Goal: Task Accomplishment & Management: Manage account settings

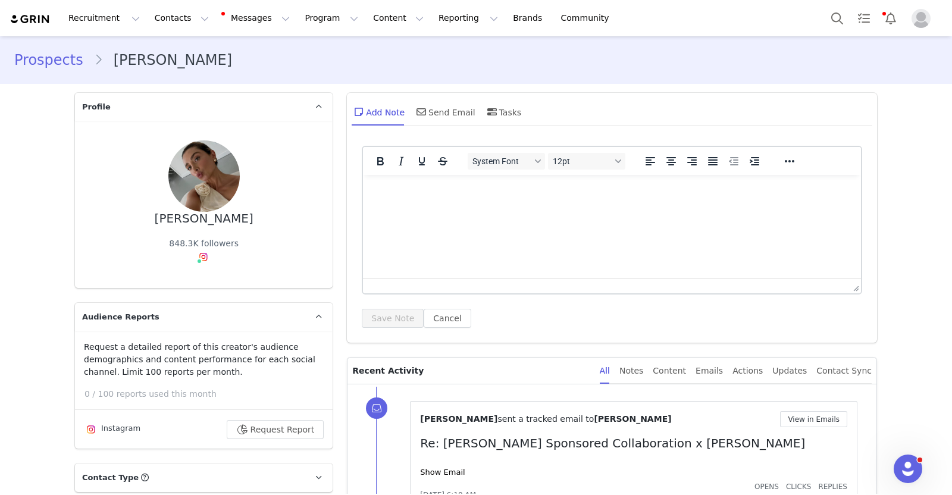
scroll to position [45, 0]
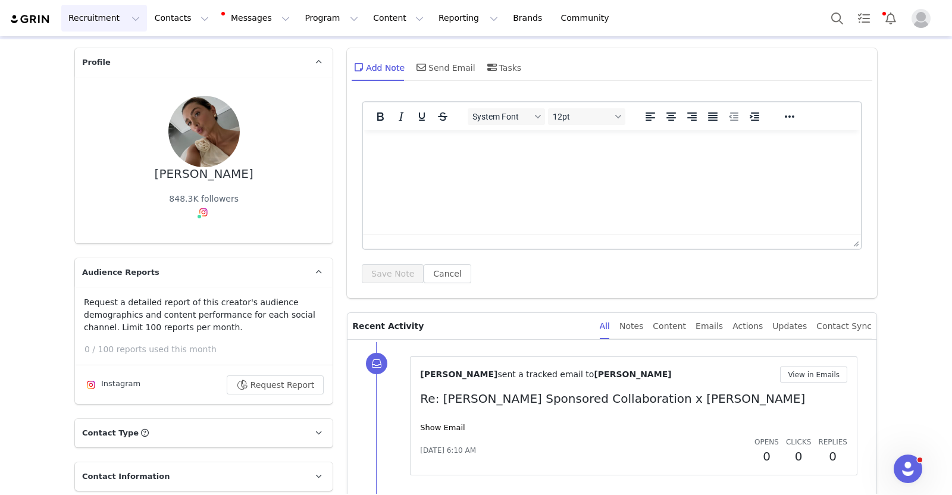
click at [98, 12] on button "Recruitment Recruitment" at bounding box center [104, 18] width 86 height 27
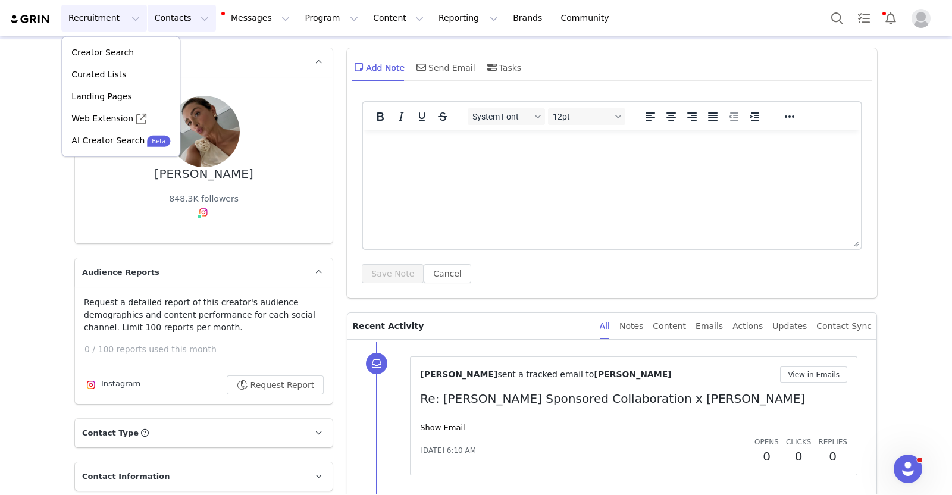
click at [164, 23] on button "Contacts Contacts" at bounding box center [182, 18] width 68 height 27
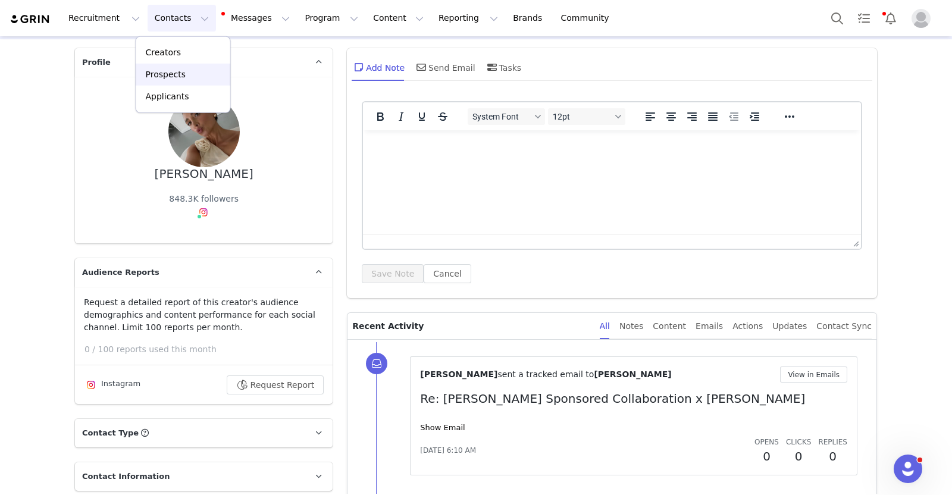
click at [168, 70] on p "Prospects" at bounding box center [166, 74] width 40 height 12
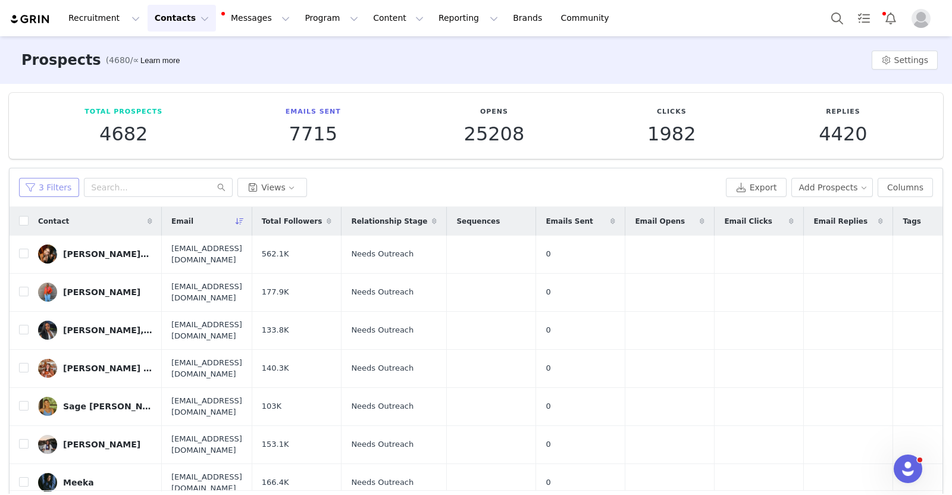
click at [46, 187] on button "3 Filters" at bounding box center [49, 187] width 60 height 19
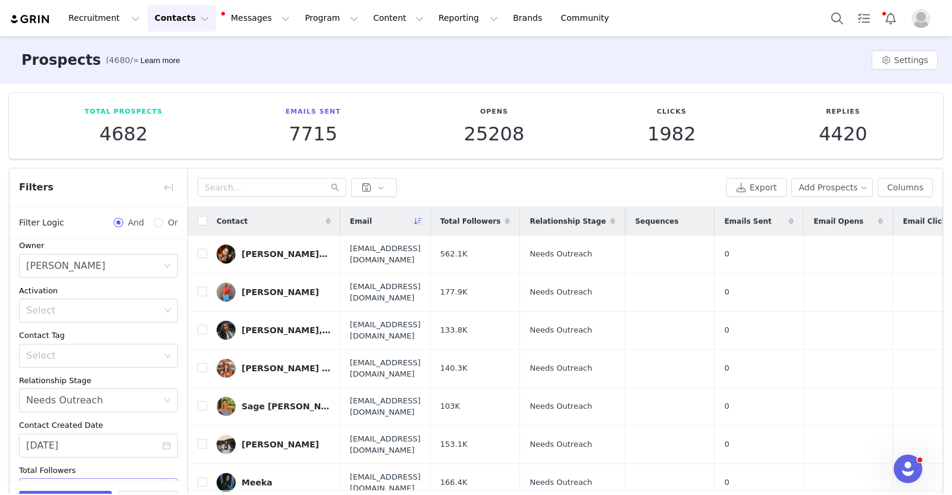
scroll to position [54, 0]
click at [162, 445] on icon "icon: close-circle" at bounding box center [166, 446] width 8 height 8
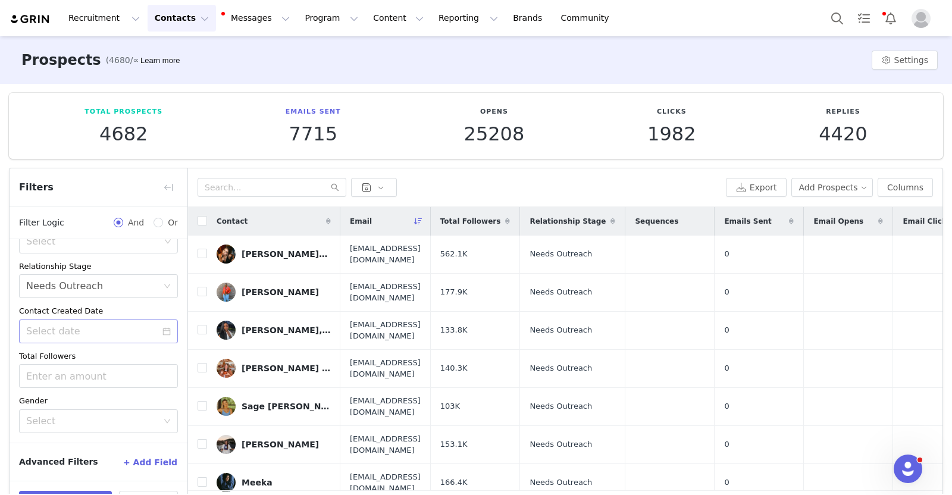
scroll to position [40, 0]
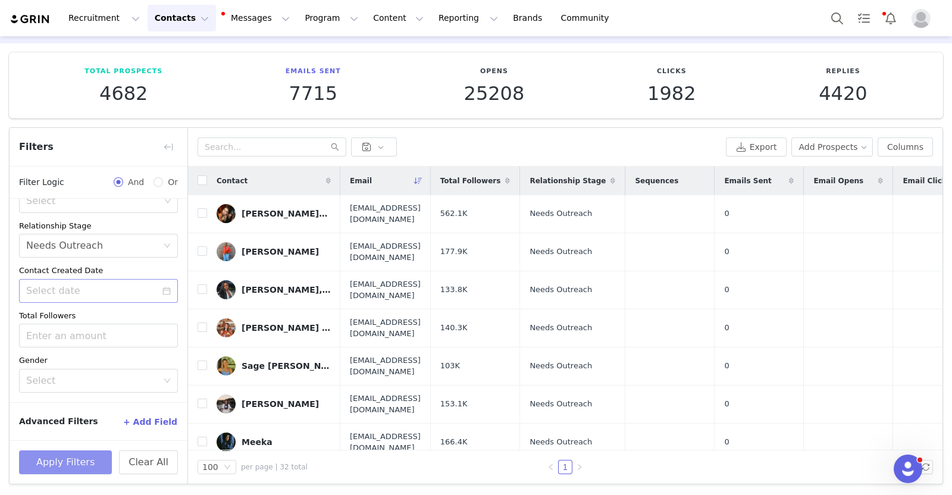
click at [82, 459] on button "Apply Filters" at bounding box center [65, 463] width 93 height 24
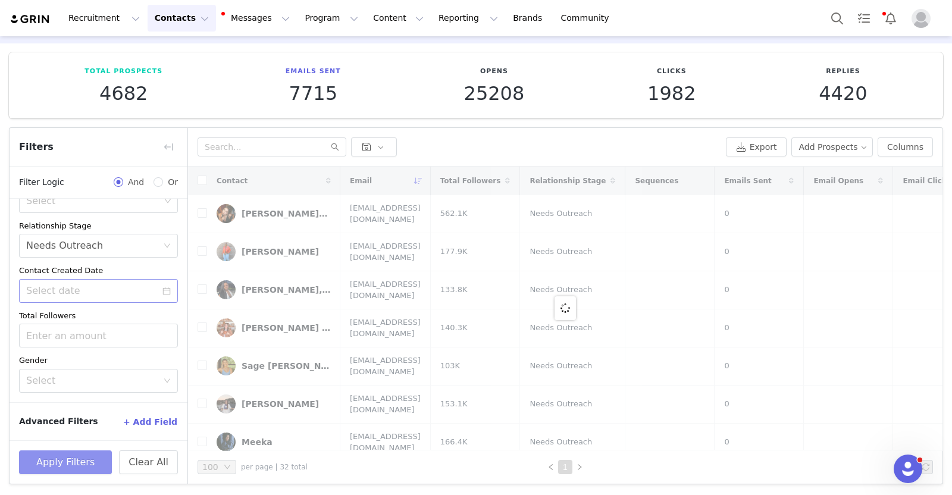
scroll to position [0, 0]
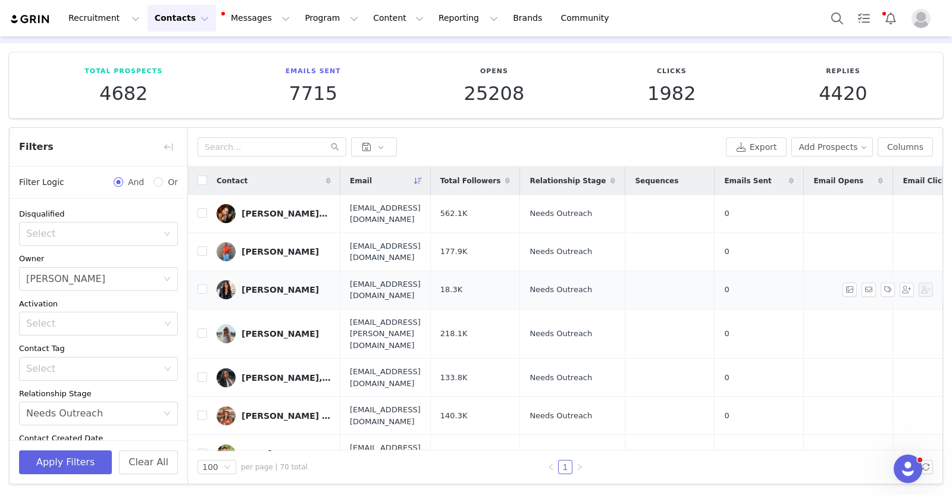
drag, startPoint x: 199, startPoint y: 182, endPoint x: 577, endPoint y: 274, distance: 388.9
click at [520, 274] on td "18.3K" at bounding box center [475, 290] width 90 height 38
click at [205, 179] on input "checkbox" at bounding box center [203, 181] width 10 height 10
checkbox input "true"
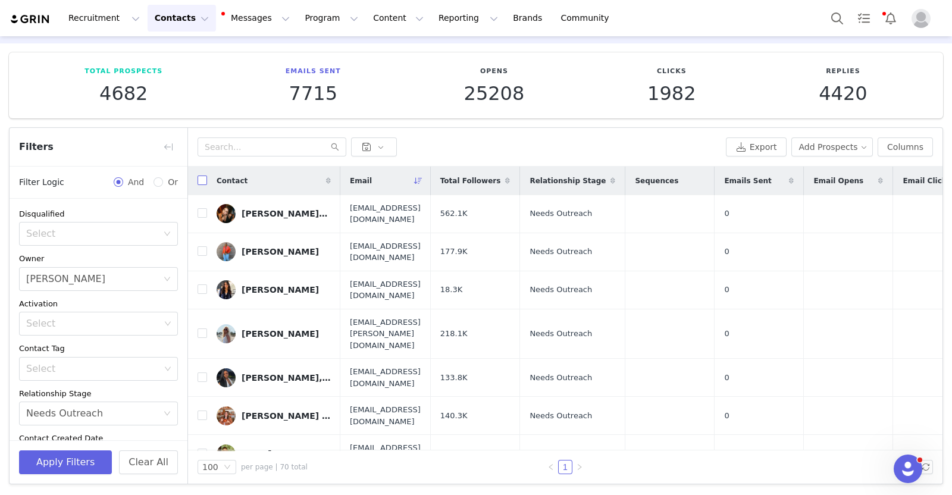
checkbox input "true"
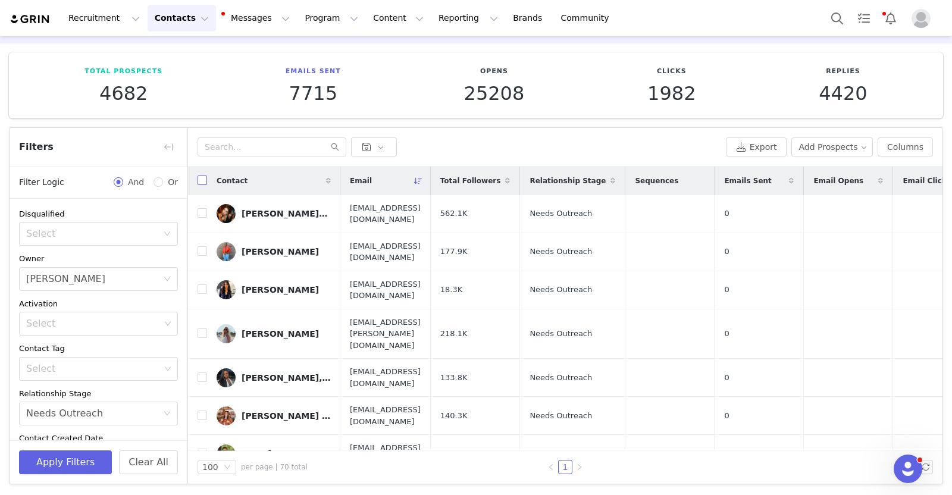
checkbox input "true"
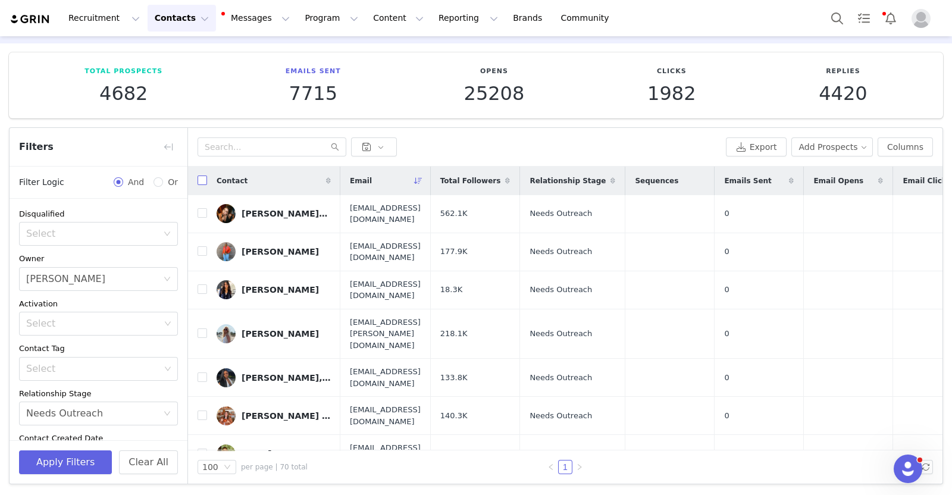
checkbox input "true"
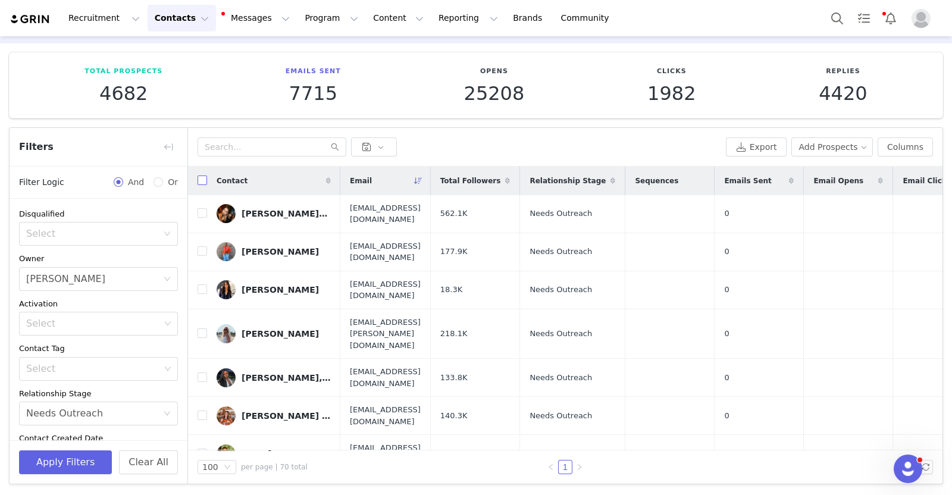
checkbox input "true"
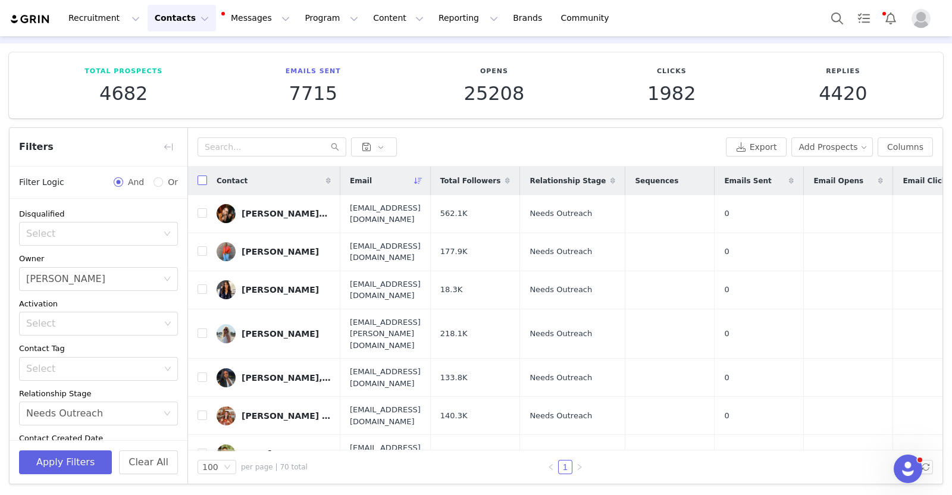
checkbox input "true"
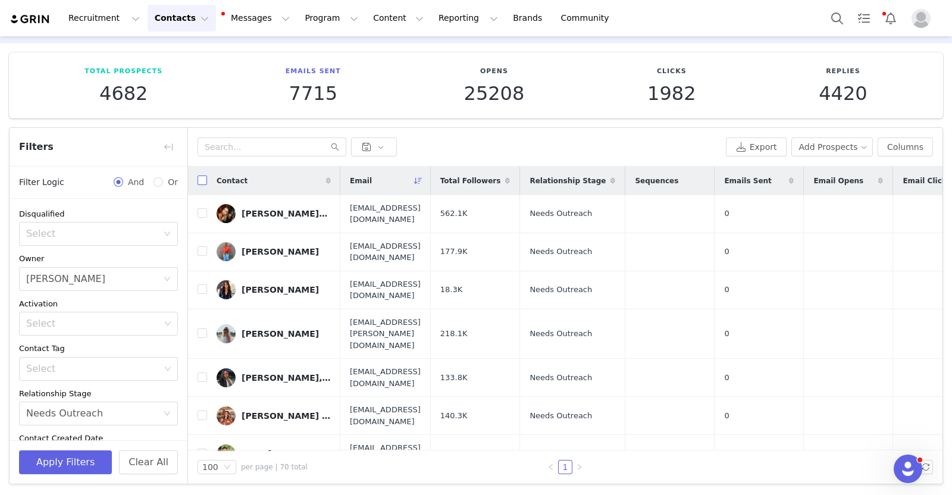
checkbox input "true"
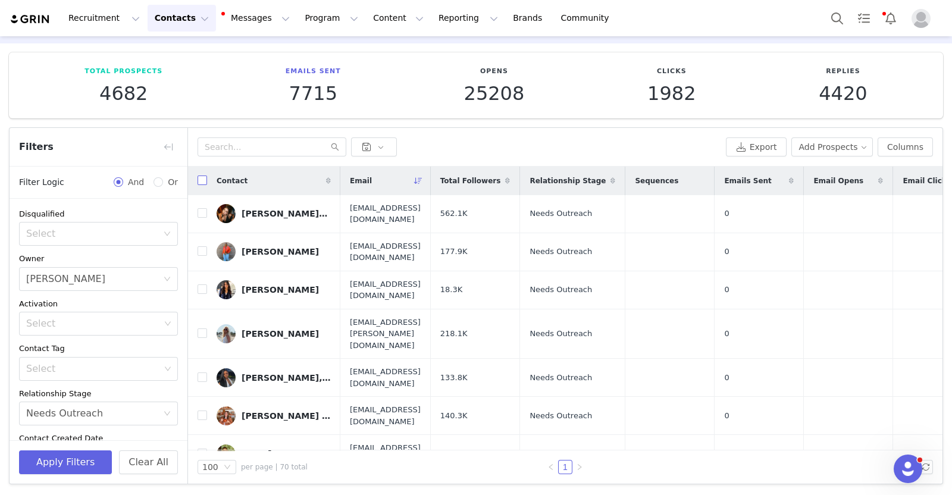
checkbox input "true"
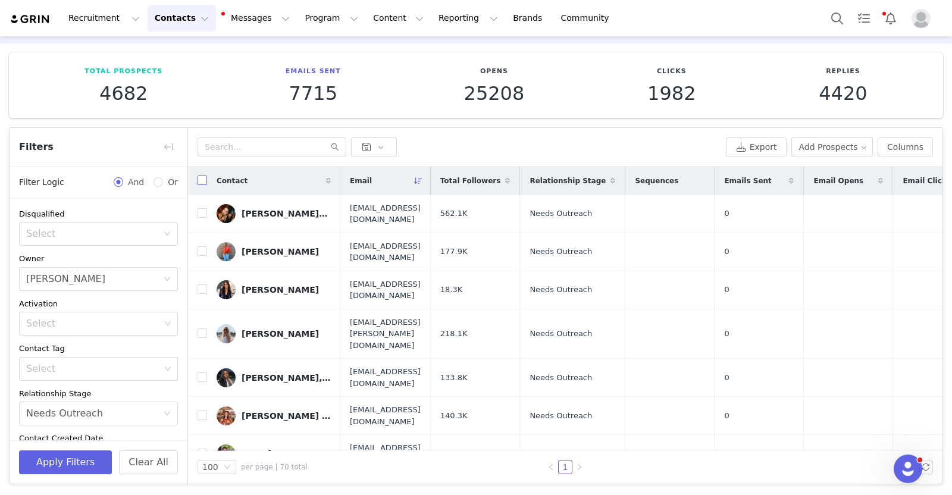
checkbox input "true"
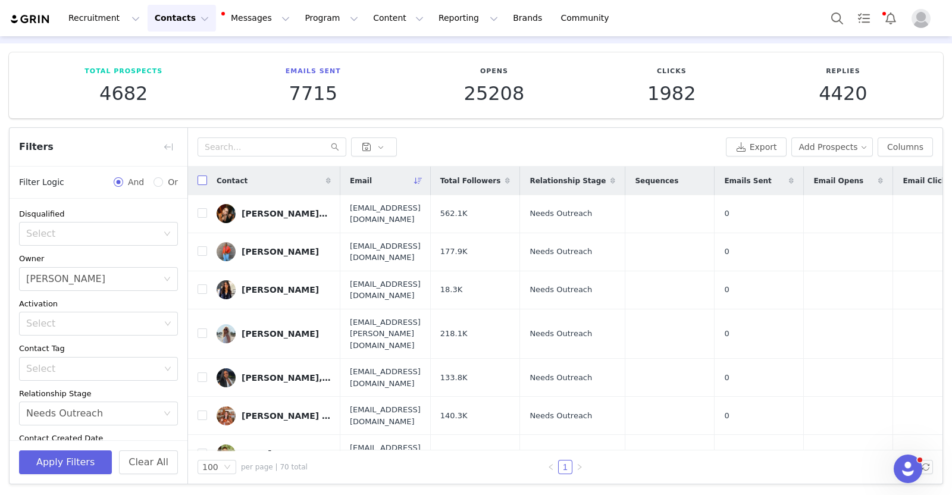
checkbox input "true"
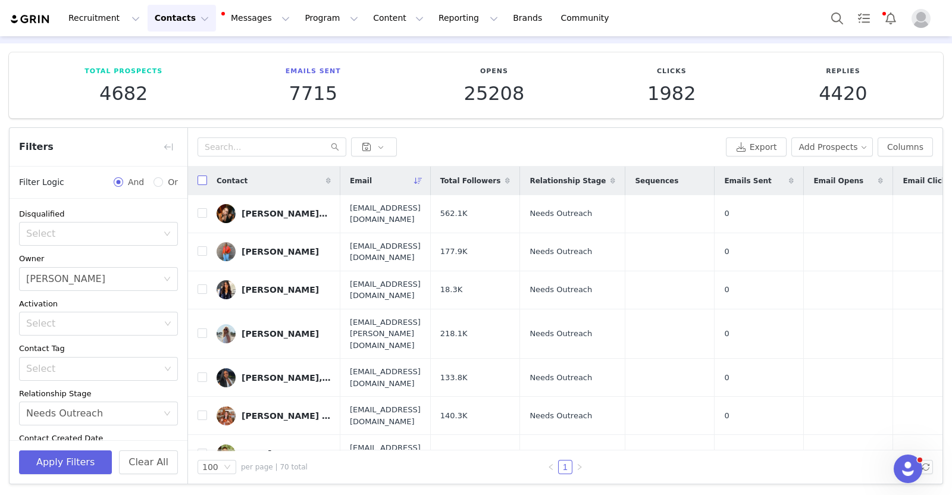
checkbox input "true"
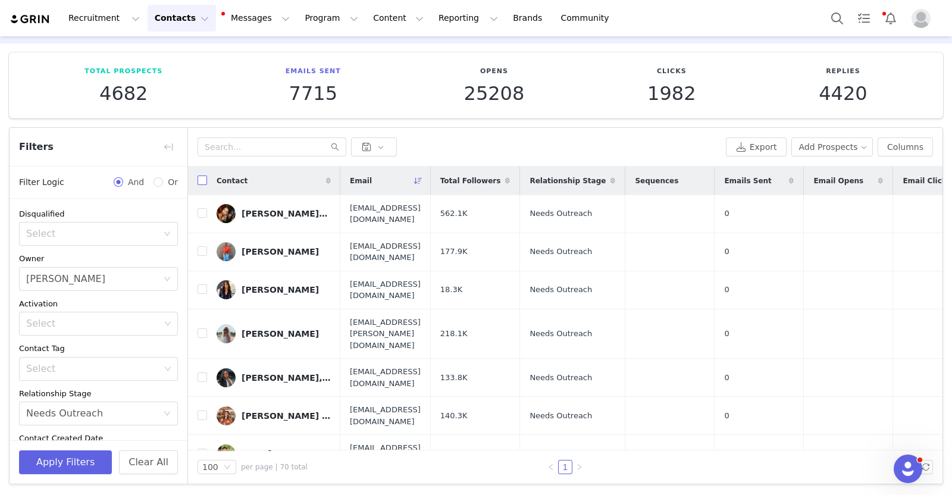
checkbox input "true"
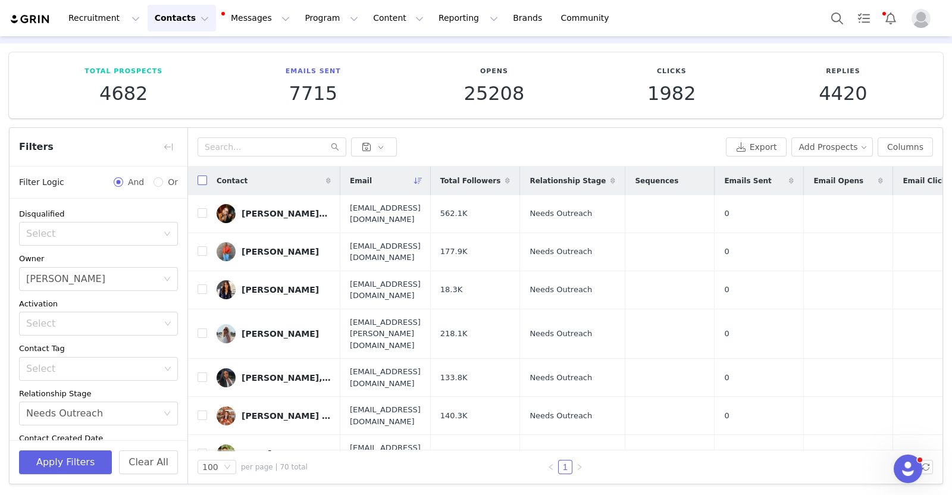
checkbox input "true"
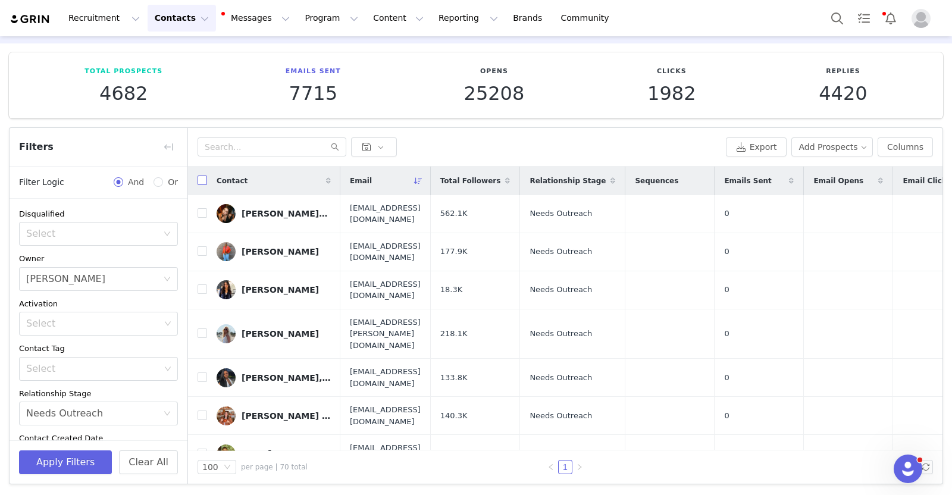
checkbox input "true"
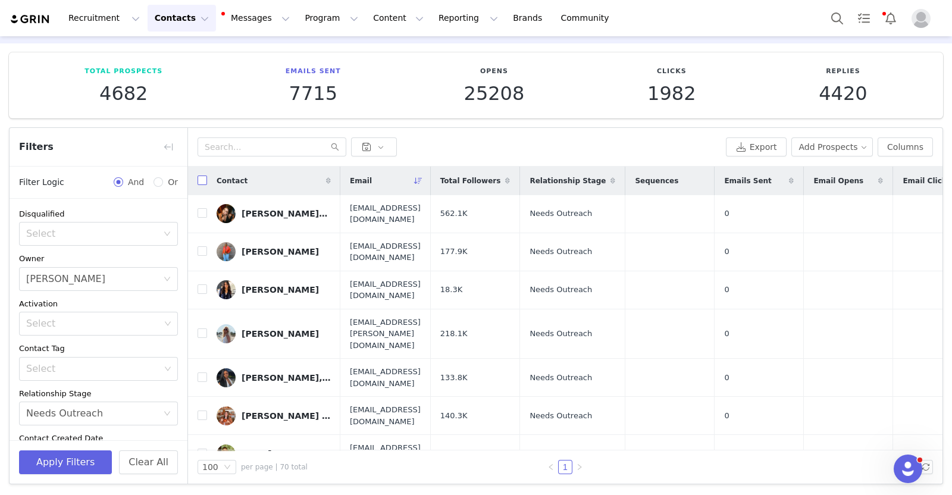
checkbox input "true"
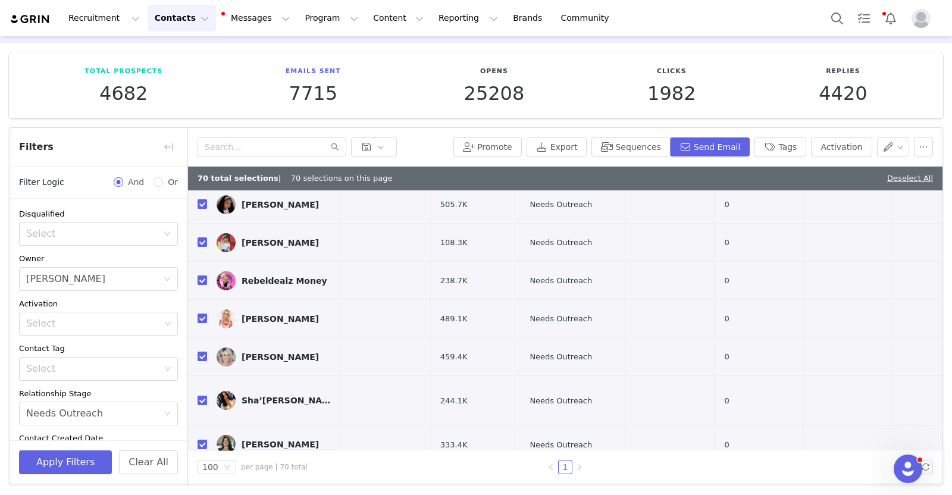
scroll to position [2417, 1]
checkbox input "false"
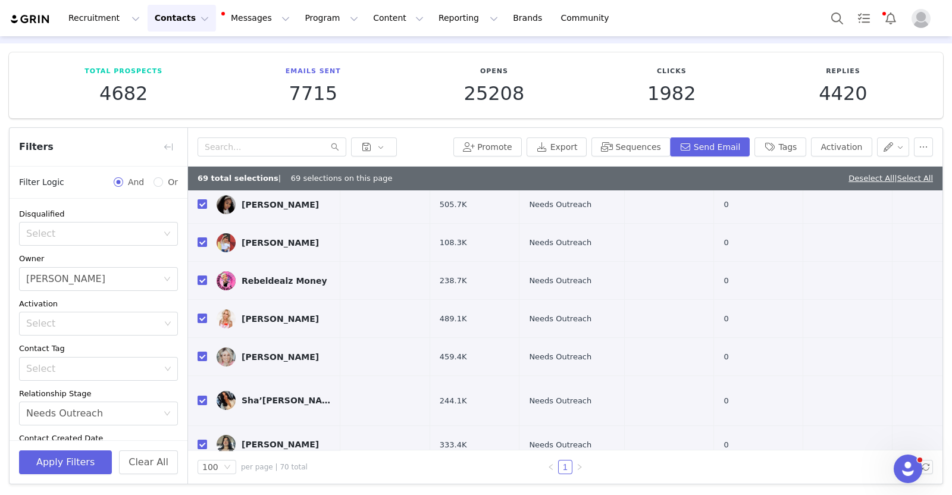
checkbox input "false"
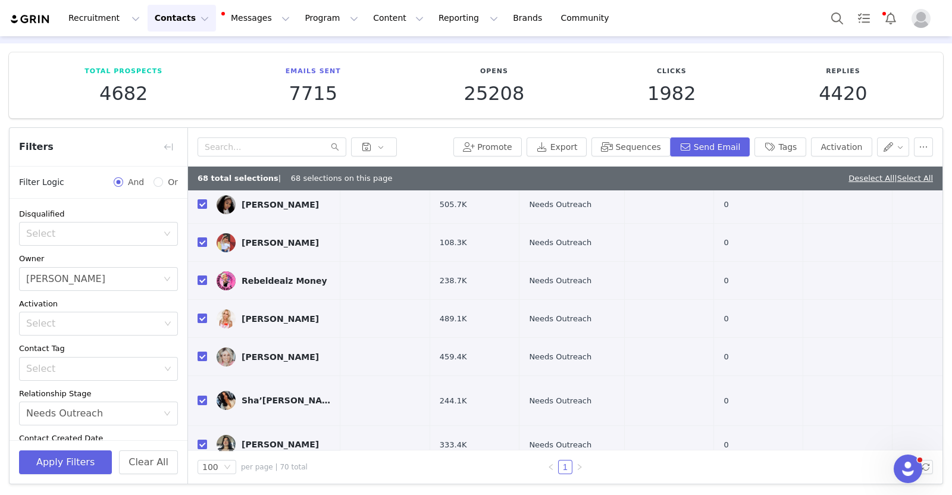
checkbox input "false"
click at [199, 478] on input "checkbox" at bounding box center [203, 483] width 10 height 10
checkbox input "false"
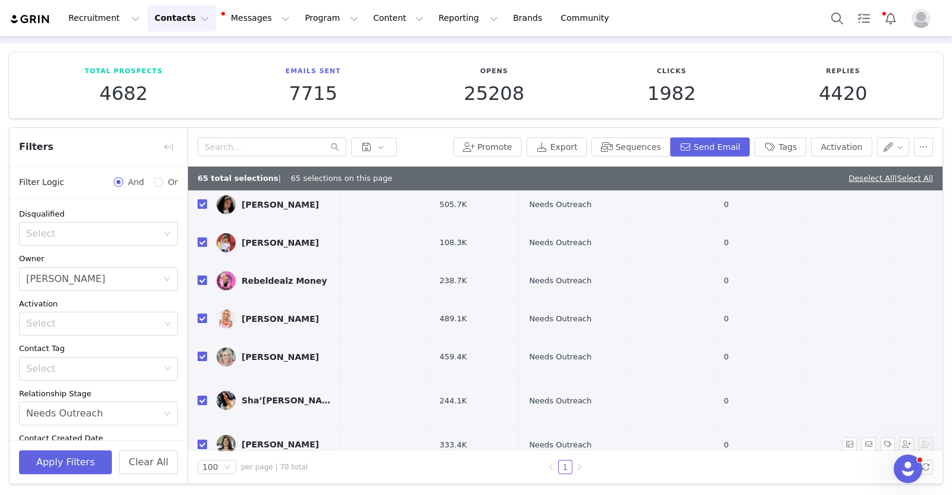
click at [199, 440] on input "checkbox" at bounding box center [203, 445] width 10 height 10
checkbox input "false"
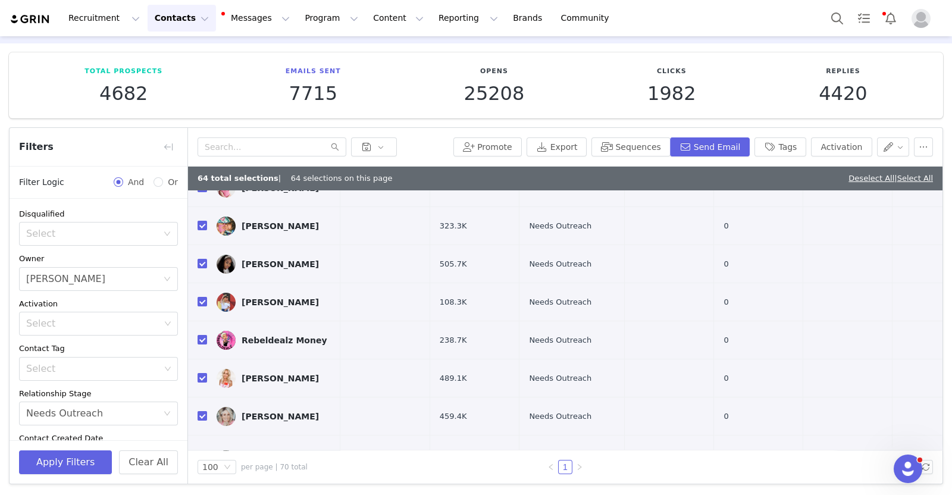
click at [199, 455] on input "checkbox" at bounding box center [203, 460] width 10 height 10
checkbox input "false"
click at [198, 411] on input "checkbox" at bounding box center [203, 416] width 10 height 10
checkbox input "false"
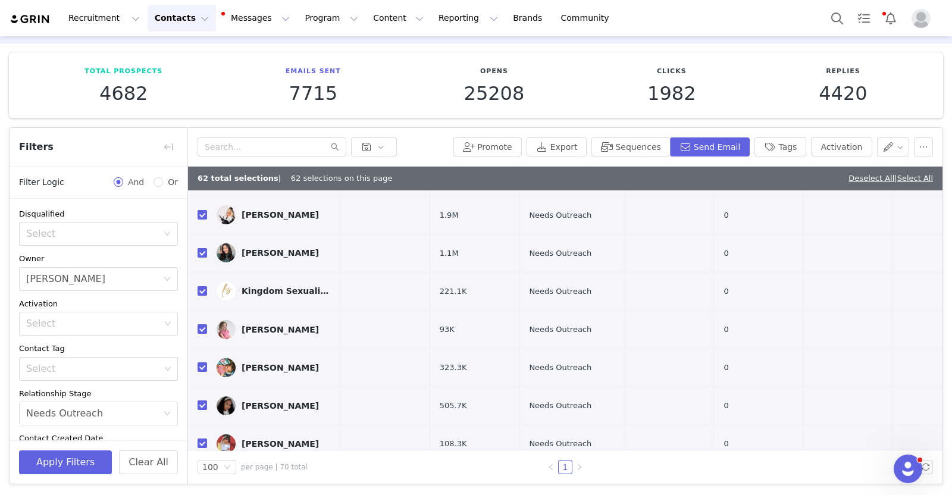
scroll to position [2215, 1]
click at [193, 464] on td at bounding box center [197, 483] width 19 height 38
checkbox input "false"
click at [199, 464] on td at bounding box center [197, 483] width 19 height 38
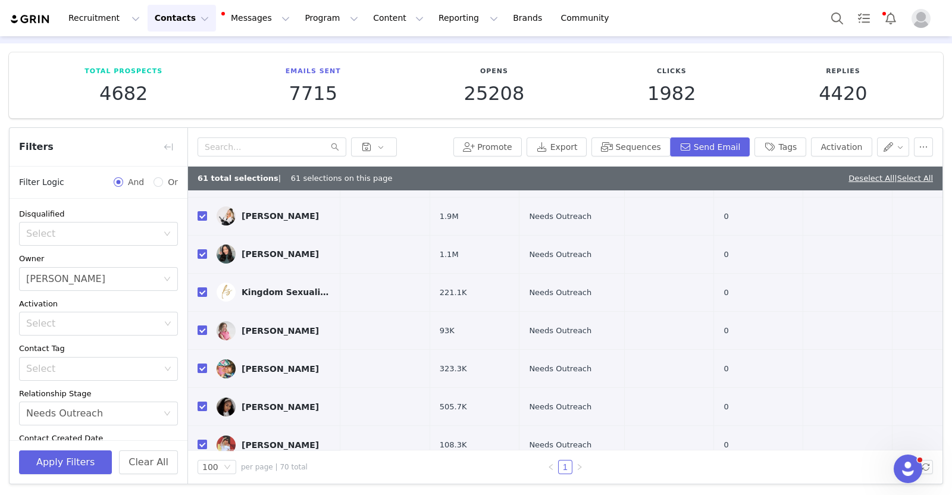
click at [202, 478] on input "checkbox" at bounding box center [203, 483] width 10 height 10
checkbox input "false"
click at [200, 440] on input "checkbox" at bounding box center [203, 445] width 10 height 10
checkbox input "false"
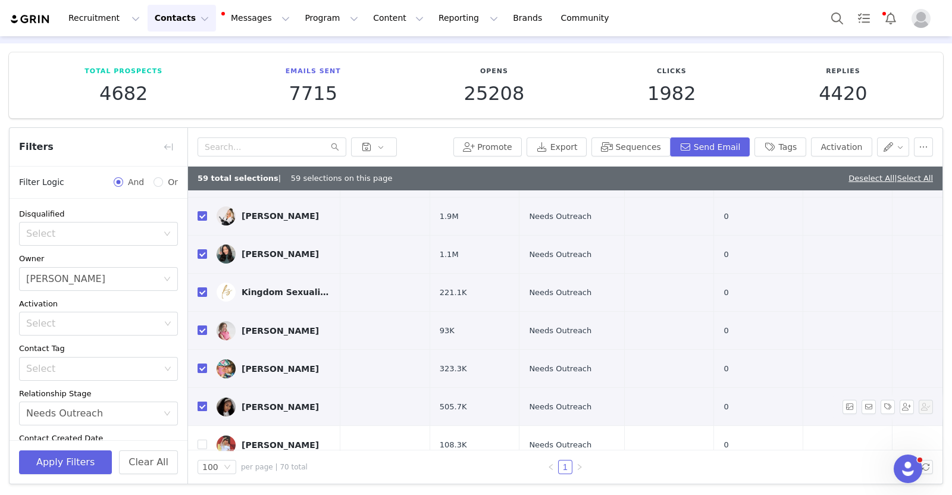
click at [198, 402] on input "checkbox" at bounding box center [203, 407] width 10 height 10
checkbox input "false"
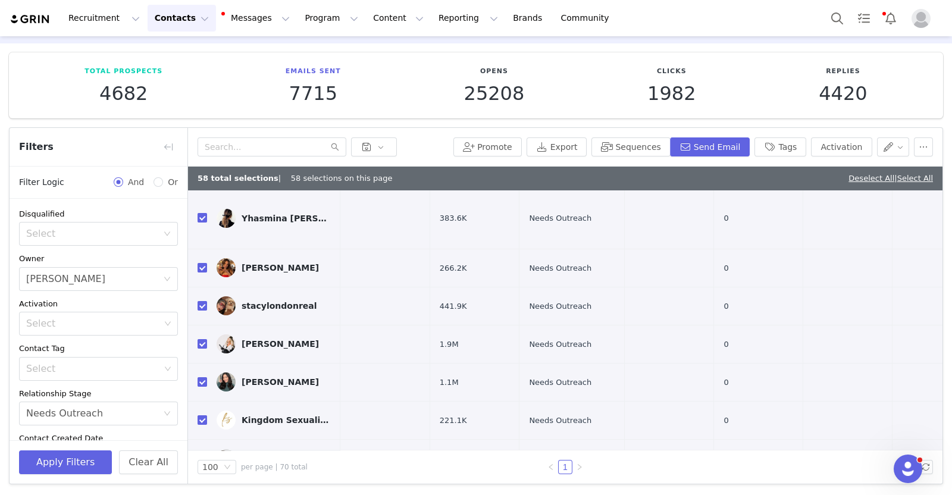
scroll to position [2084, 1]
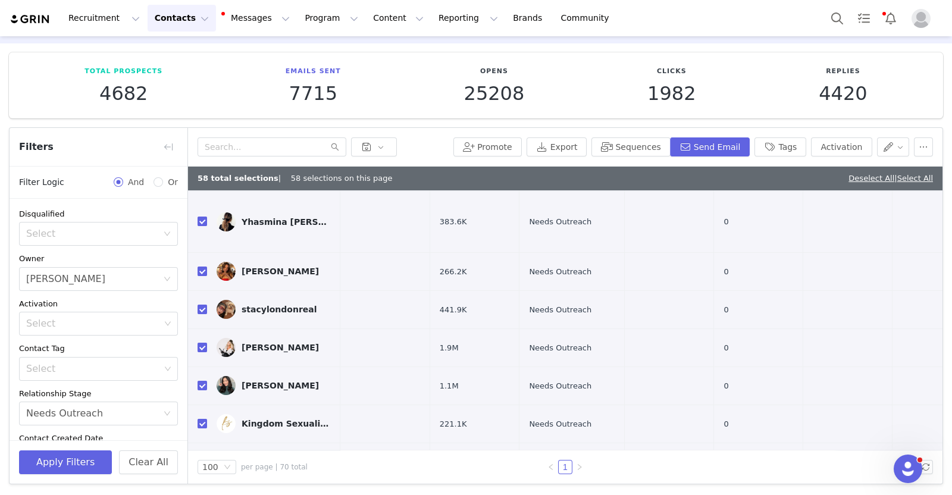
click at [199, 457] on input "checkbox" at bounding box center [203, 462] width 10 height 10
checkbox input "false"
click at [202, 481] on td at bounding box center [197, 500] width 19 height 38
click at [202, 419] on input "checkbox" at bounding box center [203, 424] width 10 height 10
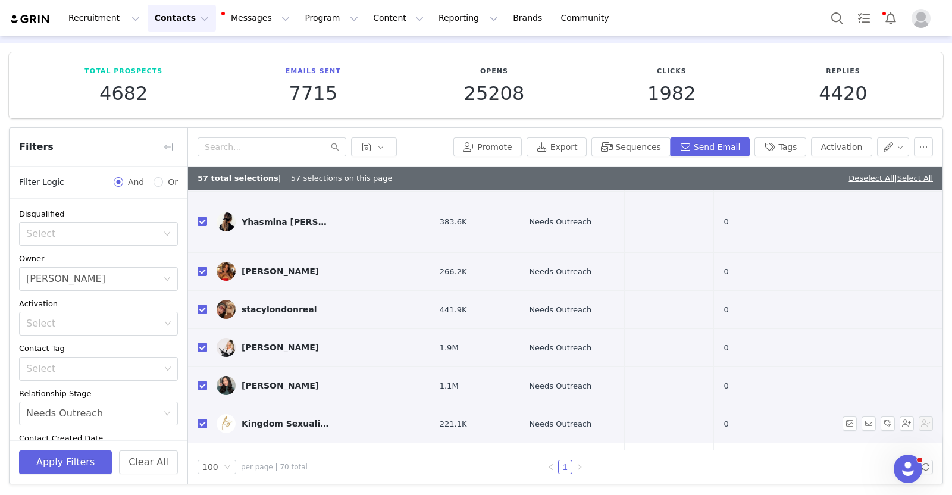
checkbox input "false"
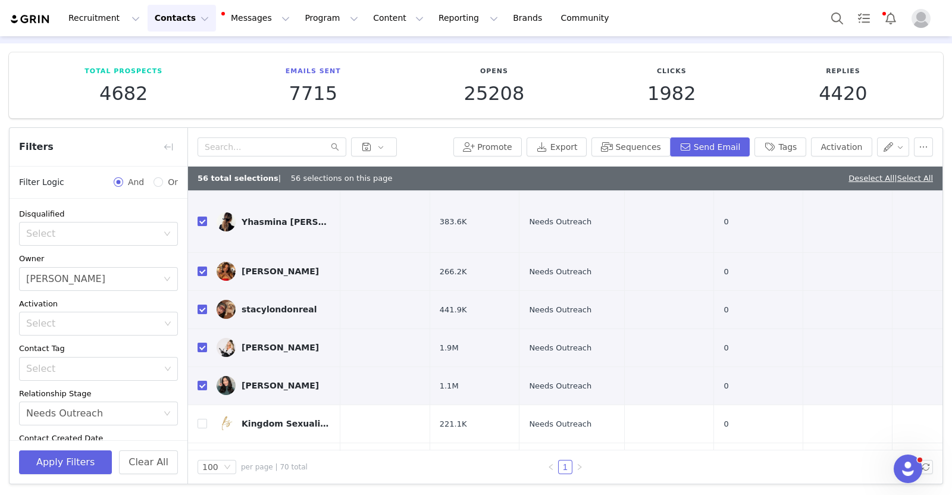
click at [205, 495] on input "checkbox" at bounding box center [203, 500] width 10 height 10
checkbox input "false"
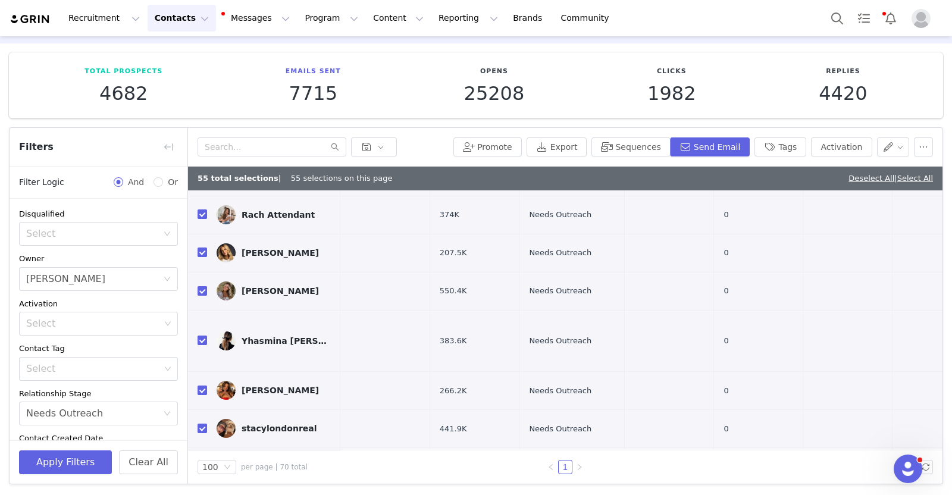
scroll to position [1963, 1]
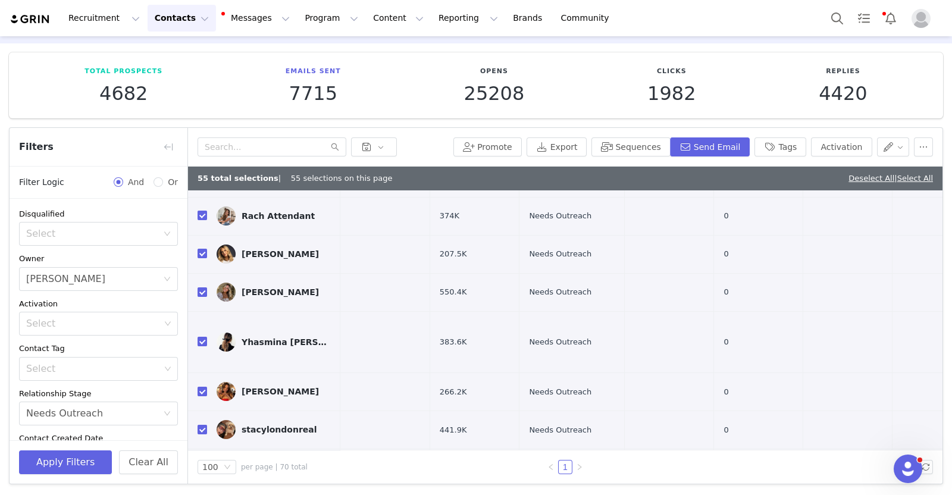
checkbox input "false"
click at [205, 463] on input "checkbox" at bounding box center [203, 468] width 10 height 10
checkbox input "false"
click at [199, 425] on input "checkbox" at bounding box center [203, 430] width 10 height 10
checkbox input "false"
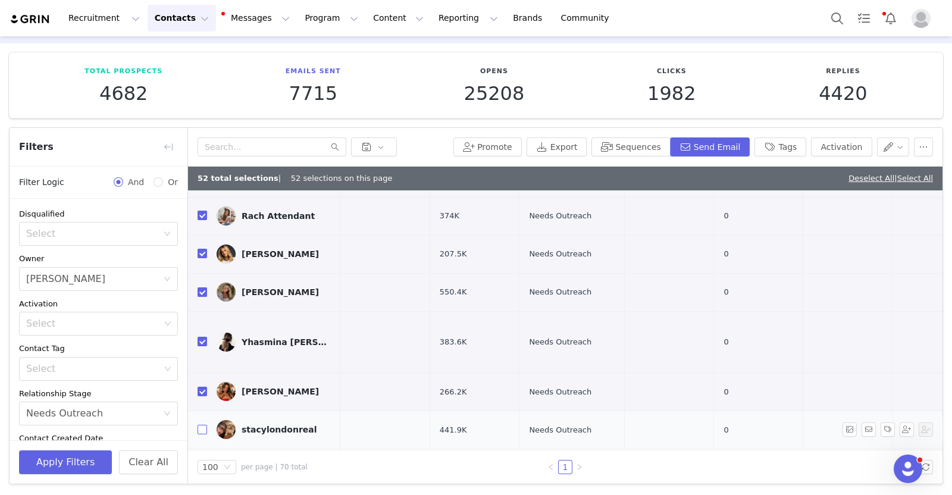
scroll to position [1862, 1]
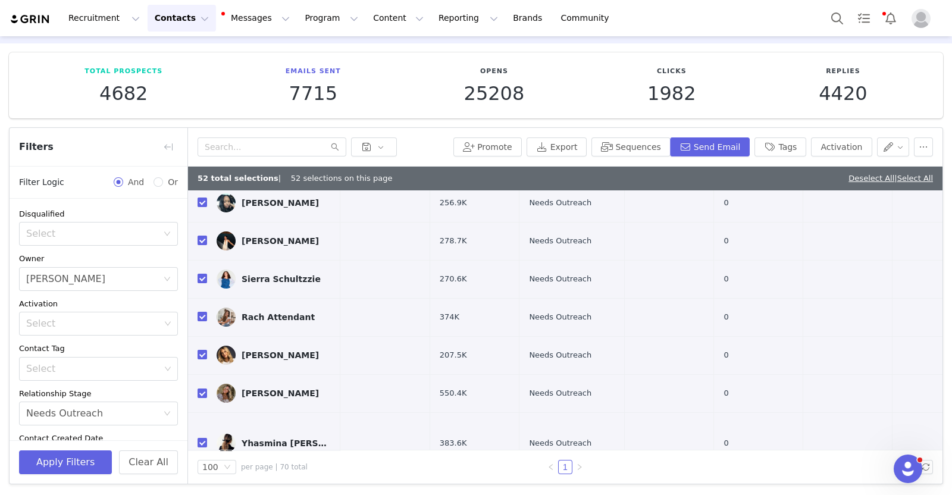
click at [198, 488] on input "checkbox" at bounding box center [203, 493] width 10 height 10
checkbox input "false"
click at [199, 438] on input "checkbox" at bounding box center [203, 443] width 10 height 10
checkbox input "false"
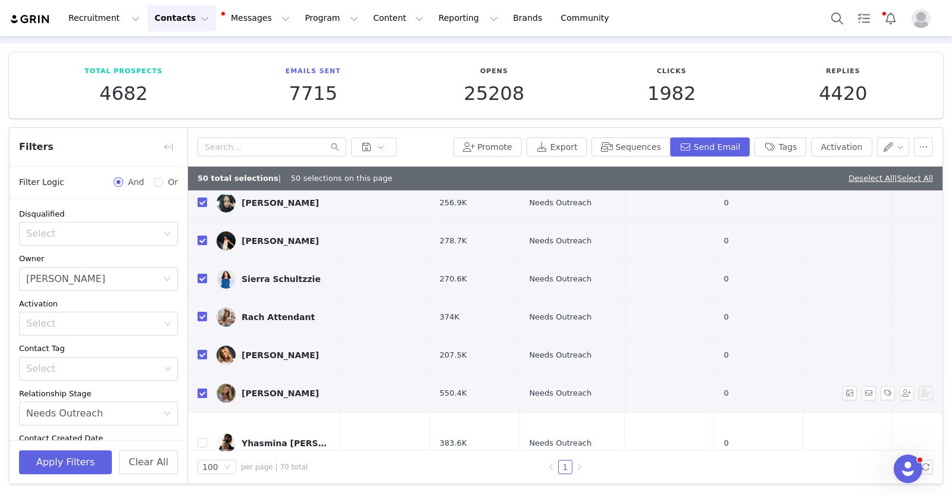
click at [199, 389] on input "checkbox" at bounding box center [203, 394] width 10 height 10
checkbox input "false"
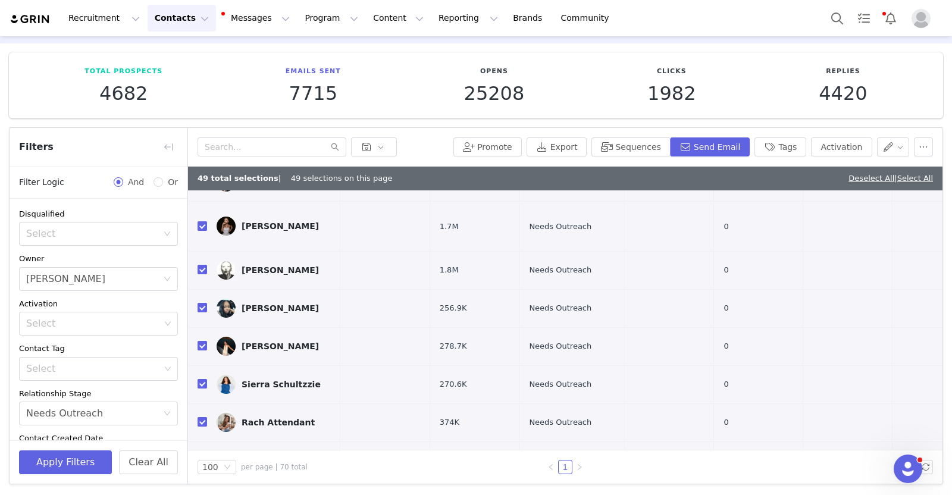
scroll to position [1752, 1]
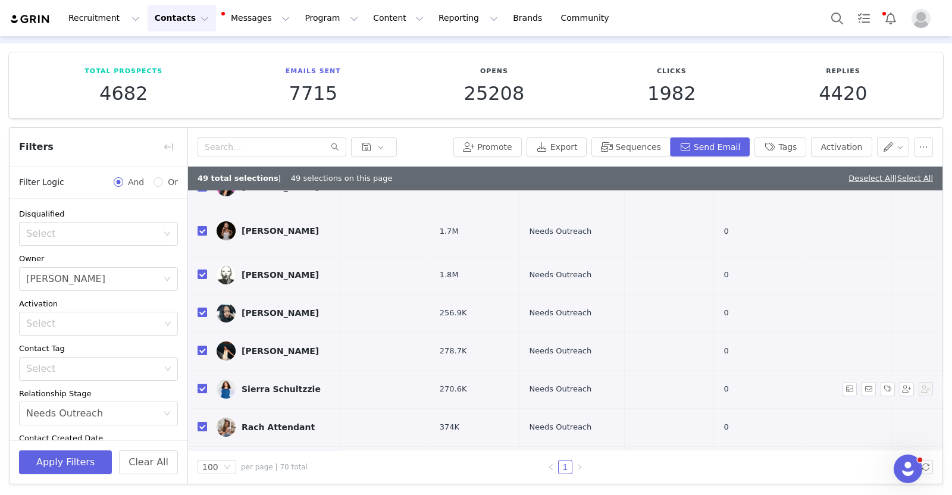
click at [199, 384] on input "checkbox" at bounding box center [203, 389] width 10 height 10
checkbox input "false"
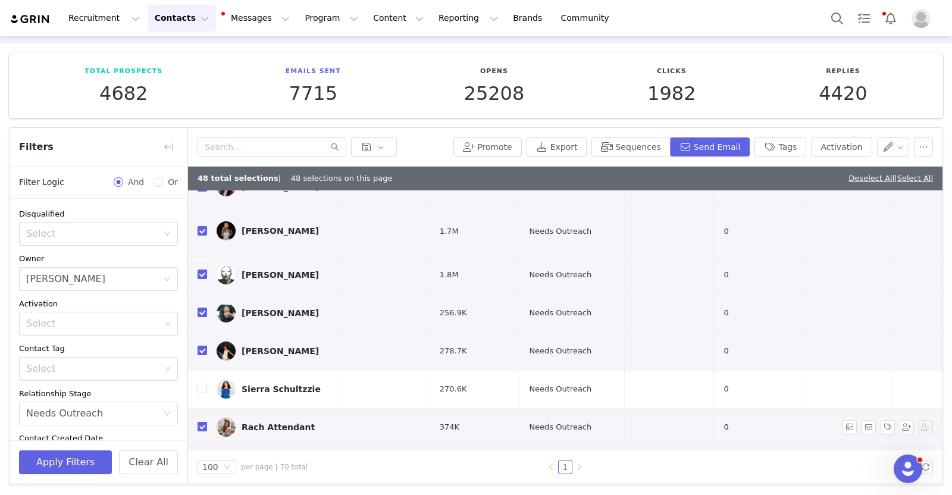
click at [204, 422] on input "checkbox" at bounding box center [203, 427] width 10 height 10
checkbox input "false"
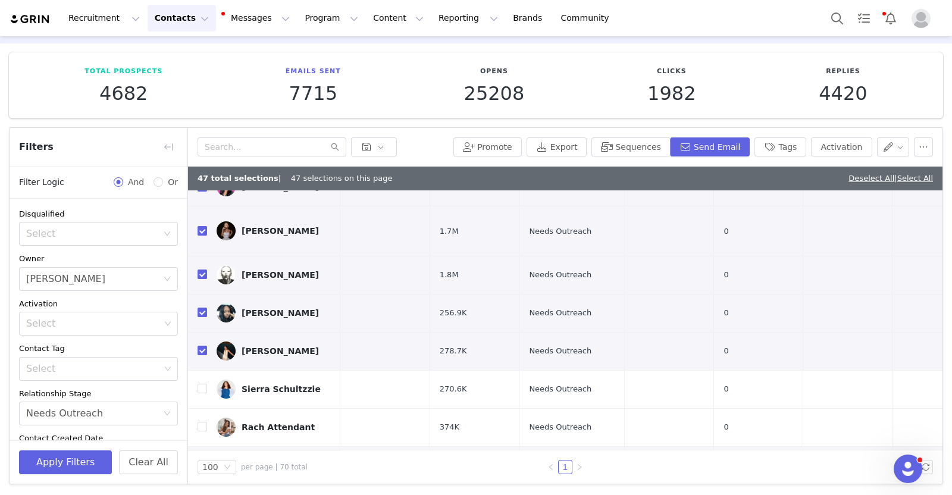
click at [202, 446] on td at bounding box center [197, 465] width 19 height 38
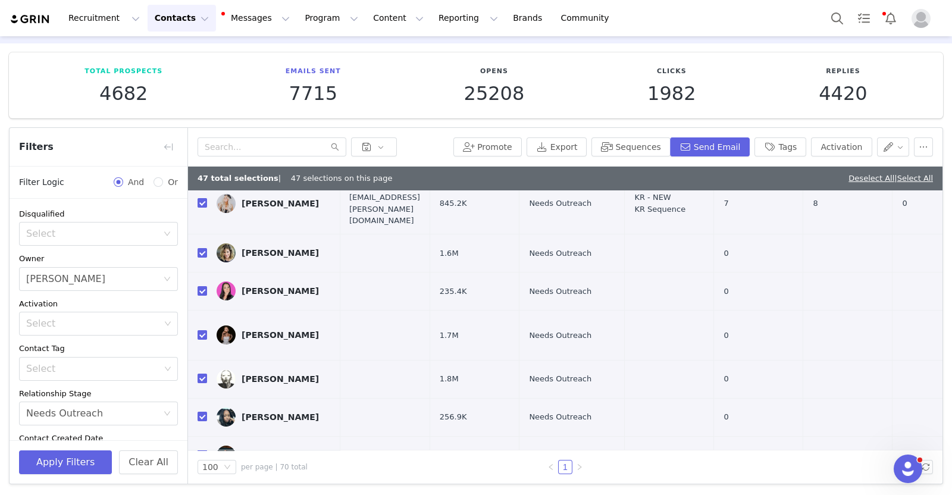
scroll to position [1645, 1]
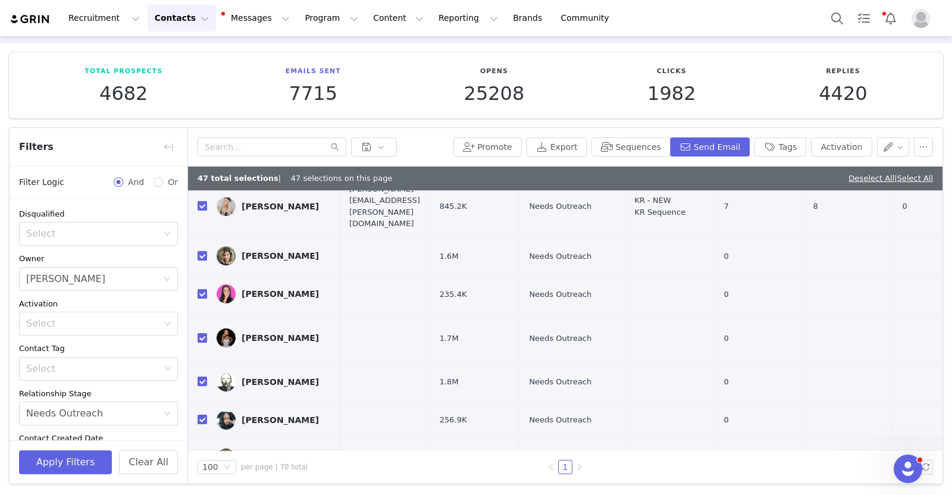
click at [198, 453] on input "checkbox" at bounding box center [203, 458] width 10 height 10
checkbox input "false"
click at [195, 401] on td at bounding box center [197, 420] width 19 height 38
click at [202, 377] on input "checkbox" at bounding box center [203, 382] width 10 height 10
checkbox input "false"
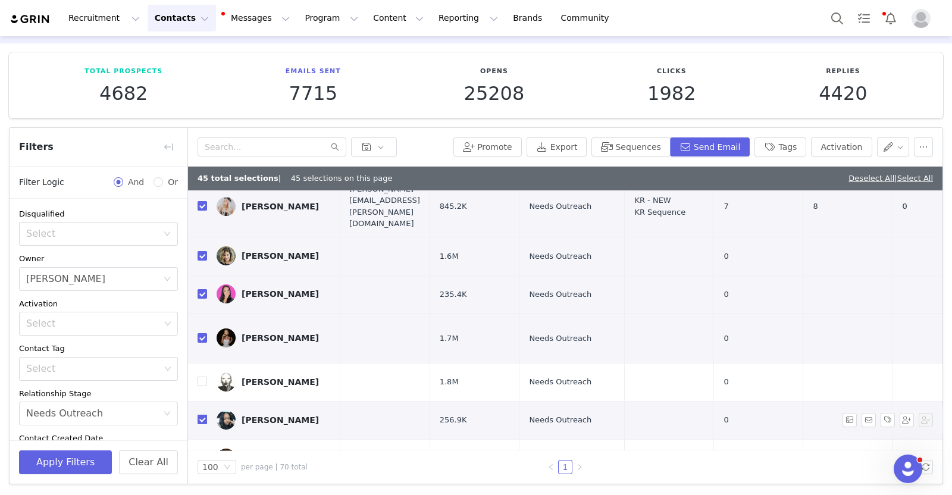
click at [204, 414] on label at bounding box center [203, 420] width 10 height 12
click at [204, 415] on input "checkbox" at bounding box center [203, 420] width 10 height 10
checkbox input "false"
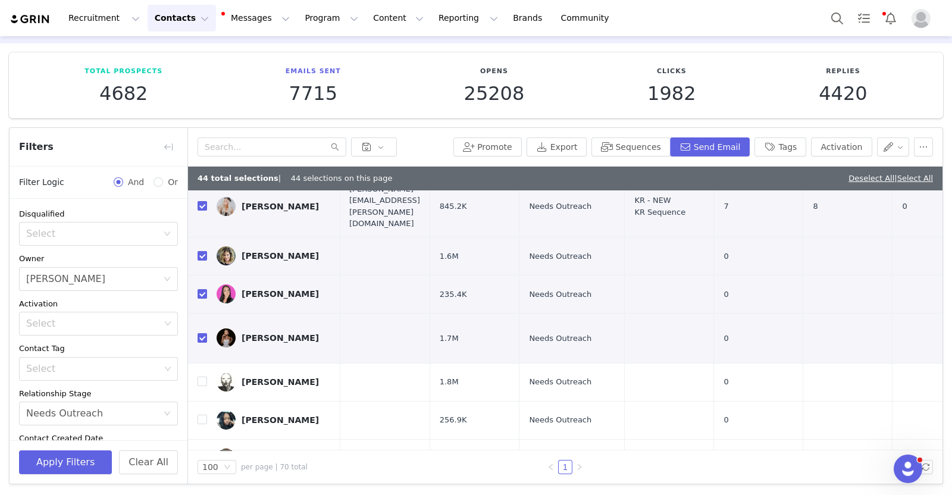
checkbox input "false"
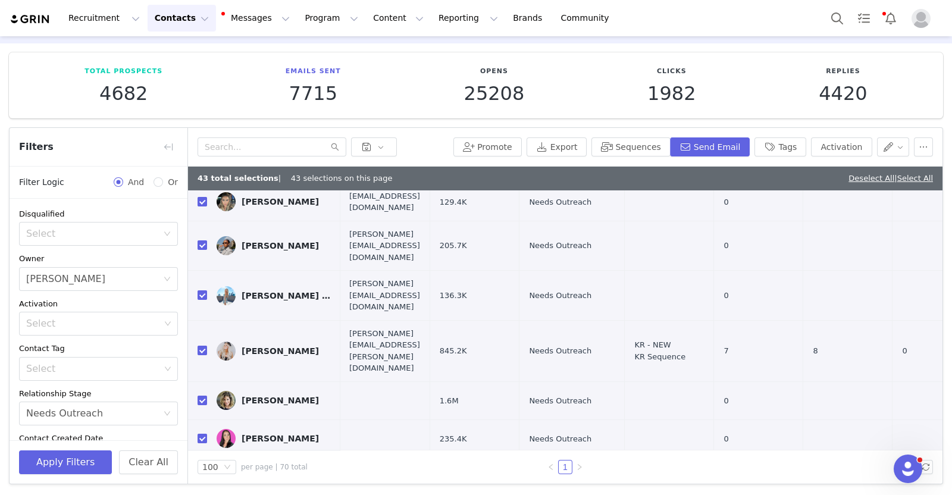
click at [198, 478] on input "checkbox" at bounding box center [203, 483] width 10 height 10
checkbox input "false"
click at [202, 434] on input "checkbox" at bounding box center [203, 439] width 10 height 10
checkbox input "false"
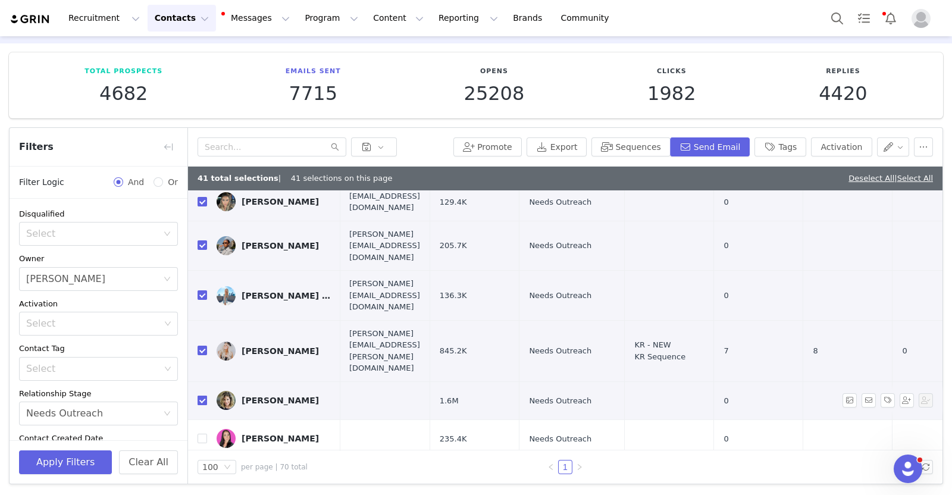
click at [201, 395] on label at bounding box center [203, 401] width 10 height 12
click at [201, 396] on input "checkbox" at bounding box center [203, 401] width 10 height 10
checkbox input "false"
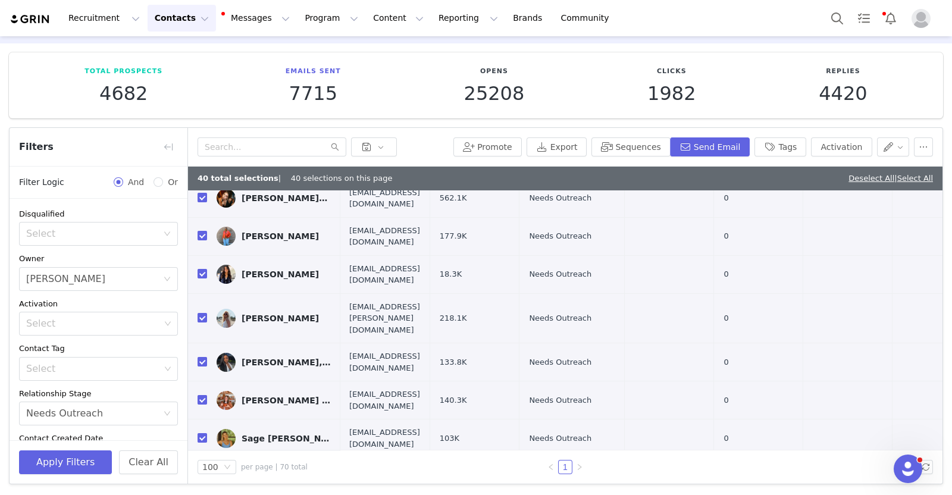
scroll to position [0, 1]
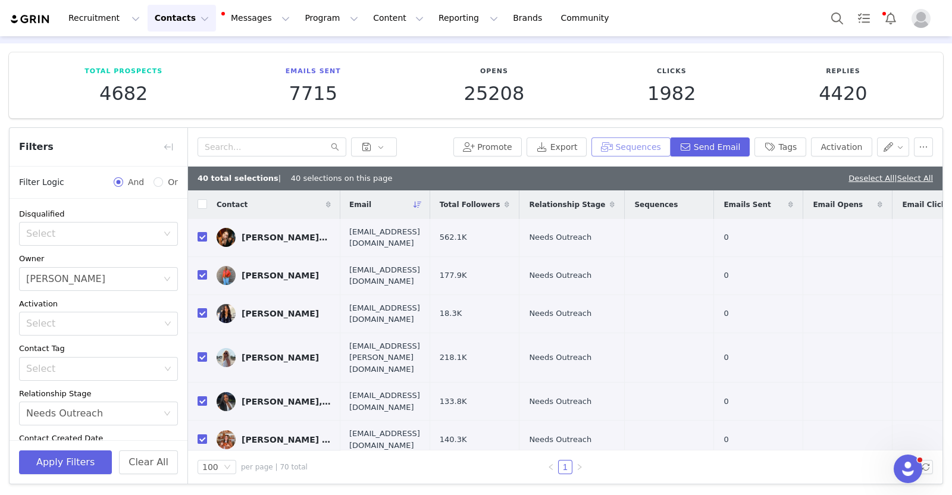
click at [638, 139] on button "Sequences" at bounding box center [631, 146] width 79 height 19
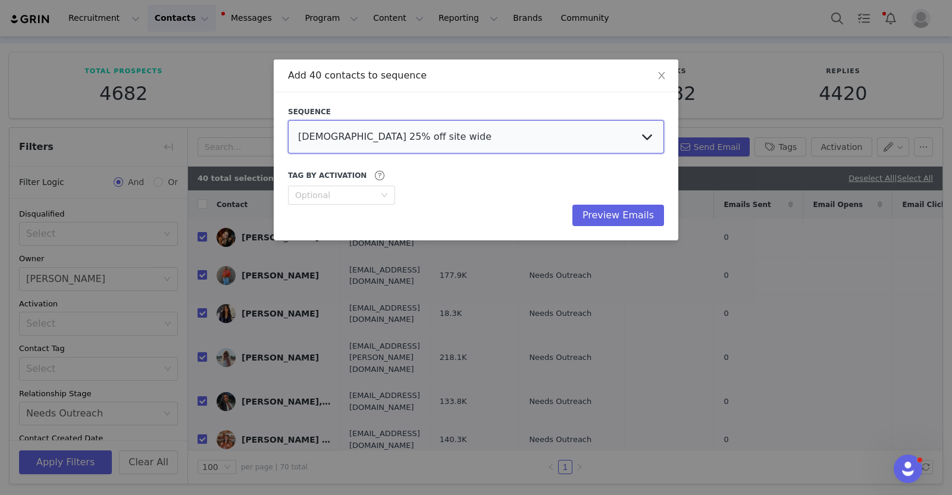
click at [500, 137] on select "LDS 25% off site wide 40% commission BOGO Sale Flat Fee Commission Test (7/22-9…" at bounding box center [476, 136] width 376 height 33
select select "1d6716bb-cdba-4ca1-9ac9-6117b51bf686"
click at [288, 120] on select "LDS 25% off site wide 40% commission BOGO Sale Flat Fee Commission Test (7/22-9…" at bounding box center [476, 136] width 376 height 33
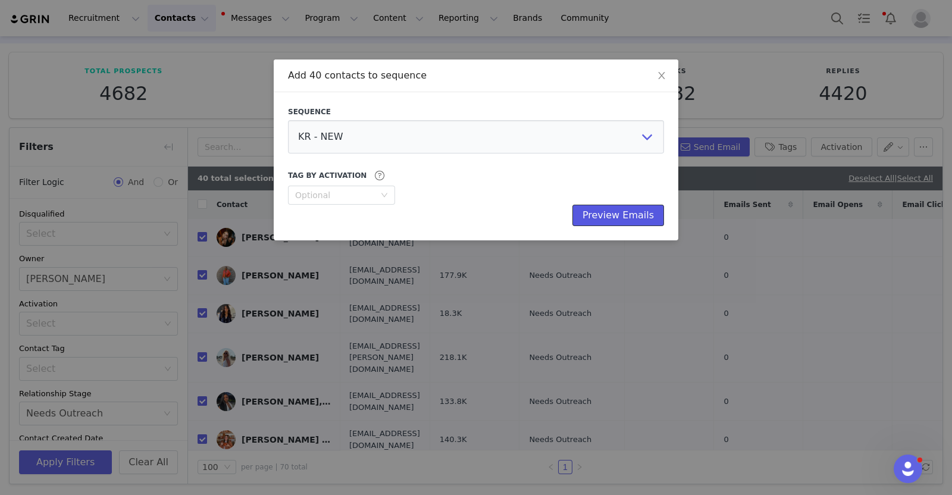
click at [602, 218] on button "Preview Emails" at bounding box center [619, 215] width 92 height 21
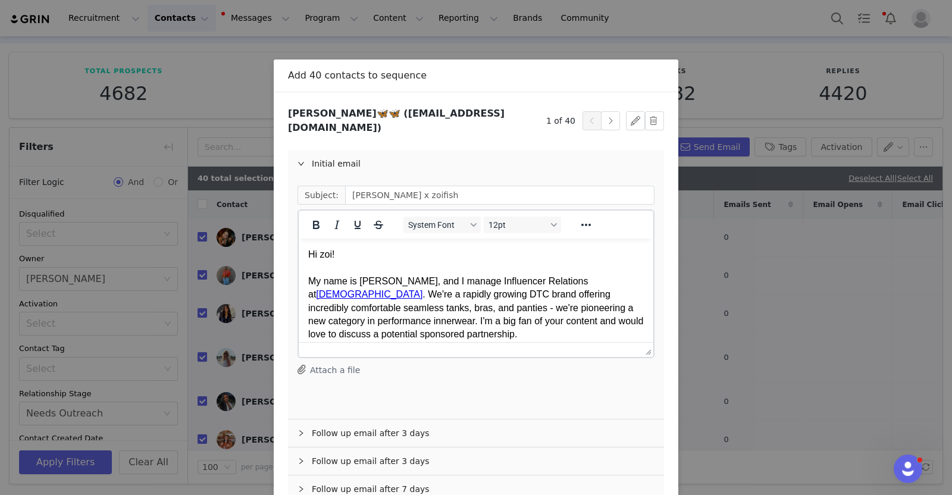
scroll to position [0, 0]
click at [327, 253] on div "Hi zoi!" at bounding box center [476, 254] width 336 height 13
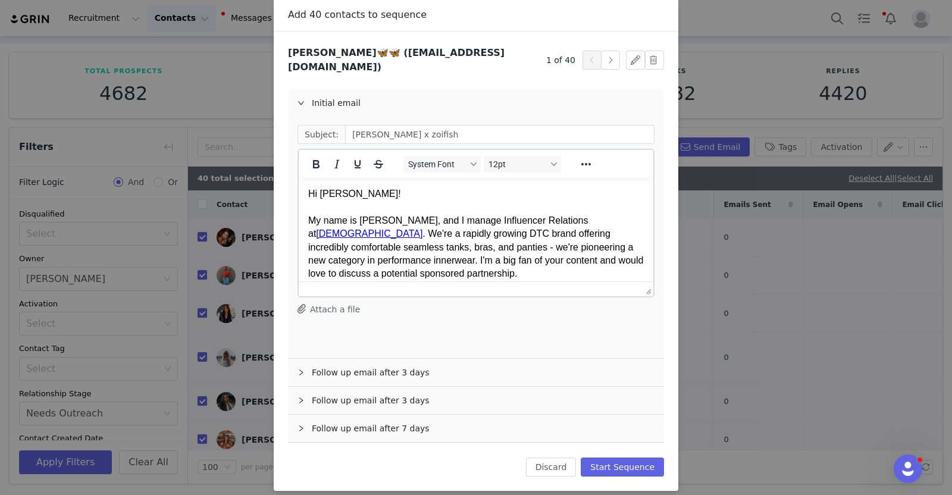
click at [365, 370] on div "Follow up email after 3 days" at bounding box center [476, 372] width 376 height 27
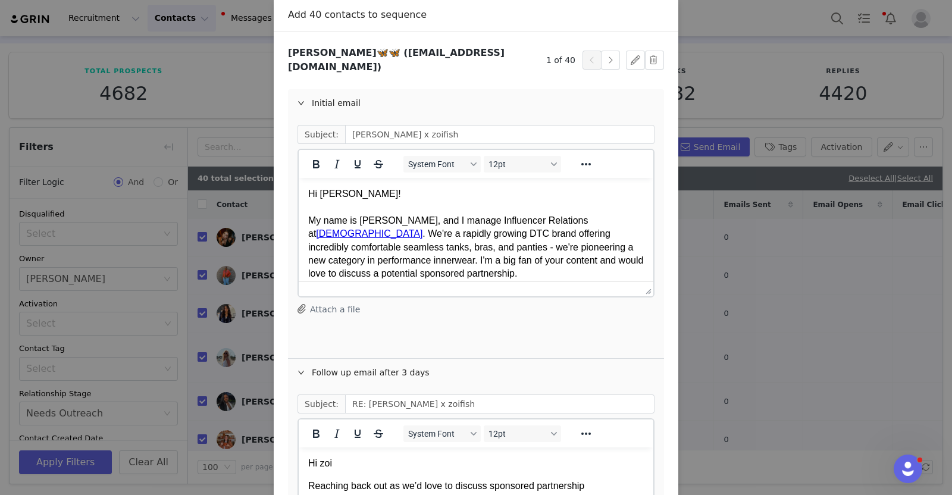
click at [325, 464] on p "Hi zoi" at bounding box center [476, 463] width 336 height 13
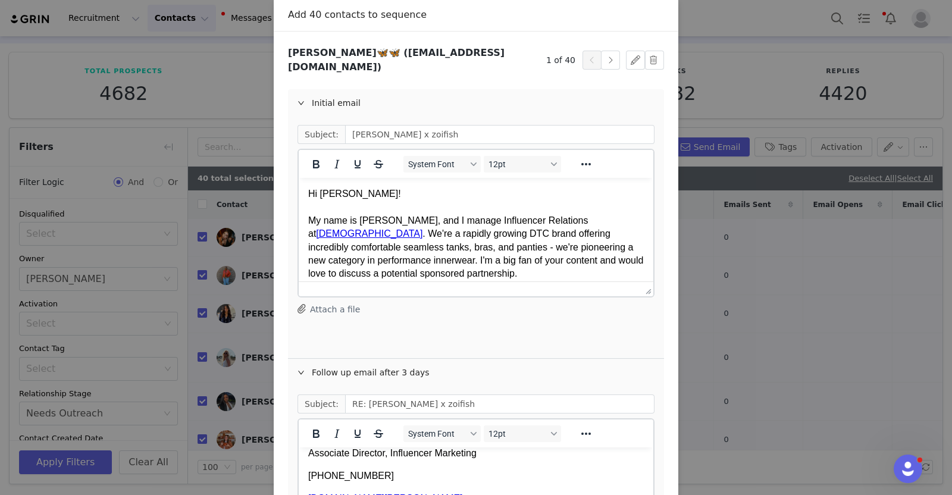
scroll to position [302, 0]
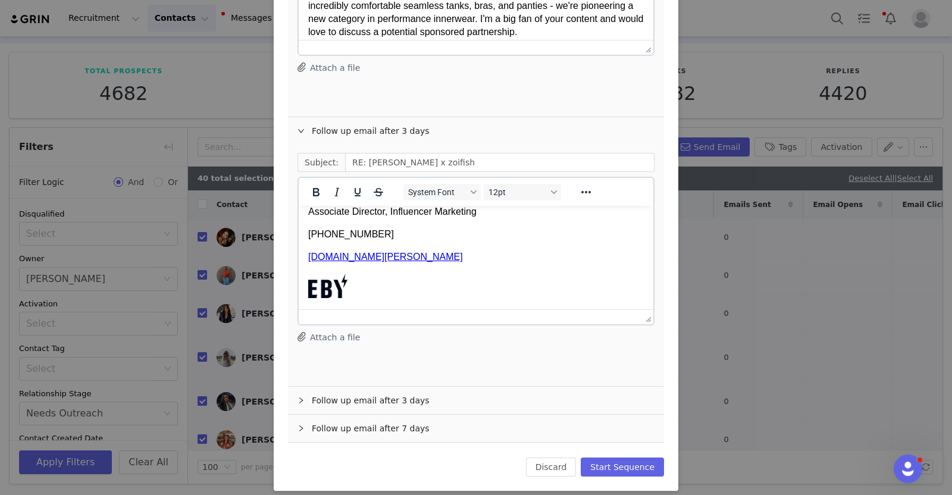
click at [359, 387] on div "Follow up email after 3 days" at bounding box center [476, 400] width 376 height 27
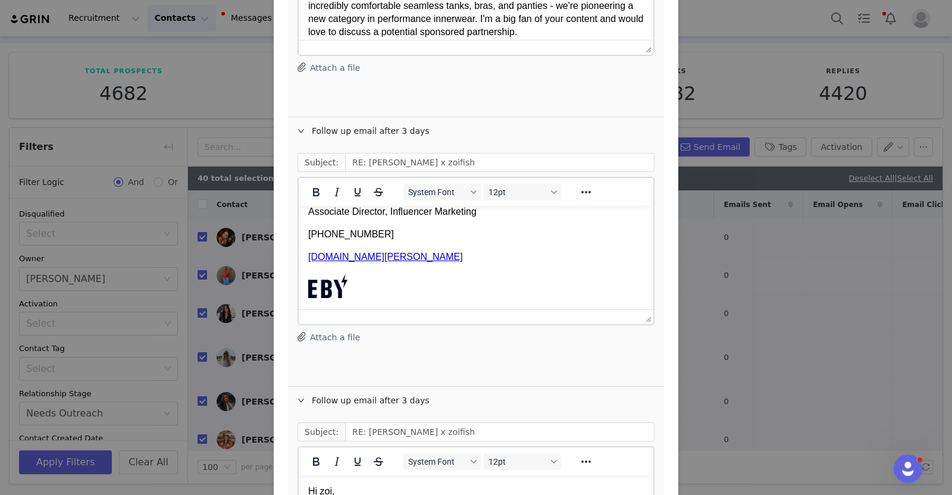
click at [321, 493] on p "Hi zoi," at bounding box center [476, 491] width 336 height 13
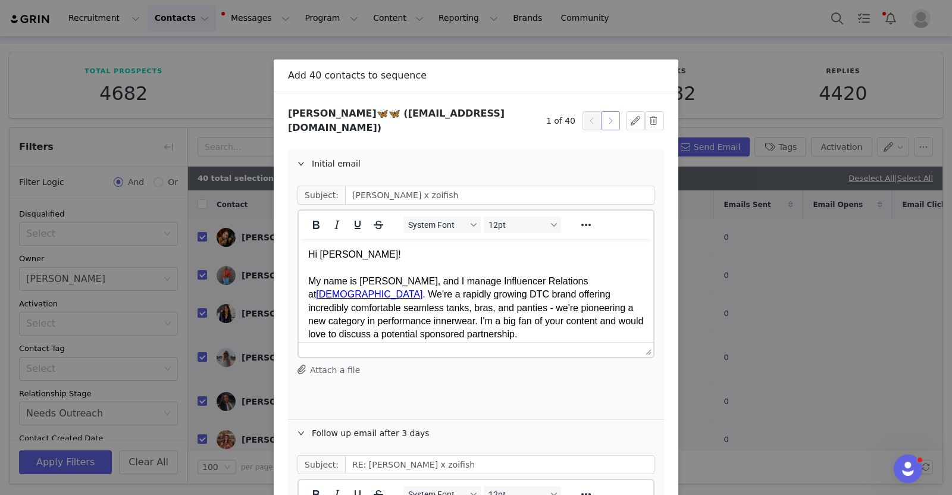
click at [606, 120] on button "button" at bounding box center [610, 120] width 19 height 19
click at [606, 123] on button "button" at bounding box center [610, 120] width 19 height 19
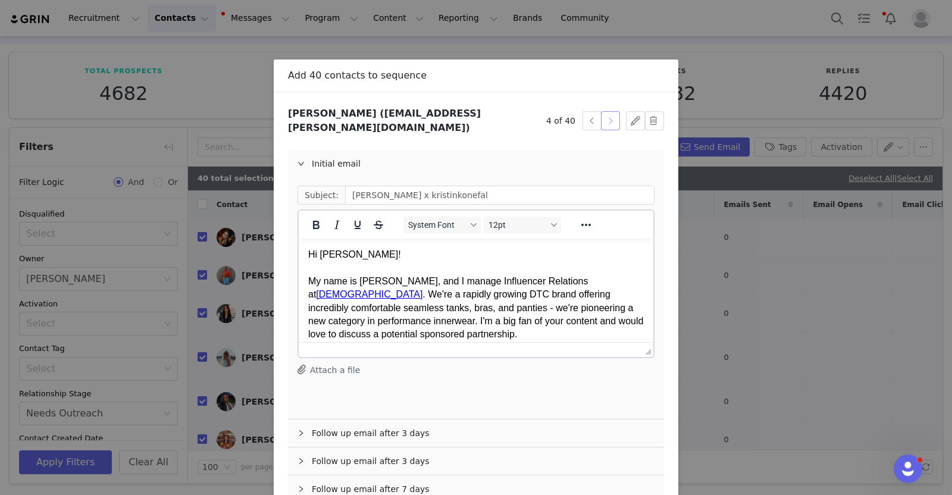
click at [606, 121] on button "button" at bounding box center [610, 120] width 19 height 19
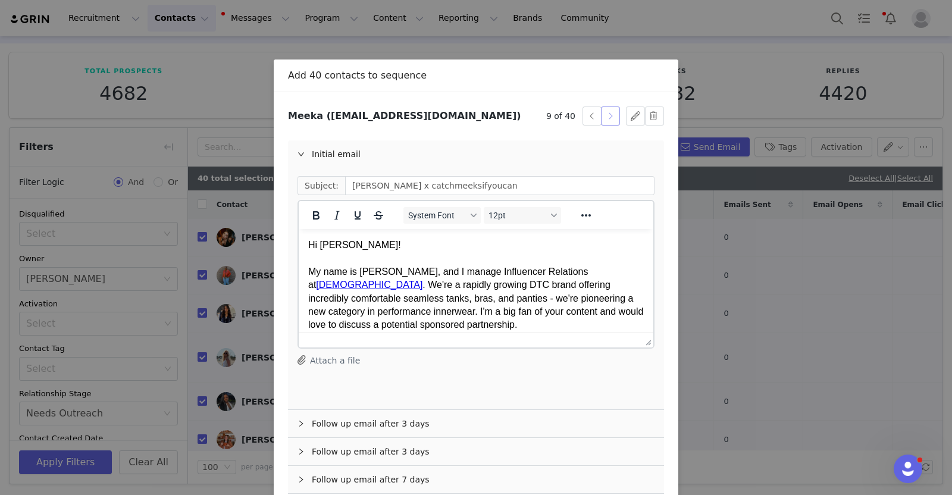
click at [606, 121] on button "button" at bounding box center [610, 116] width 19 height 19
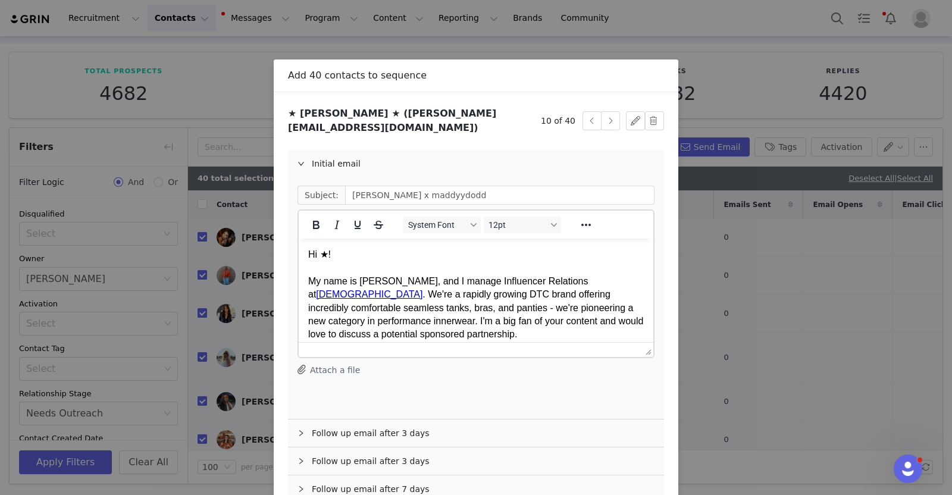
click at [327, 255] on div "Hi ★!" at bounding box center [476, 254] width 336 height 13
click at [327, 255] on div "Hi Maddy!" at bounding box center [476, 254] width 336 height 13
copy div "Maddy"
click at [352, 427] on div "Follow up email after 3 days" at bounding box center [476, 433] width 376 height 27
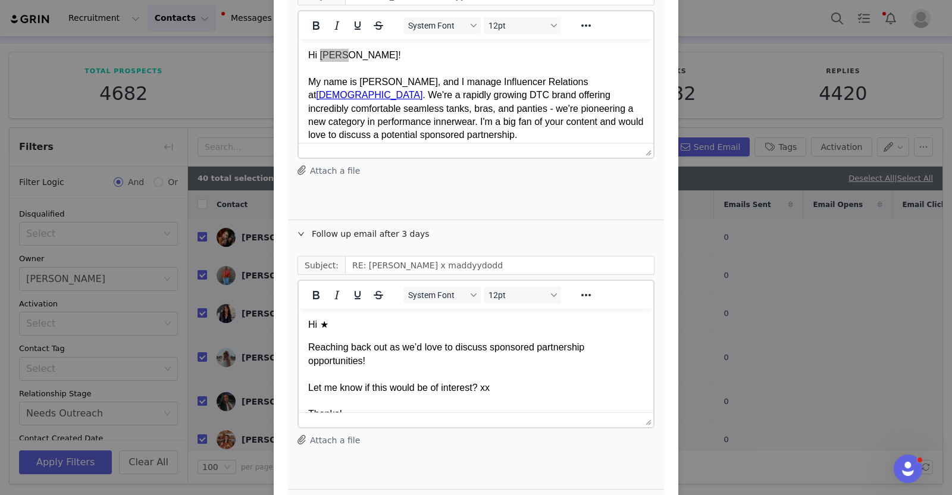
scroll to position [200, 0]
click at [322, 329] on p "Hi ★" at bounding box center [476, 324] width 336 height 13
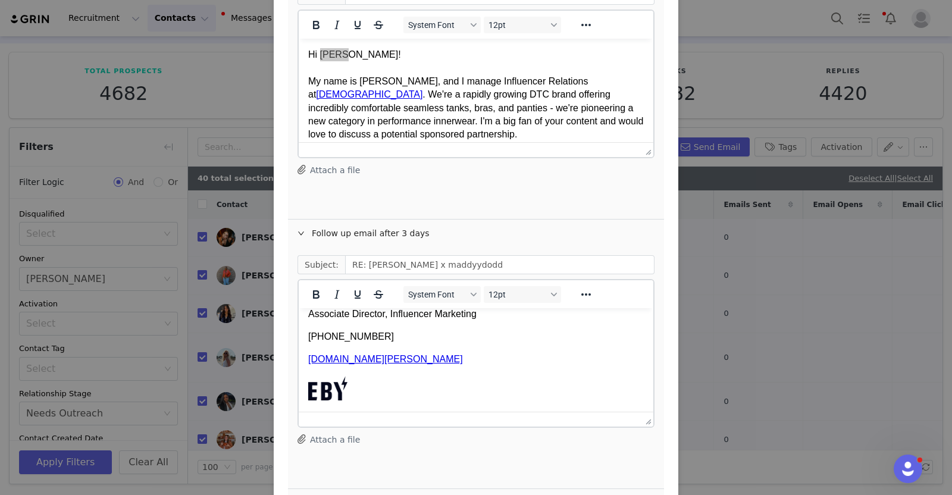
scroll to position [302, 0]
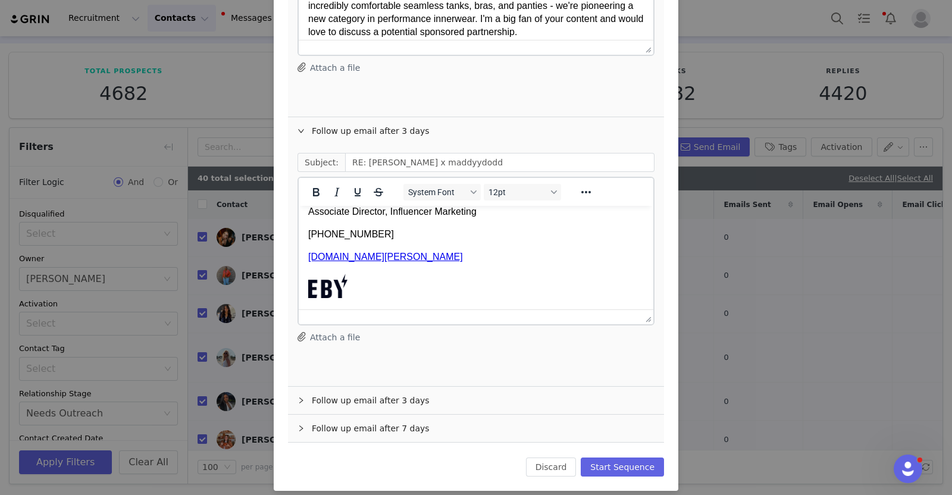
click at [318, 392] on div "Follow up email after 3 days" at bounding box center [476, 400] width 376 height 27
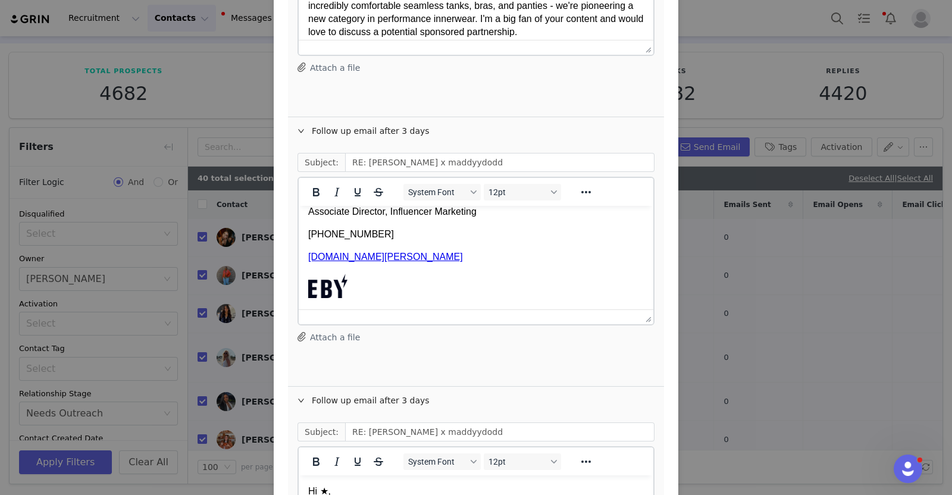
scroll to position [0, 0]
click at [325, 494] on p "Hi ★," at bounding box center [476, 491] width 336 height 13
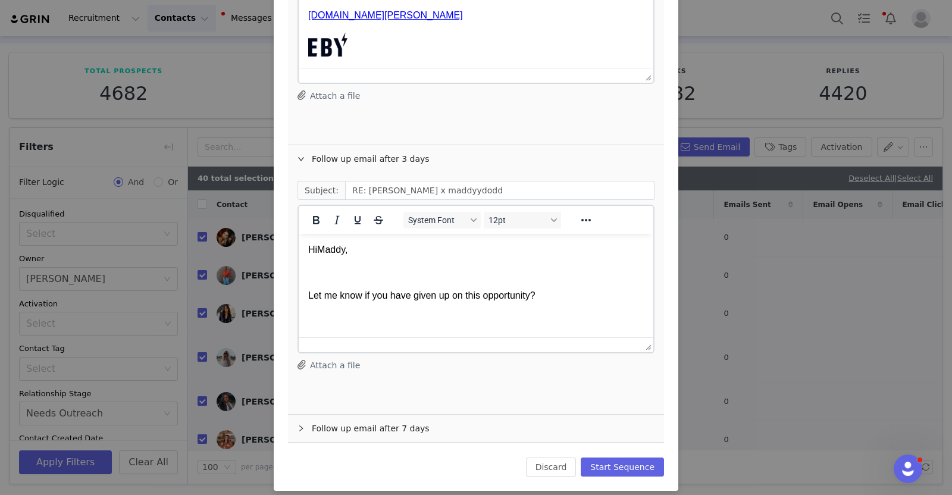
click at [326, 427] on div "Follow up email after 7 days" at bounding box center [476, 428] width 376 height 27
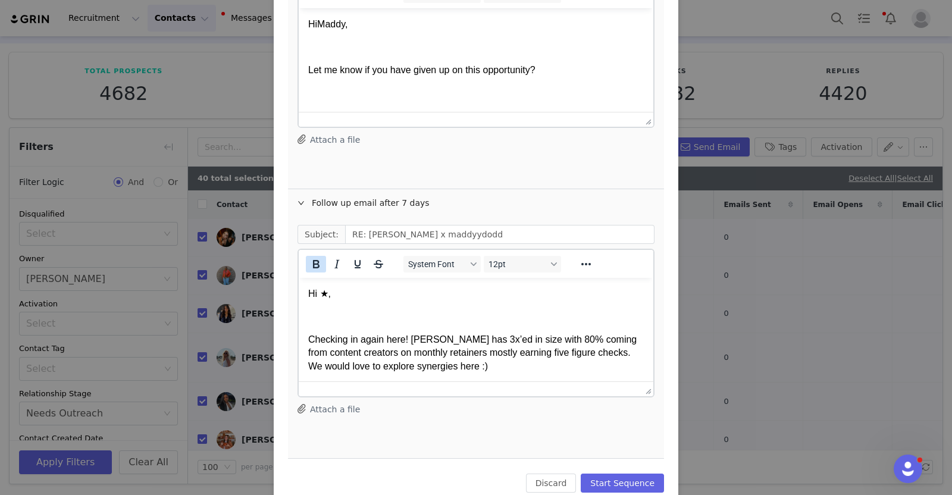
scroll to position [771, 0]
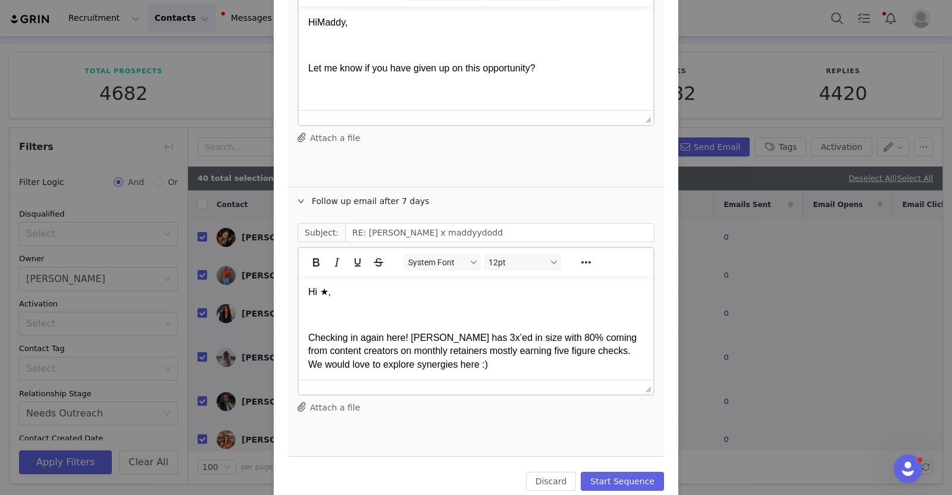
click at [329, 293] on p "Hi ★," at bounding box center [476, 292] width 336 height 13
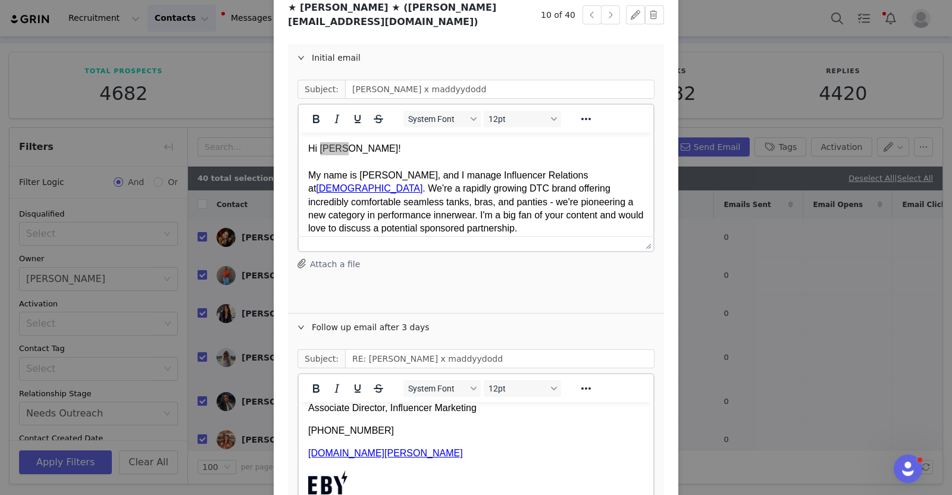
scroll to position [20, 0]
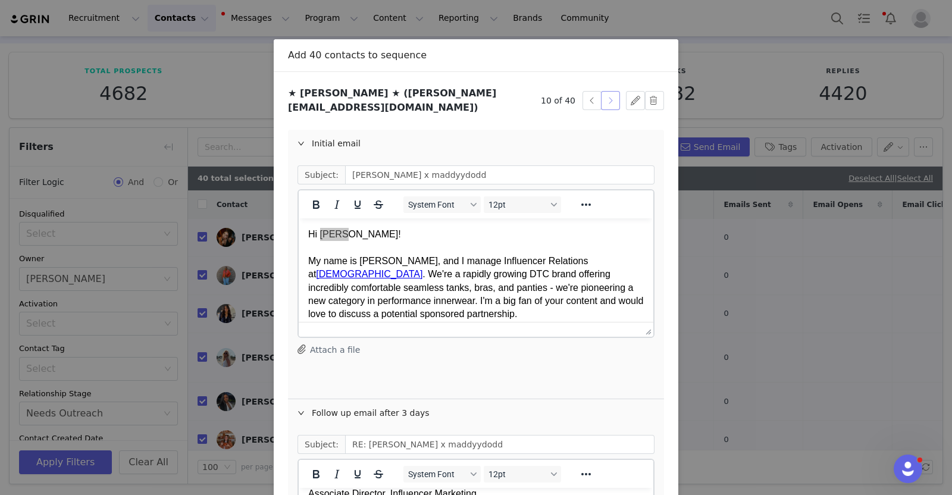
click at [603, 95] on button "button" at bounding box center [610, 100] width 19 height 19
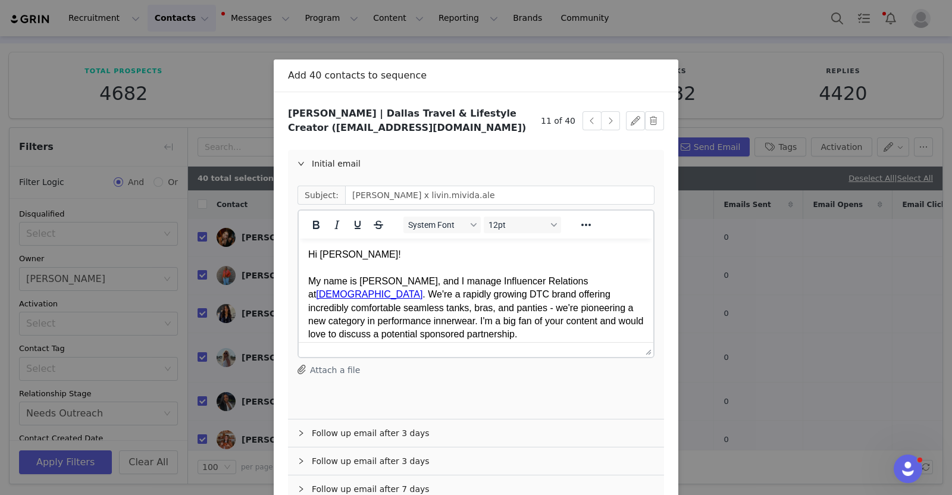
scroll to position [0, 0]
drag, startPoint x: 603, startPoint y: 95, endPoint x: 589, endPoint y: 79, distance: 21.1
click at [589, 79] on div "Add 40 contacts to sequence" at bounding box center [476, 75] width 376 height 13
click at [602, 120] on button "button" at bounding box center [610, 120] width 19 height 19
click at [325, 254] on div "Hi lexi!" at bounding box center [476, 254] width 336 height 13
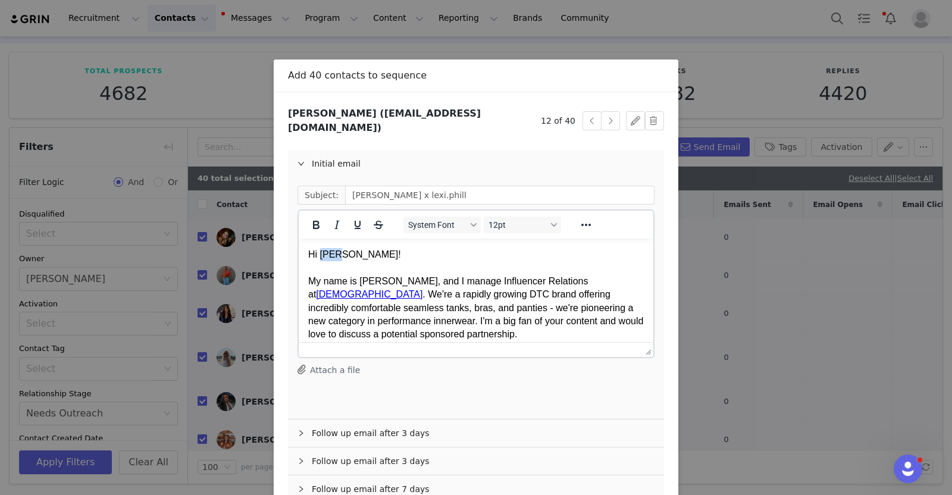
click at [325, 254] on div "Hi lexi!" at bounding box center [476, 254] width 336 height 13
click at [325, 254] on div "Hi Lexi!" at bounding box center [476, 254] width 336 height 13
copy div "Lexi"
click at [349, 424] on div "Follow up email after 3 days" at bounding box center [476, 433] width 376 height 27
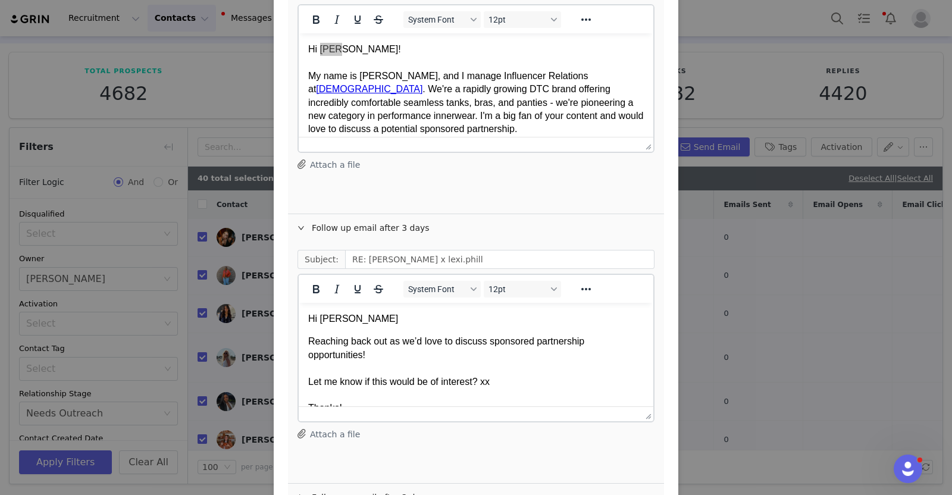
click at [322, 320] on p "Hi lexi" at bounding box center [476, 318] width 336 height 13
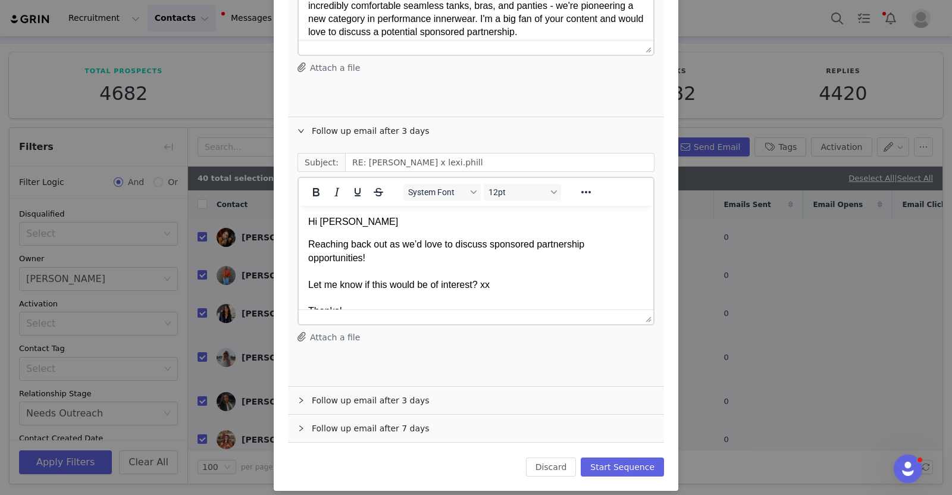
click at [324, 389] on div "Follow up email after 3 days" at bounding box center [476, 400] width 376 height 27
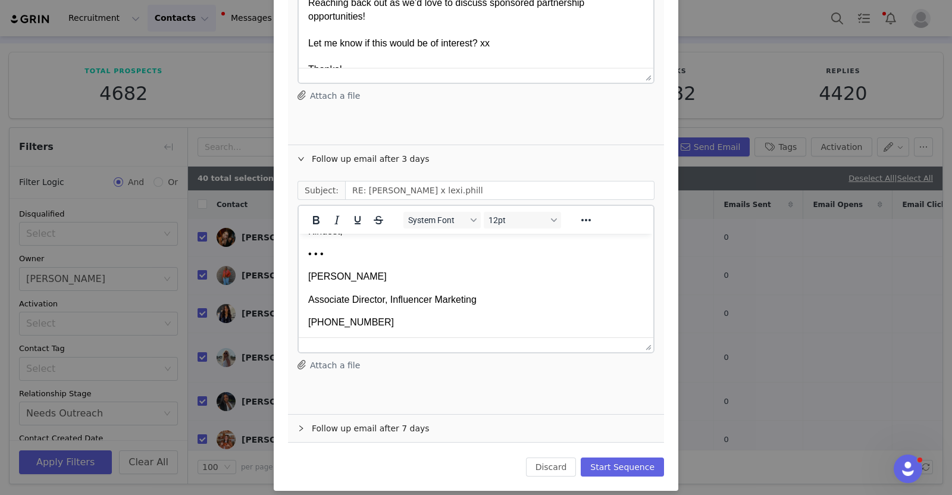
click at [330, 420] on div "Follow up email after 7 days" at bounding box center [476, 428] width 376 height 27
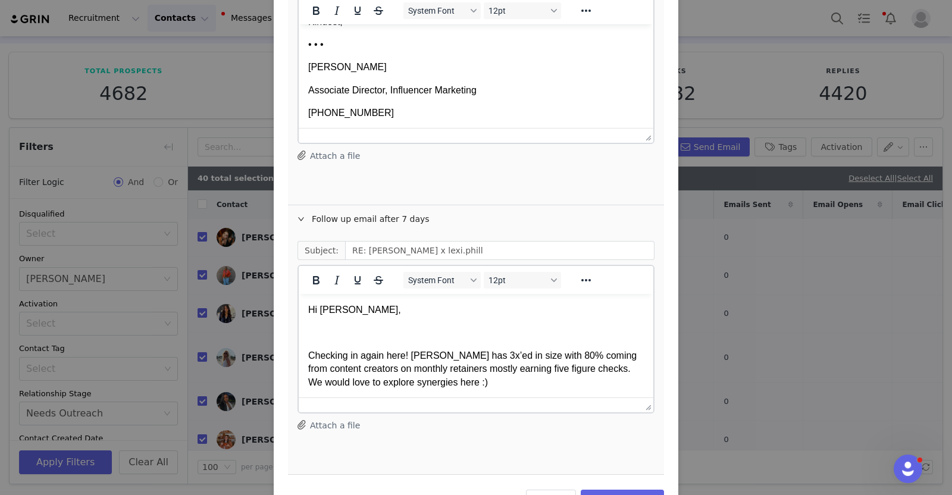
click at [326, 311] on p "Hi lexi," at bounding box center [476, 310] width 336 height 13
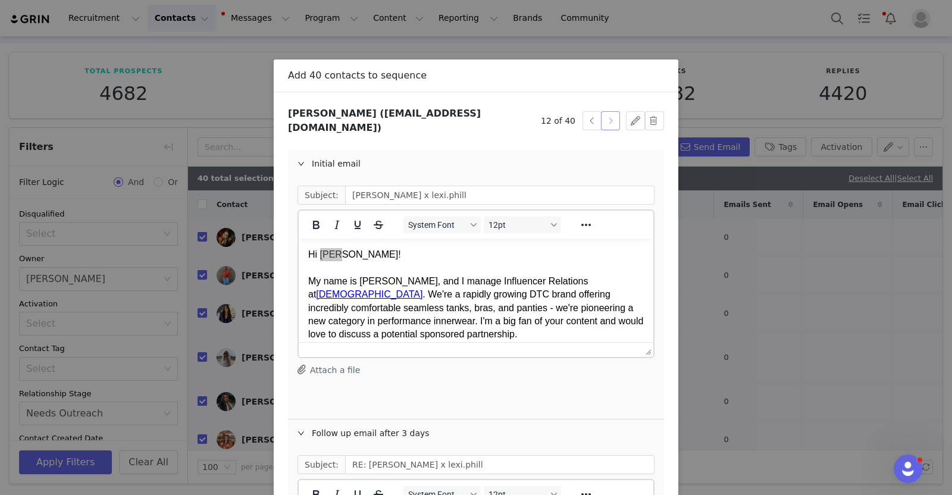
click at [607, 112] on button "button" at bounding box center [610, 120] width 19 height 19
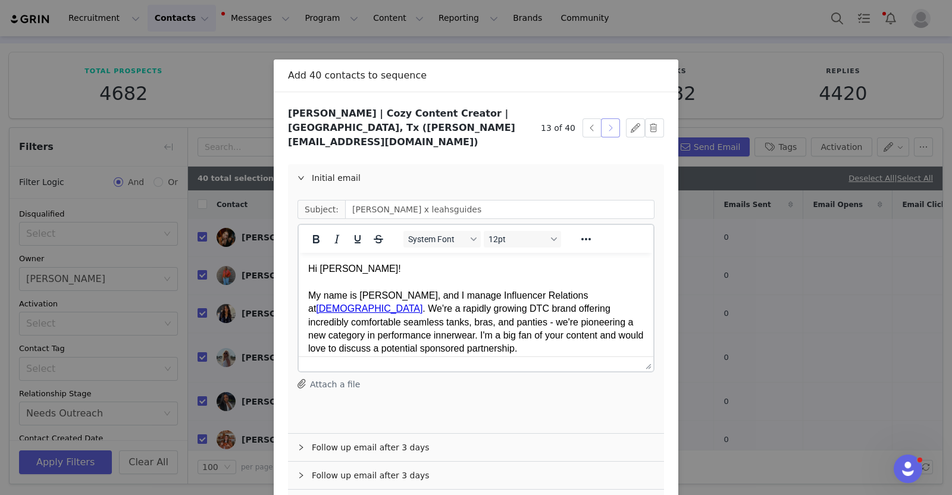
click at [601, 120] on button "button" at bounding box center [610, 127] width 19 height 19
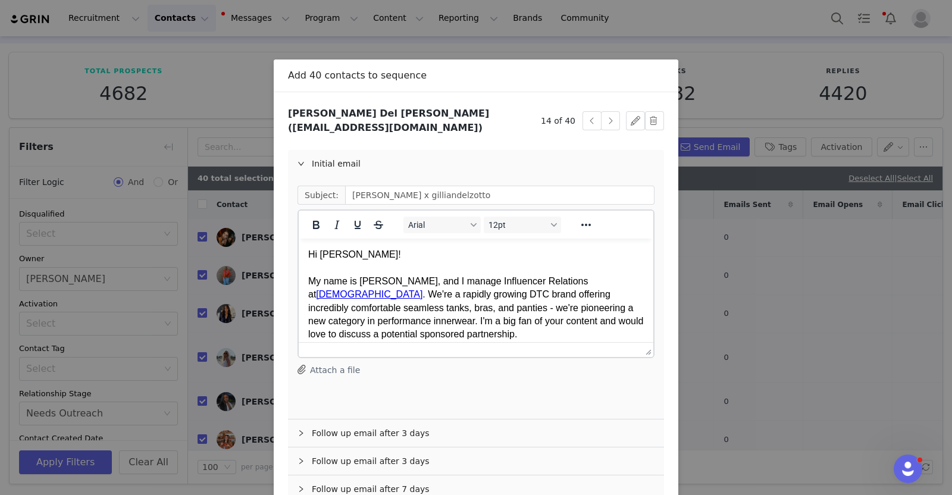
click at [337, 262] on div "Rich Text Area. Press ALT-0 for help." at bounding box center [476, 267] width 336 height 13
click at [332, 256] on div "Hi GILLIAN!" at bounding box center [476, 254] width 336 height 13
click at [330, 254] on div "Hi Gillian!" at bounding box center [476, 254] width 336 height 13
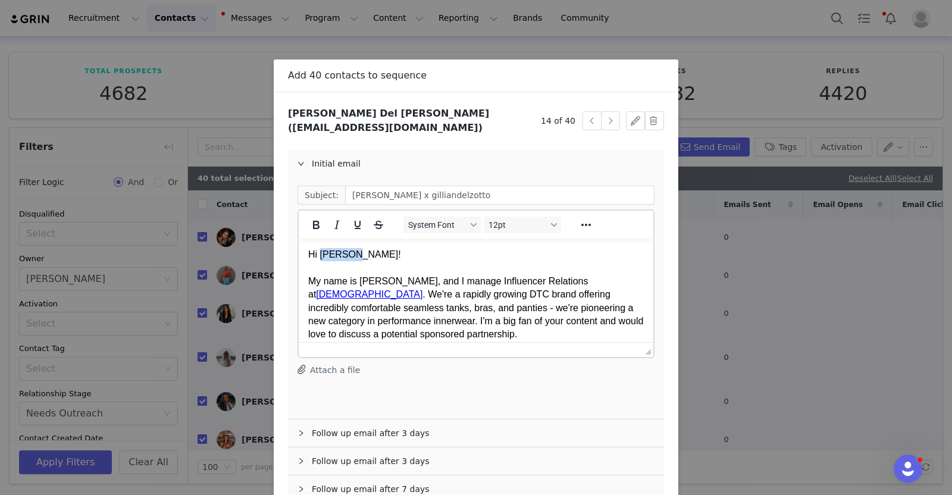
click at [330, 254] on div "Hi Gillian!" at bounding box center [476, 254] width 336 height 13
copy div "Gillian"
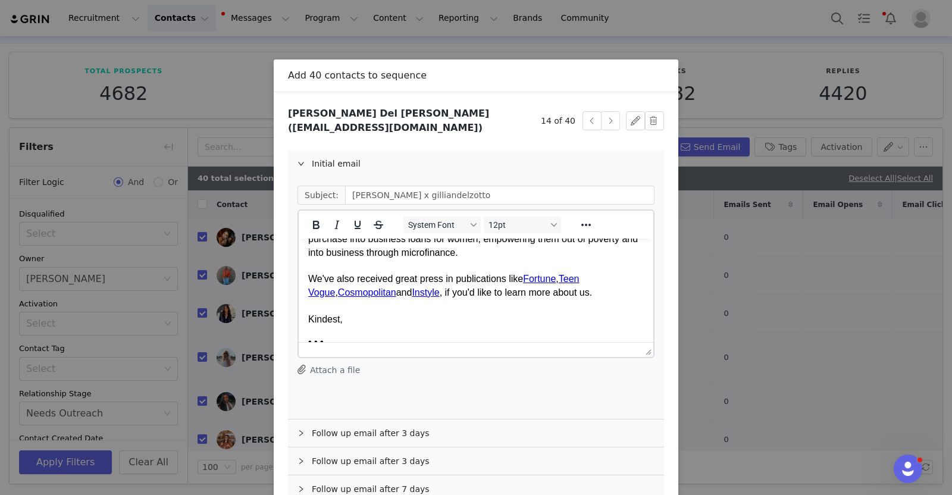
click at [368, 420] on div "Follow up email after 3 days" at bounding box center [476, 433] width 376 height 27
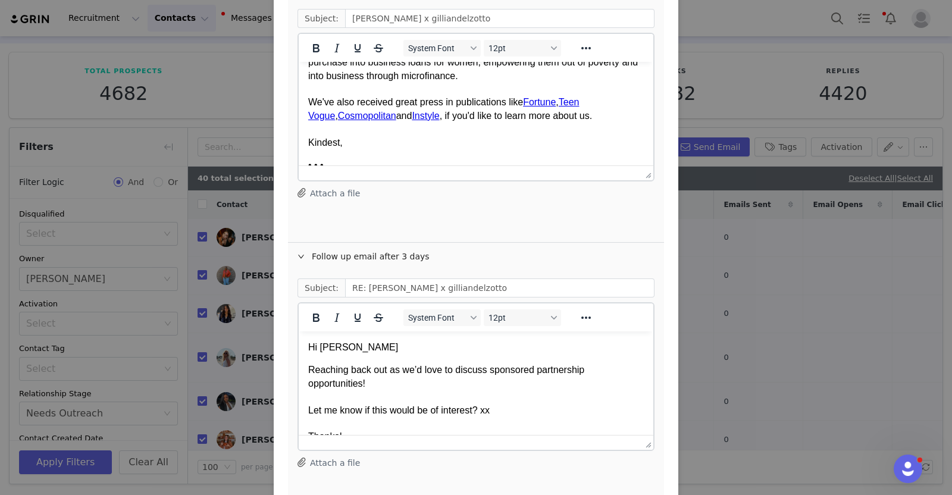
click at [333, 350] on p "Hi GILLIAN" at bounding box center [476, 347] width 336 height 13
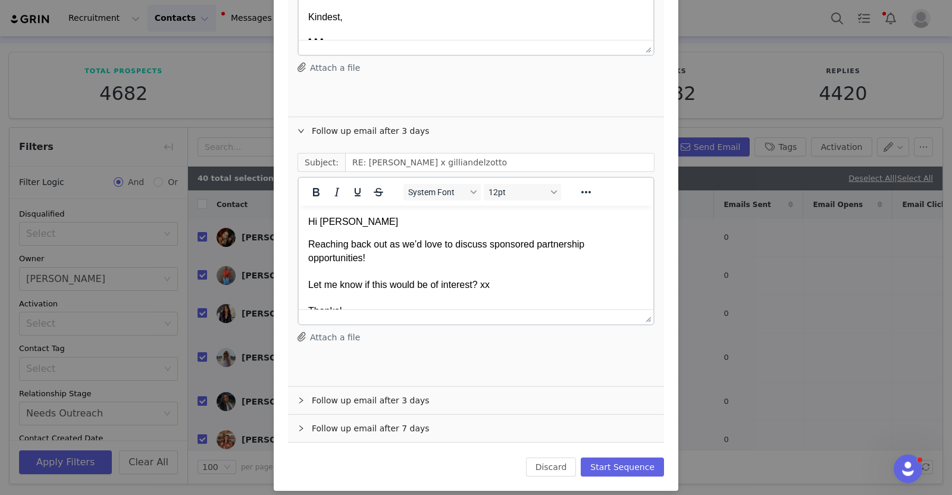
click at [312, 395] on div "Follow up email after 3 days" at bounding box center [476, 400] width 376 height 27
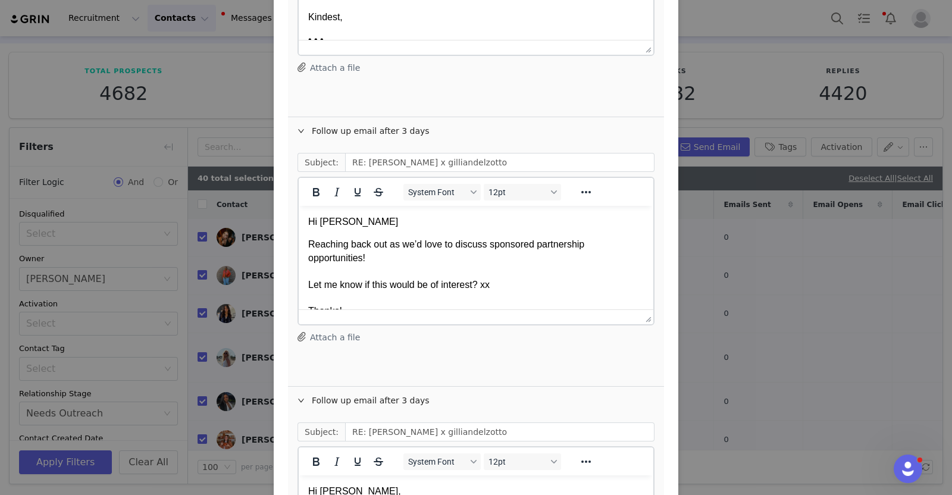
click at [312, 395] on div "Follow up email after 3 days" at bounding box center [476, 400] width 376 height 27
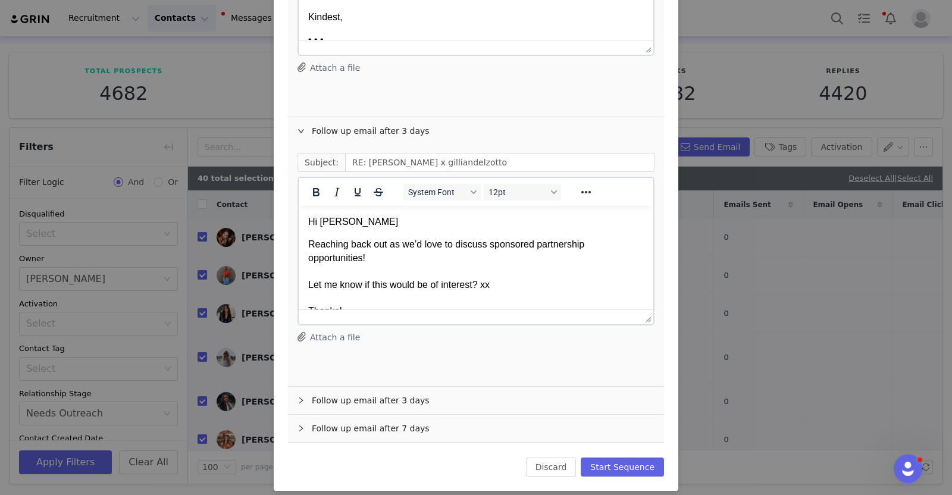
click at [324, 396] on div "Follow up email after 3 days" at bounding box center [476, 400] width 376 height 27
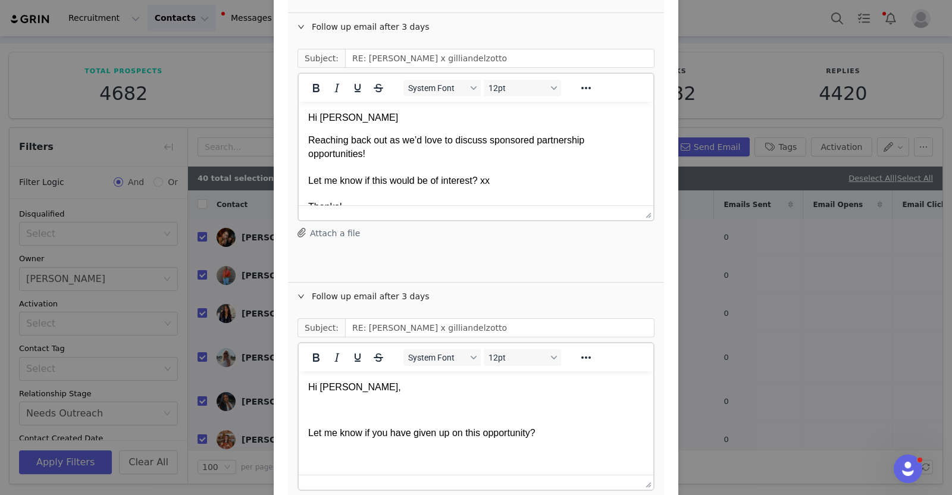
click at [333, 385] on p "Hi GILLIAN," at bounding box center [476, 387] width 336 height 13
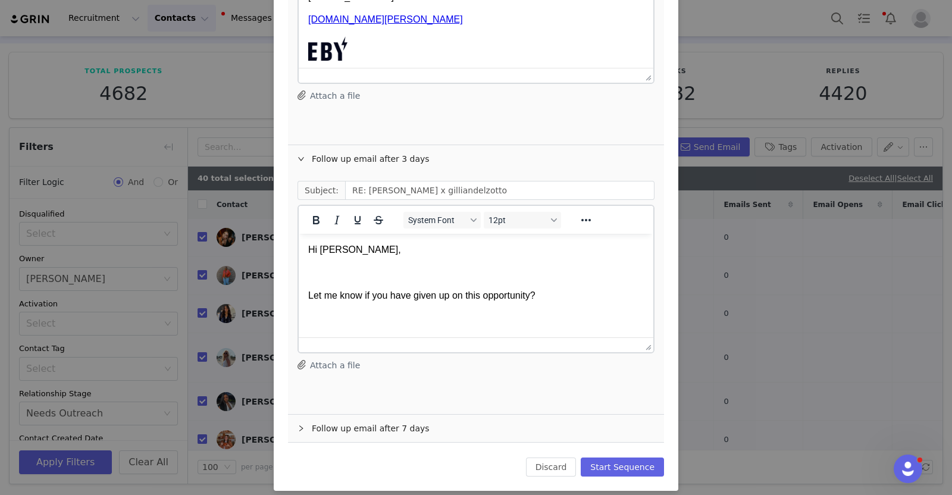
click at [337, 426] on div "Follow up email after 7 days" at bounding box center [476, 428] width 376 height 27
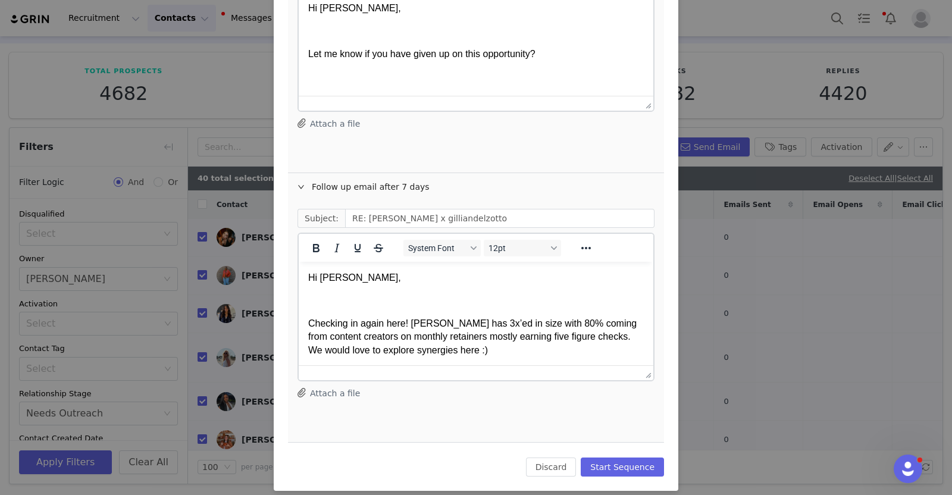
click at [337, 278] on p "Hi GILLIAN," at bounding box center [476, 277] width 336 height 13
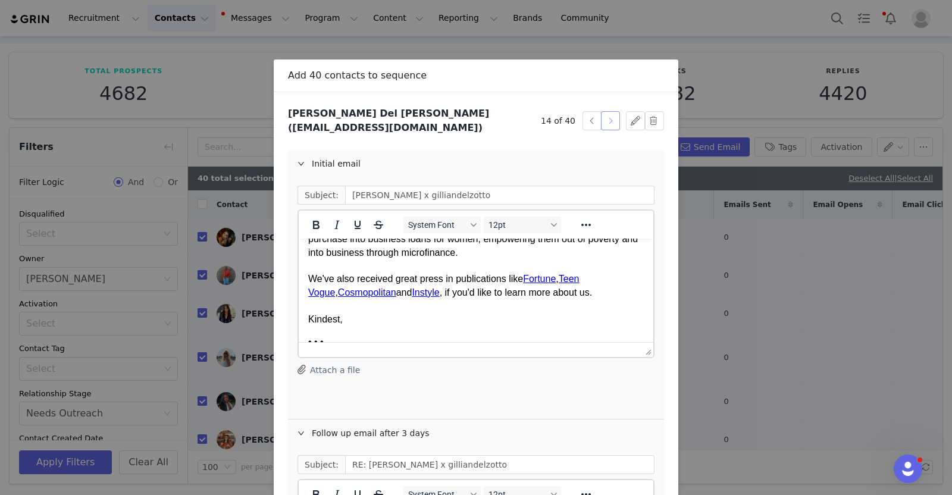
click at [607, 114] on button "button" at bounding box center [610, 120] width 19 height 19
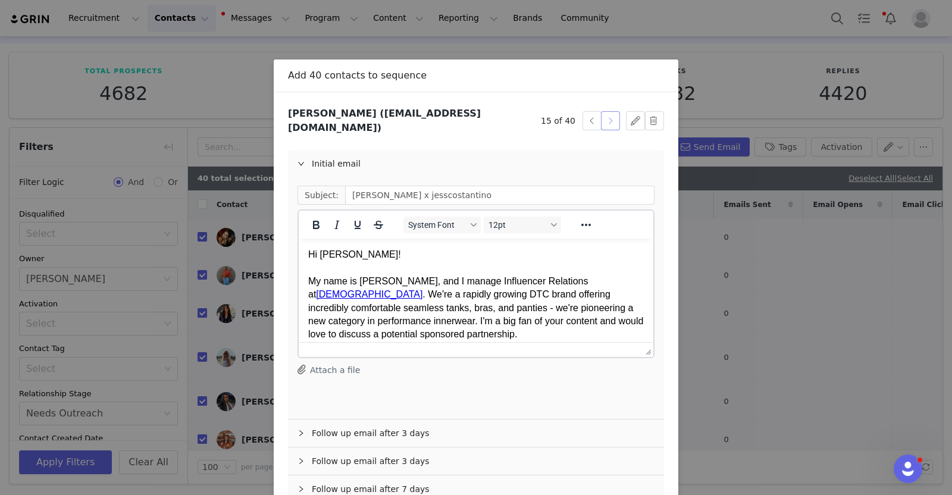
drag, startPoint x: 906, startPoint y: 353, endPoint x: 493, endPoint y: 252, distance: 424.5
click at [321, 252] on div "Hi jessie!" at bounding box center [476, 254] width 336 height 13
click at [333, 259] on div "Hi Jessie!" at bounding box center [476, 254] width 336 height 13
copy div "Jessie"
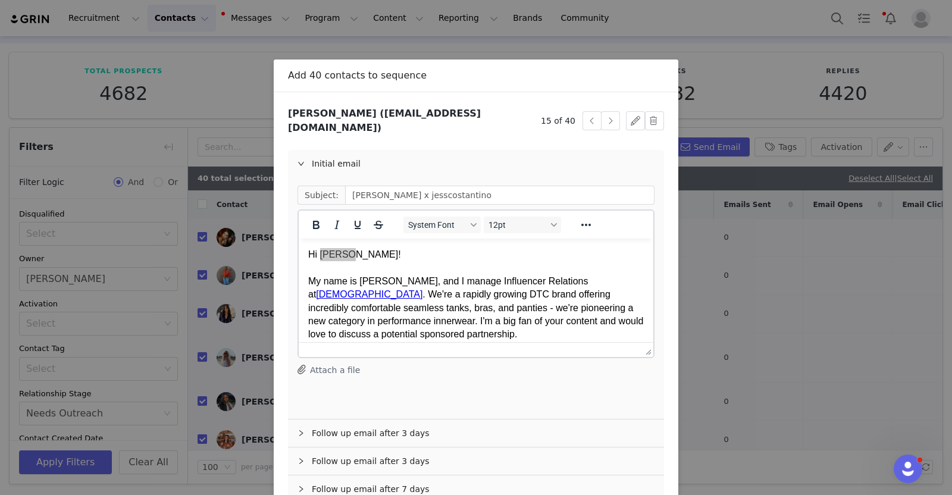
click at [337, 421] on div "Follow up email after 3 days" at bounding box center [476, 433] width 376 height 27
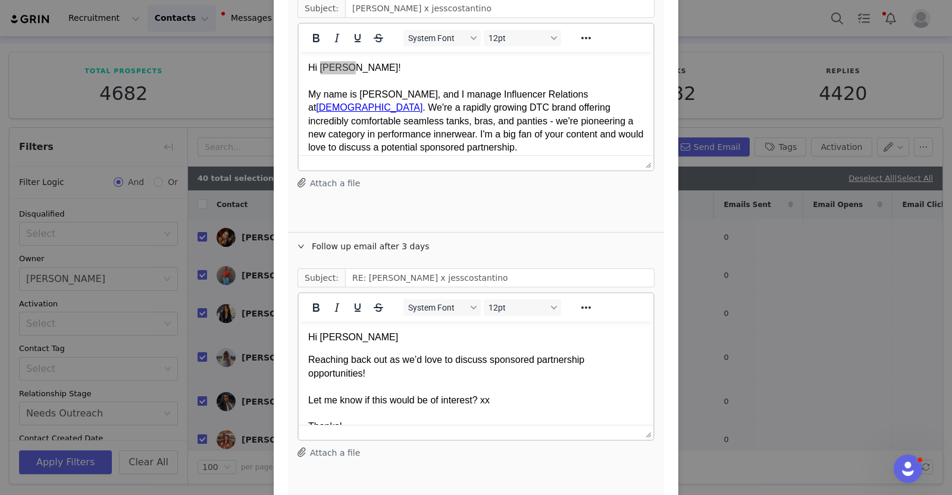
click at [324, 340] on p "Hi jessie" at bounding box center [476, 337] width 336 height 13
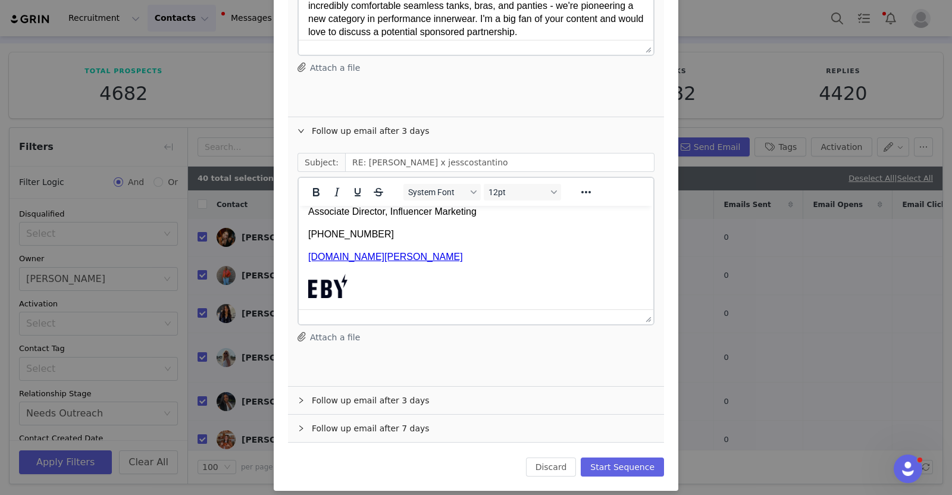
click at [312, 390] on div "Follow up email after 3 days" at bounding box center [476, 400] width 376 height 27
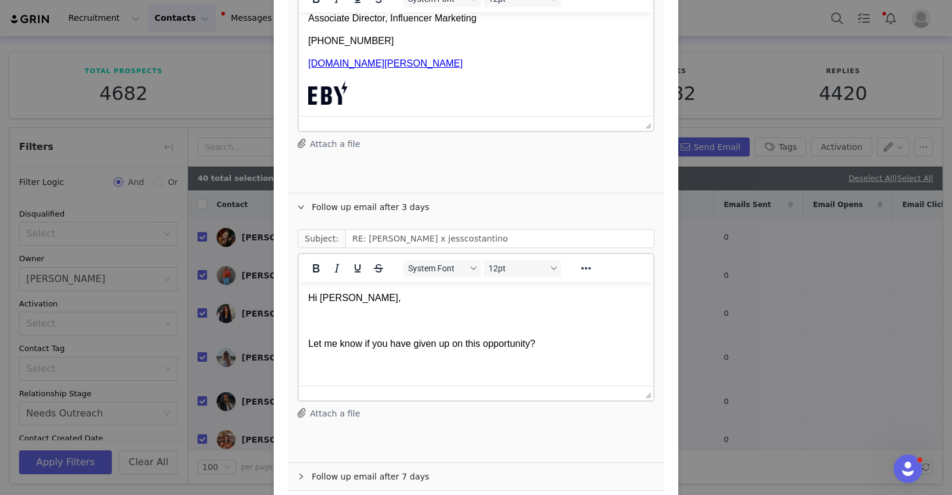
click at [312, 470] on div "Follow up email after 7 days" at bounding box center [476, 476] width 376 height 27
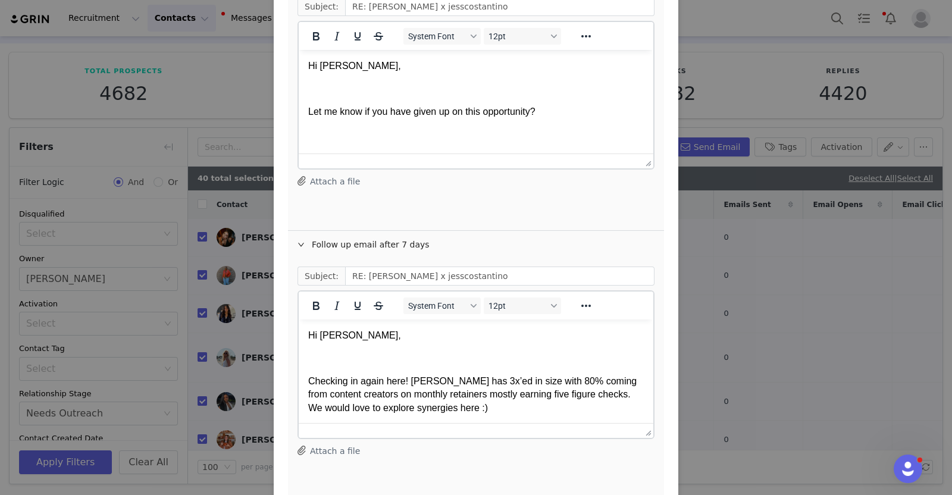
click at [326, 341] on p "Hi jessie," at bounding box center [476, 335] width 336 height 13
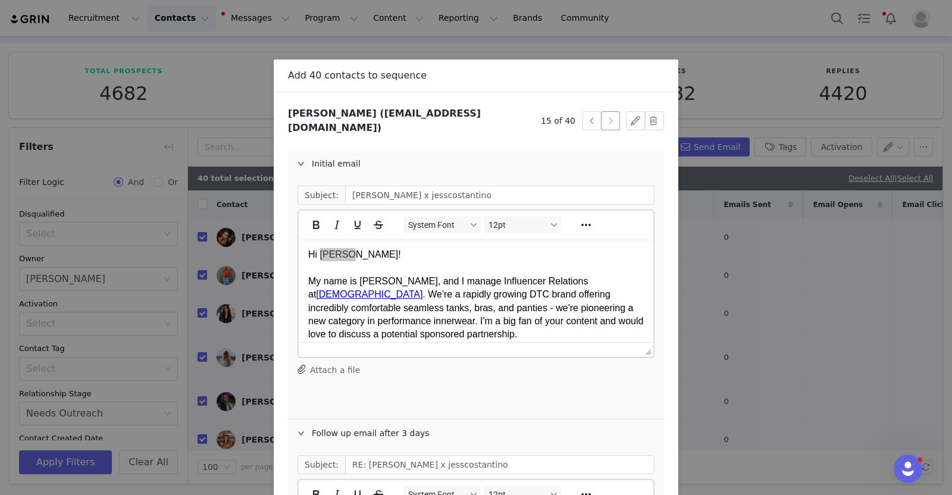
click at [609, 115] on button "button" at bounding box center [610, 120] width 19 height 19
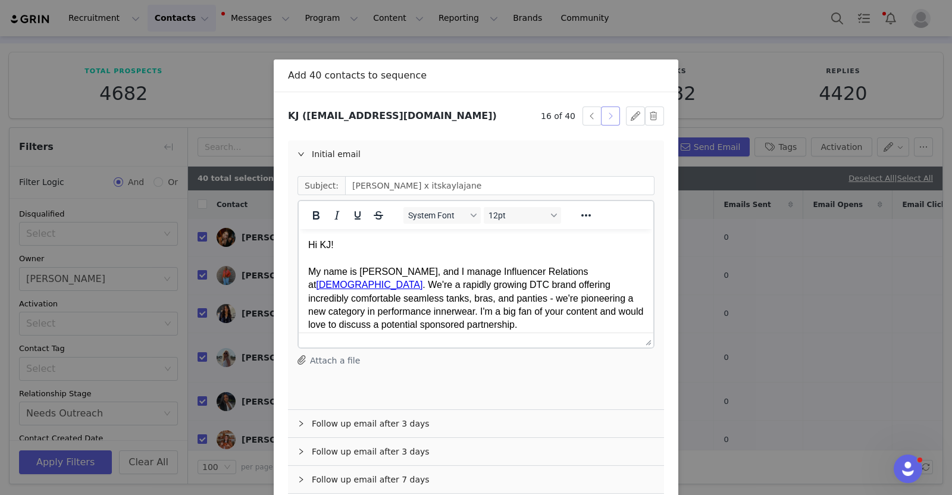
click at [609, 115] on button "button" at bounding box center [610, 116] width 19 height 19
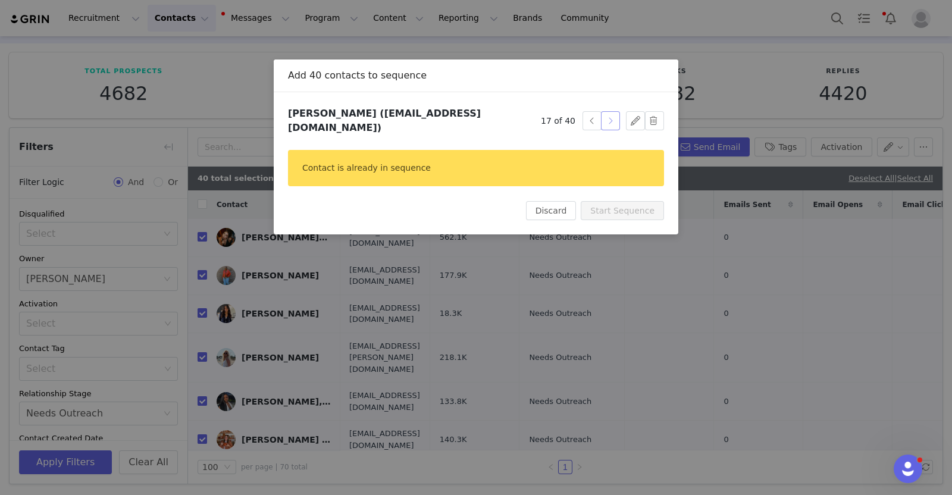
click at [609, 115] on button "button" at bounding box center [610, 120] width 19 height 19
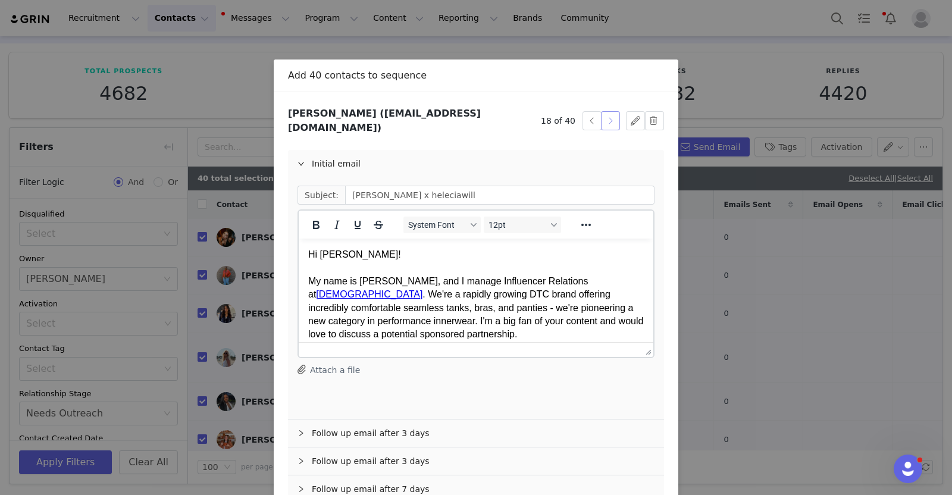
click at [611, 117] on button "button" at bounding box center [610, 120] width 19 height 19
click at [329, 258] on div "Hi hutton!" at bounding box center [476, 254] width 336 height 13
click at [329, 258] on div "Hi Hutton!" at bounding box center [476, 254] width 336 height 13
copy div "Hutton"
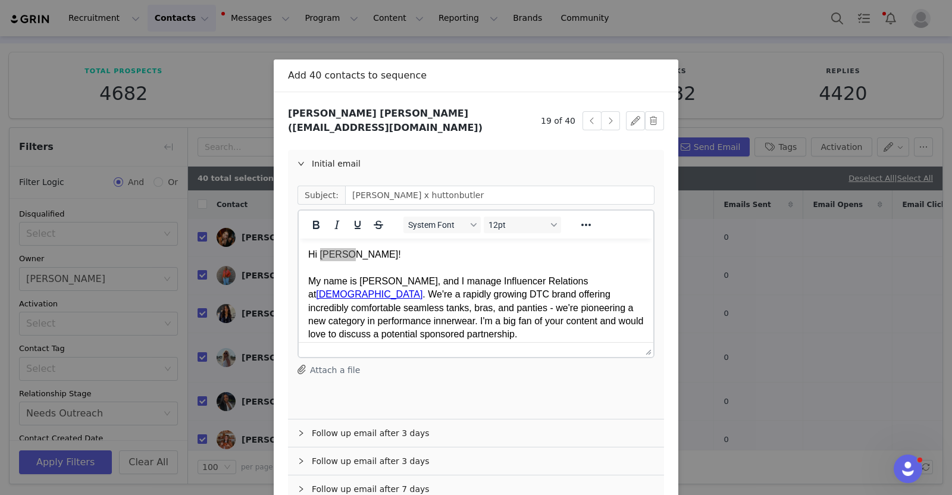
click at [367, 423] on div "Follow up email after 3 days" at bounding box center [476, 433] width 376 height 27
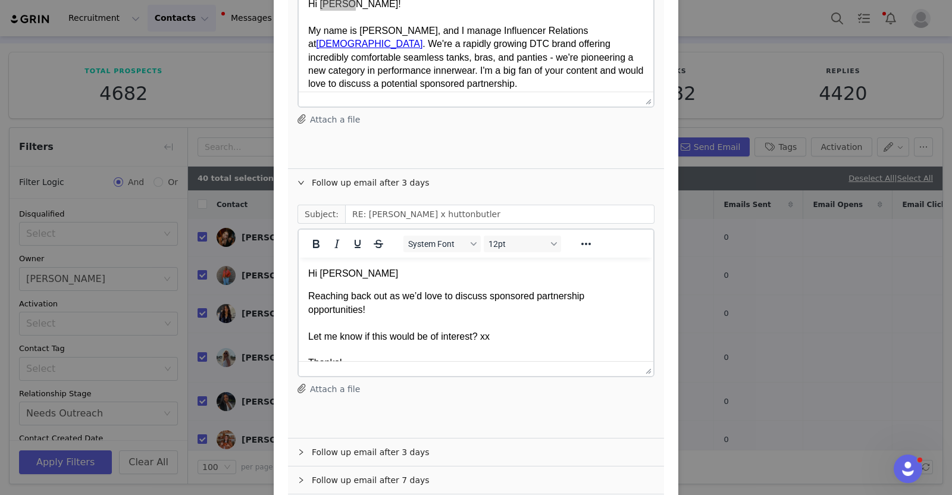
click at [329, 278] on p "Hi hutton" at bounding box center [476, 273] width 336 height 13
click at [349, 439] on div "Follow up email after 3 days" at bounding box center [476, 452] width 376 height 27
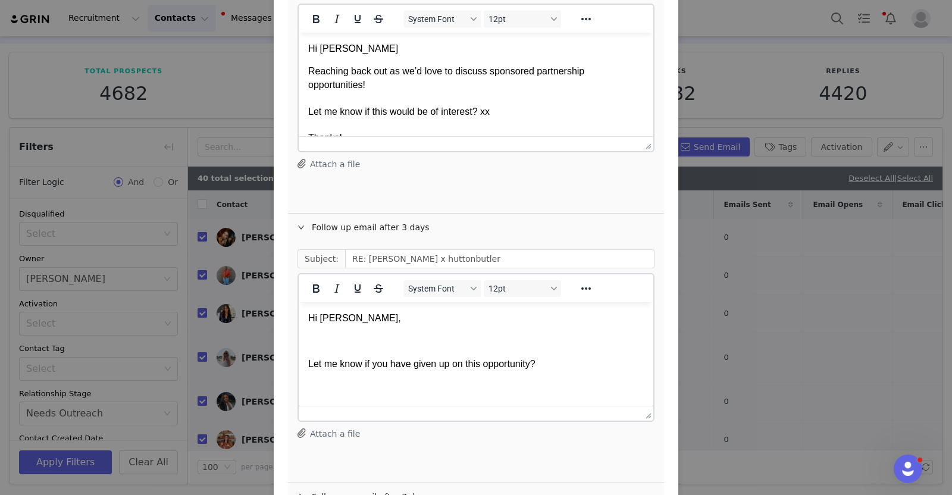
click at [336, 318] on p "Hi hutton," at bounding box center [476, 318] width 336 height 13
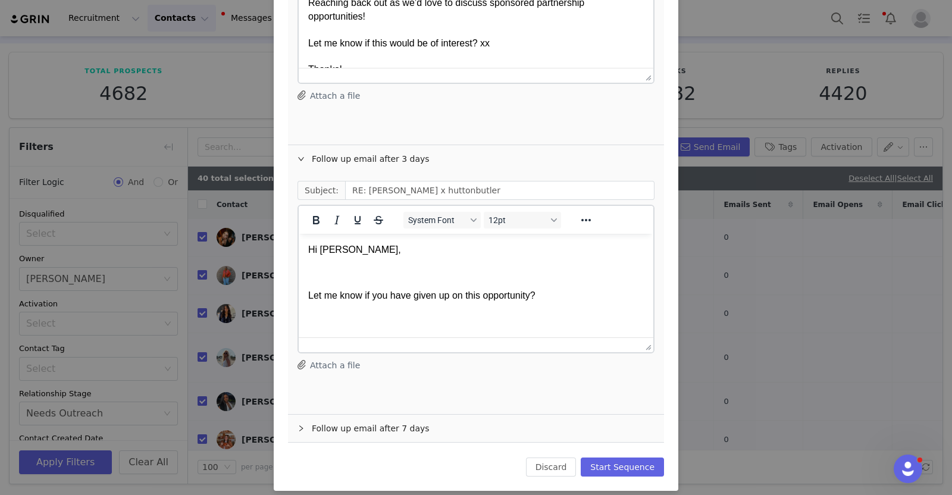
click at [311, 419] on div "Follow up email after 7 days" at bounding box center [476, 428] width 376 height 27
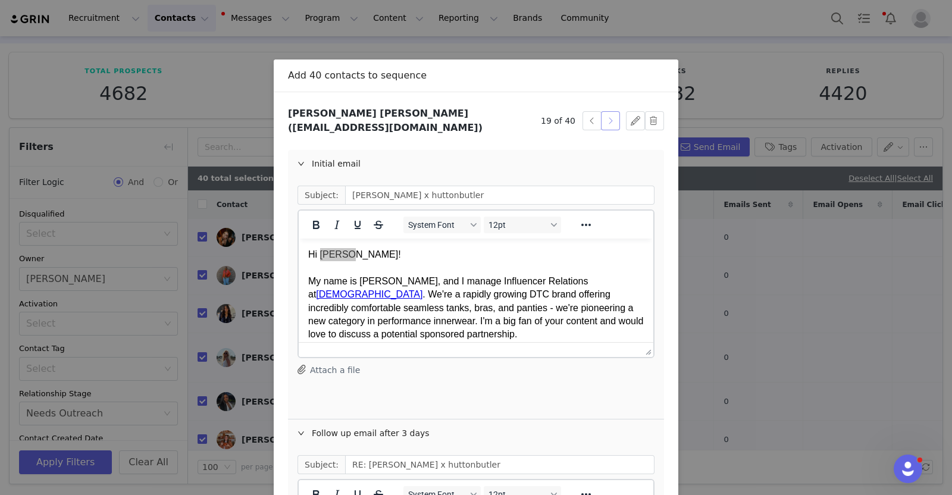
click at [604, 111] on button "button" at bounding box center [610, 120] width 19 height 19
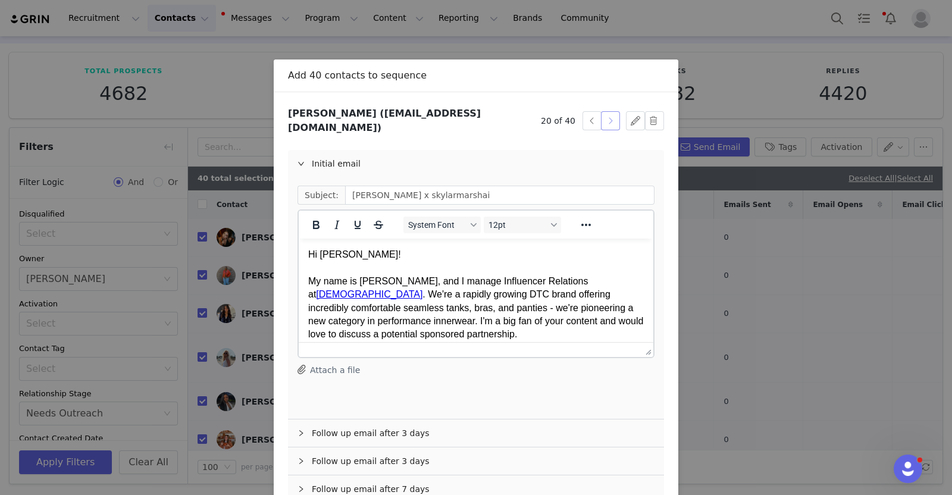
click at [604, 111] on button "button" at bounding box center [610, 120] width 19 height 19
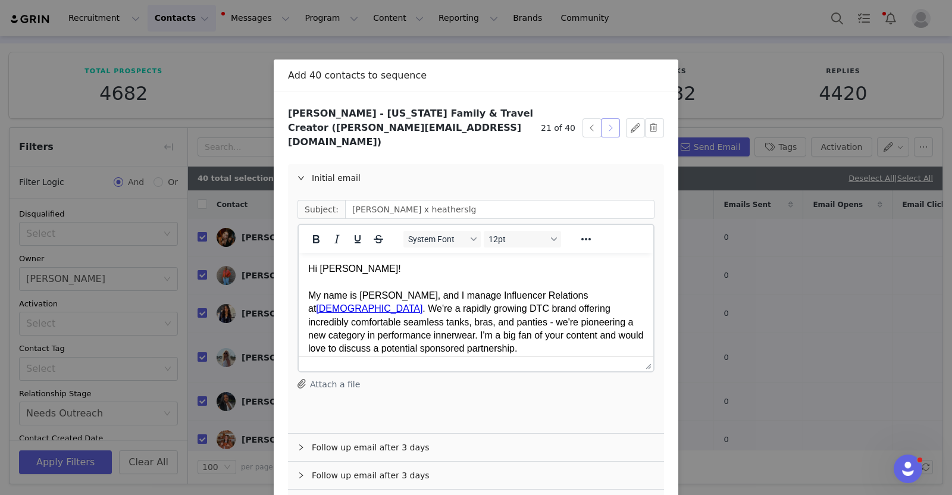
click at [604, 118] on button "button" at bounding box center [610, 127] width 19 height 19
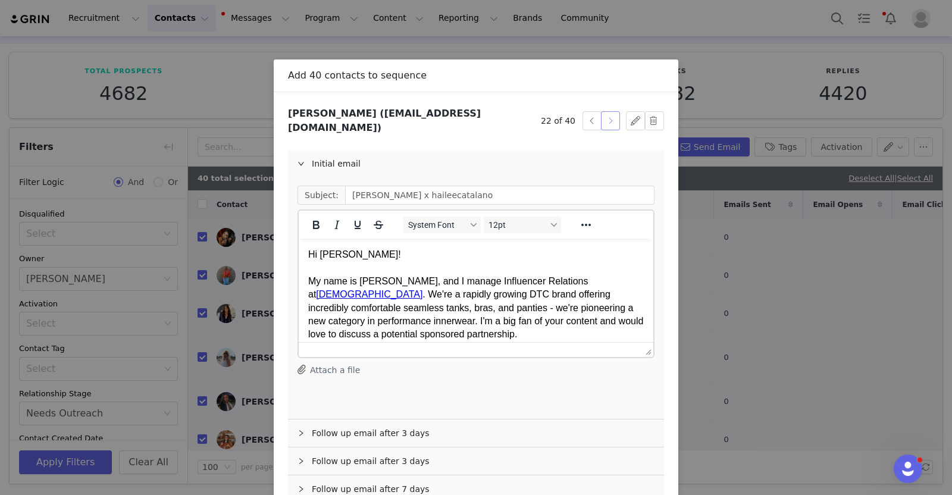
click at [604, 111] on button "button" at bounding box center [610, 120] width 19 height 19
click at [326, 253] on div "Hi V!" at bounding box center [476, 254] width 336 height 13
click at [333, 254] on div "Hi Valery!" at bounding box center [476, 254] width 336 height 13
copy div "Valery"
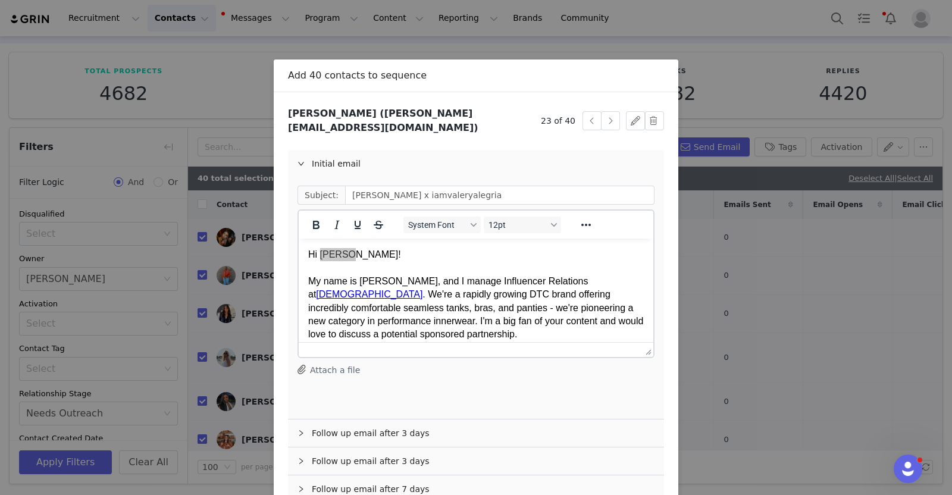
click at [337, 425] on div "Follow up email after 3 days" at bounding box center [476, 433] width 376 height 27
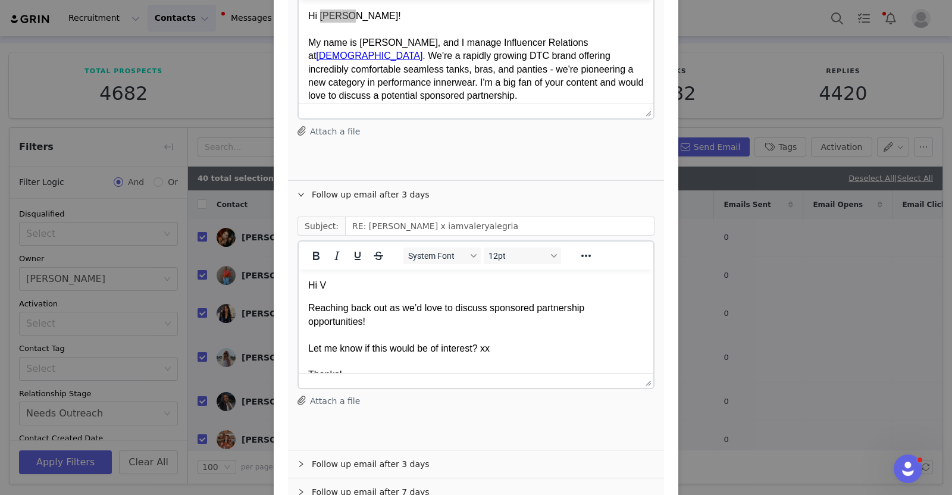
click at [324, 289] on p "Hi V" at bounding box center [476, 285] width 336 height 13
click at [336, 461] on div "Follow up email after 3 days" at bounding box center [476, 464] width 376 height 27
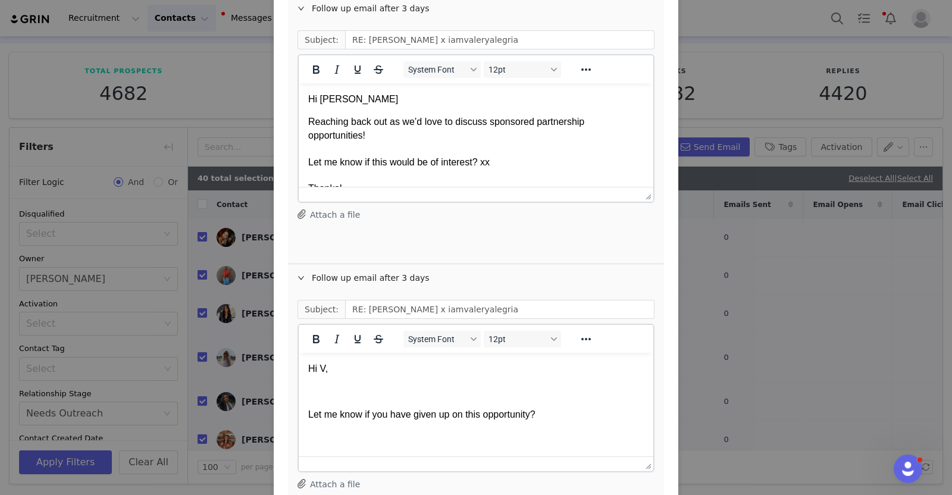
click at [352, 368] on p "Hi V," at bounding box center [476, 368] width 336 height 13
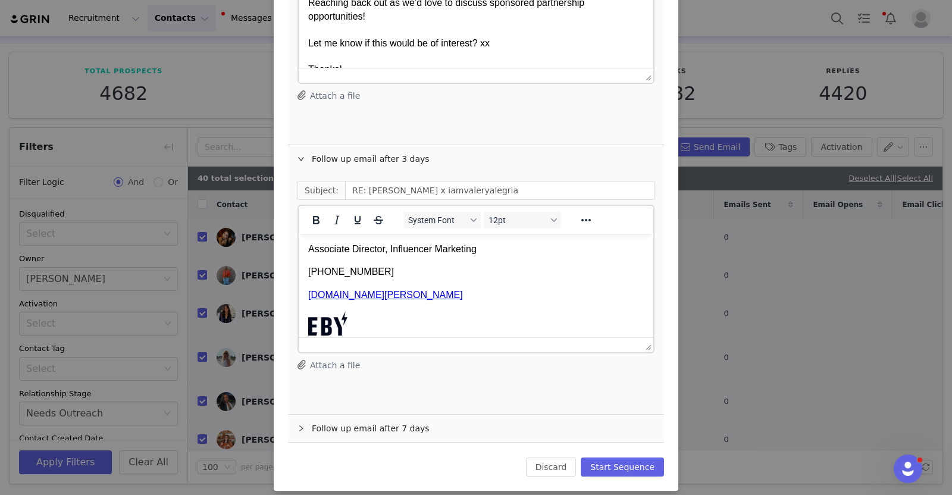
click at [329, 415] on div "Follow up email after 7 days" at bounding box center [476, 428] width 376 height 27
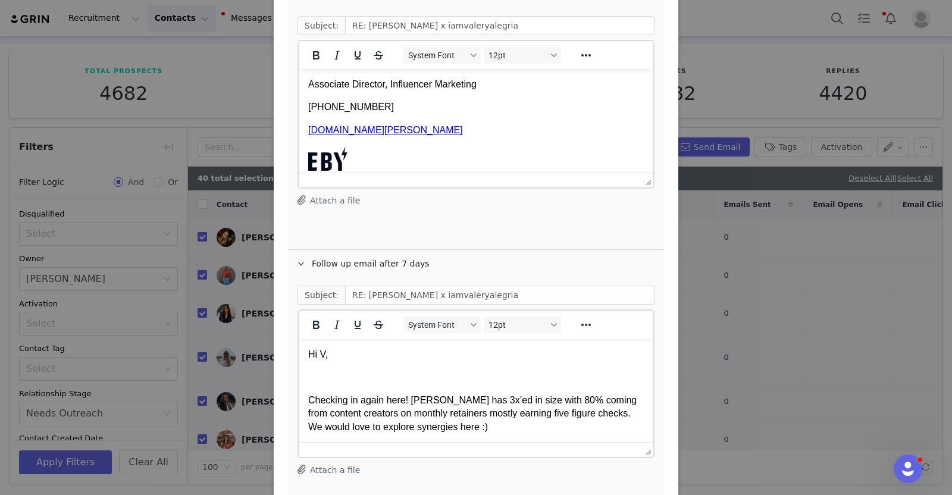
click at [336, 358] on p "Hi V," at bounding box center [476, 354] width 336 height 13
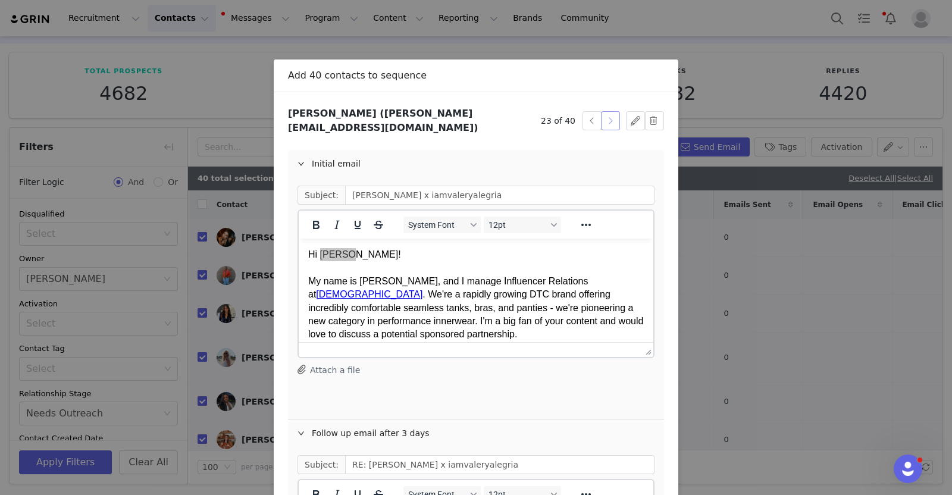
click at [607, 116] on button "button" at bounding box center [610, 120] width 19 height 19
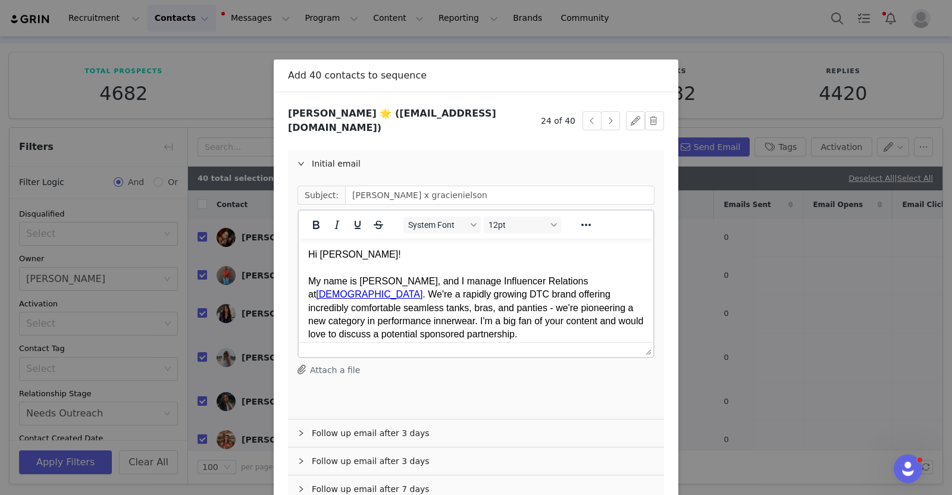
click at [327, 257] on div "Hi GRACIE!" at bounding box center [476, 254] width 336 height 13
click at [327, 257] on div "Hi Gracie!" at bounding box center [476, 254] width 336 height 13
copy div "Gracie"
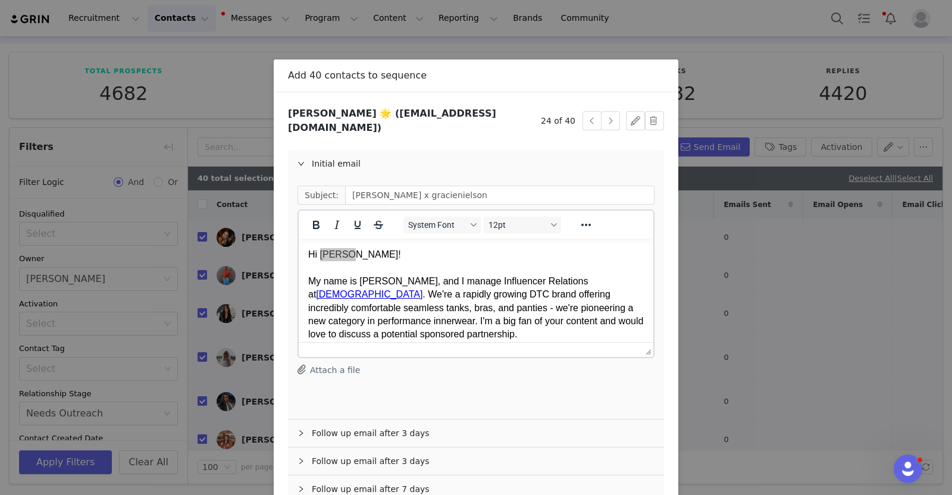
click at [345, 423] on div "Follow up email after 3 days" at bounding box center [476, 433] width 376 height 27
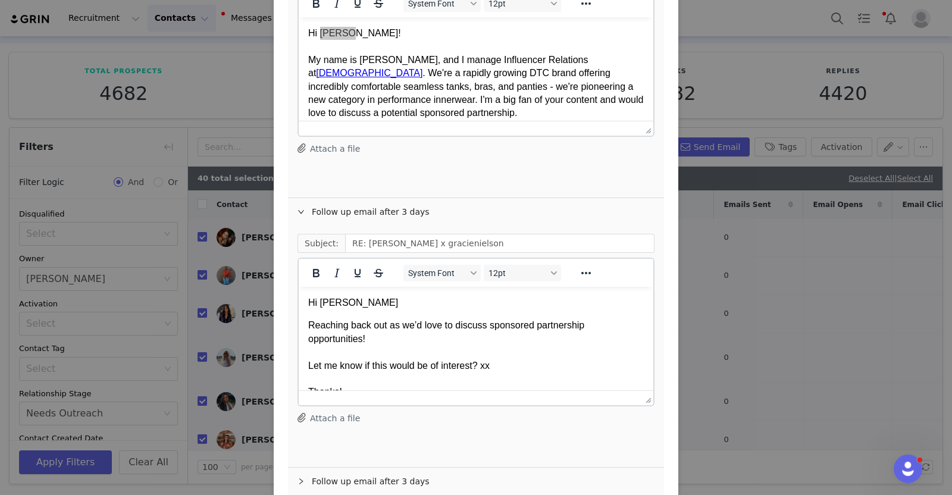
click at [339, 307] on p "Hi GRACIE" at bounding box center [476, 302] width 336 height 13
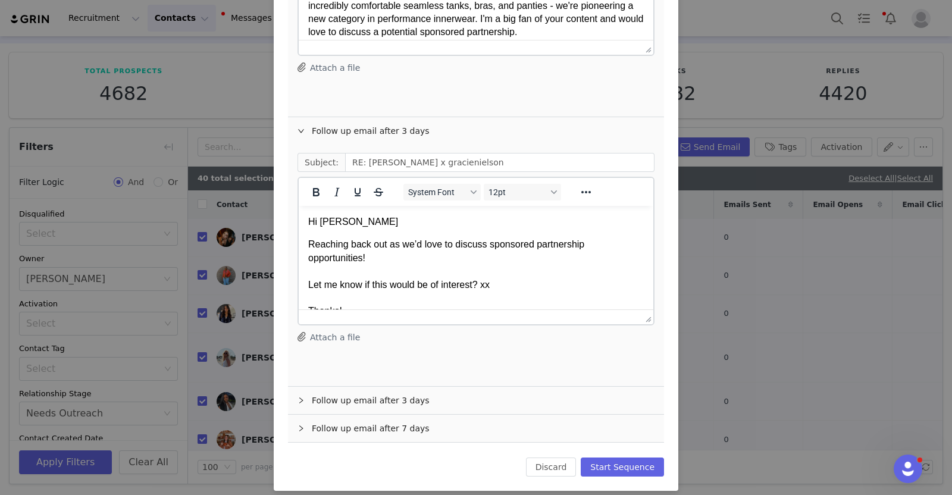
click at [324, 392] on div "Follow up email after 3 days" at bounding box center [476, 400] width 376 height 27
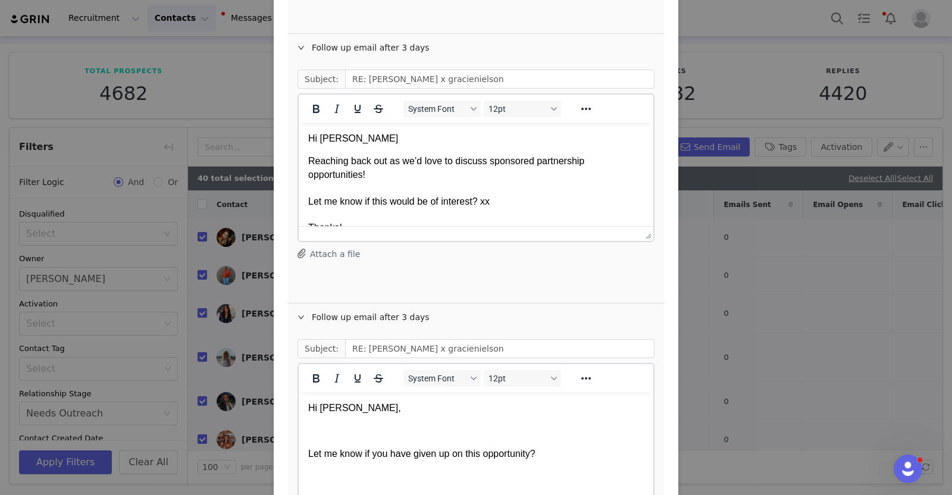
click at [325, 411] on p "Hi GRACIE," at bounding box center [476, 408] width 336 height 13
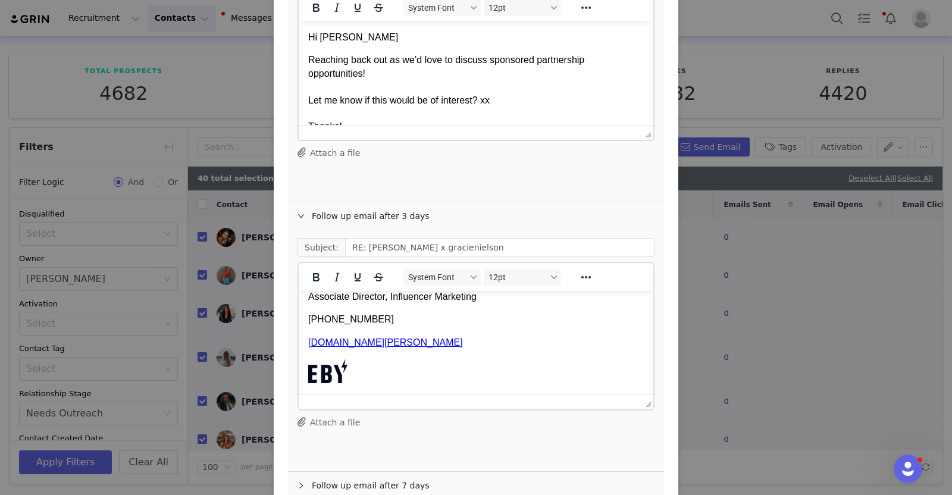
click at [312, 480] on div "Follow up email after 7 days" at bounding box center [476, 485] width 376 height 27
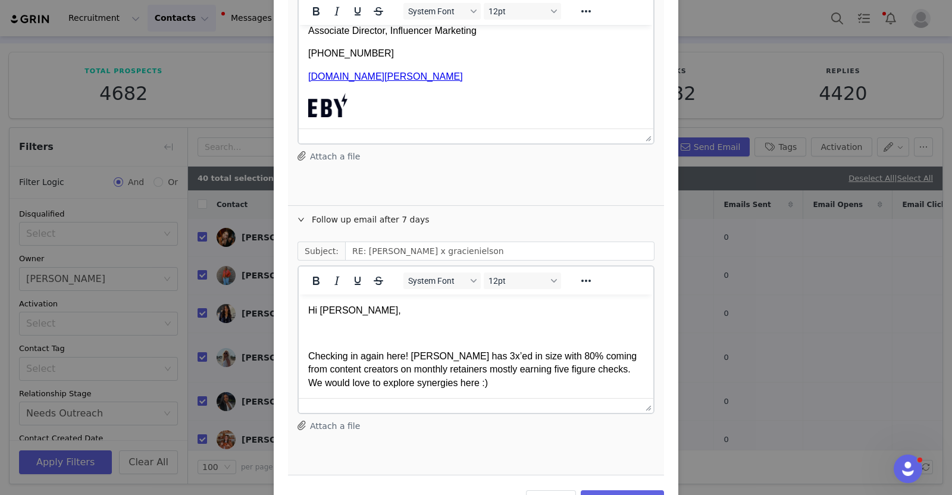
click at [326, 315] on p "Hi GRACIE," at bounding box center [476, 310] width 336 height 13
paste body "Rich Text Area. Press ALT-0 for help."
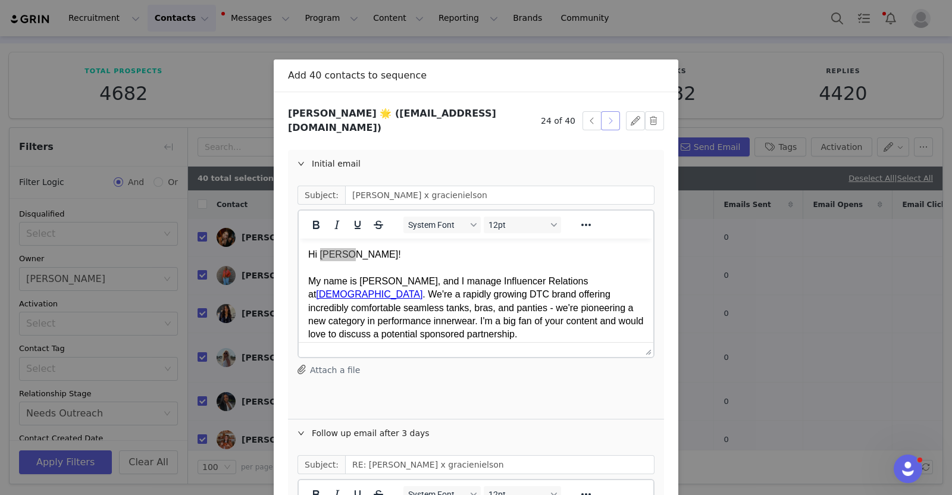
click at [603, 118] on button "button" at bounding box center [610, 120] width 19 height 19
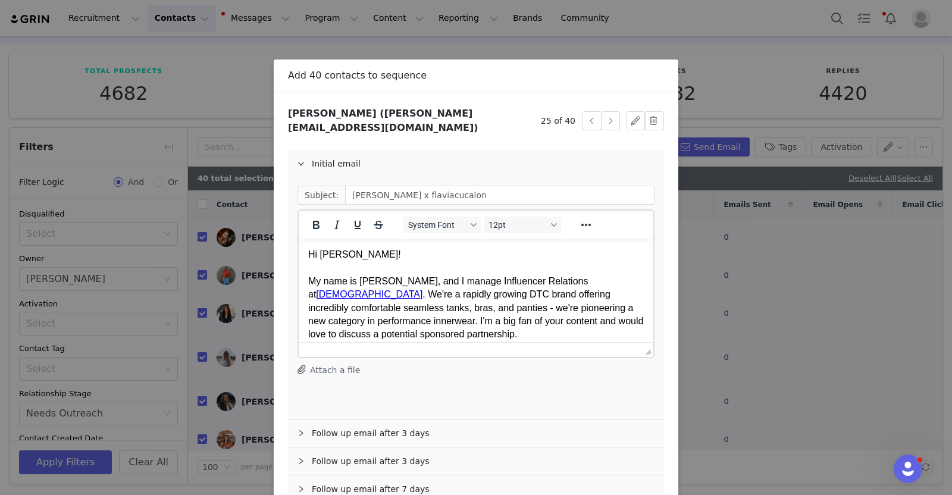
click at [336, 255] on div "Hi FLAVIA!" at bounding box center [476, 254] width 336 height 13
click at [336, 255] on div "Hi Flavia!" at bounding box center [476, 254] width 336 height 13
copy div "Flavia"
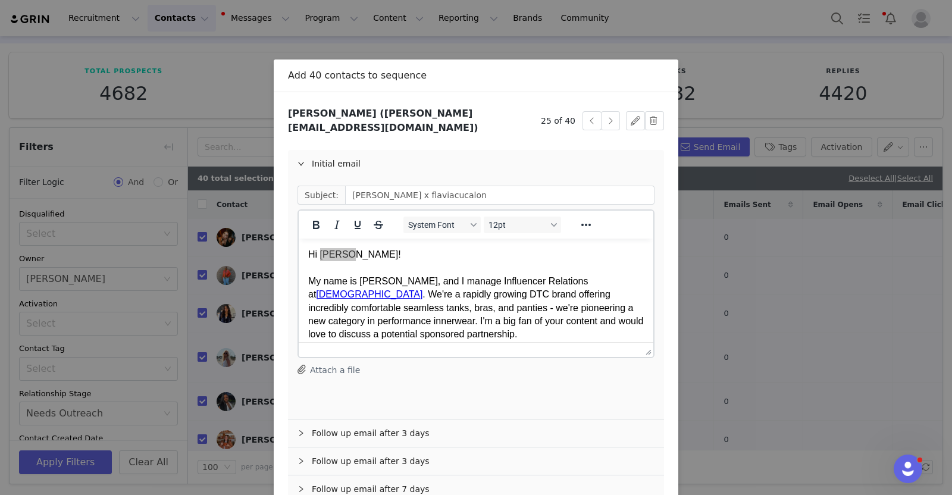
click at [341, 421] on div "Follow up email after 3 days" at bounding box center [476, 433] width 376 height 27
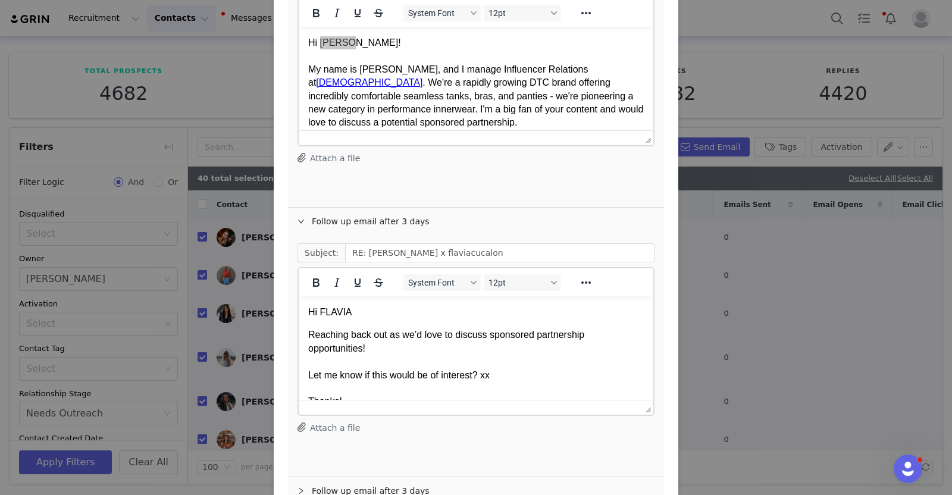
click at [336, 309] on p "Hi FLAVIA" at bounding box center [476, 312] width 336 height 13
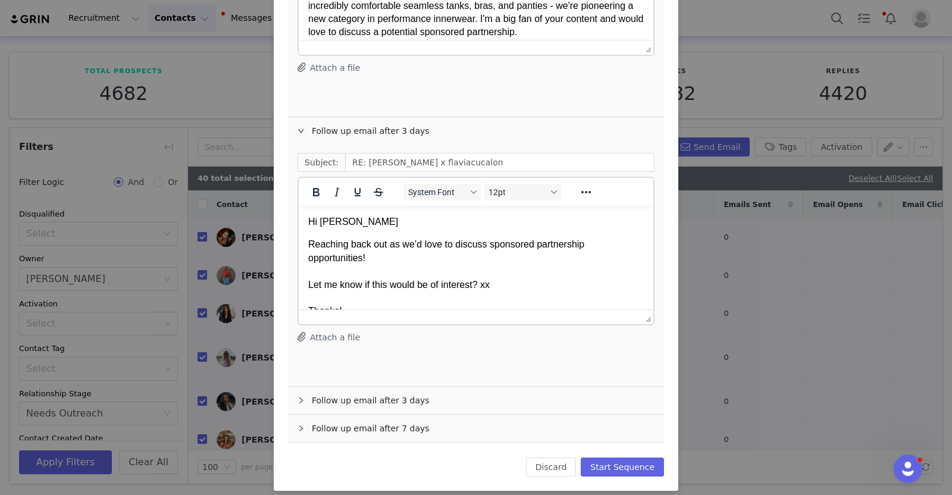
click at [320, 393] on div "Follow up email after 3 days" at bounding box center [476, 400] width 376 height 27
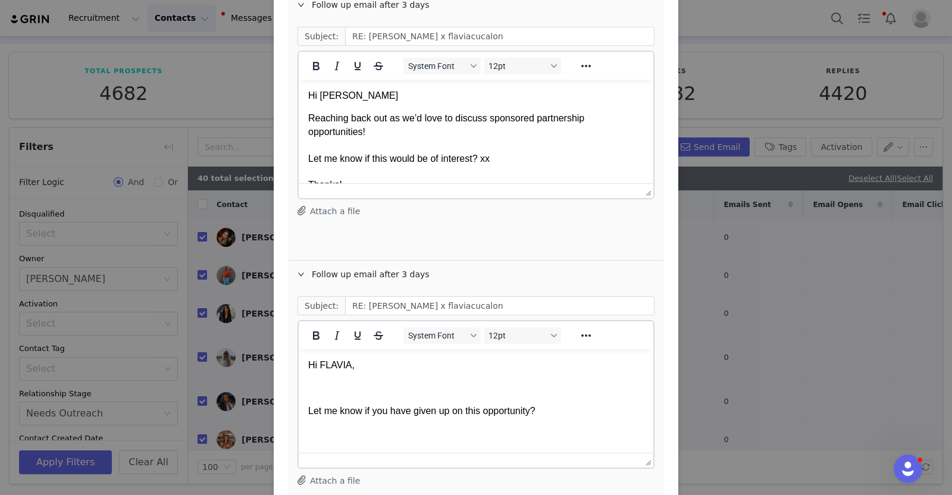
click at [330, 370] on p "Hi FLAVIA," at bounding box center [476, 365] width 336 height 13
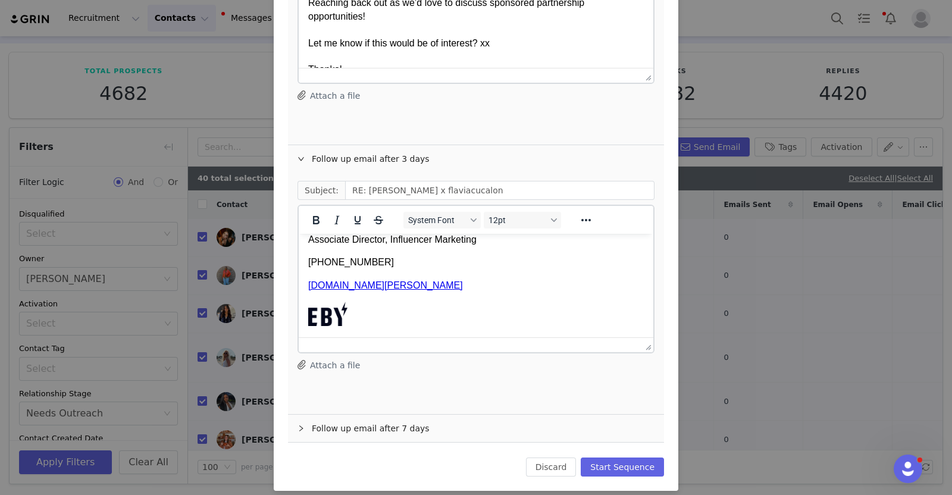
click at [315, 427] on div "Follow up email after 7 days" at bounding box center [476, 428] width 376 height 27
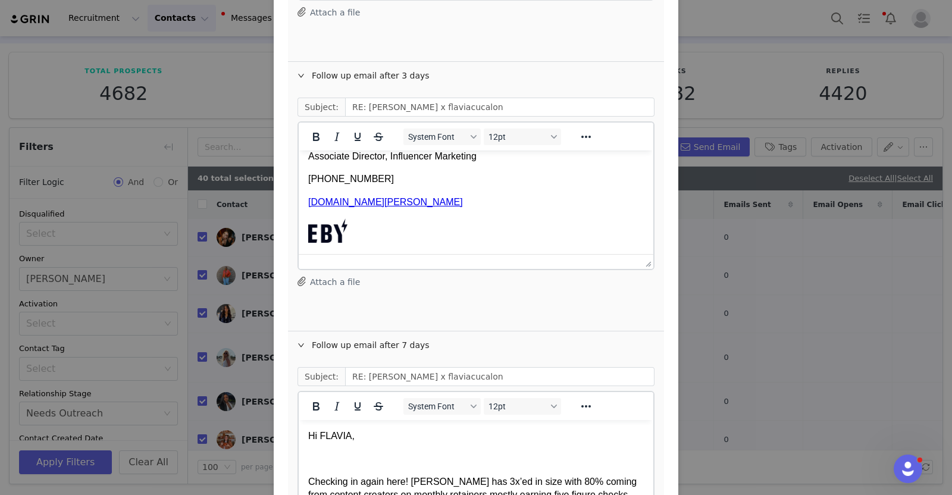
click at [325, 436] on p "Hi FLAVIA," at bounding box center [476, 436] width 336 height 13
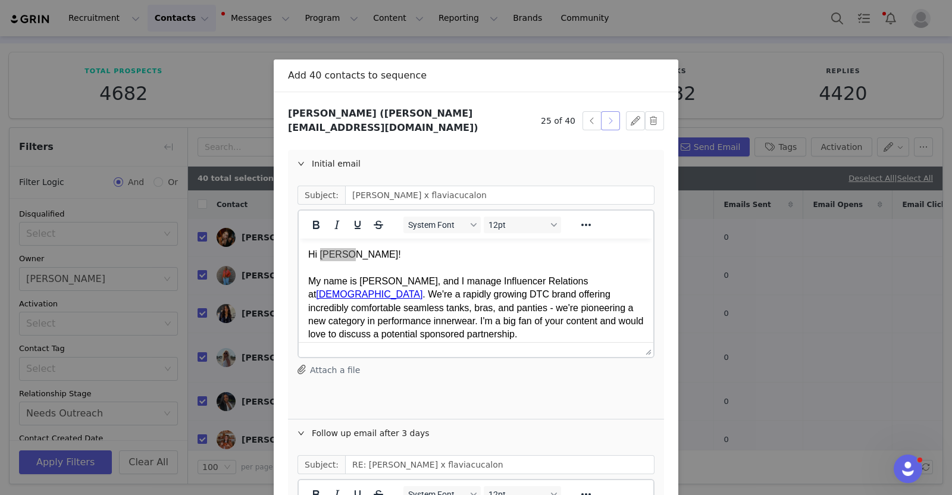
click at [607, 112] on button "button" at bounding box center [610, 120] width 19 height 19
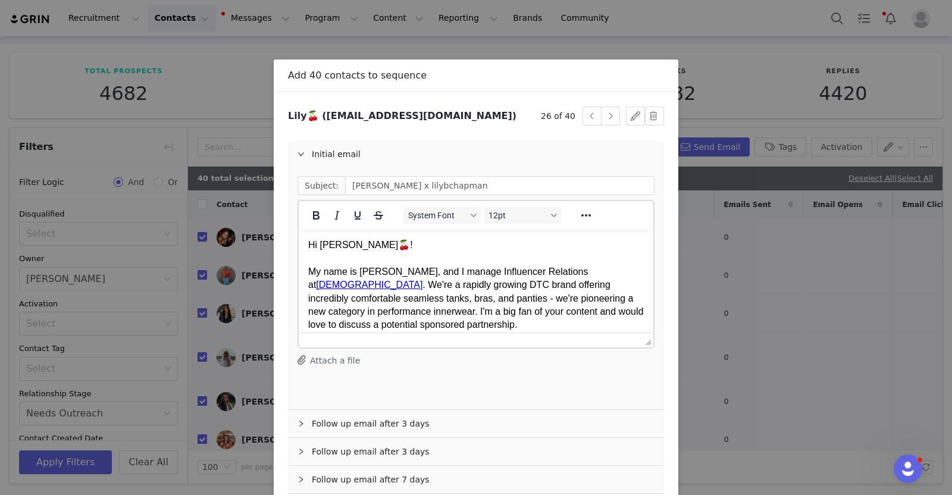
click at [389, 241] on div "Hi Lily🍒!" at bounding box center [476, 245] width 336 height 13
click at [360, 418] on div "Follow up email after 3 days" at bounding box center [476, 423] width 376 height 27
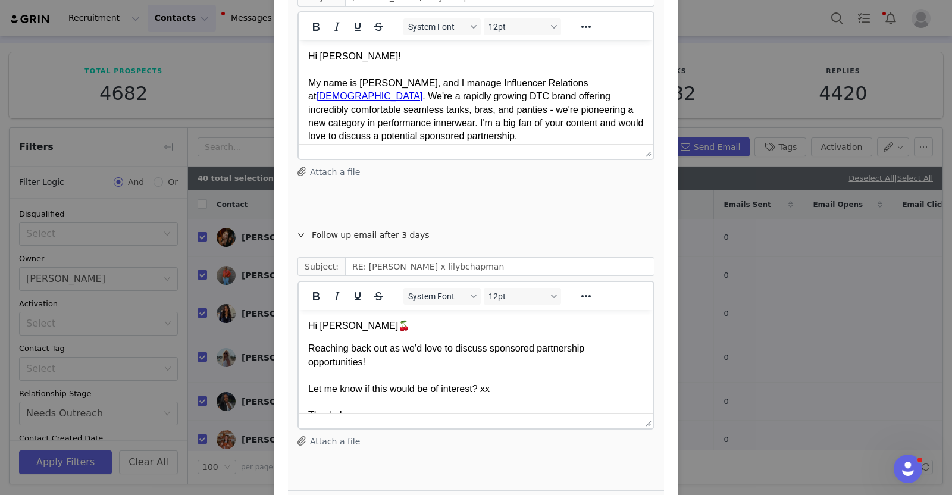
click at [350, 328] on p "Hi Lily🍒" at bounding box center [476, 326] width 336 height 13
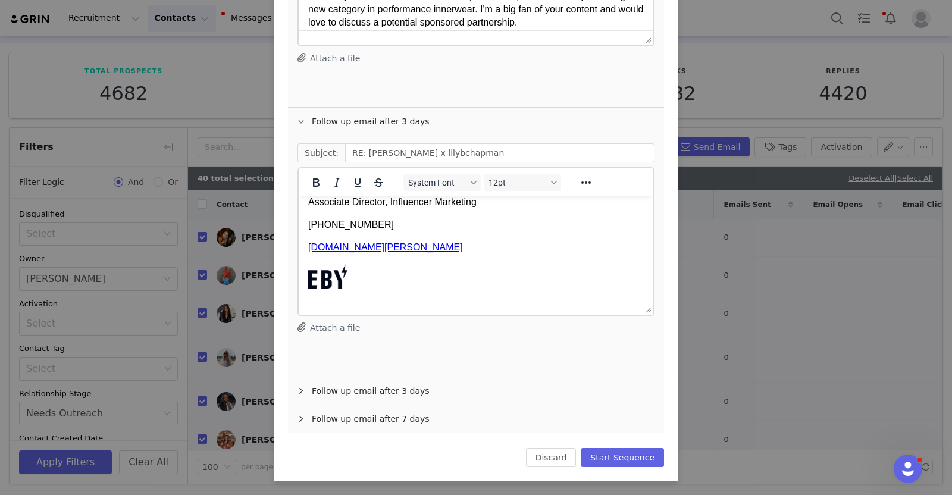
click at [331, 415] on div "Follow up email after 7 days" at bounding box center [476, 418] width 376 height 27
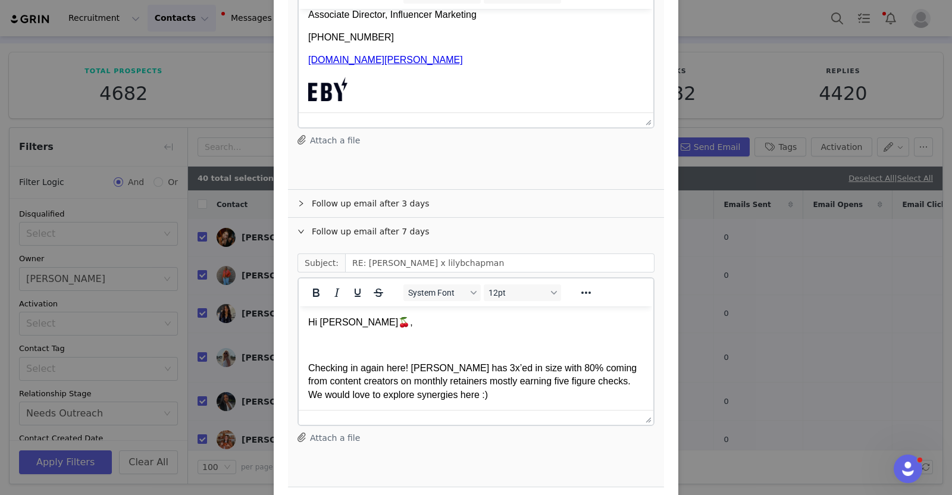
click at [345, 325] on p "Hi Lily🍒," at bounding box center [476, 322] width 336 height 13
click at [337, 192] on div "Follow up email after 3 days" at bounding box center [476, 203] width 376 height 27
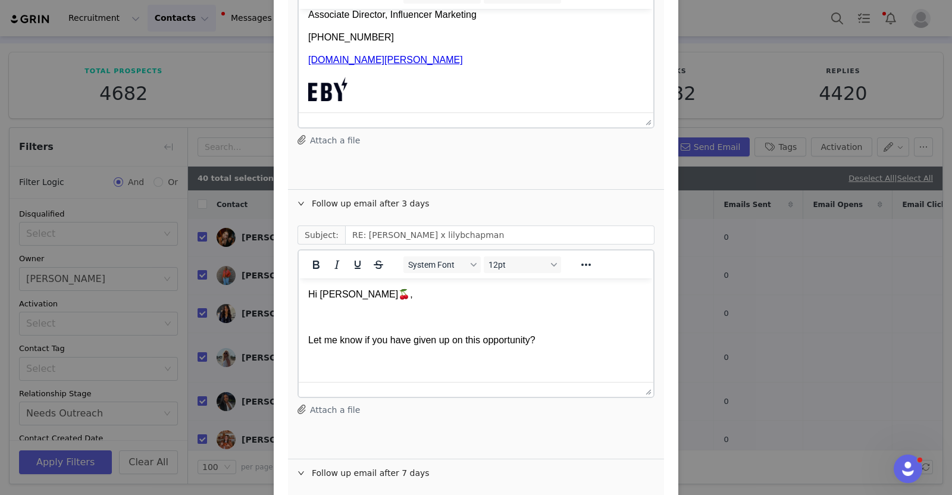
click at [340, 299] on p "Hi Lily🍒," at bounding box center [476, 294] width 336 height 13
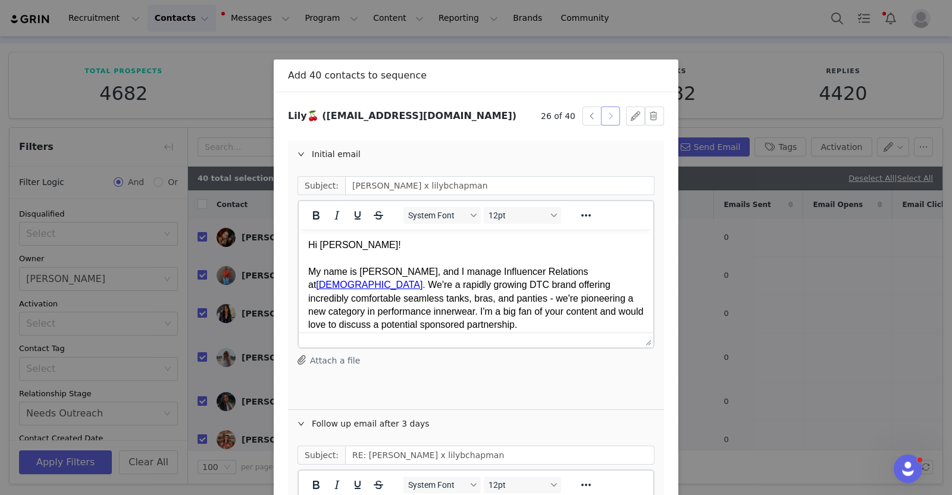
click at [605, 120] on button "button" at bounding box center [610, 116] width 19 height 19
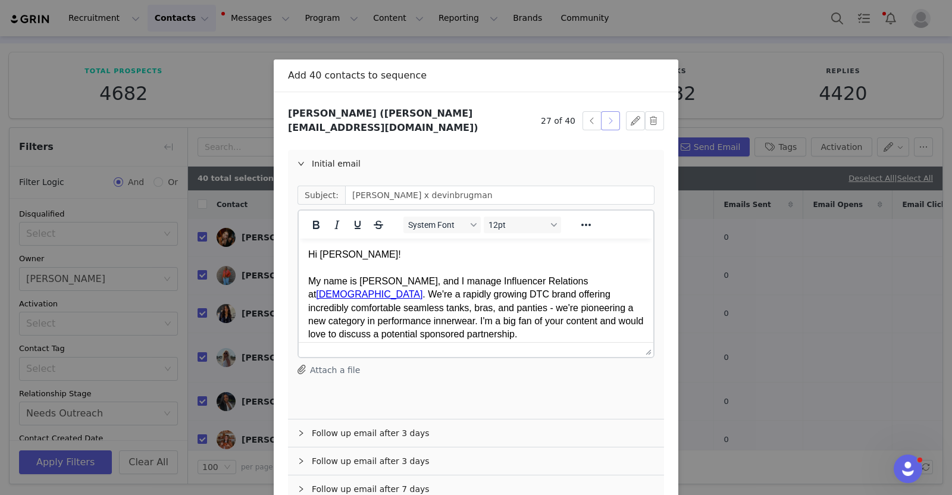
click at [605, 120] on button "button" at bounding box center [610, 120] width 19 height 19
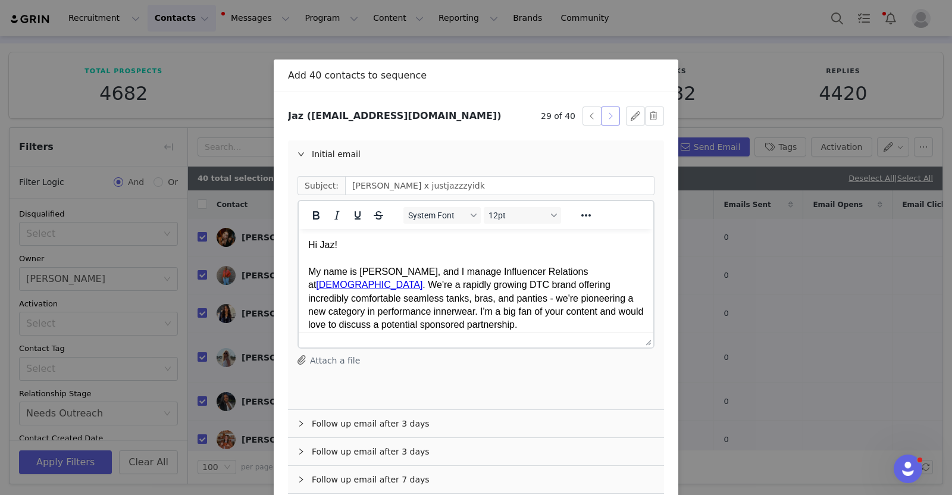
click at [605, 120] on button "button" at bounding box center [610, 116] width 19 height 19
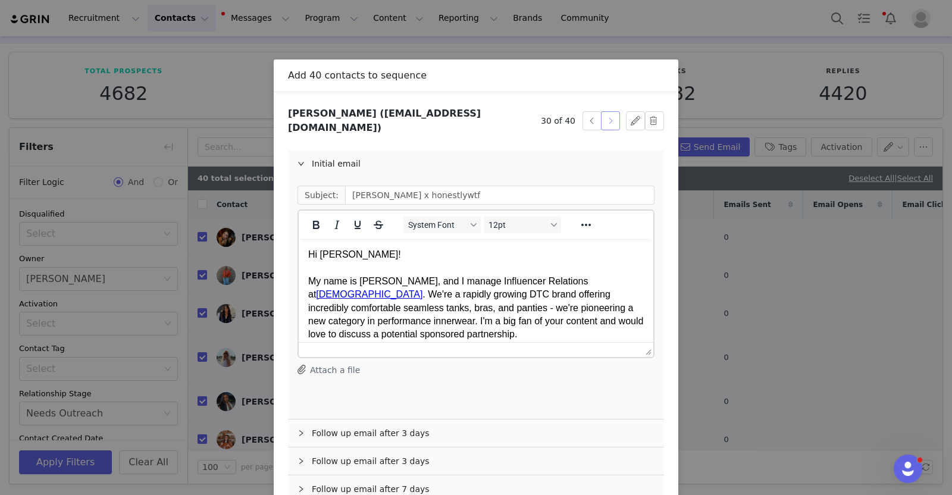
click at [605, 120] on button "button" at bounding box center [610, 120] width 19 height 19
click at [330, 258] on div "Hi CHINAE!" at bounding box center [476, 254] width 336 height 13
click at [330, 258] on div "Hi Chinae!" at bounding box center [476, 254] width 336 height 13
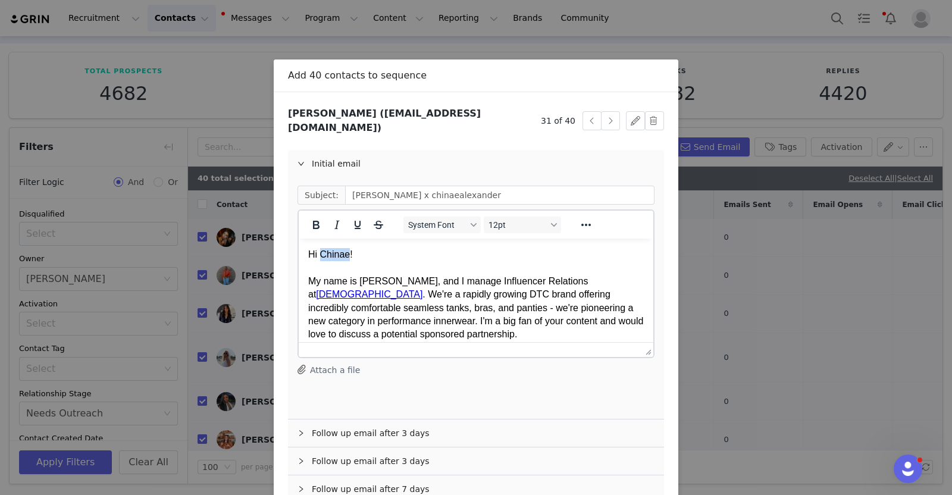
copy div "Chinae"
click at [354, 428] on div "Follow up email after 3 days" at bounding box center [476, 433] width 376 height 27
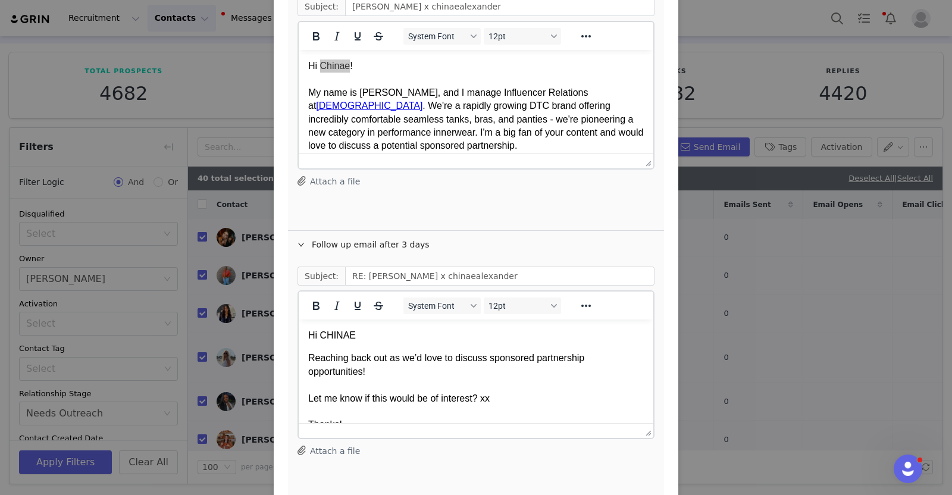
click at [339, 343] on body "Hi CHINAE Reaching back out as we’d love to discuss sponsored partnership oppor…" at bounding box center [476, 456] width 336 height 255
click at [335, 337] on p "Hi CHINAE" at bounding box center [476, 335] width 336 height 13
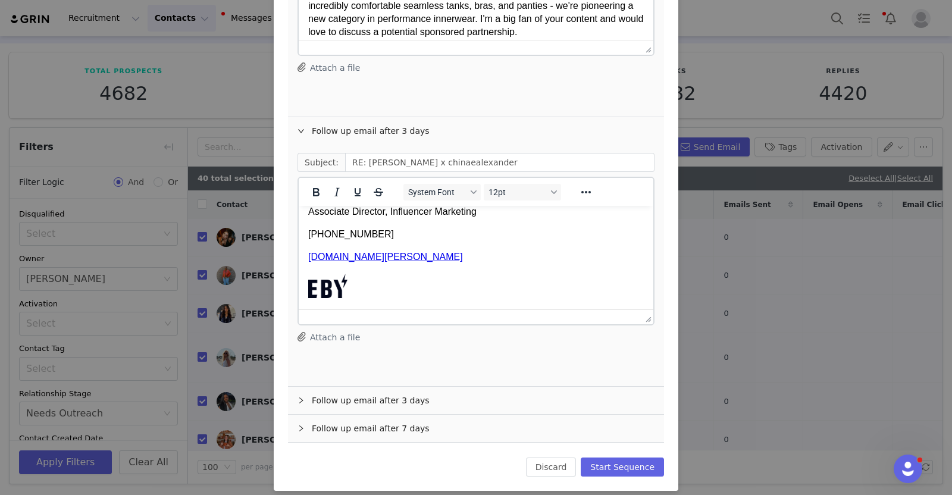
click at [318, 388] on div "Follow up email after 3 days" at bounding box center [476, 400] width 376 height 27
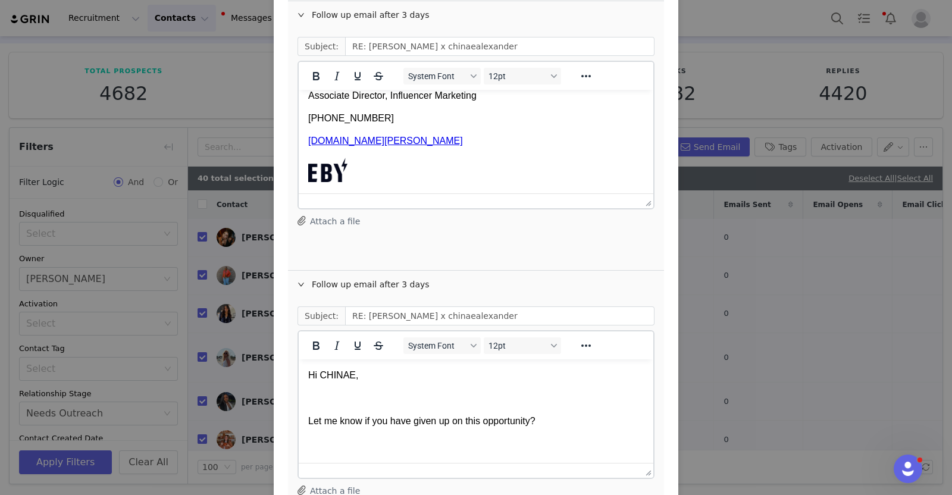
click at [331, 373] on p "Hi CHINAE," at bounding box center [476, 375] width 336 height 13
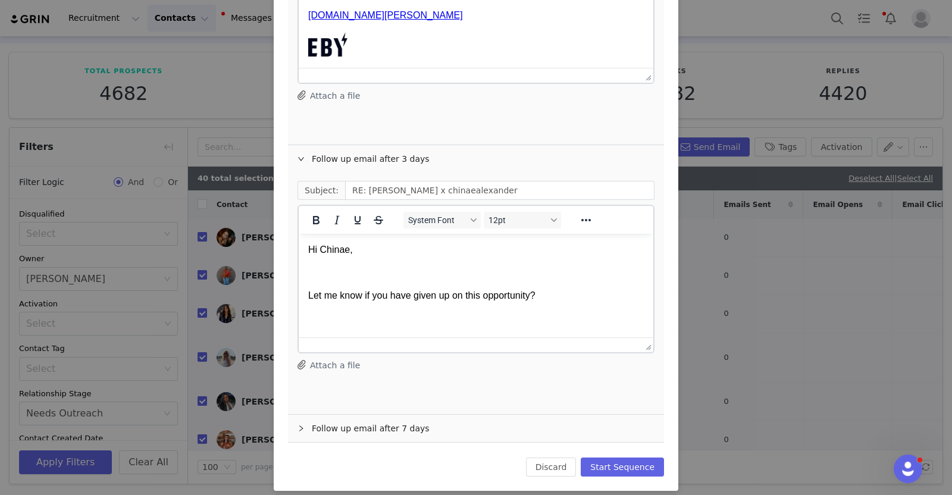
click at [323, 424] on div "Follow up email after 7 days" at bounding box center [476, 428] width 376 height 27
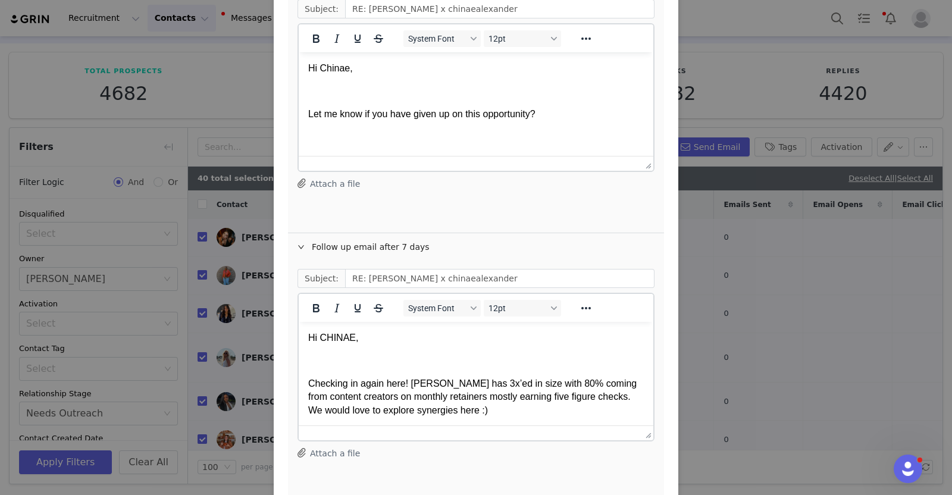
click at [333, 336] on p "Hi CHINAE," at bounding box center [476, 337] width 336 height 13
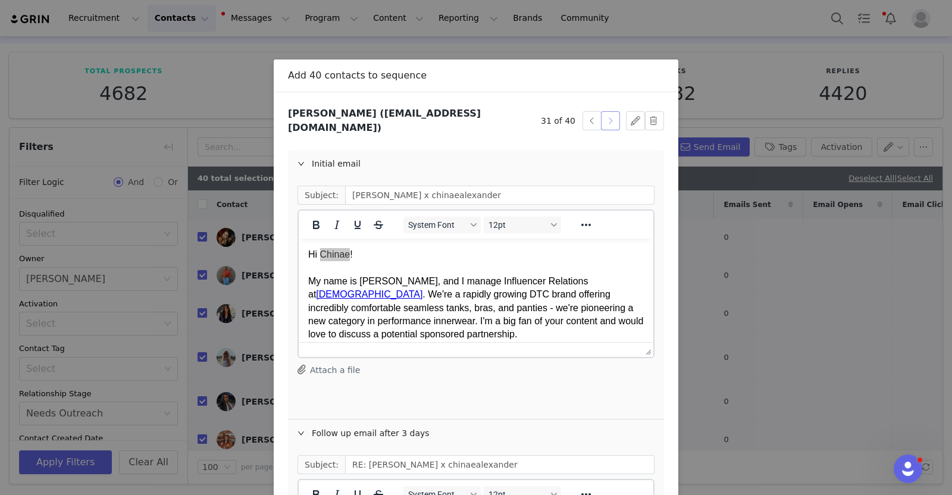
click at [601, 119] on button "button" at bounding box center [610, 120] width 19 height 19
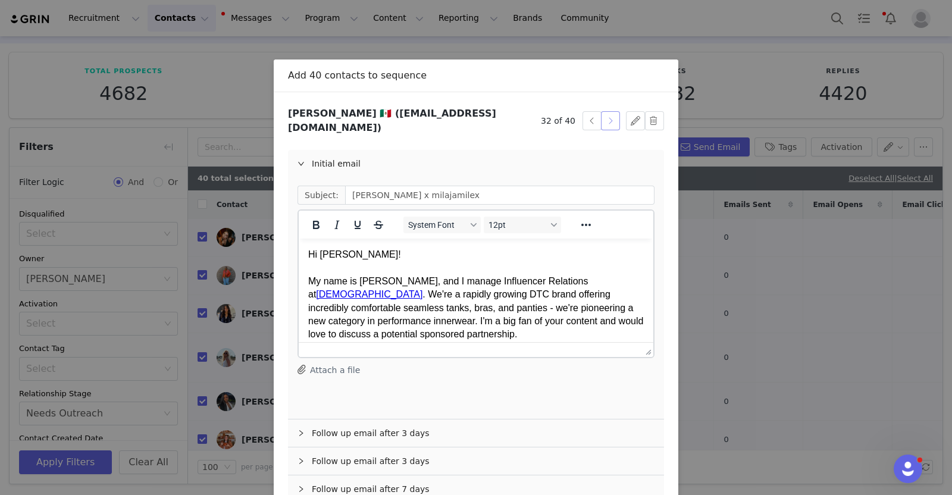
click at [601, 119] on button "button" at bounding box center [610, 120] width 19 height 19
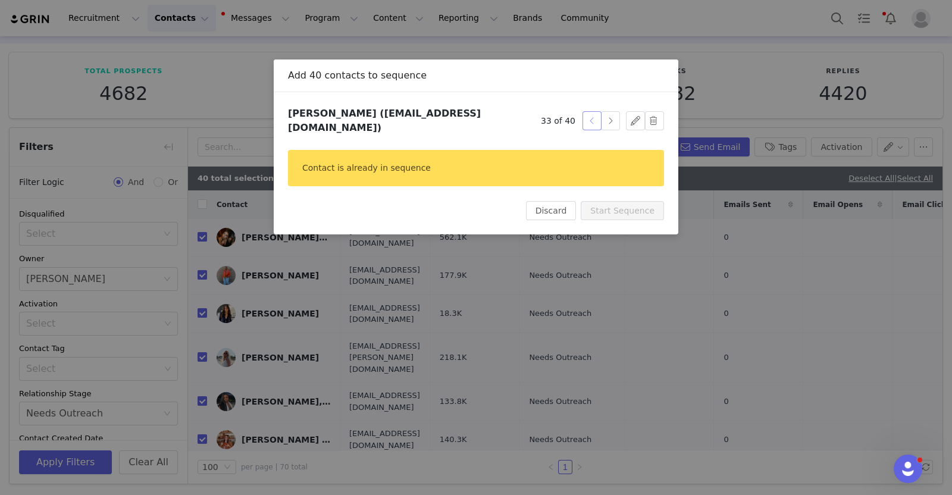
click at [600, 121] on button "button" at bounding box center [592, 120] width 19 height 19
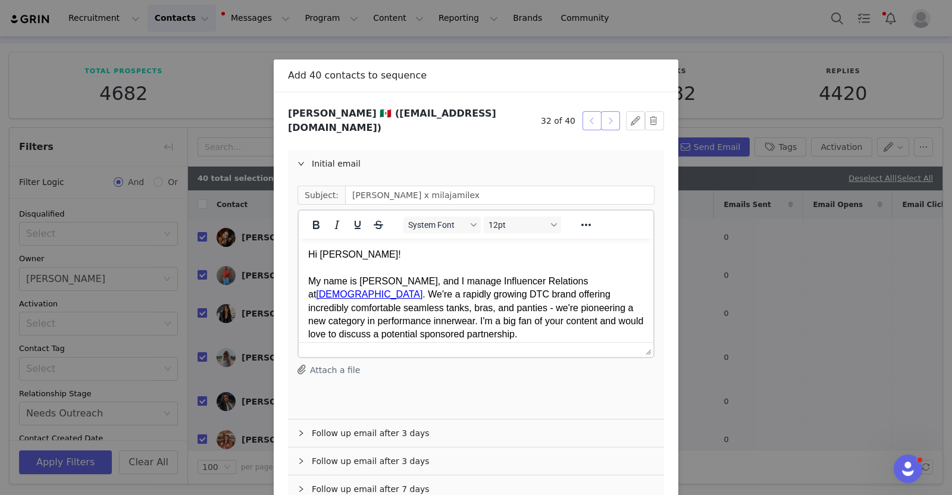
click at [601, 121] on button "button" at bounding box center [610, 120] width 19 height 19
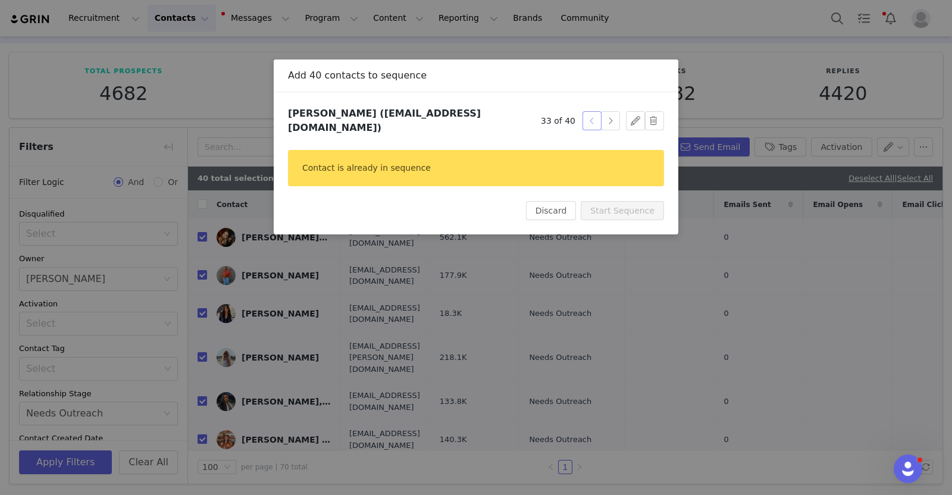
click at [600, 121] on button "button" at bounding box center [592, 120] width 19 height 19
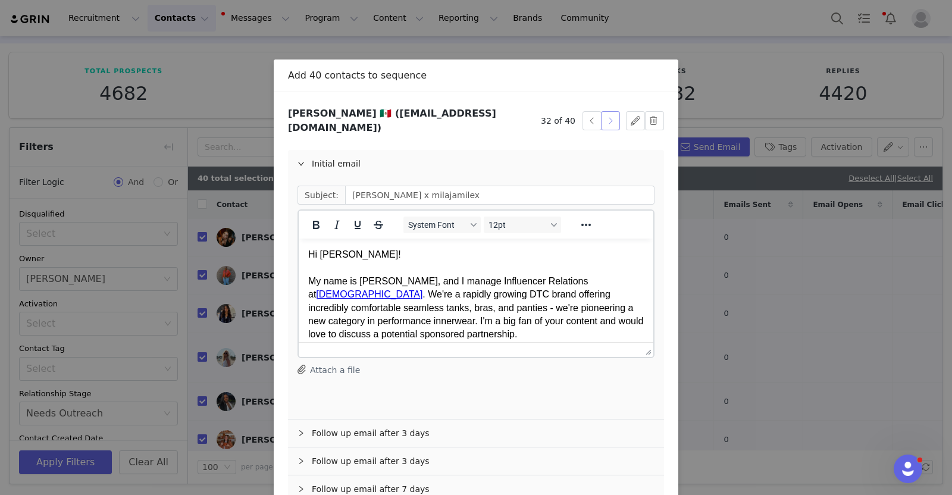
click at [609, 117] on button "button" at bounding box center [610, 120] width 19 height 19
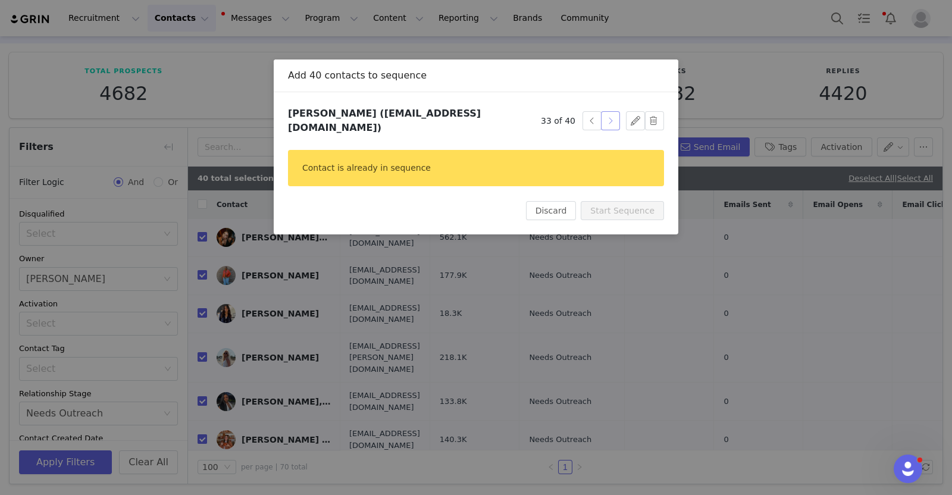
click at [611, 121] on button "button" at bounding box center [610, 120] width 19 height 19
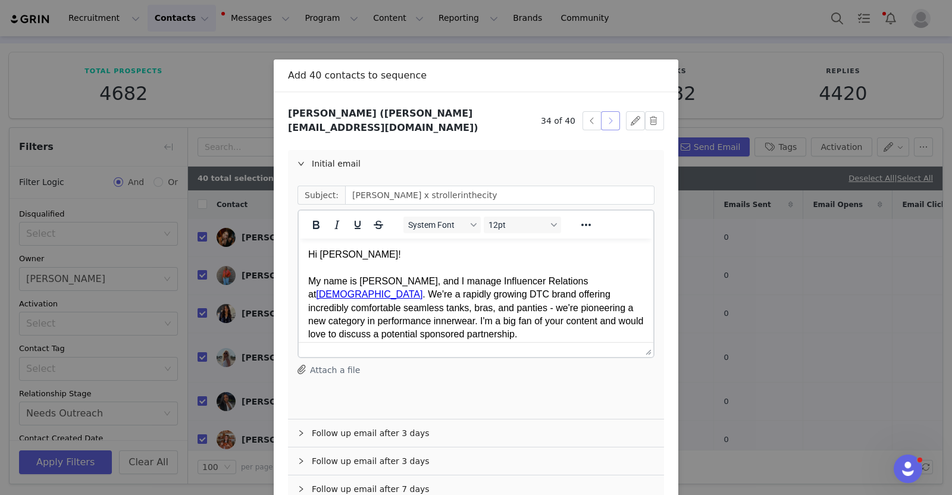
click at [611, 121] on button "button" at bounding box center [610, 120] width 19 height 19
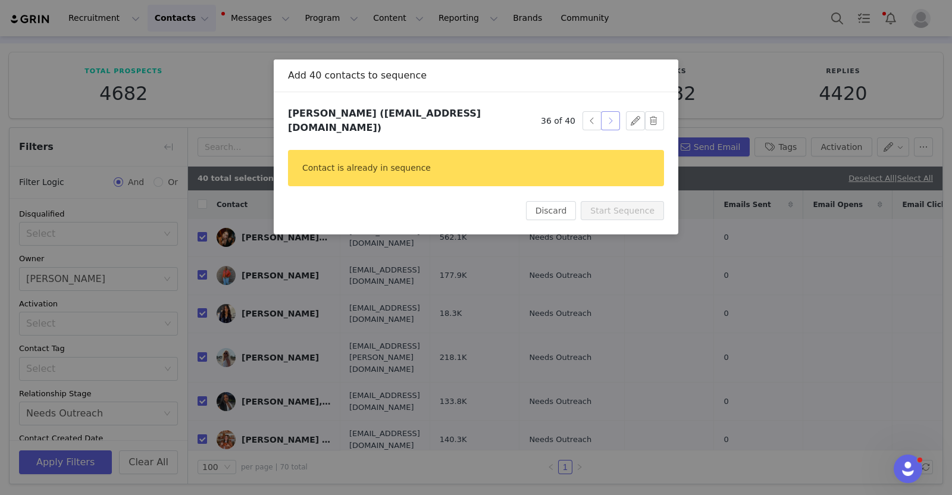
click at [611, 121] on button "button" at bounding box center [610, 120] width 19 height 19
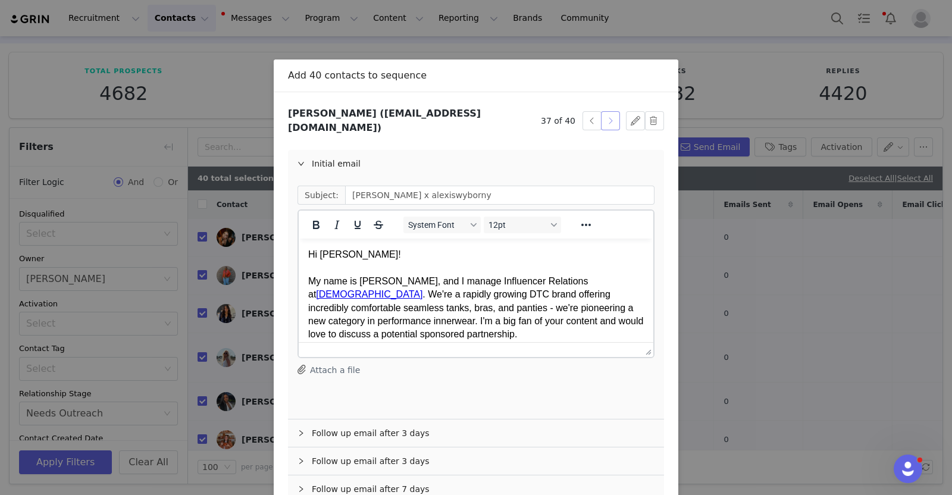
click at [611, 121] on button "button" at bounding box center [610, 120] width 19 height 19
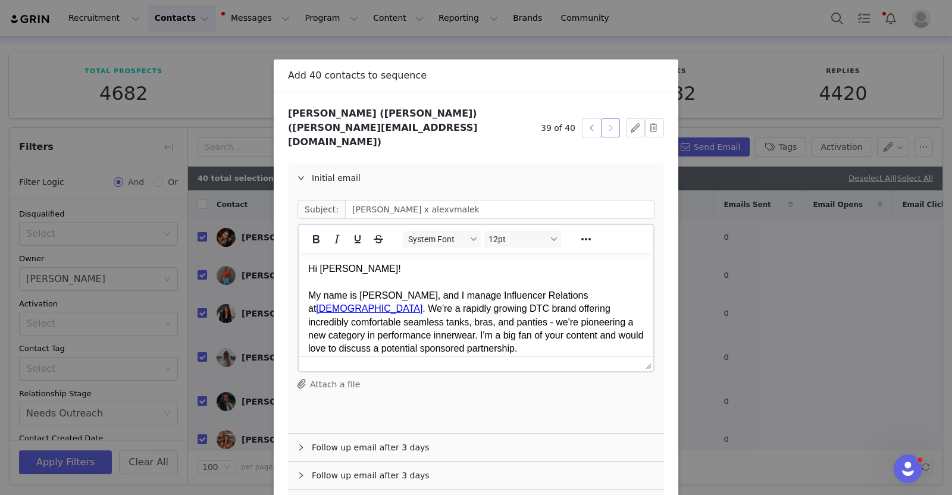
click at [612, 121] on button "button" at bounding box center [610, 127] width 19 height 19
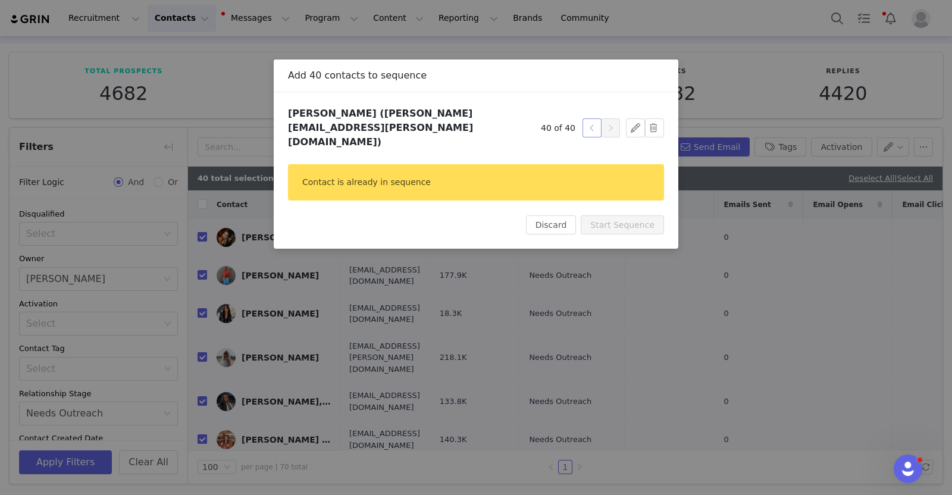
click at [586, 118] on button "button" at bounding box center [592, 127] width 19 height 19
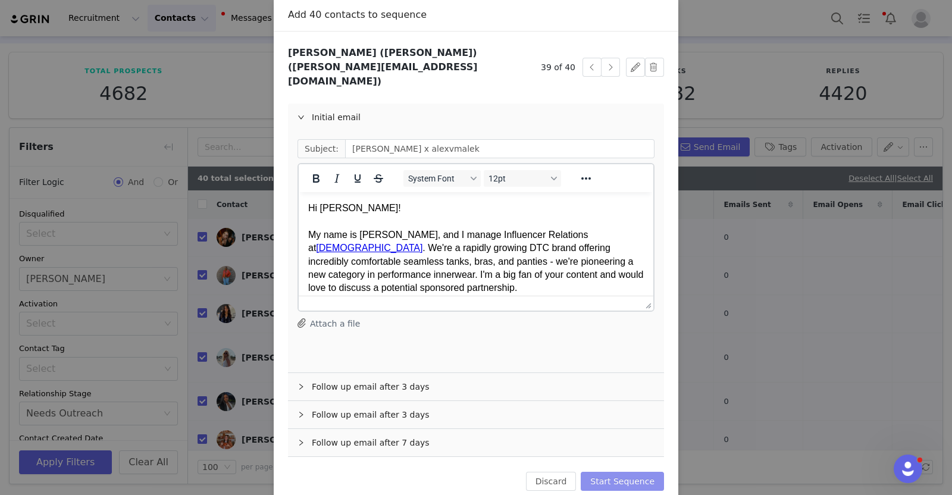
click at [630, 472] on button "Start Sequence" at bounding box center [622, 481] width 83 height 19
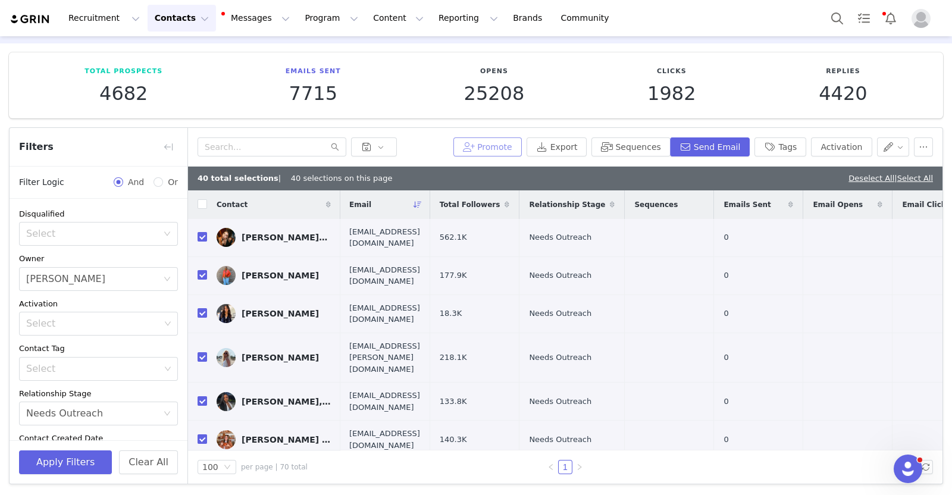
click at [511, 143] on button "Promote" at bounding box center [487, 146] width 68 height 19
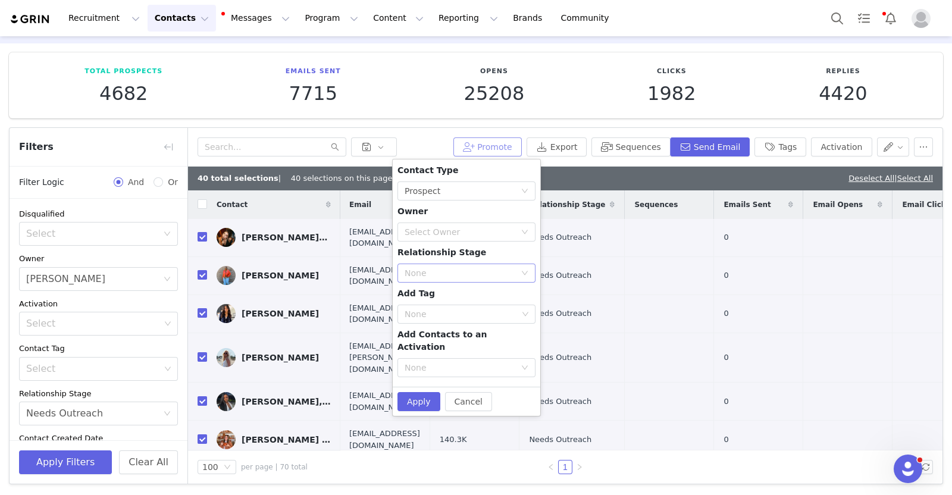
click at [453, 273] on div "None" at bounding box center [460, 273] width 111 height 12
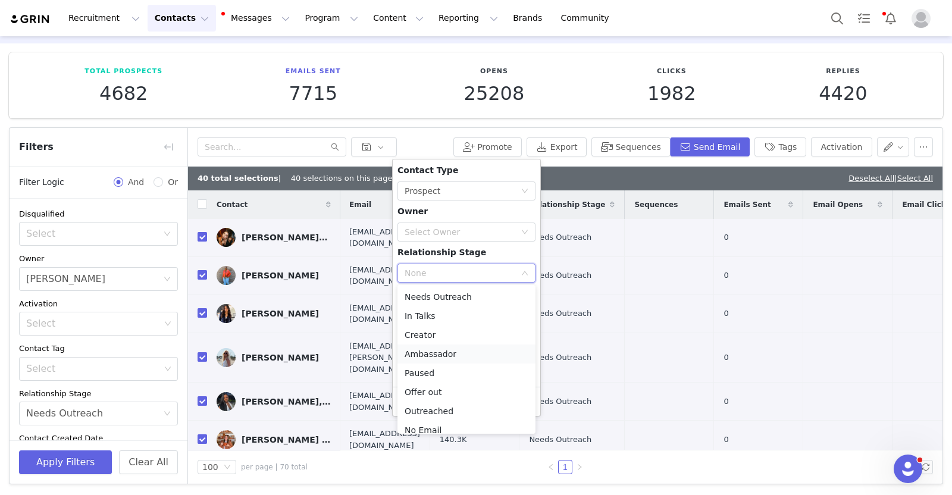
scroll to position [8, 0]
click at [437, 401] on li "Outreached" at bounding box center [467, 402] width 138 height 19
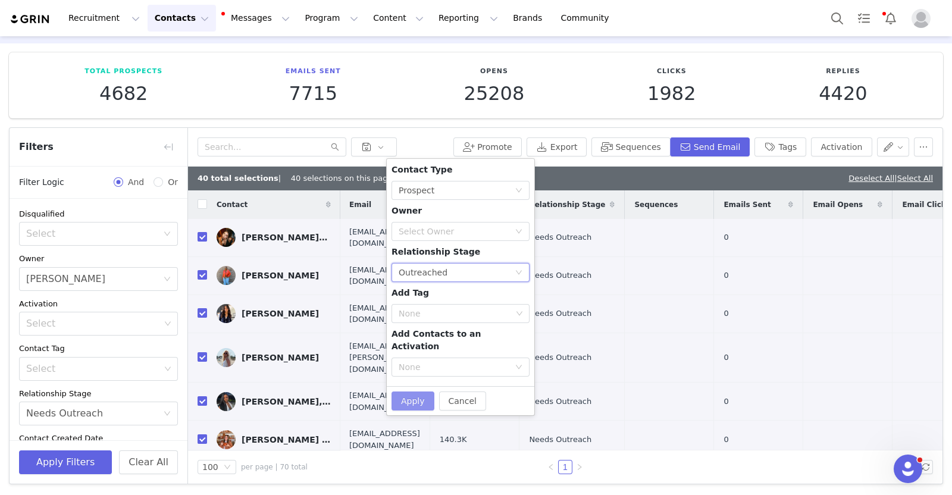
click at [409, 392] on button "Apply" at bounding box center [413, 401] width 43 height 19
checkbox input "false"
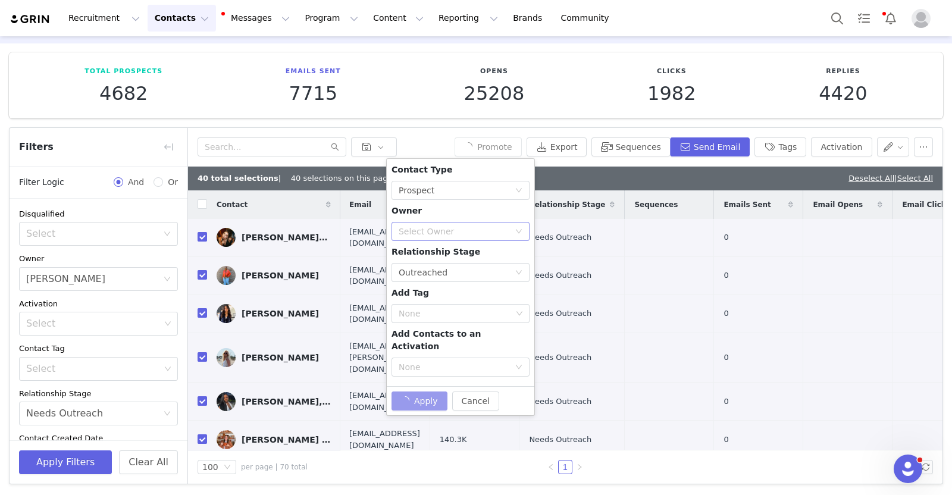
checkbox input "false"
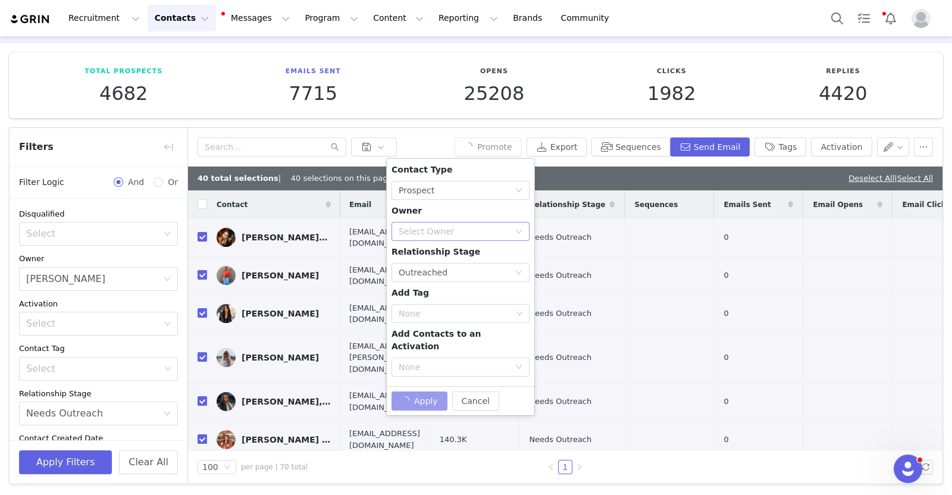
checkbox input "false"
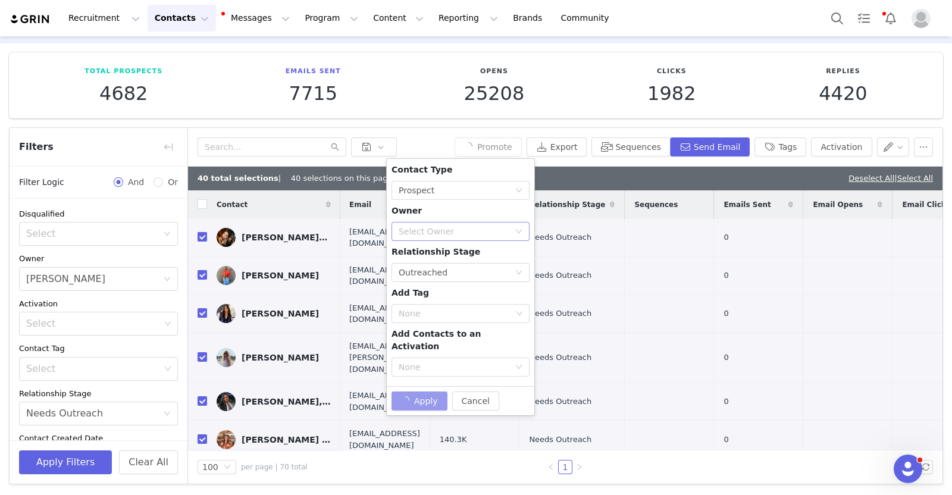
checkbox input "false"
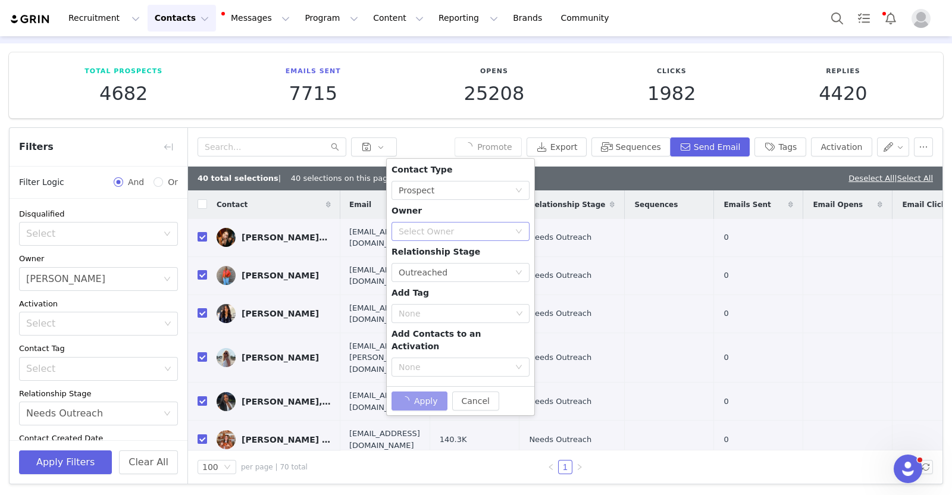
checkbox input "false"
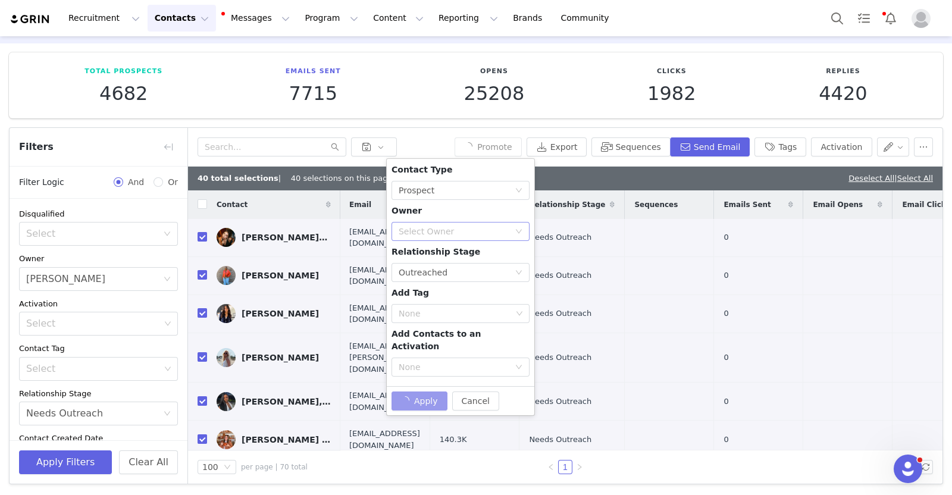
checkbox input "false"
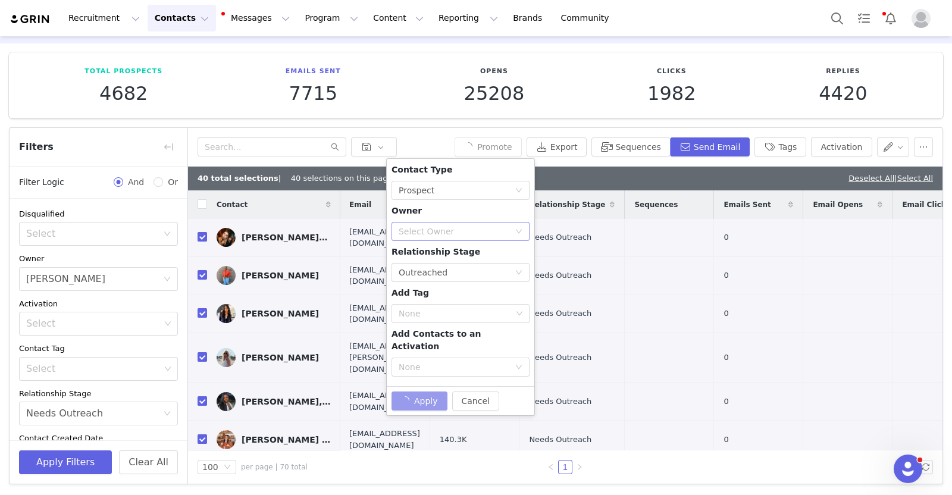
checkbox input "false"
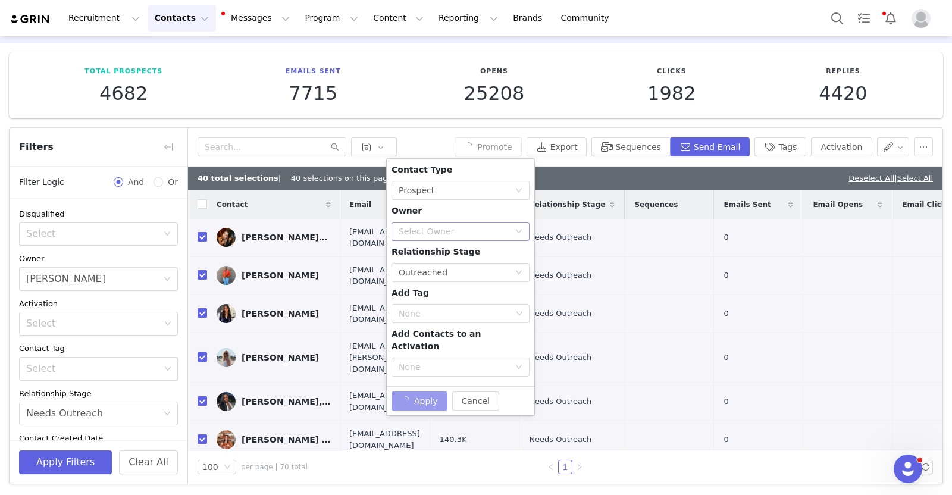
checkbox input "false"
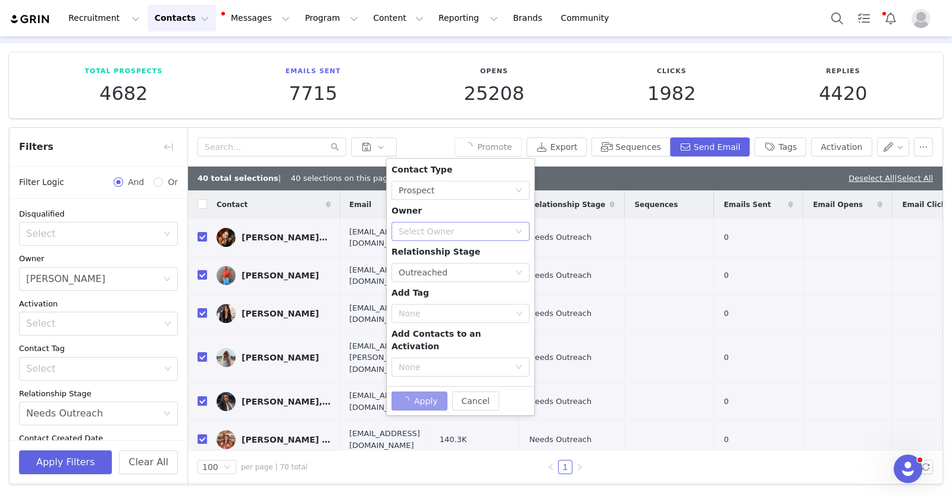
checkbox input "false"
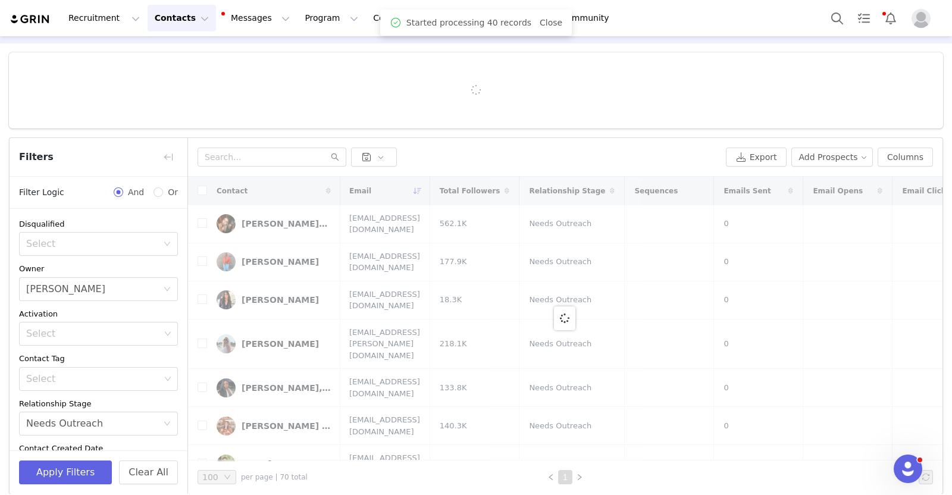
scroll to position [0, 0]
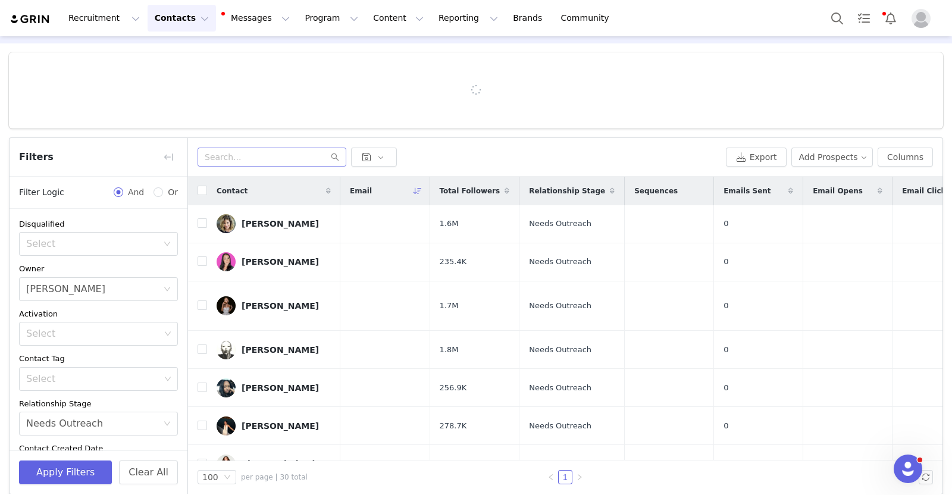
click at [240, 156] on div "Export Add Prospects Columns" at bounding box center [565, 157] width 755 height 39
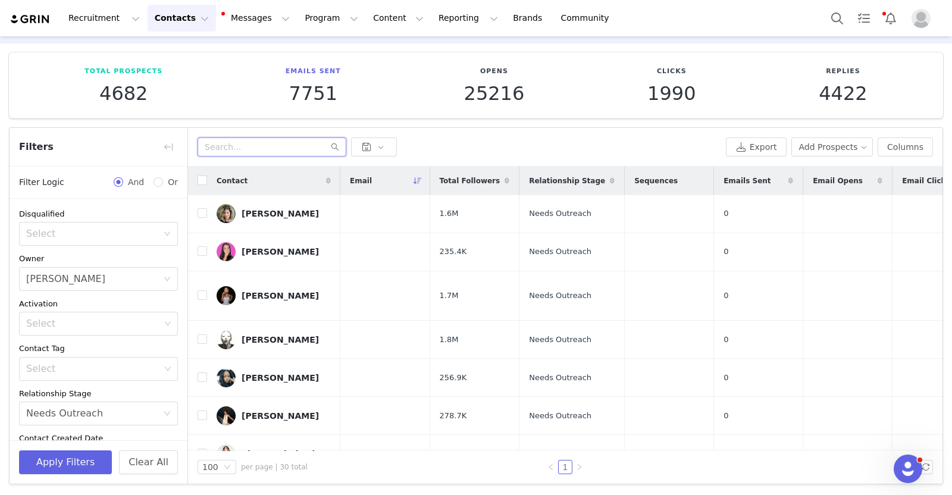
click at [231, 144] on input "text" at bounding box center [272, 146] width 149 height 19
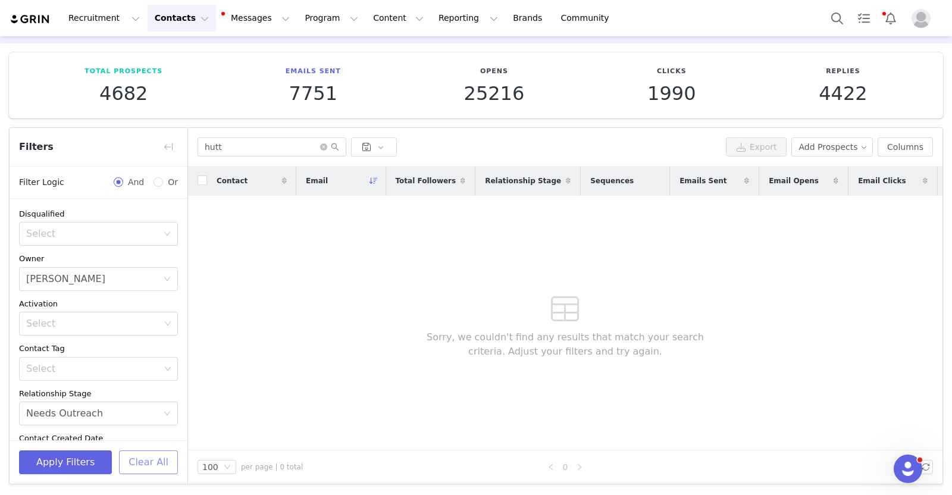
click at [136, 458] on button "Clear All" at bounding box center [148, 463] width 59 height 24
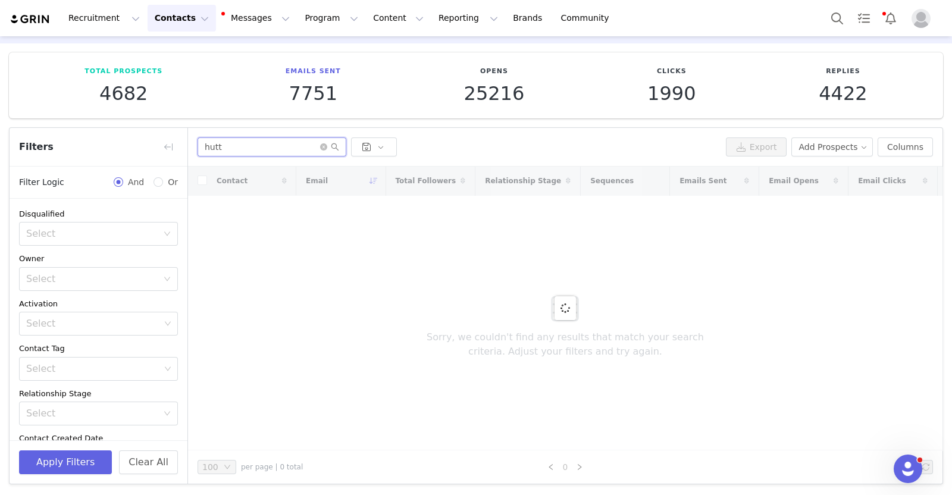
click at [238, 146] on input "hutt" at bounding box center [272, 146] width 149 height 19
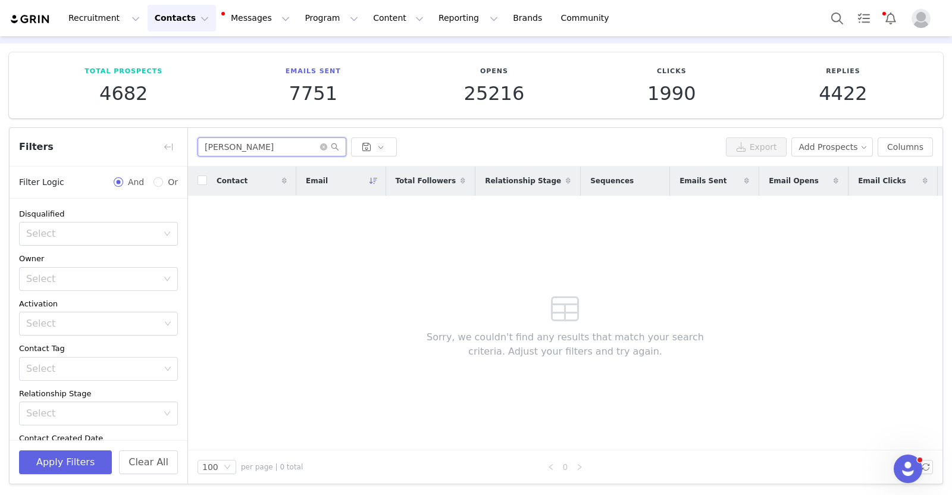
type input "hutton"
click at [171, 21] on button "Contacts Contacts" at bounding box center [182, 18] width 68 height 27
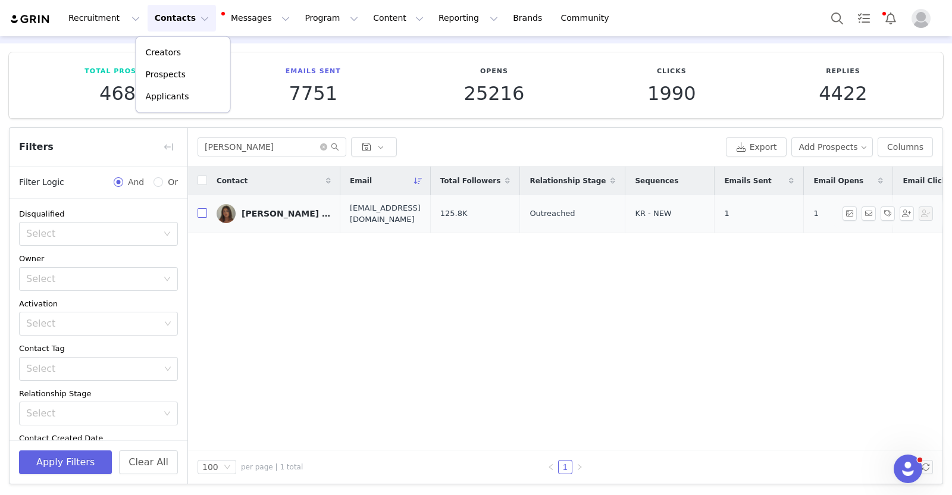
click at [199, 214] on input "checkbox" at bounding box center [203, 213] width 10 height 10
checkbox input "true"
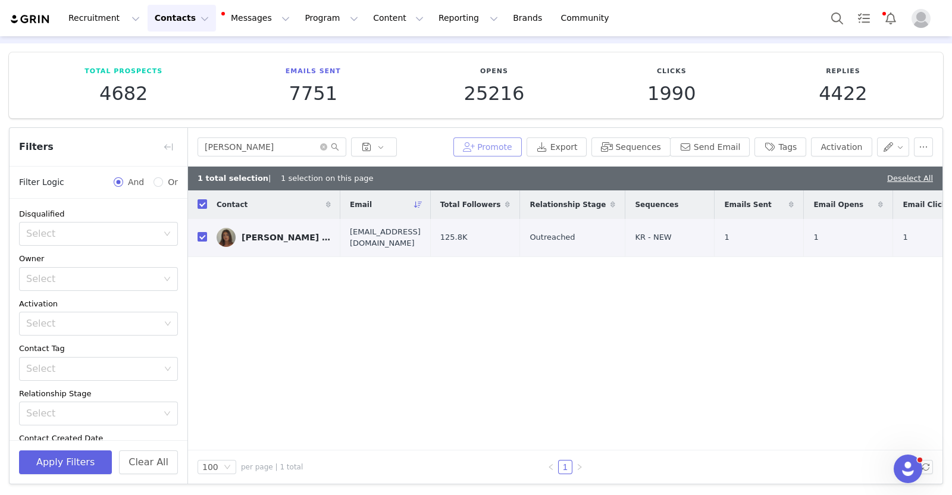
click at [487, 147] on button "Promote" at bounding box center [487, 146] width 68 height 19
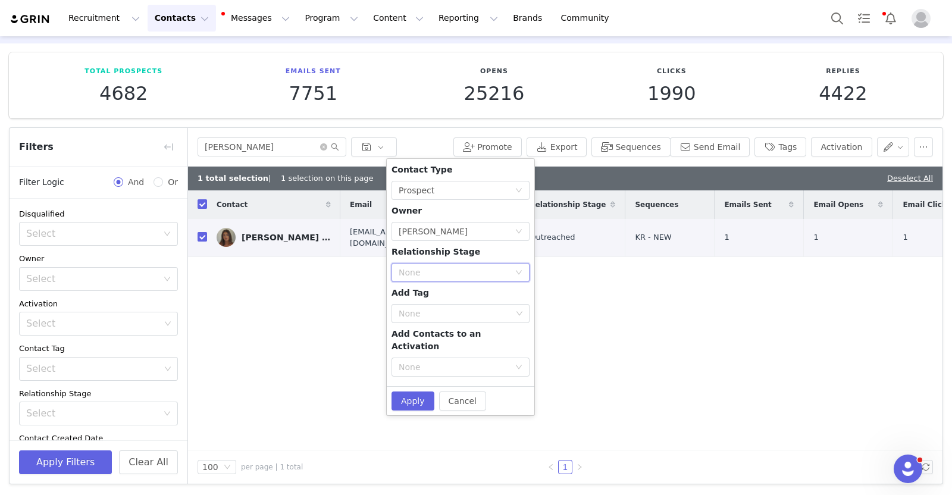
click at [469, 265] on div "None" at bounding box center [457, 273] width 116 height 18
click at [437, 318] on li "In Talks" at bounding box center [461, 315] width 138 height 19
click at [409, 392] on button "Apply" at bounding box center [413, 401] width 43 height 19
checkbox input "false"
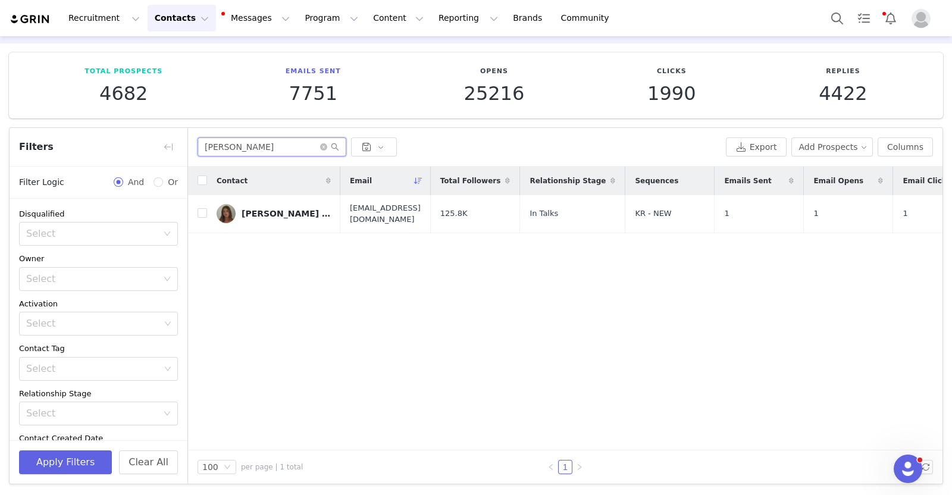
click at [216, 151] on input "hutton" at bounding box center [272, 146] width 149 height 19
paste input "alexiswyborny"
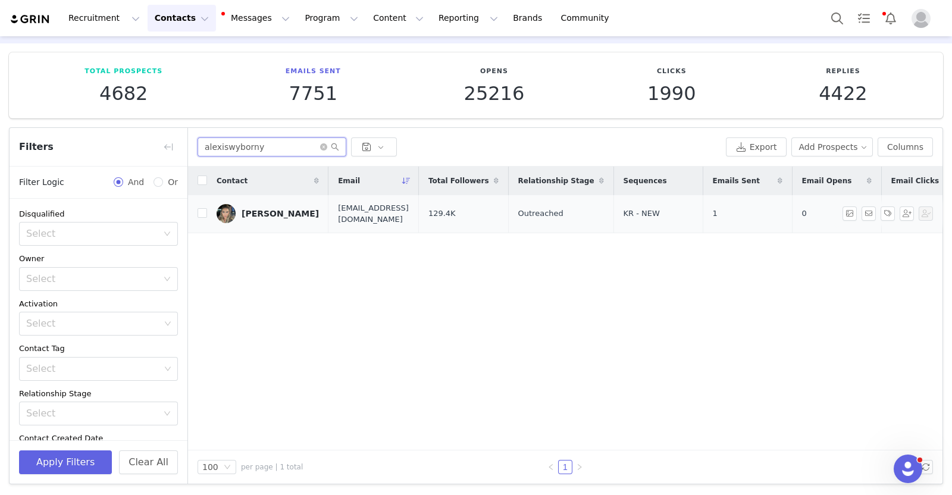
type input "alexiswyborny"
click at [196, 212] on td at bounding box center [197, 214] width 19 height 38
click at [201, 216] on input "checkbox" at bounding box center [203, 213] width 10 height 10
checkbox input "true"
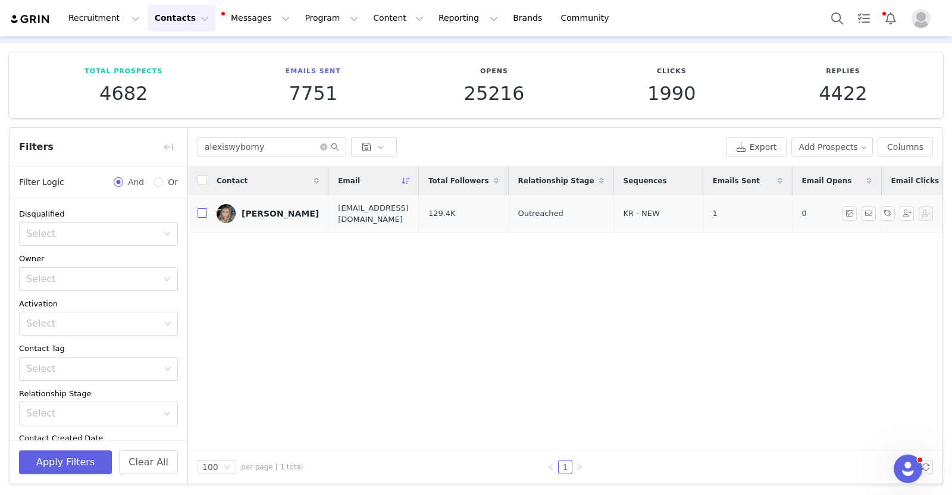
checkbox input "true"
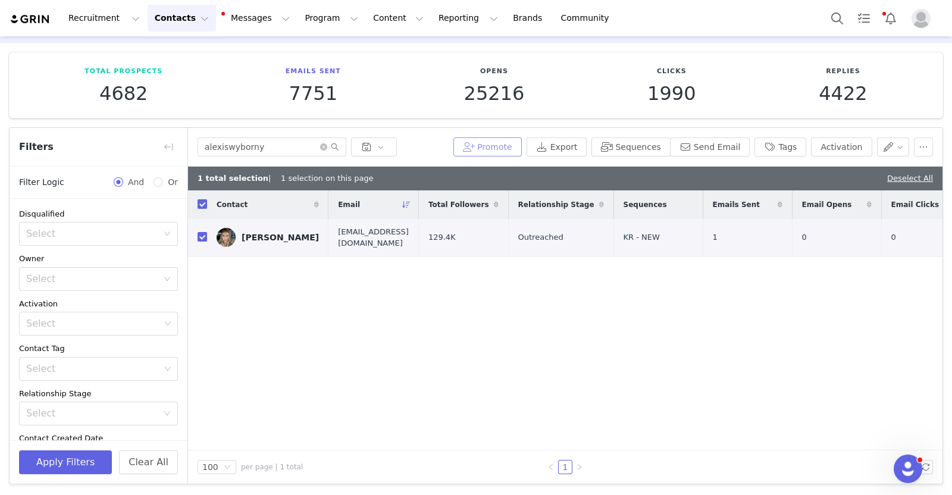
click at [499, 142] on button "Promote" at bounding box center [487, 146] width 68 height 19
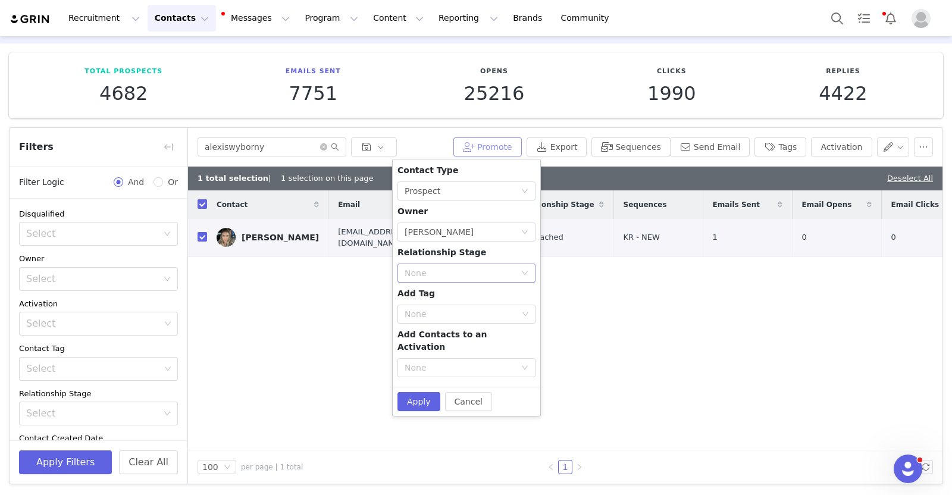
click at [459, 270] on div "None" at bounding box center [460, 273] width 111 height 12
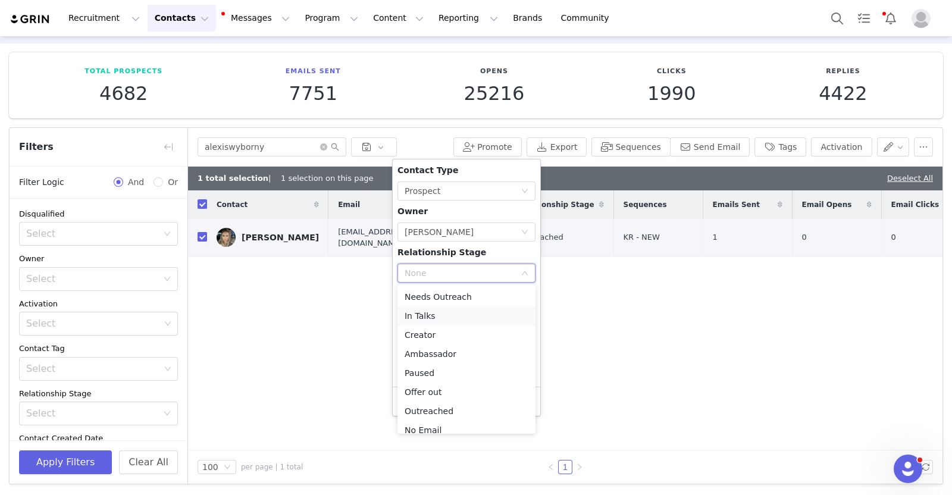
click at [440, 317] on li "In Talks" at bounding box center [467, 315] width 138 height 19
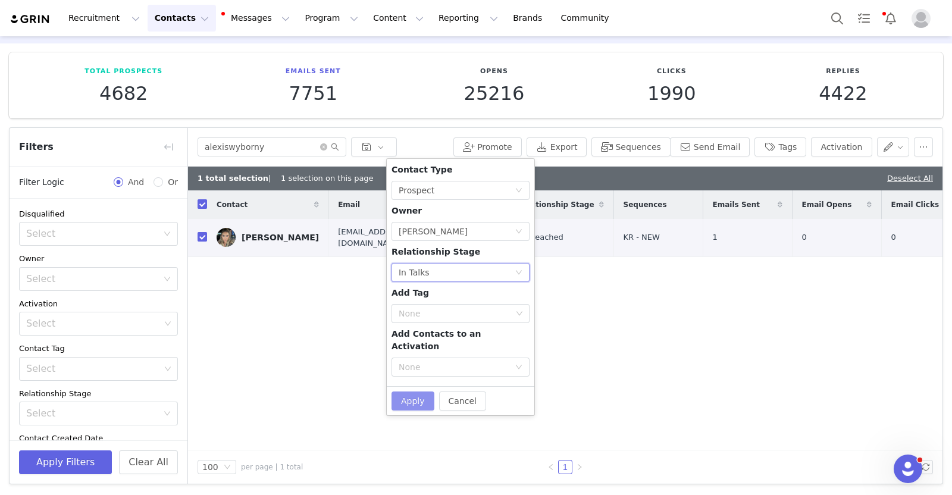
click at [420, 392] on button "Apply" at bounding box center [413, 401] width 43 height 19
checkbox input "false"
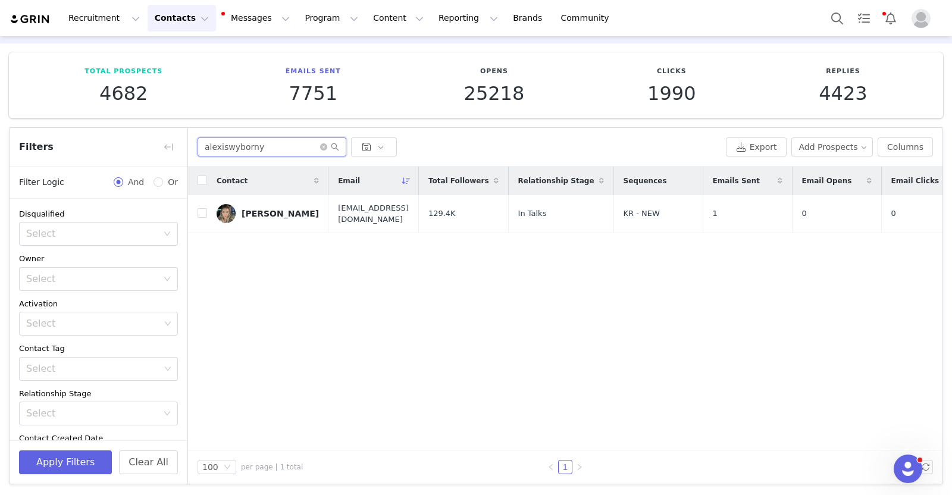
click at [318, 147] on input "alexiswyborny" at bounding box center [272, 146] width 149 height 19
click at [323, 144] on icon "icon: close-circle" at bounding box center [323, 146] width 7 height 7
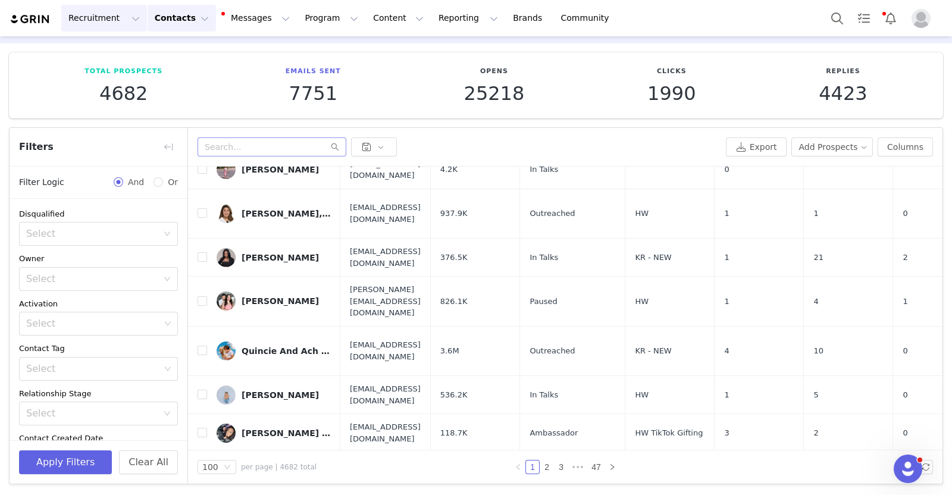
click at [98, 25] on button "Recruitment Recruitment" at bounding box center [104, 18] width 86 height 27
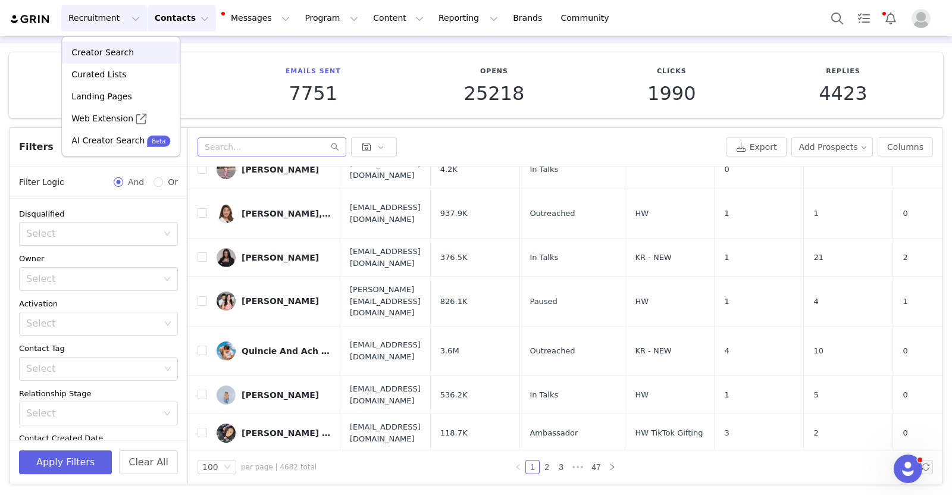
click at [108, 52] on p "Creator Search" at bounding box center [102, 52] width 62 height 12
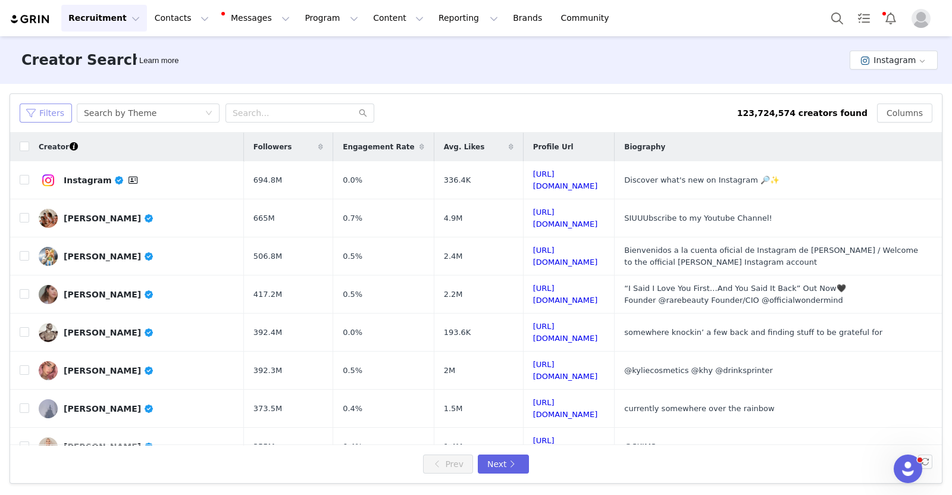
click at [48, 112] on button "Filters" at bounding box center [46, 113] width 52 height 19
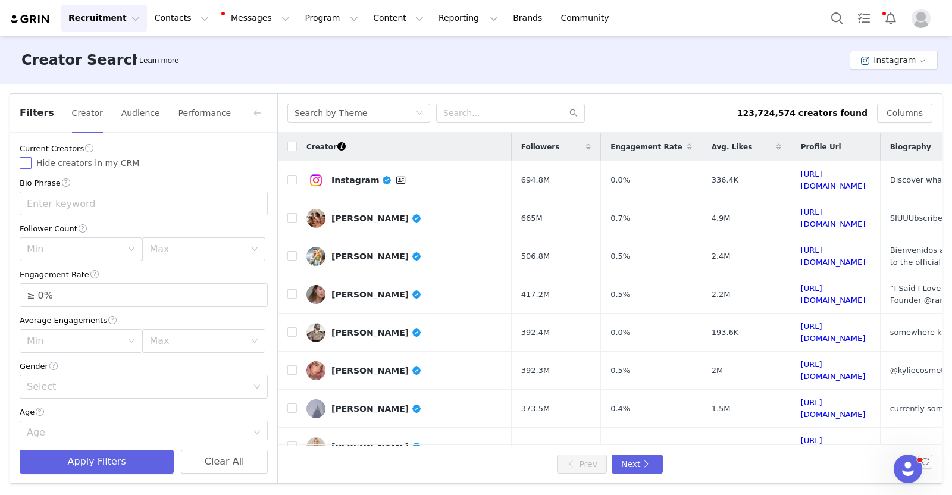
click at [29, 163] on input "Hide creators in my CRM" at bounding box center [26, 163] width 12 height 12
checkbox input "true"
click at [74, 241] on div "Min" at bounding box center [77, 249] width 101 height 23
click at [51, 378] on li "100k" at bounding box center [78, 384] width 117 height 19
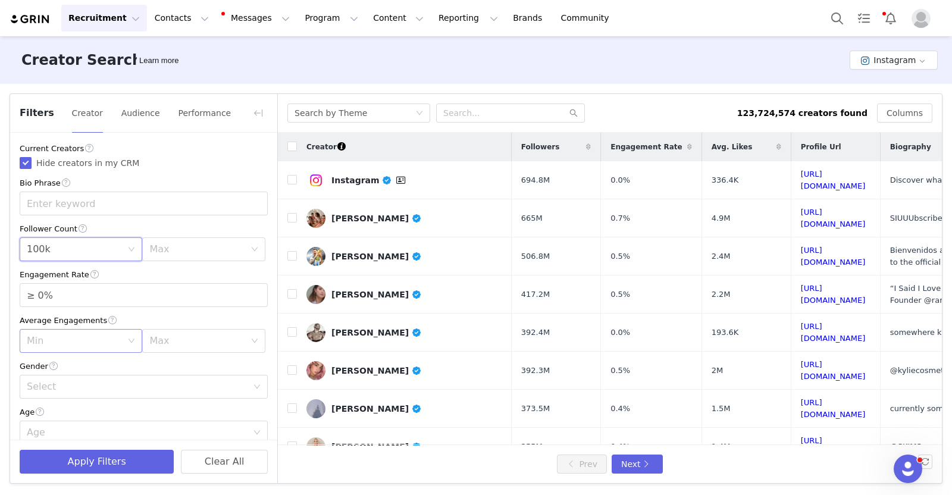
scroll to position [56, 0]
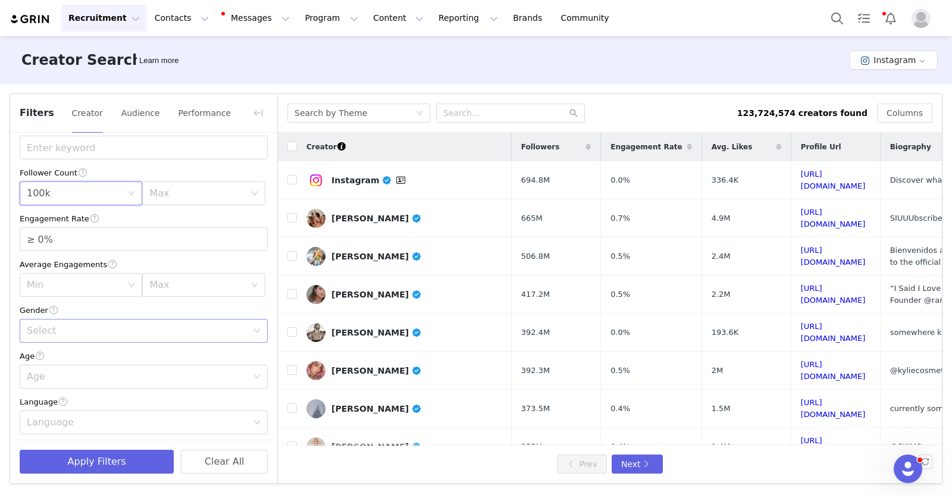
click at [54, 329] on div "Select" at bounding box center [137, 331] width 221 height 12
click at [73, 374] on li "Female" at bounding box center [138, 376] width 237 height 19
click at [56, 376] on div "Age" at bounding box center [137, 377] width 221 height 12
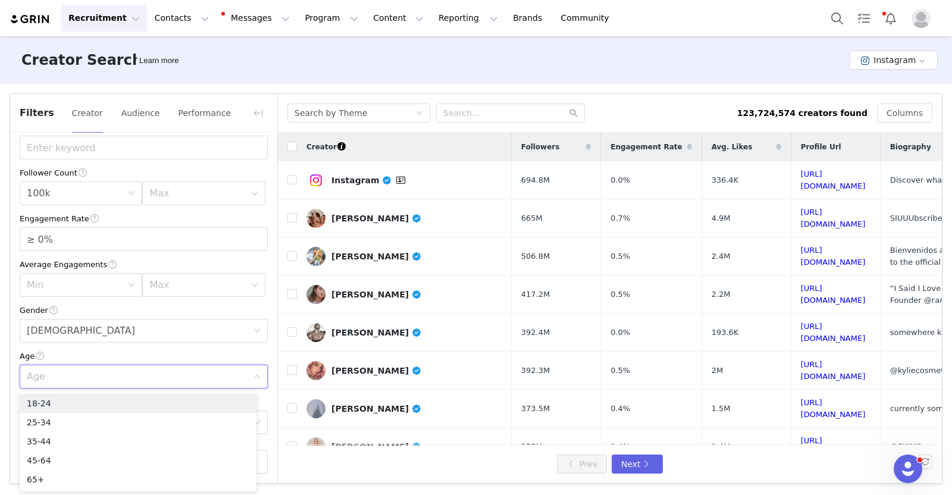
click at [56, 376] on div "Age" at bounding box center [137, 377] width 221 height 12
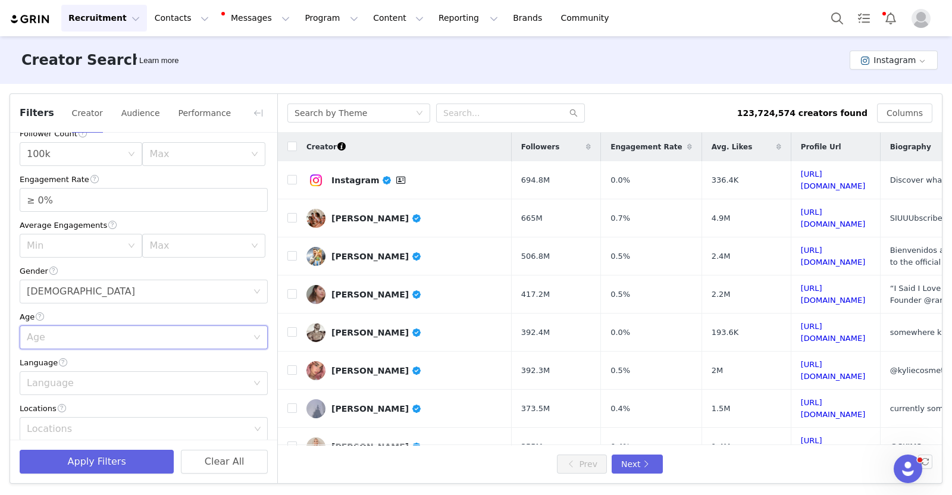
scroll to position [96, 0]
click at [56, 376] on div "Language" at bounding box center [137, 382] width 221 height 12
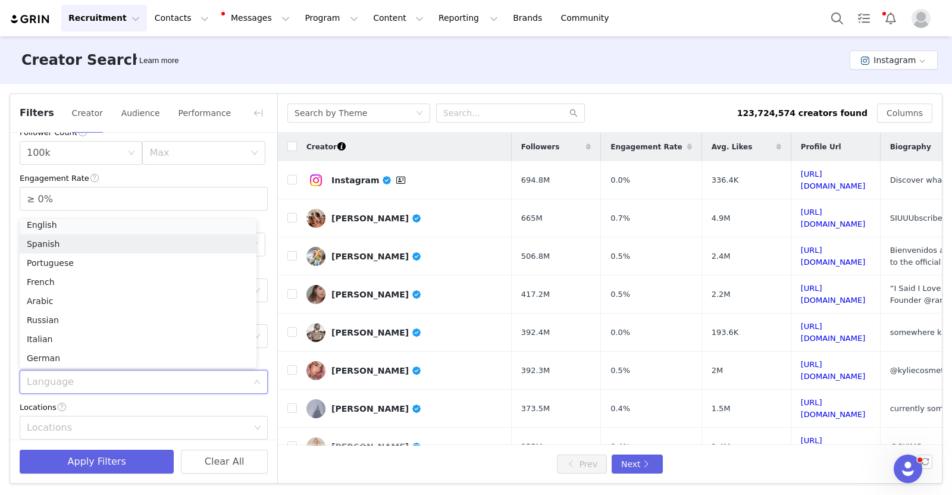
scroll to position [2, 0]
click at [45, 226] on li "English" at bounding box center [138, 228] width 237 height 19
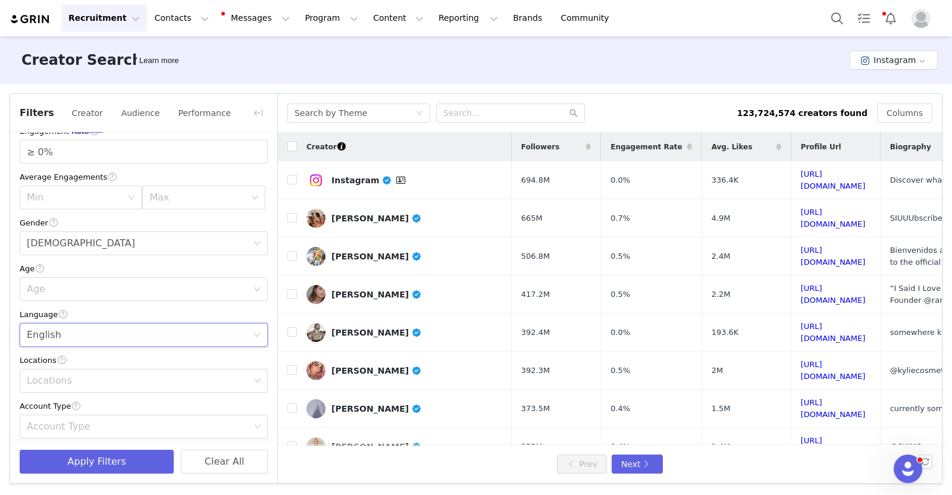
scroll to position [144, 0]
click at [64, 370] on div "Locations" at bounding box center [139, 380] width 232 height 23
type input "united st"
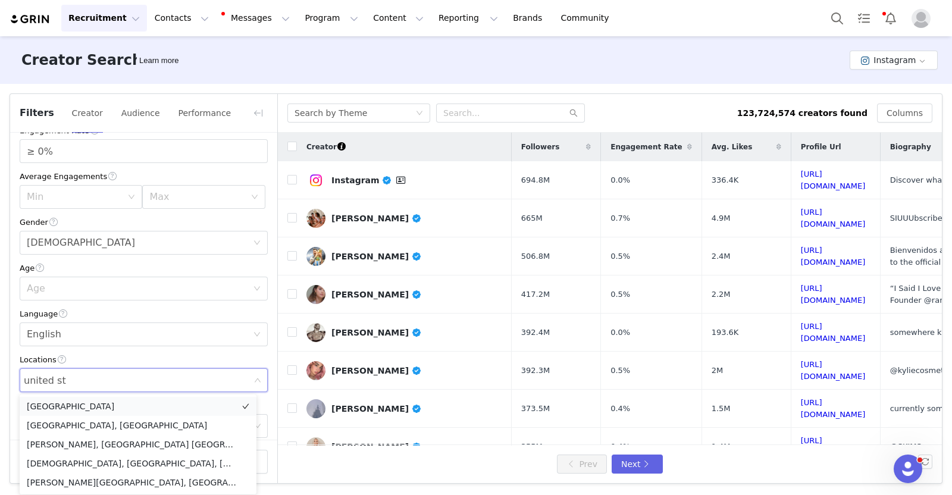
click at [71, 399] on li "United States" at bounding box center [138, 406] width 237 height 19
click at [365, 73] on div "Creator Search Learn more Instagram" at bounding box center [476, 60] width 952 height 48
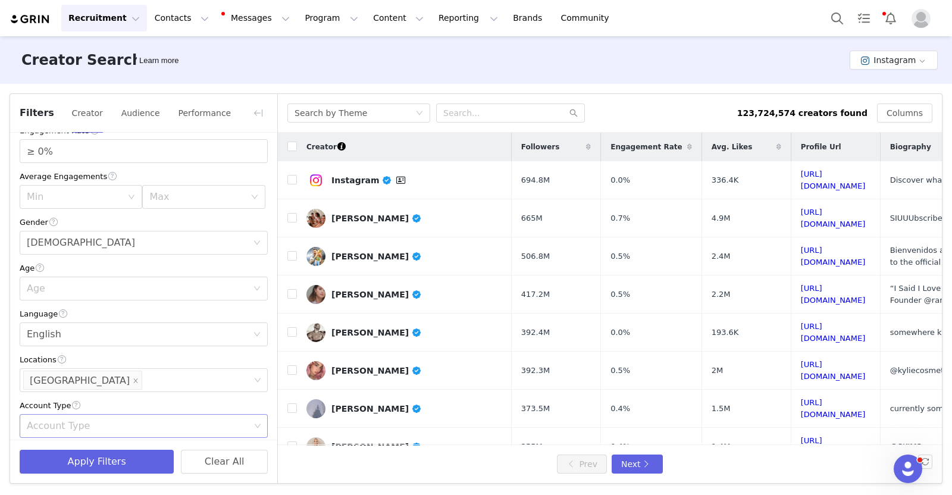
click at [102, 431] on div "Account Type" at bounding box center [138, 426] width 223 height 12
click at [330, 79] on div "Creator Search Learn more Instagram" at bounding box center [476, 60] width 952 height 48
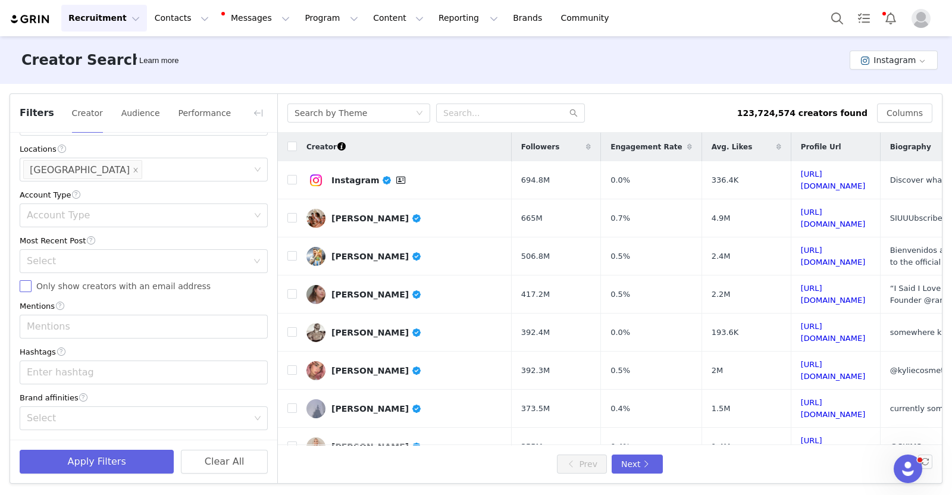
click at [30, 288] on input "Only show creators with an email address" at bounding box center [26, 286] width 12 height 12
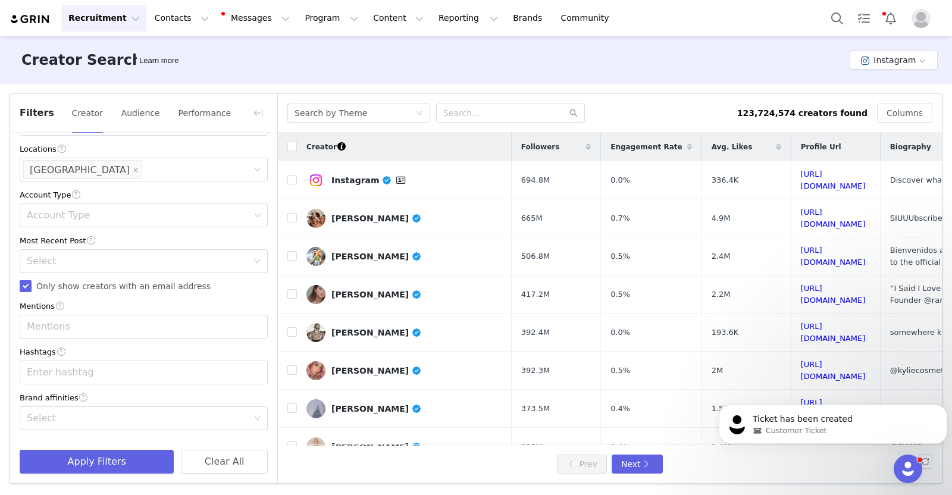
scroll to position [0, 0]
click at [145, 110] on button "Audience" at bounding box center [141, 113] width 40 height 19
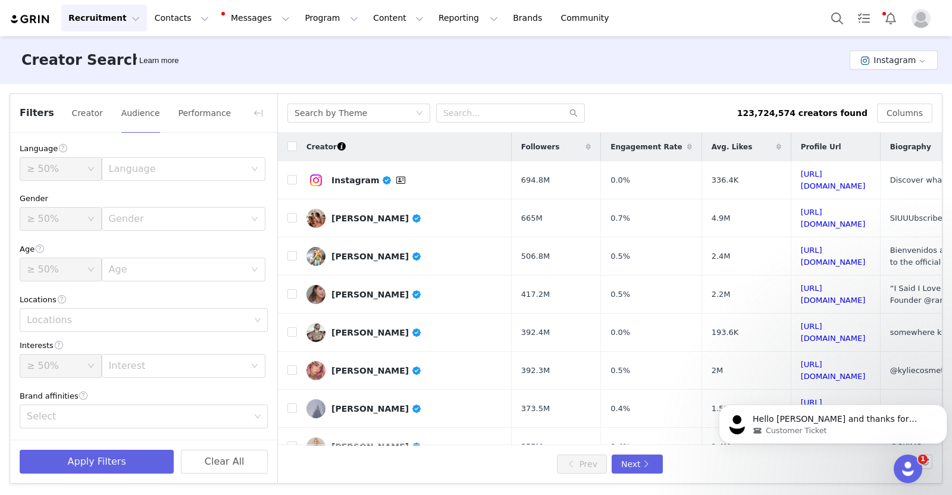
click at [79, 168] on div "≥ 50%" at bounding box center [57, 169] width 60 height 23
click at [148, 177] on div "Language" at bounding box center [180, 169] width 142 height 23
click at [151, 193] on li "English" at bounding box center [183, 195] width 164 height 19
click at [154, 214] on div "Gender" at bounding box center [177, 219] width 136 height 12
click at [132, 264] on li "Female" at bounding box center [183, 263] width 164 height 19
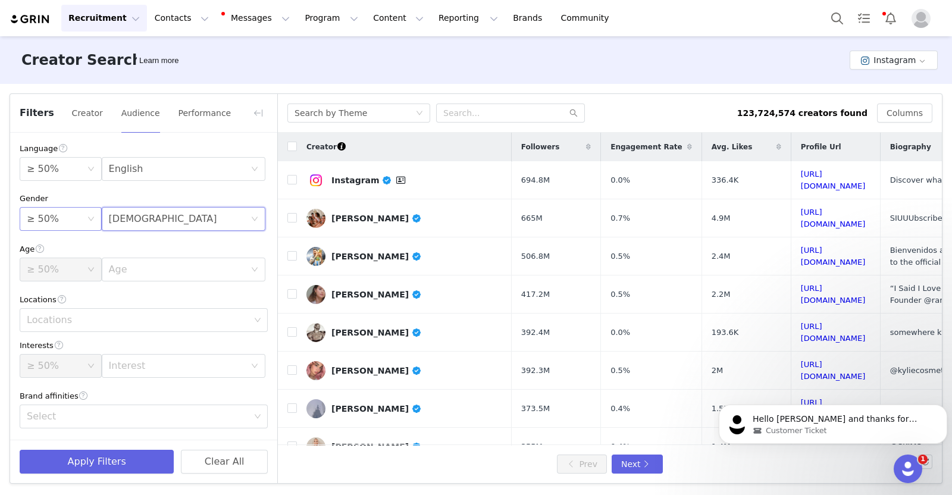
click at [86, 215] on div "≥ 50%" at bounding box center [57, 219] width 60 height 23
click at [52, 343] on li "≥ 75%" at bounding box center [61, 347] width 82 height 19
click at [136, 265] on div "Age" at bounding box center [177, 270] width 136 height 12
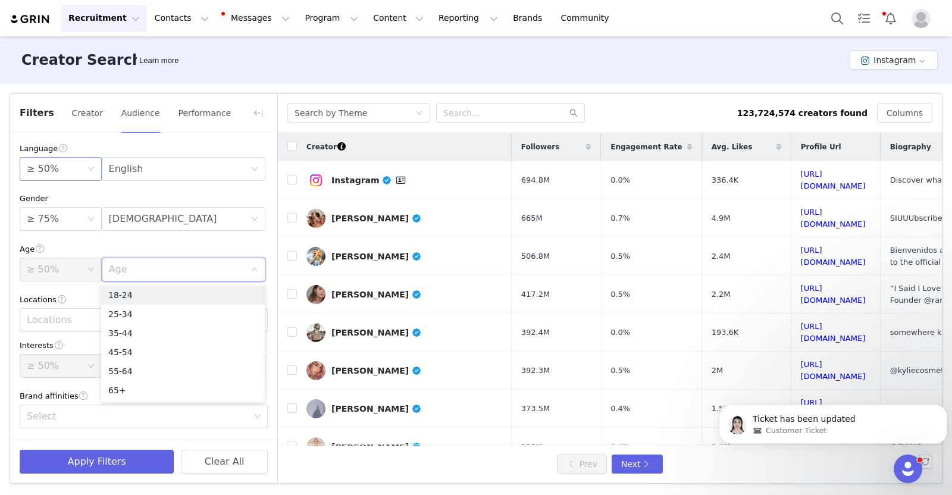
click at [79, 162] on div "≥ 50%" at bounding box center [57, 169] width 60 height 23
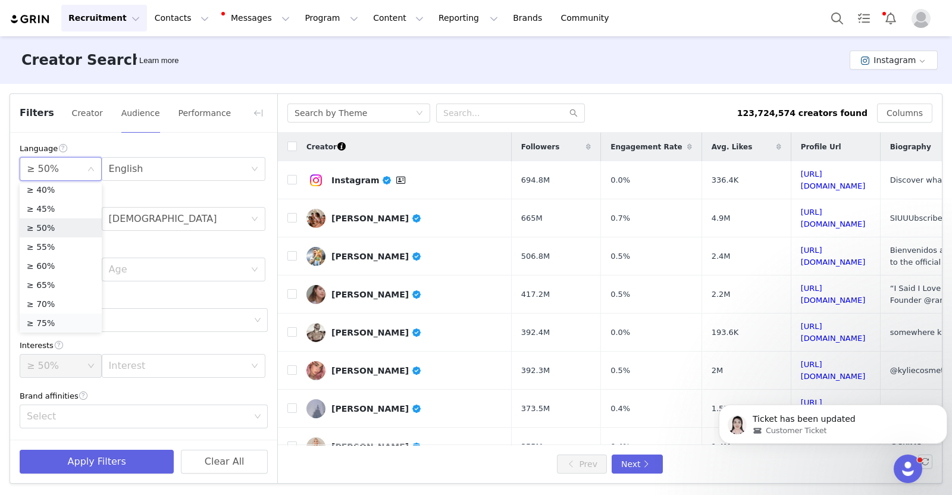
scroll to position [158, 0]
click at [52, 321] on li "≥ 75%" at bounding box center [61, 323] width 82 height 19
click at [142, 318] on div "Locations" at bounding box center [138, 320] width 223 height 12
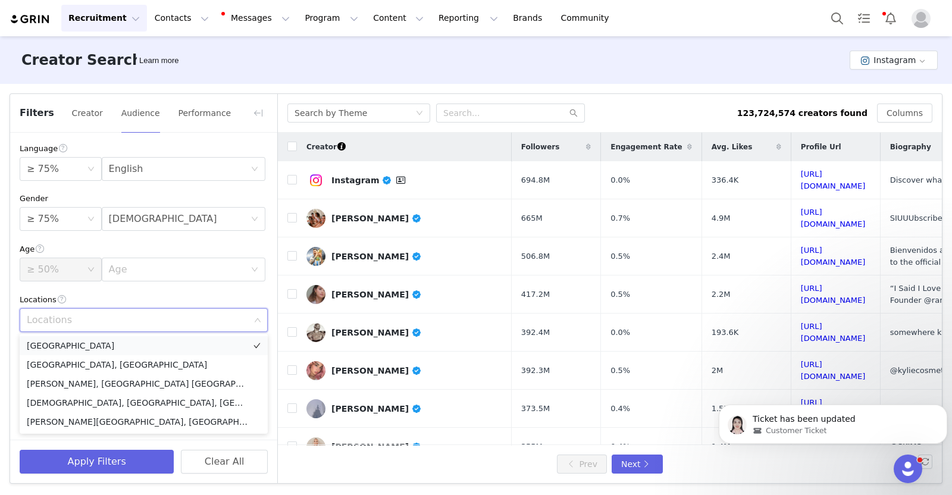
click at [112, 346] on li "United States" at bounding box center [144, 345] width 248 height 19
click at [405, 67] on div "Creator Search Learn more Instagram" at bounding box center [476, 60] width 952 height 48
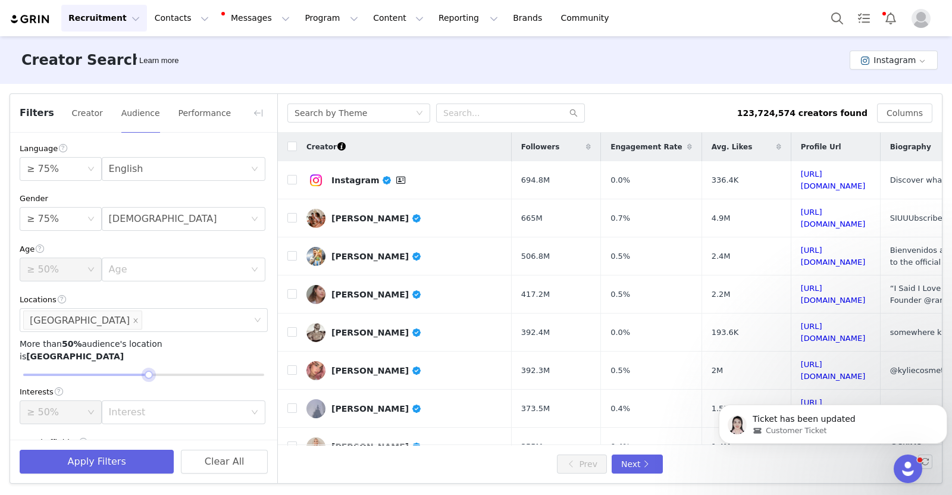
click at [170, 371] on div at bounding box center [143, 374] width 241 height 7
click at [187, 371] on div at bounding box center [143, 374] width 241 height 7
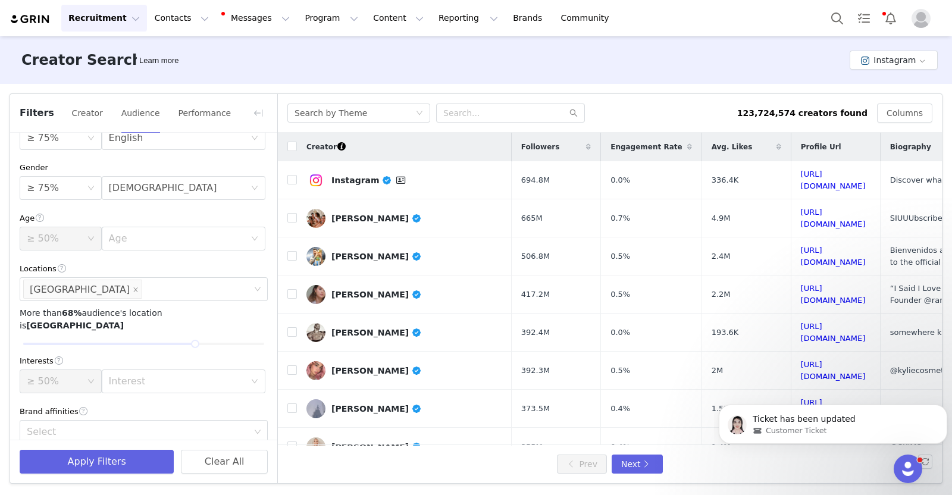
click at [189, 101] on div "Filters Creator Audience Performance" at bounding box center [143, 113] width 267 height 39
click at [189, 110] on button "Performance" at bounding box center [204, 113] width 54 height 19
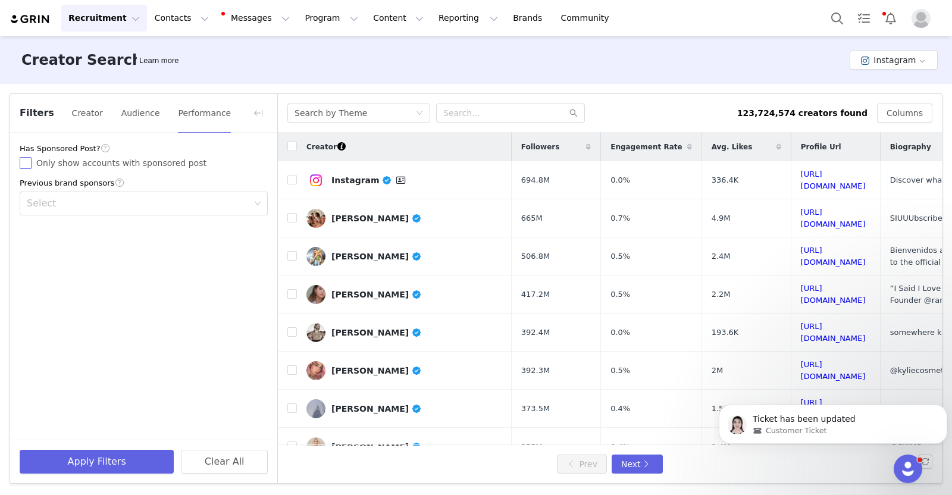
click at [24, 165] on input "Only show accounts with sponsored post" at bounding box center [26, 163] width 12 height 12
click at [117, 460] on button "Apply Filters" at bounding box center [97, 462] width 154 height 24
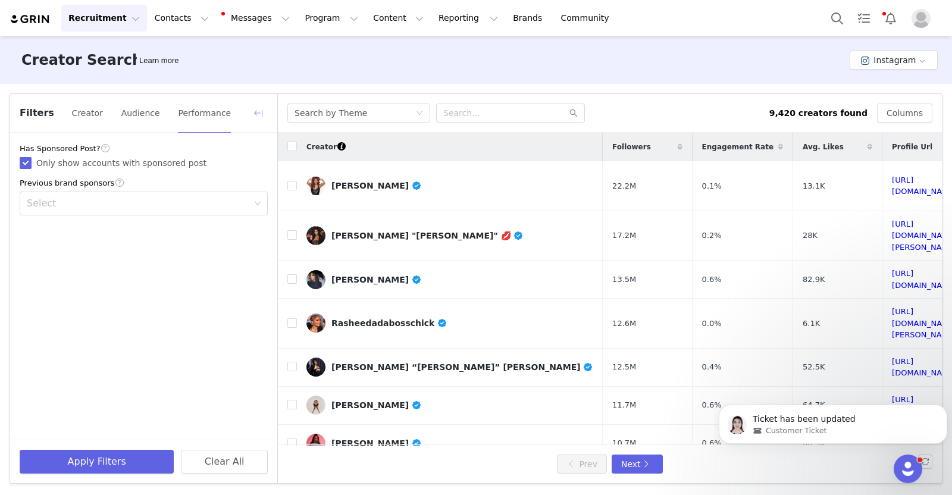
click at [258, 112] on button "button" at bounding box center [258, 113] width 19 height 19
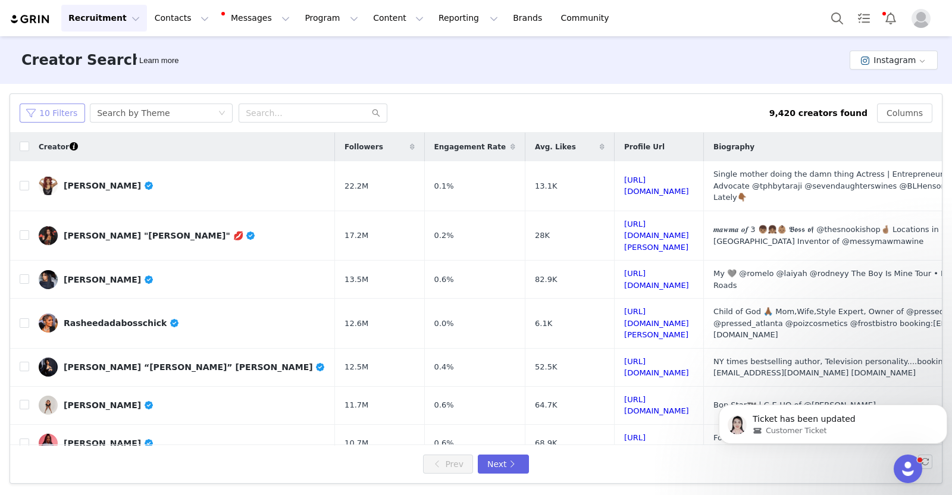
click at [46, 111] on button "10 Filters" at bounding box center [52, 113] width 65 height 19
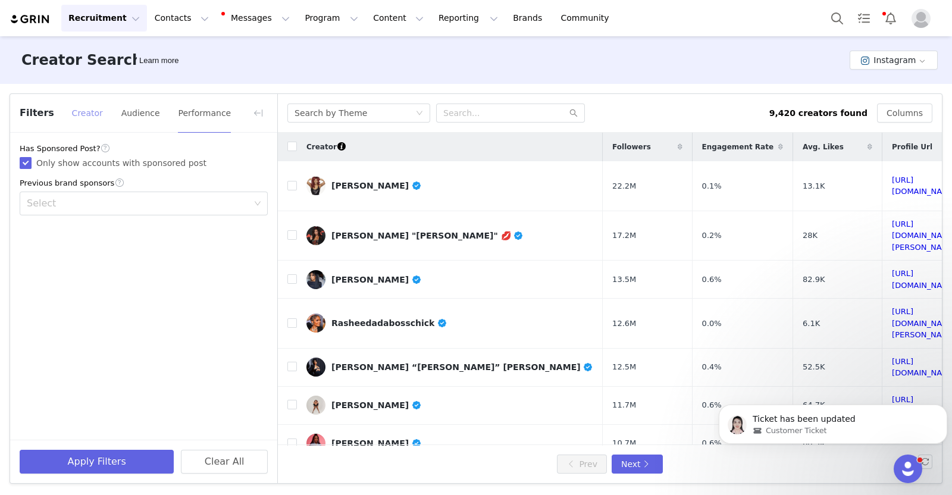
click at [77, 111] on button "Creator" at bounding box center [87, 113] width 32 height 19
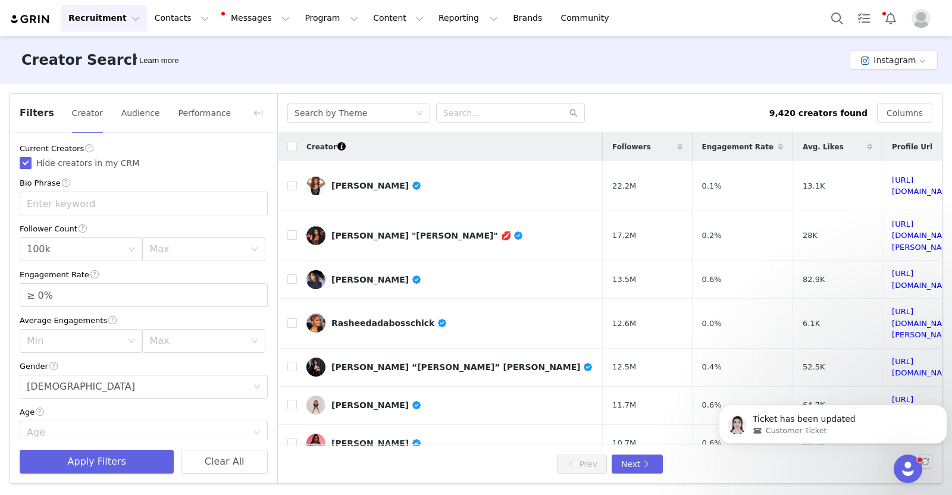
click at [167, 262] on div "Current Creators Hide creators in my CRM Bio Phrase Follower Count Min 100k Max…" at bounding box center [143, 464] width 267 height 662
click at [164, 250] on div "Max" at bounding box center [196, 249] width 95 height 12
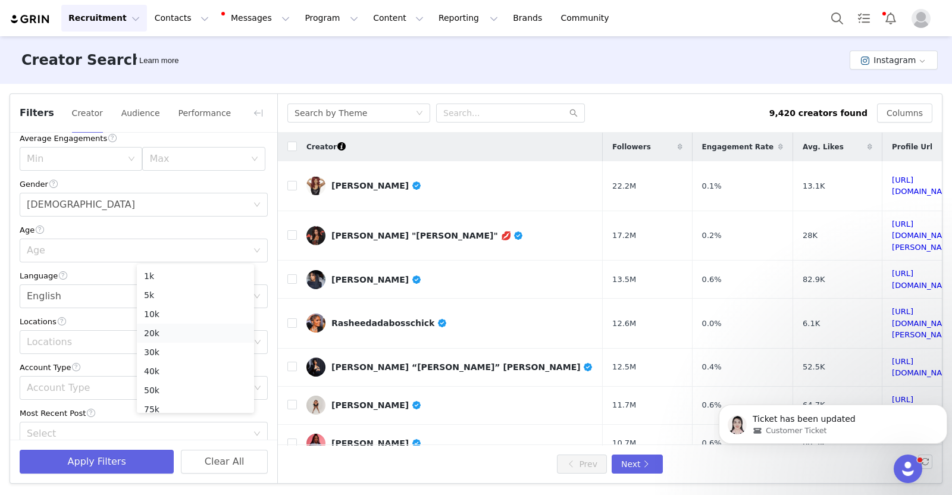
scroll to position [84, 0]
click at [176, 400] on li "1M" at bounding box center [195, 401] width 117 height 19
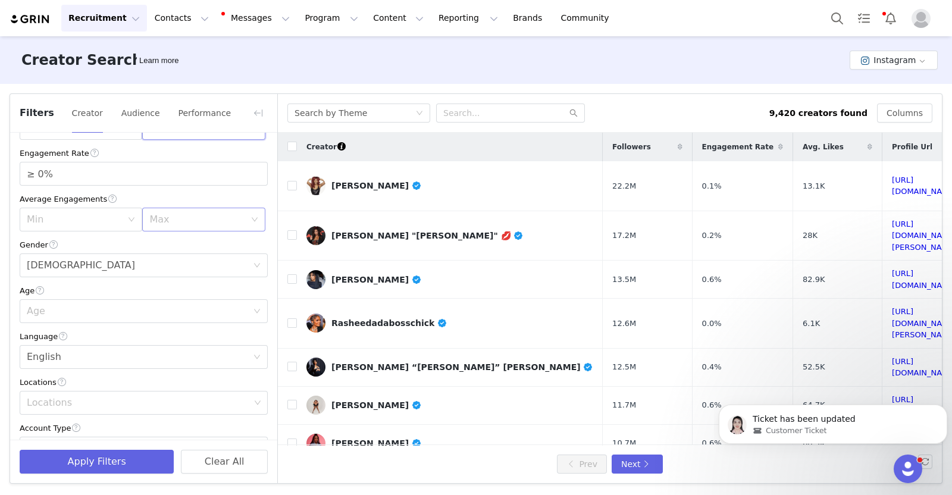
scroll to position [0, 0]
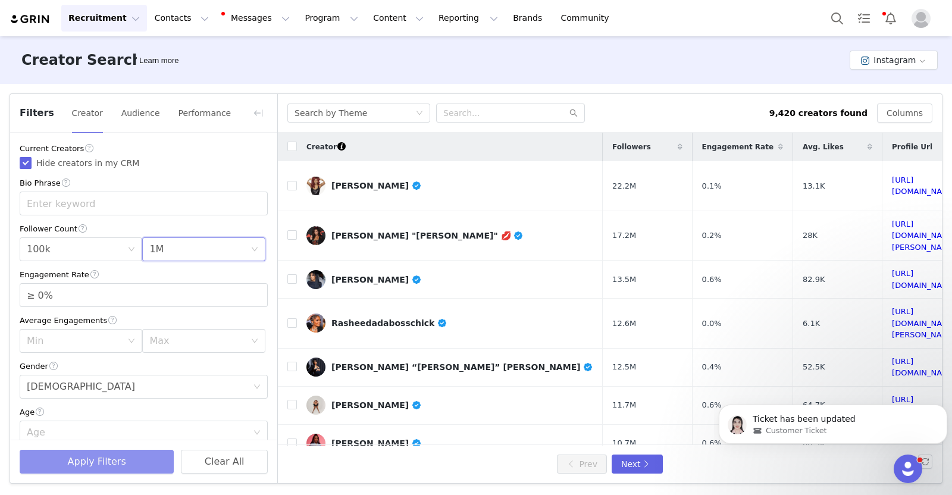
click at [94, 456] on button "Apply Filters" at bounding box center [97, 462] width 154 height 24
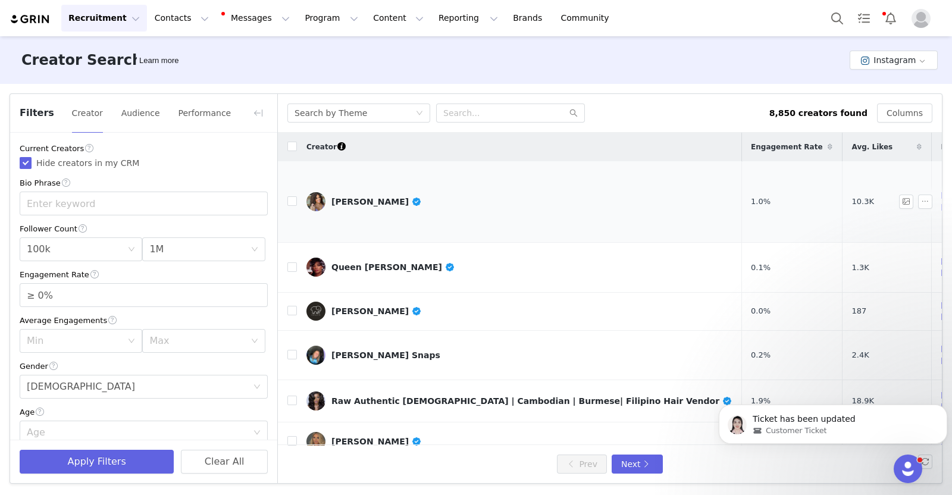
scroll to position [0, 90]
click at [124, 197] on input "text" at bounding box center [144, 204] width 248 height 24
click at [75, 463] on button "Apply Filters" at bounding box center [97, 462] width 154 height 24
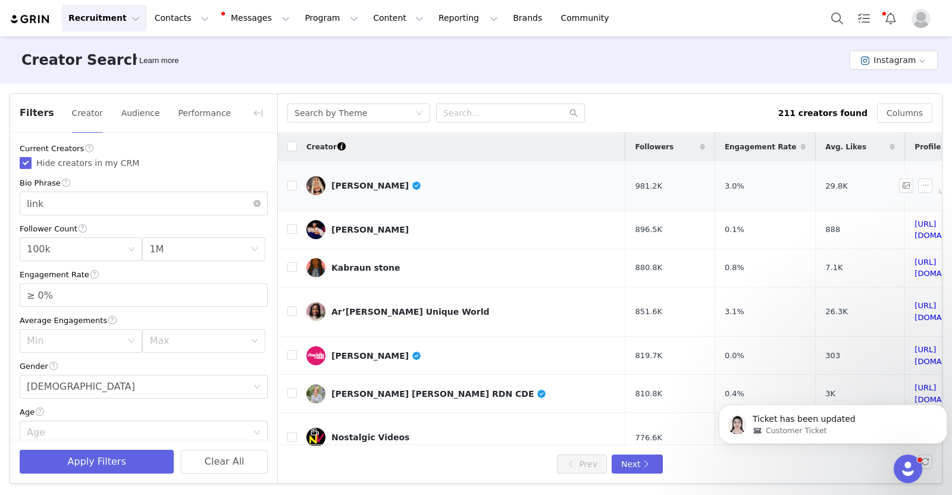
click at [915, 180] on link "https://www.instagram.com/therealkiannajay/" at bounding box center [947, 186] width 65 height 21
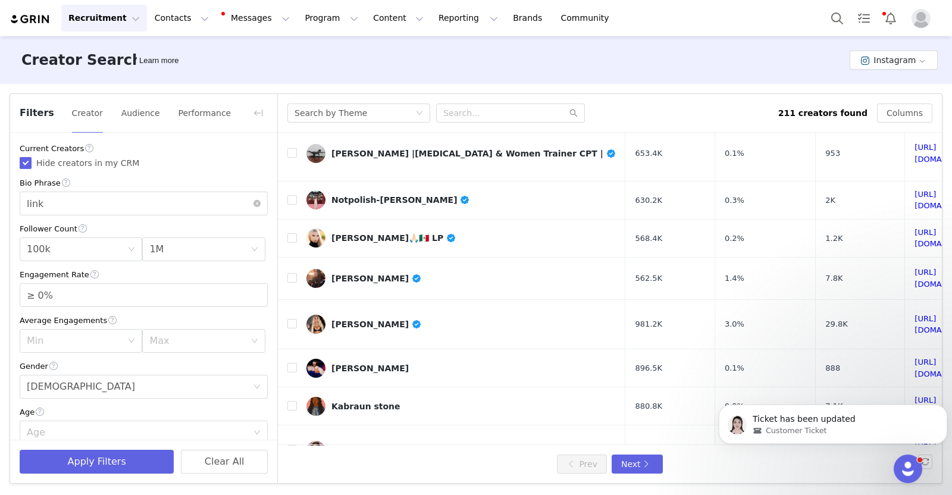
scroll to position [491, 0]
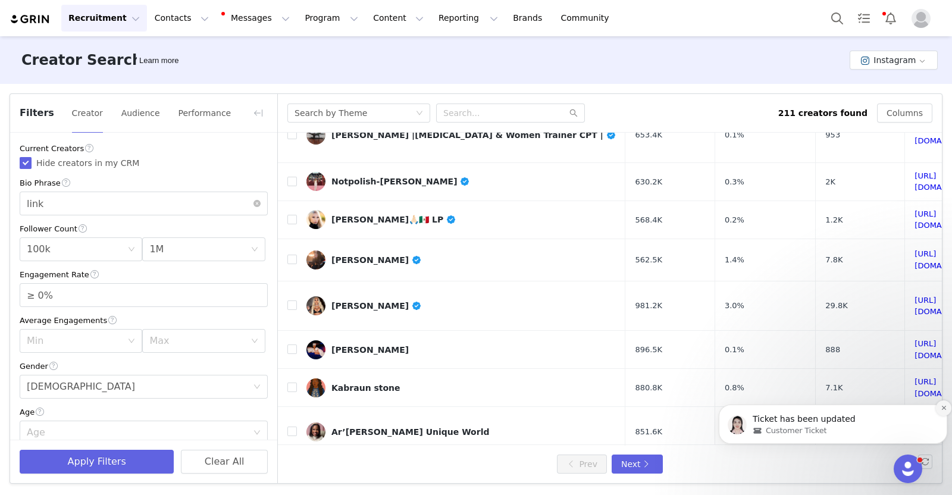
click at [941, 405] on icon "Dismiss notification" at bounding box center [944, 408] width 7 height 7
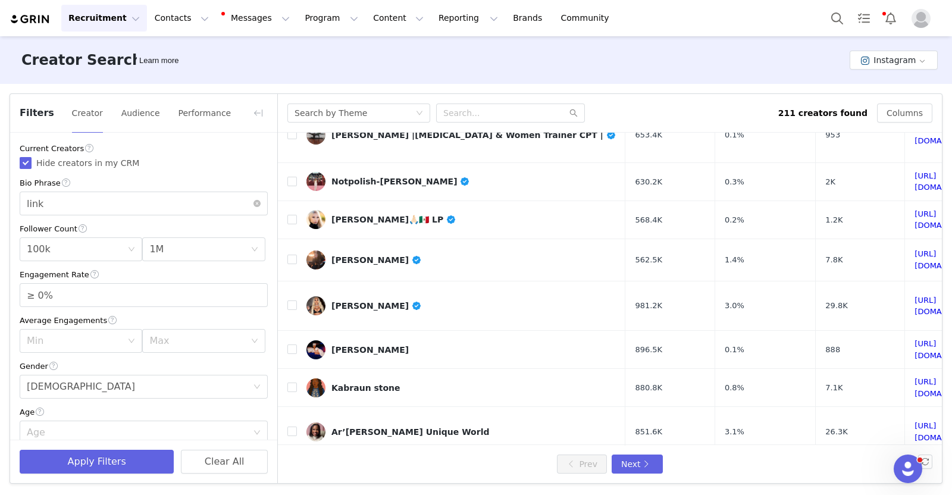
click at [54, 201] on input "link" at bounding box center [144, 204] width 248 height 24
click at [86, 457] on button "Apply Filters" at bounding box center [97, 462] width 154 height 24
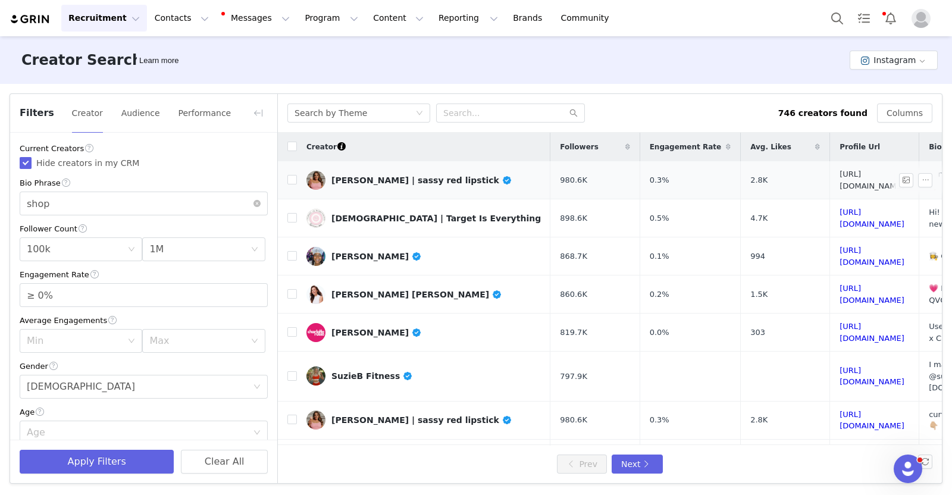
click at [840, 179] on link "https://www.instagram.com/sarahtripp/" at bounding box center [872, 180] width 65 height 21
click at [287, 142] on input "checkbox" at bounding box center [292, 147] width 10 height 10
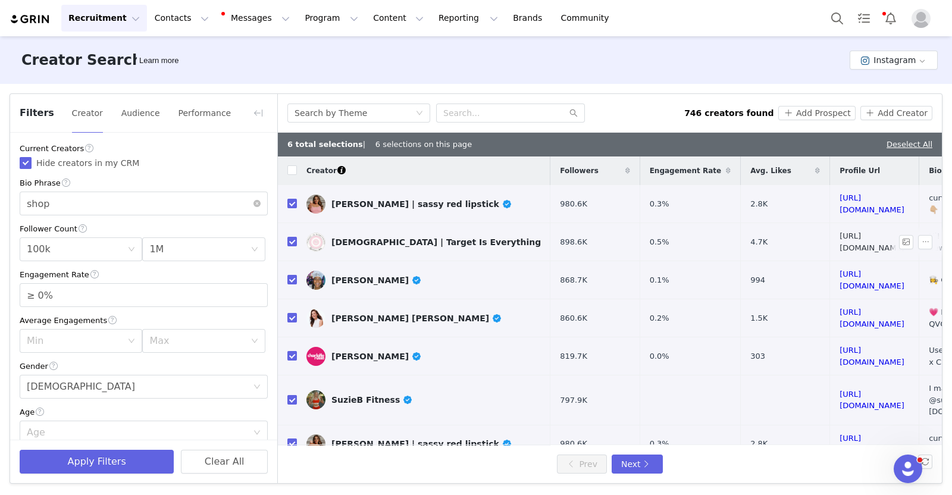
click at [840, 239] on link "https://www.instagram.com/targetiseverything/" at bounding box center [872, 242] width 65 height 21
click at [289, 237] on input "checkbox" at bounding box center [292, 242] width 10 height 10
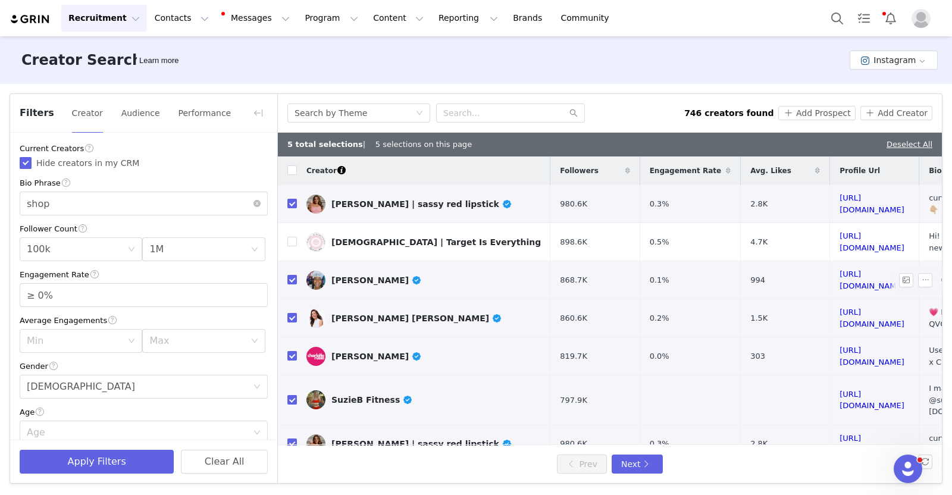
click at [830, 281] on td "https://www.instagram.com/mealsbydesha2/" at bounding box center [874, 280] width 89 height 38
click at [840, 277] on link "https://www.instagram.com/mealsbydesha2/" at bounding box center [872, 280] width 65 height 21
click at [286, 270] on td at bounding box center [287, 280] width 19 height 38
click at [289, 275] on input "checkbox" at bounding box center [292, 280] width 10 height 10
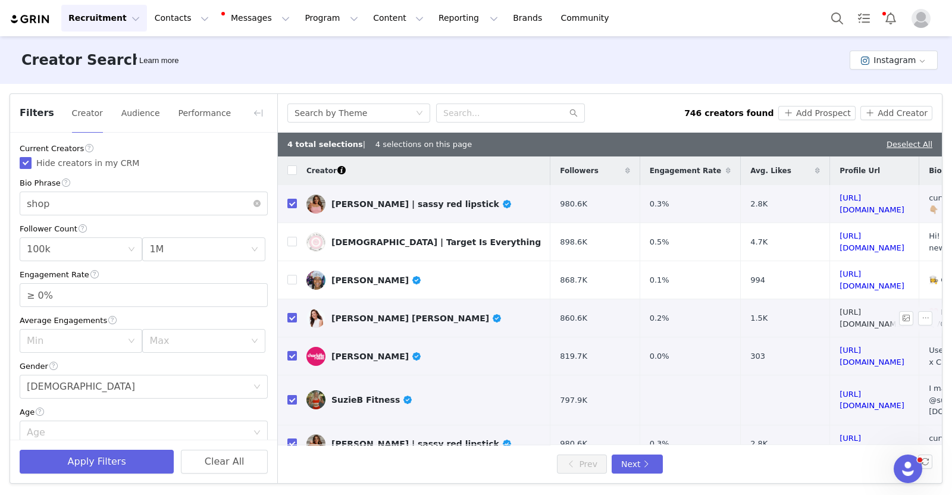
click at [840, 310] on link "https://www.instagram.com/lobosworth/" at bounding box center [872, 318] width 65 height 21
click at [287, 351] on input "checkbox" at bounding box center [292, 356] width 10 height 10
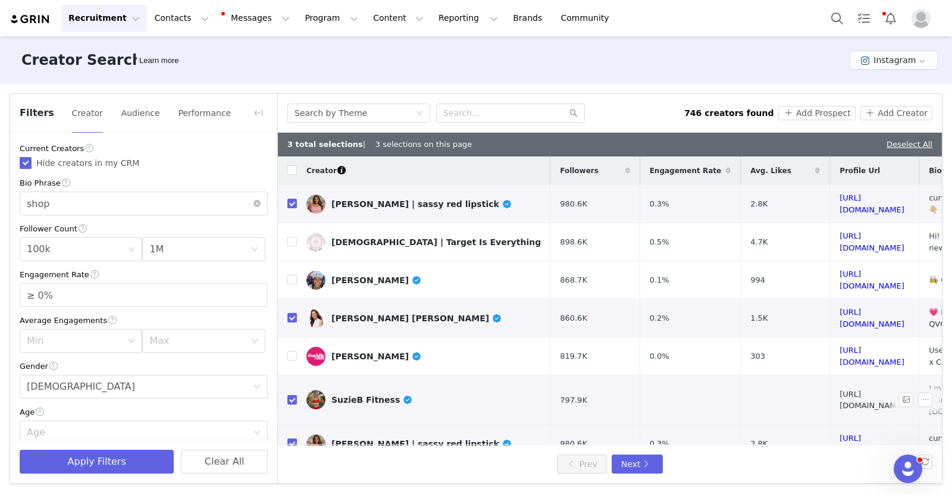
click at [840, 390] on link "https://www.instagram.com/suzie_kb/" at bounding box center [872, 400] width 65 height 21
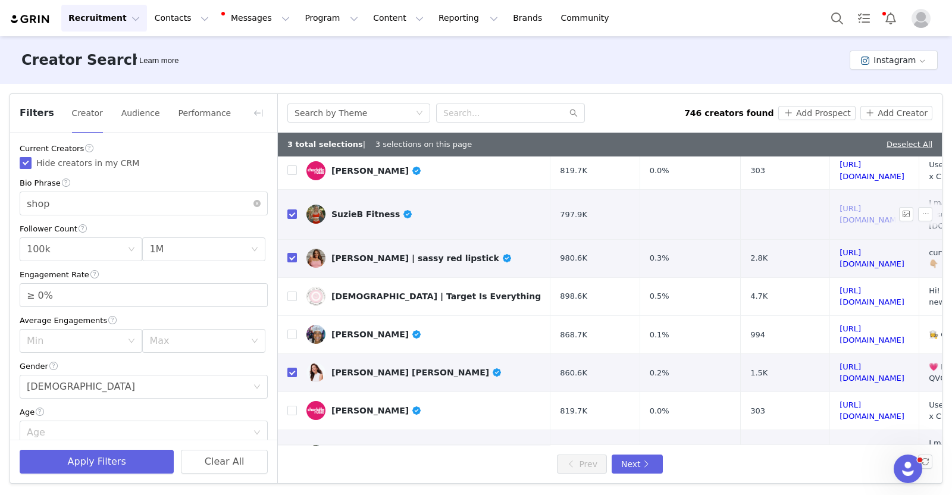
scroll to position [192, 0]
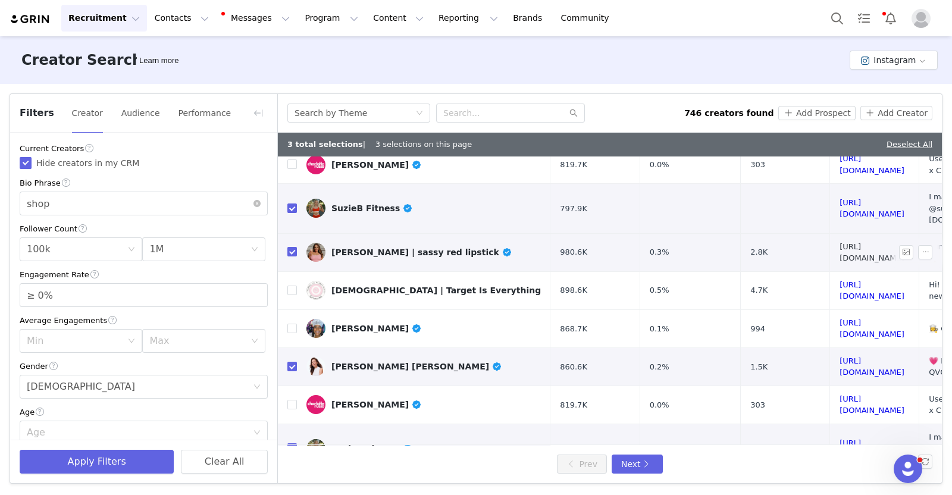
click at [840, 242] on link "https://www.instagram.com/sarahtripp/" at bounding box center [872, 252] width 65 height 21
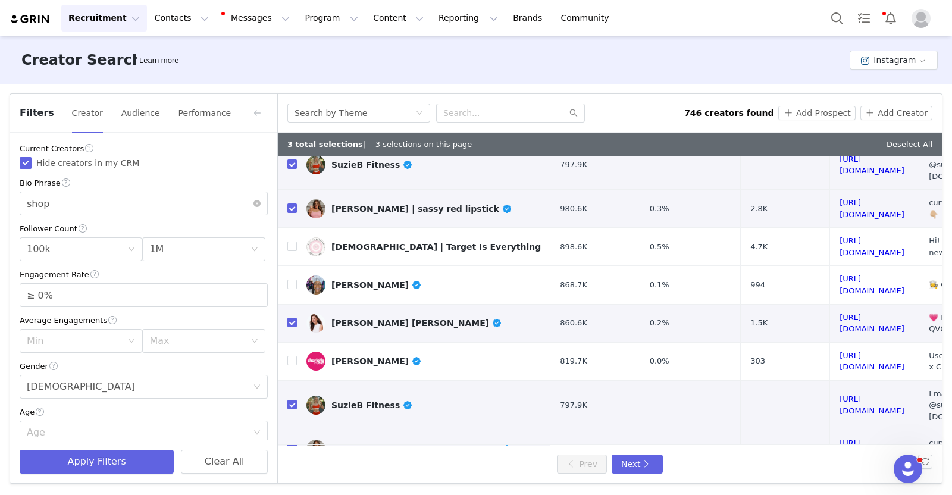
scroll to position [481, 0]
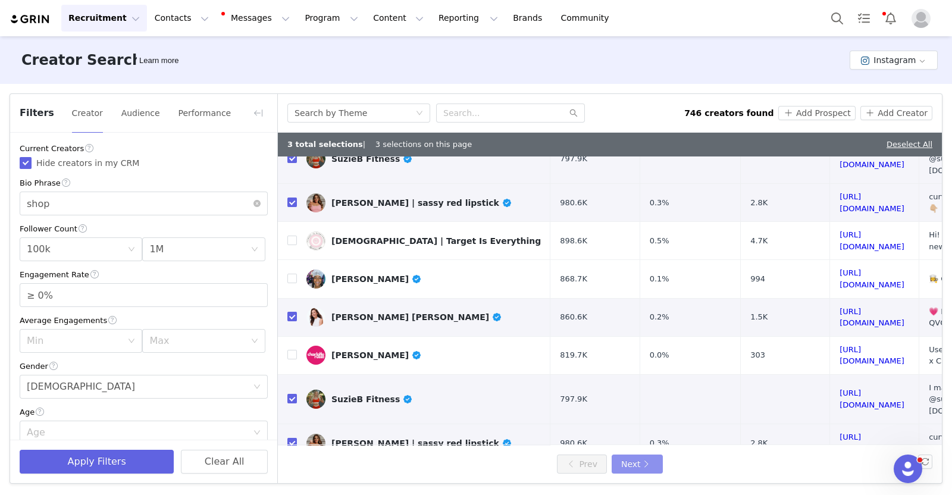
click at [633, 460] on button "Next" at bounding box center [637, 464] width 51 height 19
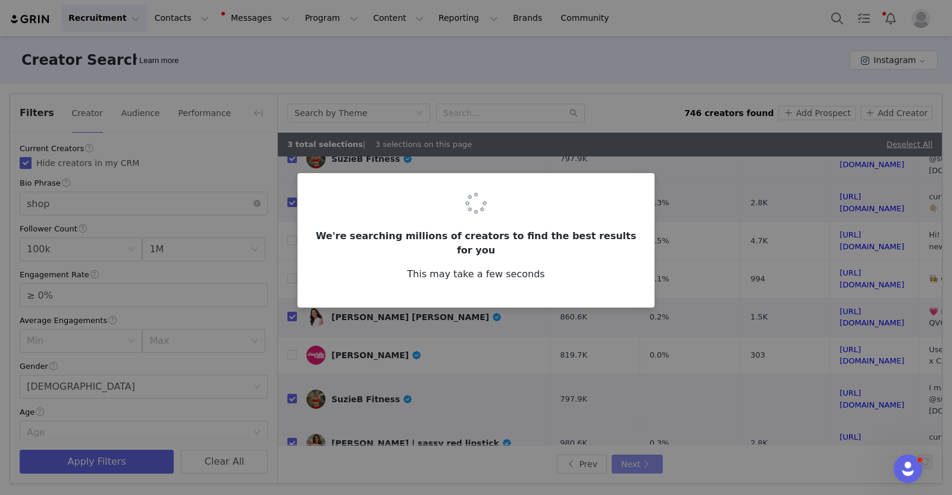
scroll to position [0, 0]
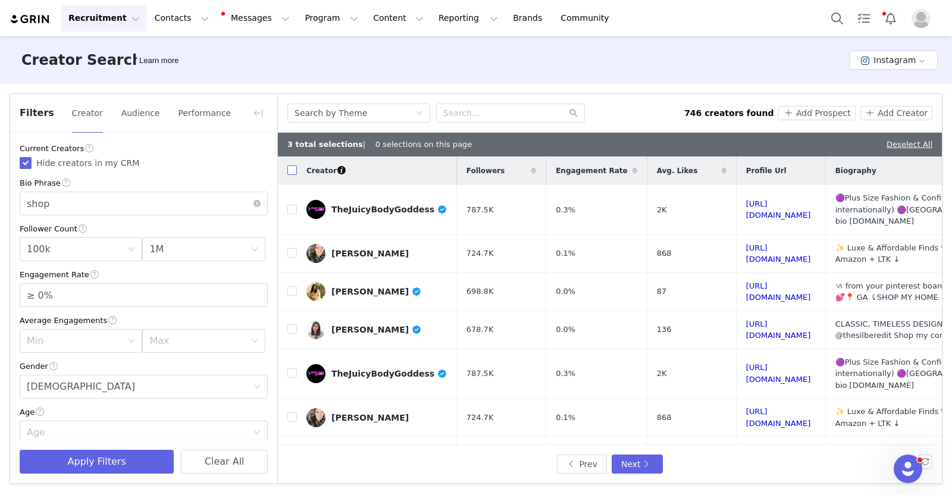
click at [289, 170] on input "checkbox" at bounding box center [292, 170] width 10 height 10
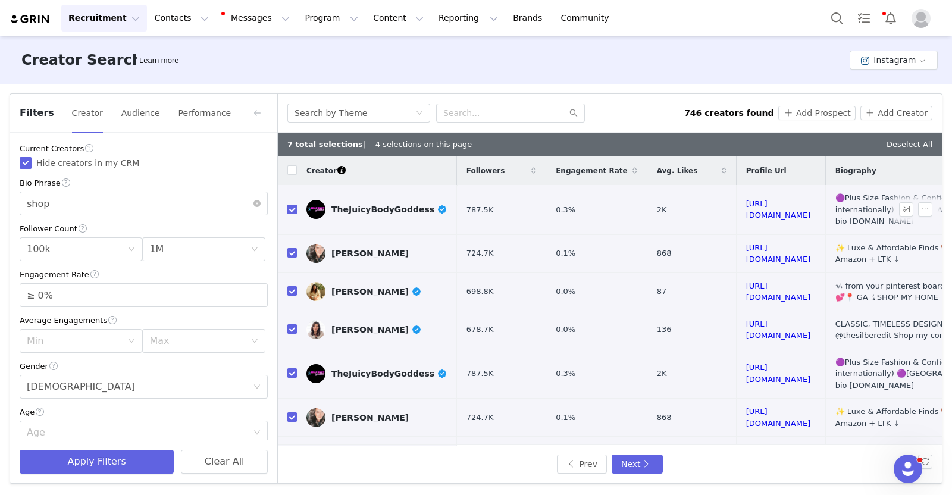
click at [293, 208] on input "checkbox" at bounding box center [292, 210] width 10 height 10
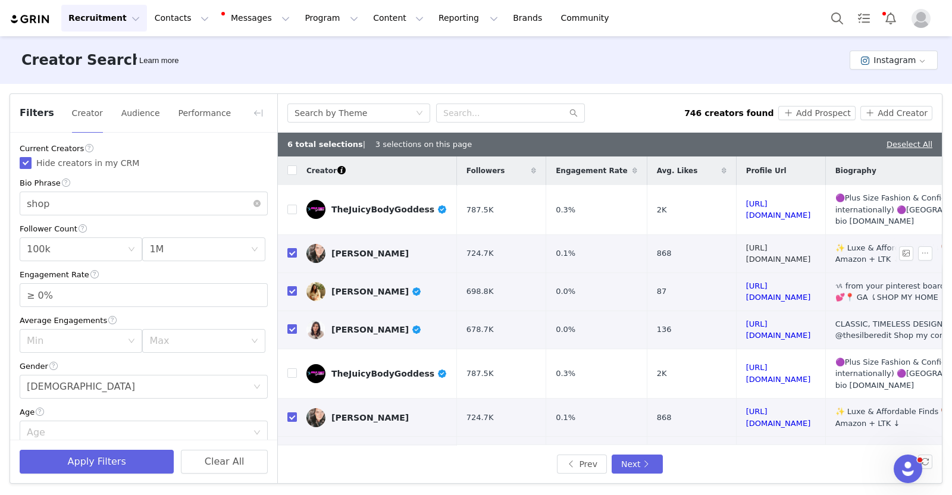
click at [811, 243] on link "https://www.instagram.com/summerthompsonstyles/" at bounding box center [778, 253] width 65 height 21
click at [811, 281] on link "https://www.instagram.com/linenoaksinteriors/" at bounding box center [778, 291] width 65 height 21
click at [794, 320] on link "https://www.instagram.com/stefanasilber/" at bounding box center [778, 330] width 65 height 21
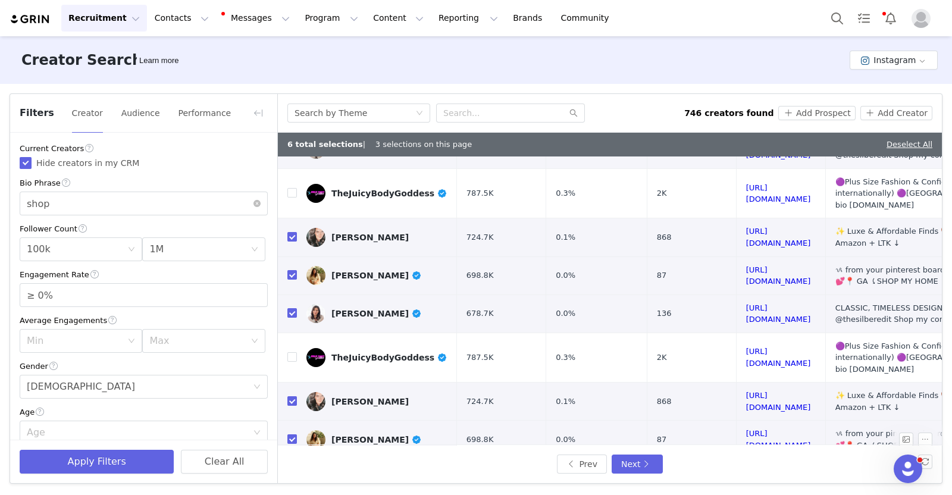
scroll to position [511, 0]
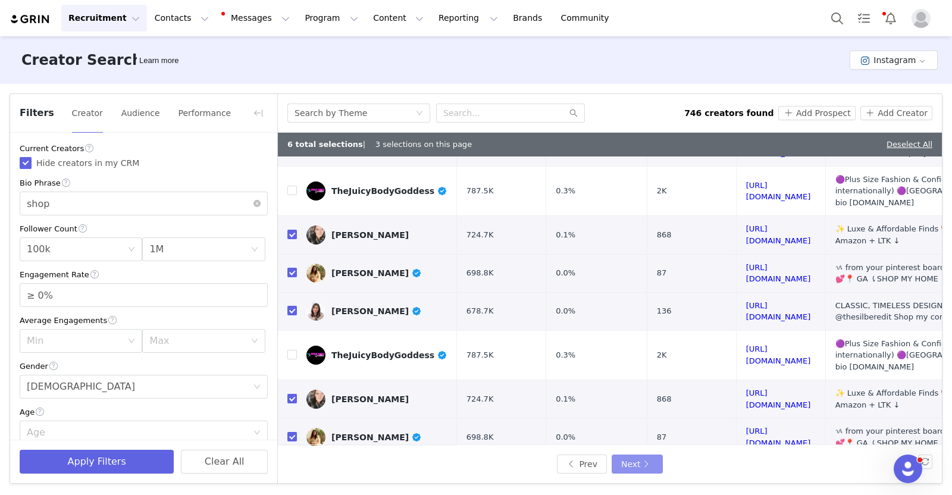
click at [635, 465] on button "Next" at bounding box center [637, 464] width 51 height 19
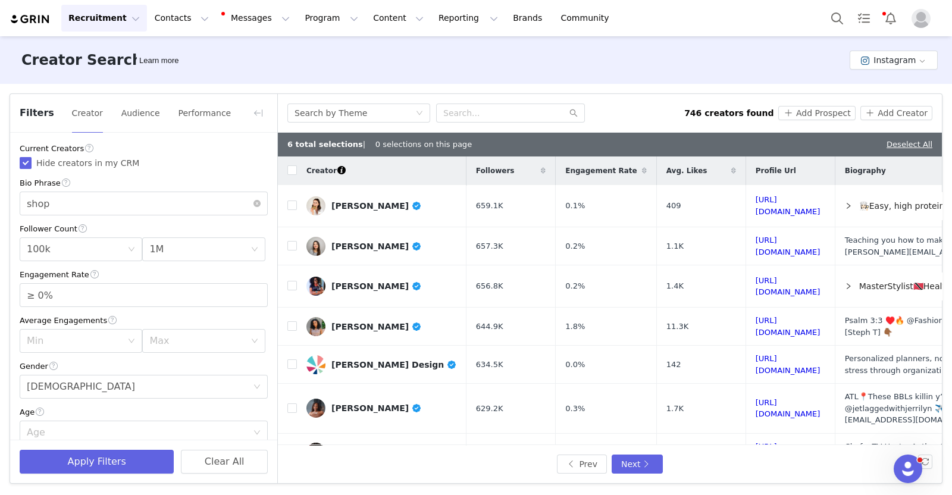
click at [655, 87] on div "Filters Creator Audience Performance Current Creators Hide creators in my CRM B…" at bounding box center [476, 288] width 952 height 409
click at [765, 205] on link "https://www.instagram.com/kelseyoppenheim/" at bounding box center [788, 205] width 65 height 21
click at [291, 173] on input "checkbox" at bounding box center [292, 170] width 10 height 10
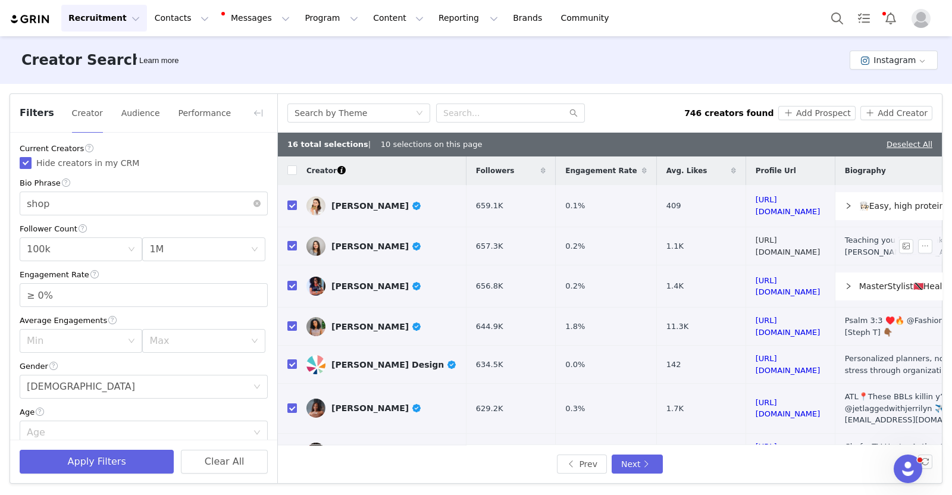
click at [782, 249] on link "https://www.instagram.com/katerinafaith/" at bounding box center [788, 246] width 65 height 21
click at [286, 244] on td at bounding box center [287, 246] width 19 height 38
click at [289, 245] on input "checkbox" at bounding box center [292, 246] width 10 height 10
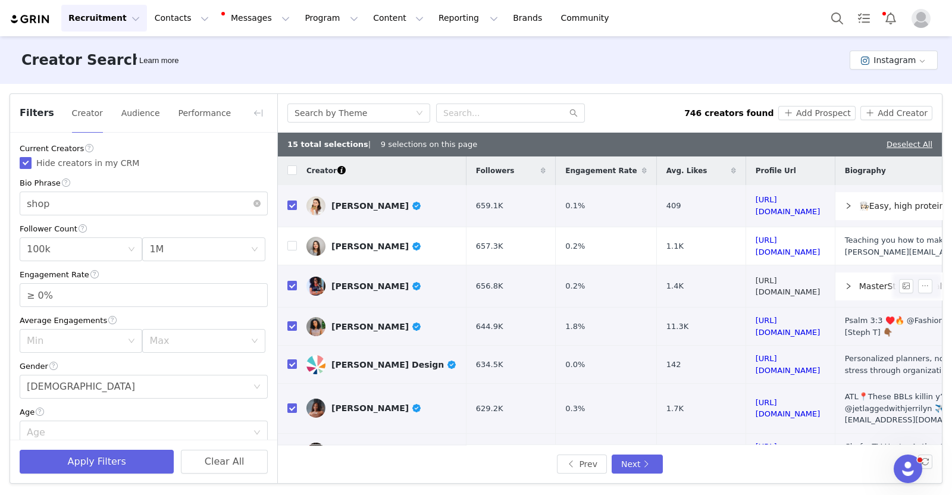
click at [756, 289] on link "https://www.instagram.com/gilliangarciaartistry/" at bounding box center [788, 286] width 65 height 21
click at [288, 290] on input "checkbox" at bounding box center [292, 286] width 10 height 10
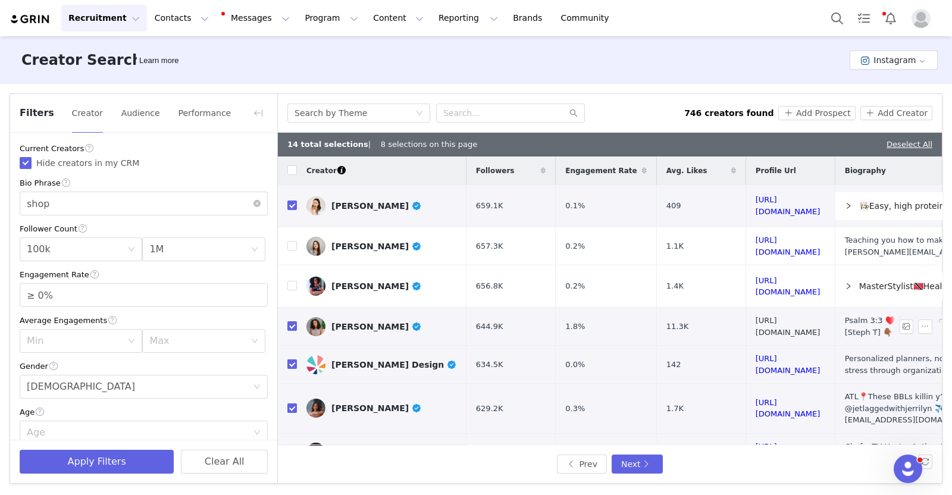
click at [761, 327] on link "https://www.instagram.com/itzstepht/" at bounding box center [788, 326] width 65 height 21
click at [747, 374] on td "https://www.instagram.com/erincondren/" at bounding box center [790, 365] width 89 height 38
click at [759, 368] on link "https://www.instagram.com/erincondren/" at bounding box center [788, 364] width 65 height 21
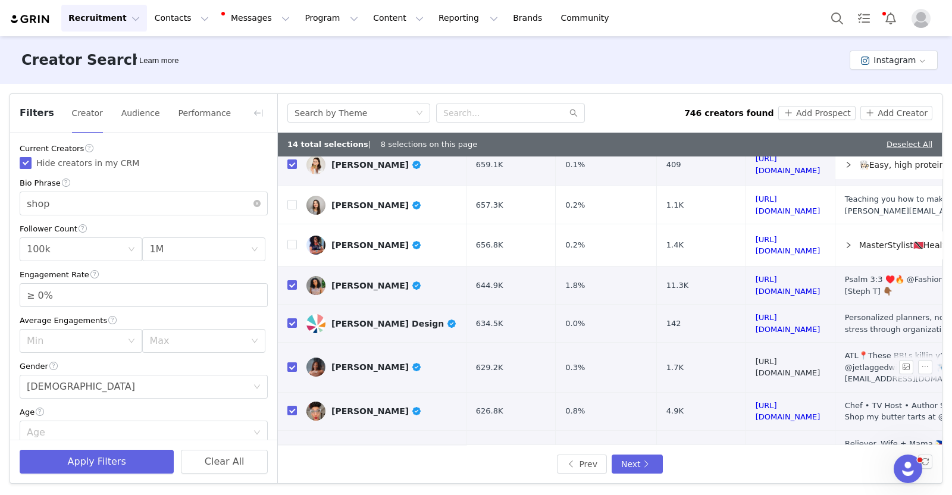
drag, startPoint x: 736, startPoint y: 365, endPoint x: 729, endPoint y: 363, distance: 7.0
click at [756, 363] on link "https://www.instagram.com/indeskribeabull/" at bounding box center [788, 367] width 65 height 21
click at [289, 365] on input "checkbox" at bounding box center [292, 367] width 10 height 10
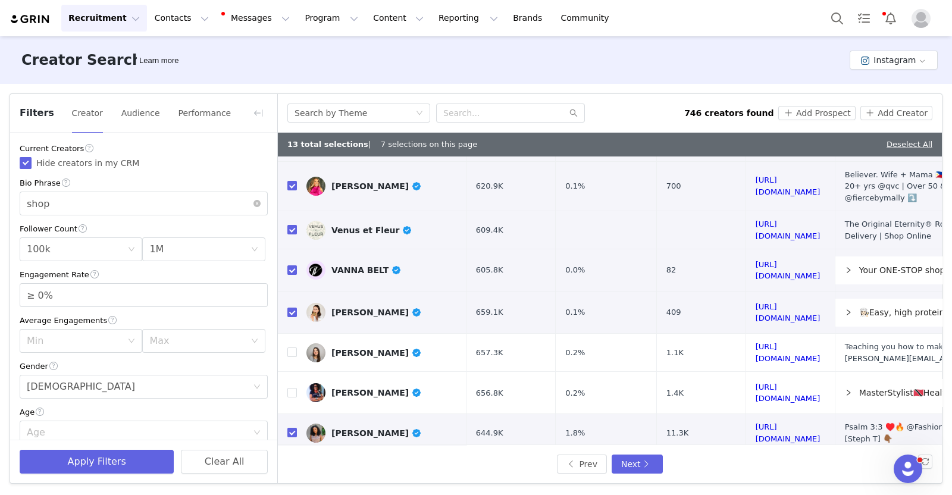
scroll to position [255, 0]
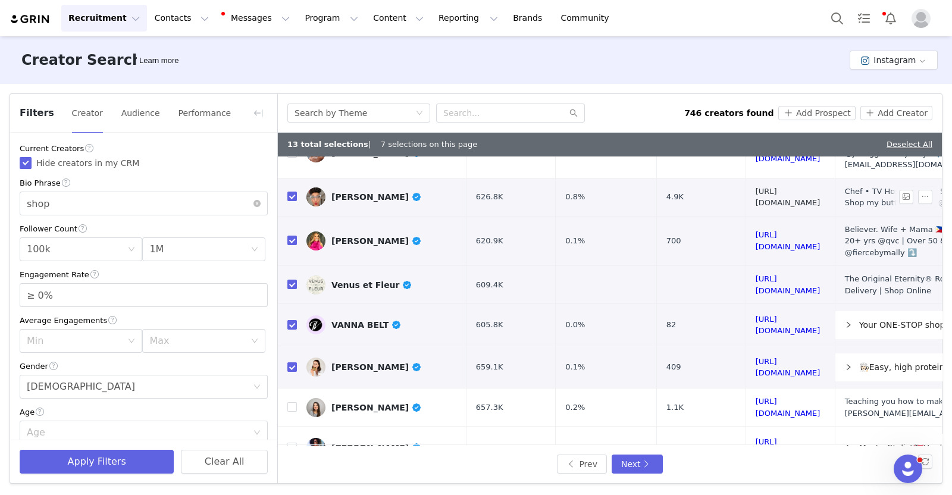
click at [765, 198] on link "https://www.instagram.com/carlaphall/" at bounding box center [788, 197] width 65 height 21
click at [290, 195] on input "checkbox" at bounding box center [292, 197] width 10 height 10
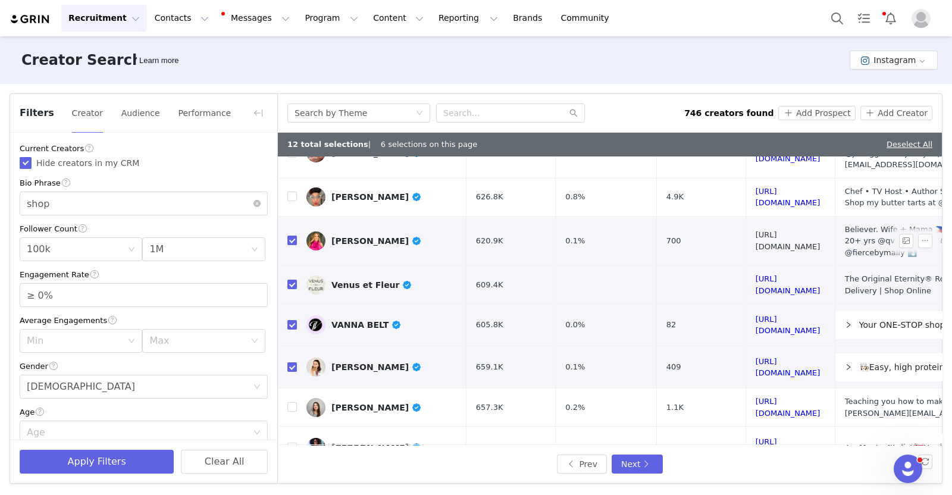
click at [792, 237] on link "https://www.instagram.com/mallyroncal/" at bounding box center [788, 240] width 65 height 21
click at [291, 280] on input "checkbox" at bounding box center [292, 285] width 10 height 10
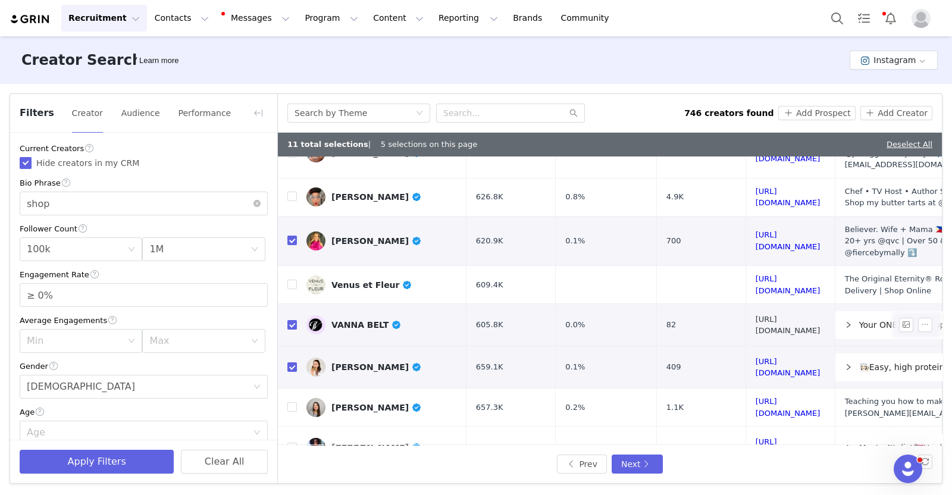
click at [815, 315] on link "https://www.instagram.com/vannabelt/" at bounding box center [788, 325] width 65 height 21
click at [290, 318] on td at bounding box center [287, 325] width 19 height 42
click at [291, 320] on input "checkbox" at bounding box center [292, 325] width 10 height 10
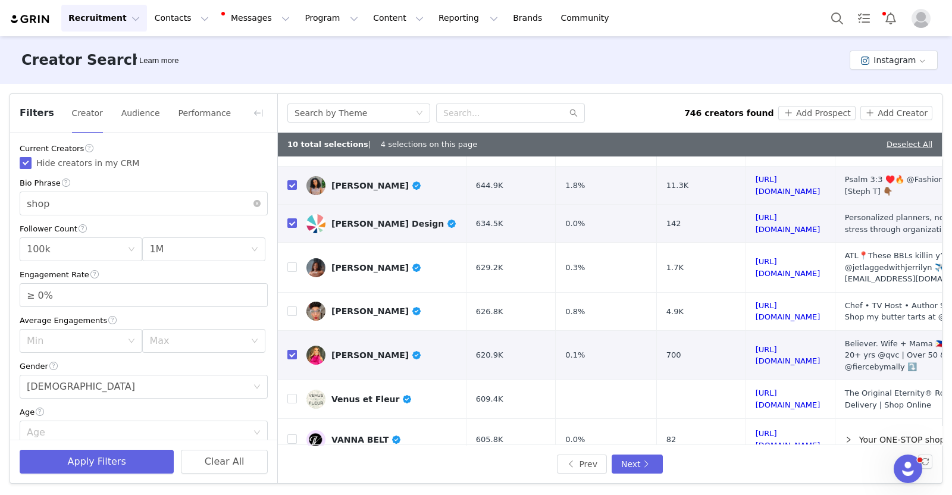
scroll to position [559, 0]
click at [631, 460] on button "Next" at bounding box center [637, 464] width 51 height 19
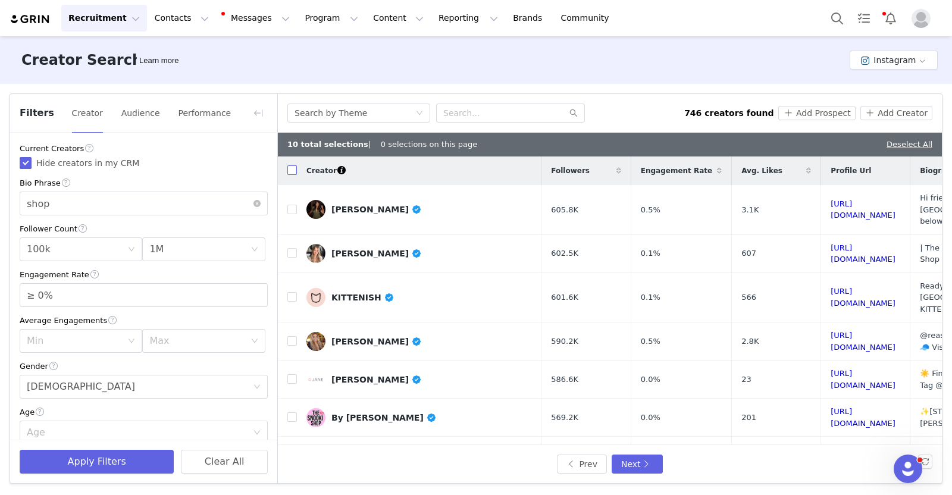
click at [287, 176] on label at bounding box center [292, 171] width 10 height 12
click at [287, 175] on input "checkbox" at bounding box center [292, 170] width 10 height 10
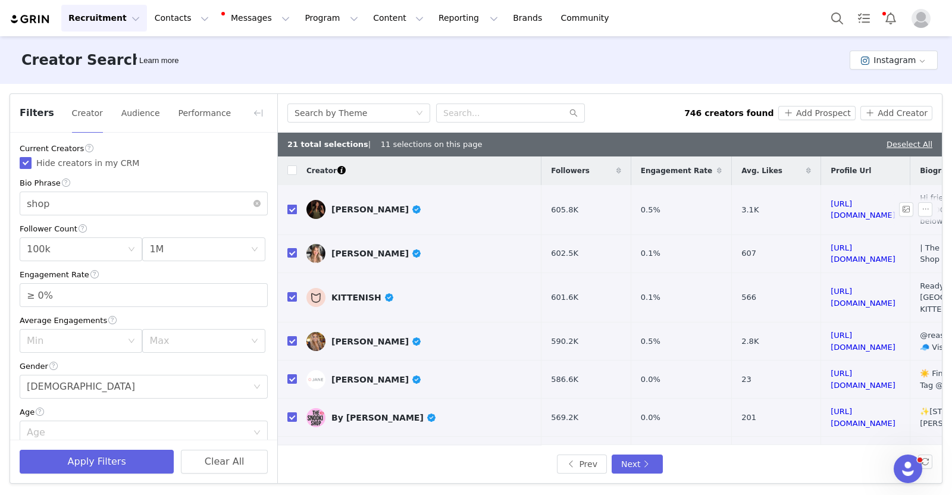
click at [289, 205] on input "checkbox" at bounding box center [292, 210] width 10 height 10
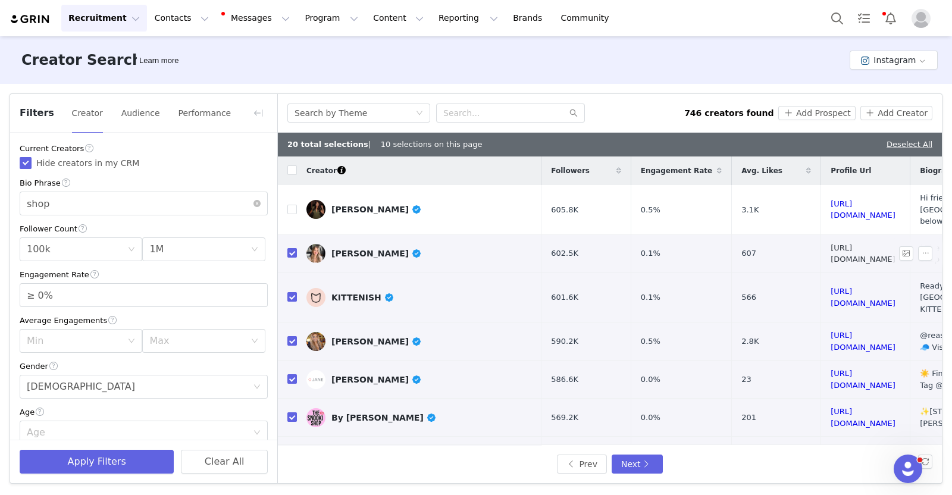
click at [834, 243] on link "https://www.instagram.com/thecraftedstudioco/" at bounding box center [863, 253] width 65 height 21
click at [862, 287] on link "https://www.instagram.com/kittenish/" at bounding box center [863, 297] width 65 height 21
click at [287, 292] on input "checkbox" at bounding box center [292, 297] width 10 height 10
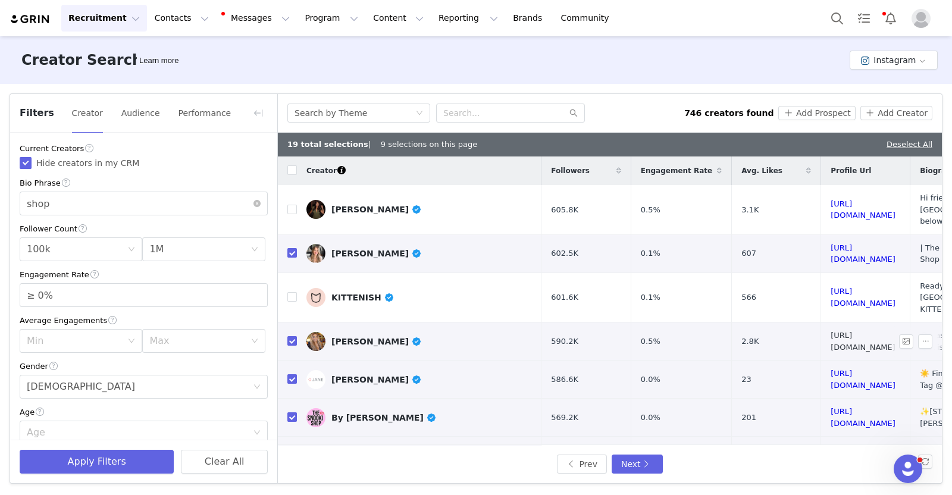
click at [836, 331] on link "https://www.instagram.com/robyndixon10/" at bounding box center [863, 341] width 65 height 21
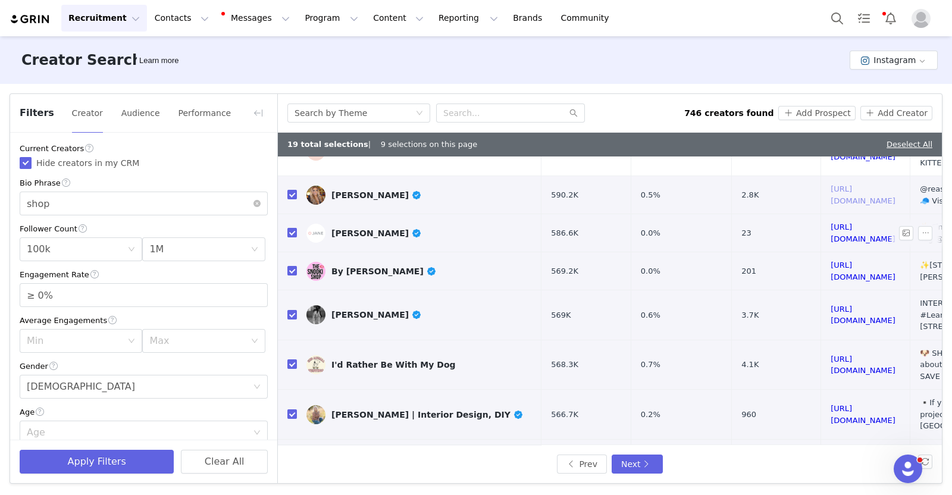
scroll to position [147, 0]
click at [831, 222] on link "https://www.instagram.com/veryjane/" at bounding box center [863, 232] width 65 height 21
click at [284, 252] on td at bounding box center [287, 271] width 19 height 38
click at [290, 227] on input "checkbox" at bounding box center [292, 232] width 10 height 10
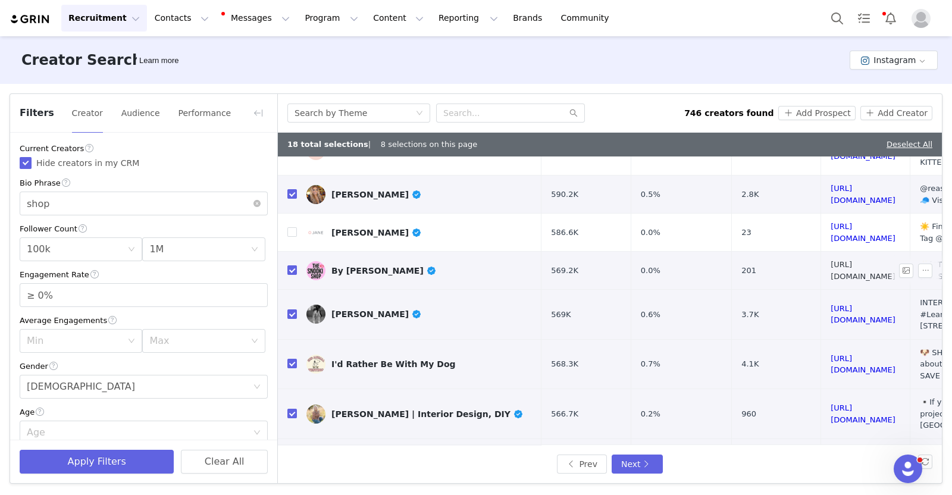
click at [862, 260] on link "https://www.instagram.com/thesnookishop/" at bounding box center [863, 270] width 65 height 21
click at [290, 265] on input "checkbox" at bounding box center [292, 270] width 10 height 10
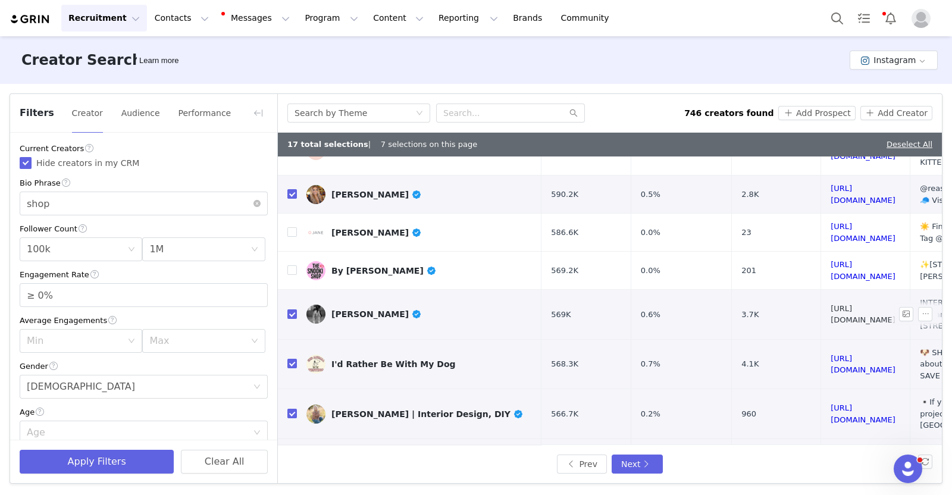
click at [834, 304] on link "https://www.instagram.com/leannefordinteriors/" at bounding box center [863, 314] width 65 height 21
click at [831, 354] on link "https://www.instagram.com/idratherbewithmydog/" at bounding box center [863, 364] width 65 height 21
click at [290, 359] on input "checkbox" at bounding box center [292, 364] width 10 height 10
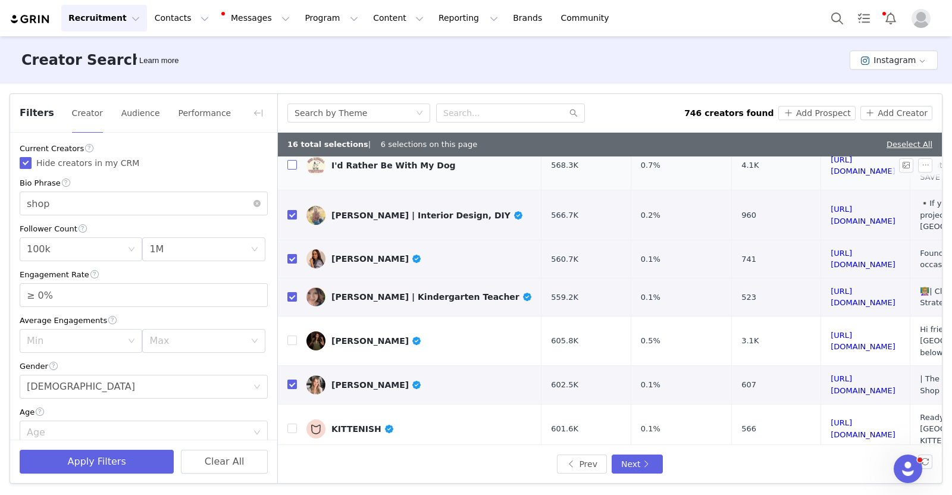
scroll to position [346, 0]
click at [831, 204] on link "https://www.instagram.com/greybirchdesigns/" at bounding box center [863, 214] width 65 height 21
click at [831, 248] on link "https://www.instagram.com/stephaniegottlieb/" at bounding box center [863, 258] width 65 height 21
click at [860, 286] on link "https://www.instagram.com/teachersfollowteachers/" at bounding box center [863, 296] width 65 height 21
click at [291, 292] on input "checkbox" at bounding box center [292, 297] width 10 height 10
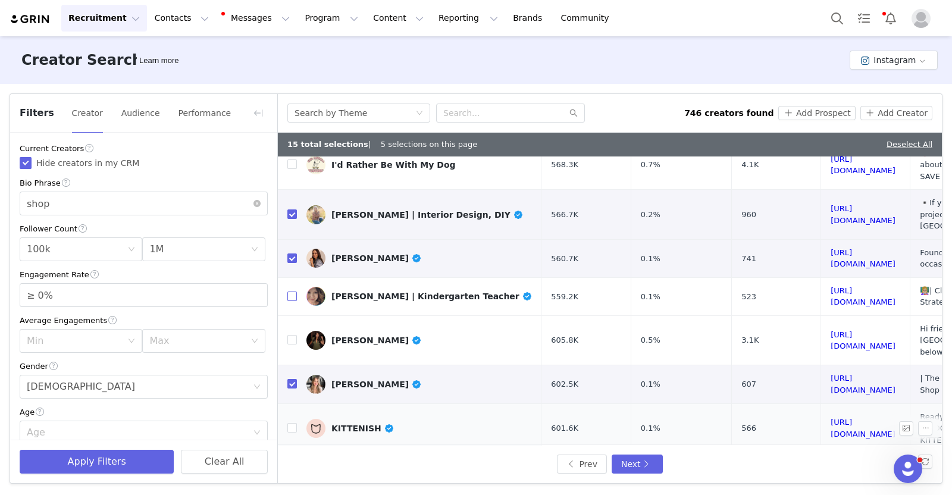
scroll to position [534, 0]
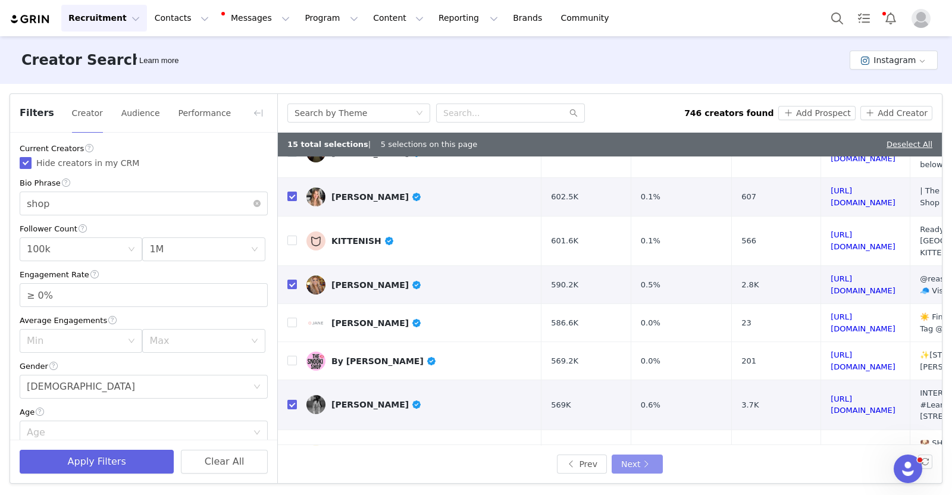
click at [635, 460] on button "Next" at bounding box center [637, 464] width 51 height 19
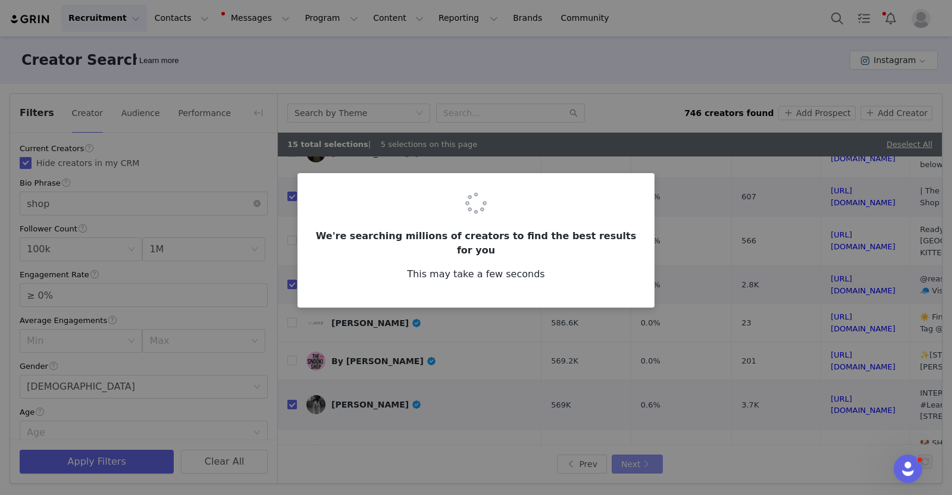
scroll to position [0, 0]
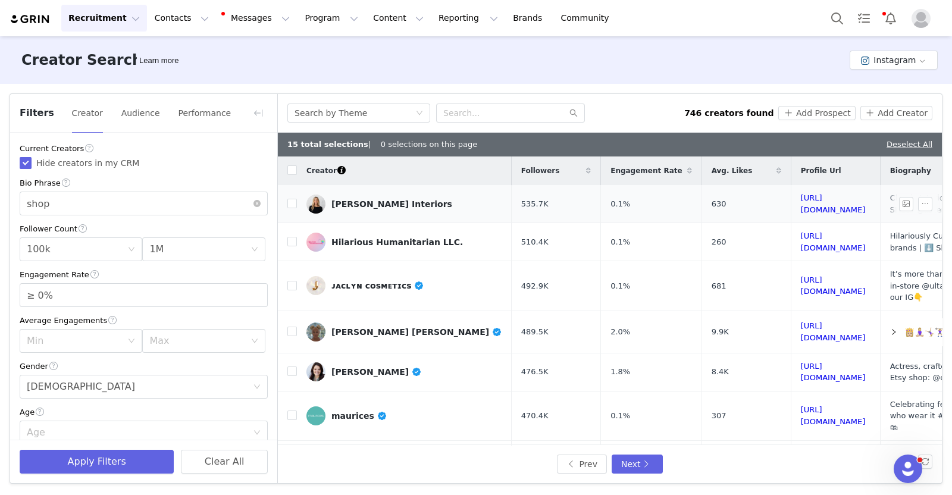
click at [791, 209] on td "https://www.instagram.com/katemarkerinteriors/" at bounding box center [835, 204] width 89 height 38
click at [801, 205] on link "https://www.instagram.com/katemarkerinteriors/" at bounding box center [833, 203] width 65 height 21
click at [292, 173] on input "checkbox" at bounding box center [292, 170] width 10 height 10
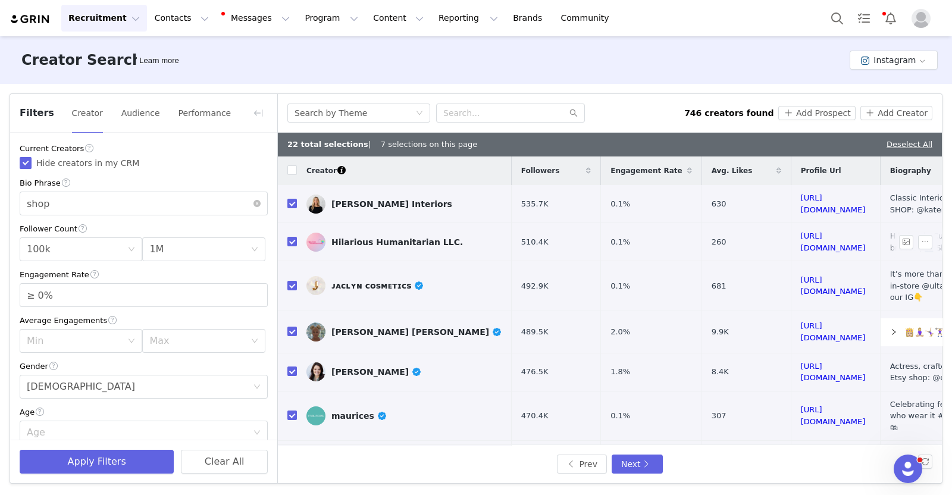
click at [794, 234] on td "https://www.instagram.com/hilarioushumanitarian/" at bounding box center [835, 242] width 89 height 38
click at [801, 240] on link "https://www.instagram.com/hilarioushumanitarian/" at bounding box center [833, 242] width 65 height 21
click at [285, 245] on td at bounding box center [287, 242] width 19 height 38
click at [290, 241] on input "checkbox" at bounding box center [292, 242] width 10 height 10
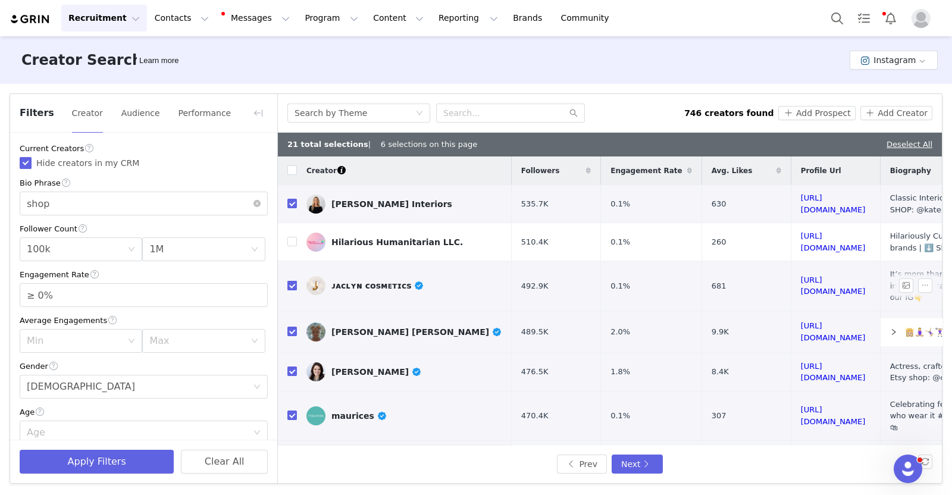
click at [290, 281] on input "checkbox" at bounding box center [292, 286] width 10 height 10
drag, startPoint x: 826, startPoint y: 281, endPoint x: 824, endPoint y: 275, distance: 6.8
click at [824, 276] on link "https://www.instagram.com/jaclynhillcosmetics/" at bounding box center [833, 286] width 65 height 21
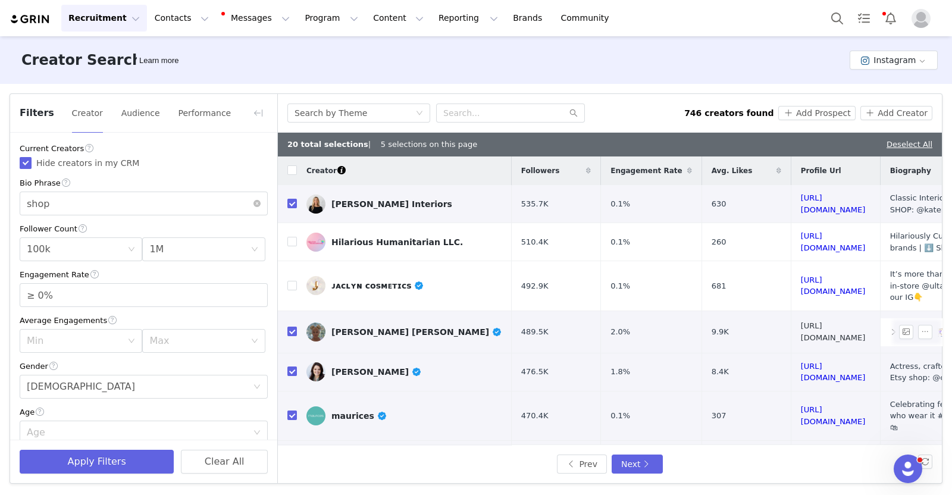
click at [806, 321] on link "https://www.instagram.com/alainataughtyou/" at bounding box center [833, 331] width 65 height 21
click at [801, 362] on link "https://www.instagram.com/officialkjb/" at bounding box center [833, 372] width 65 height 21
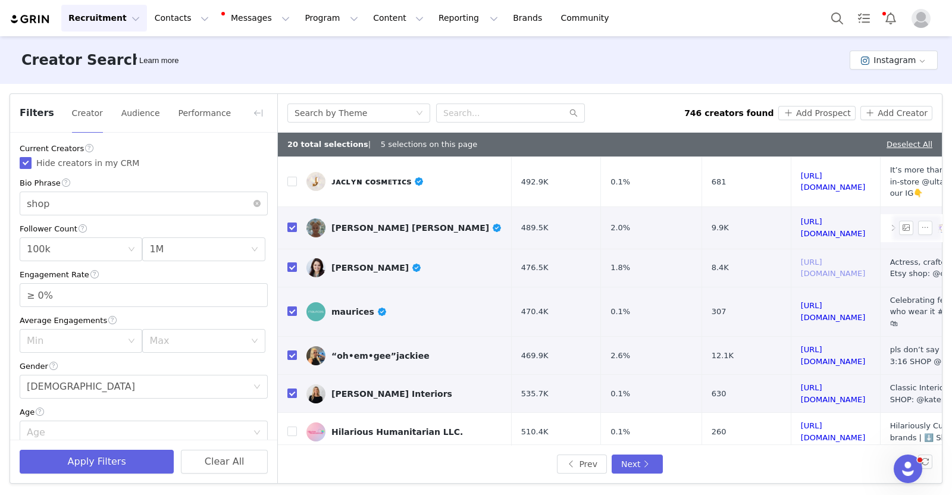
scroll to position [130, 0]
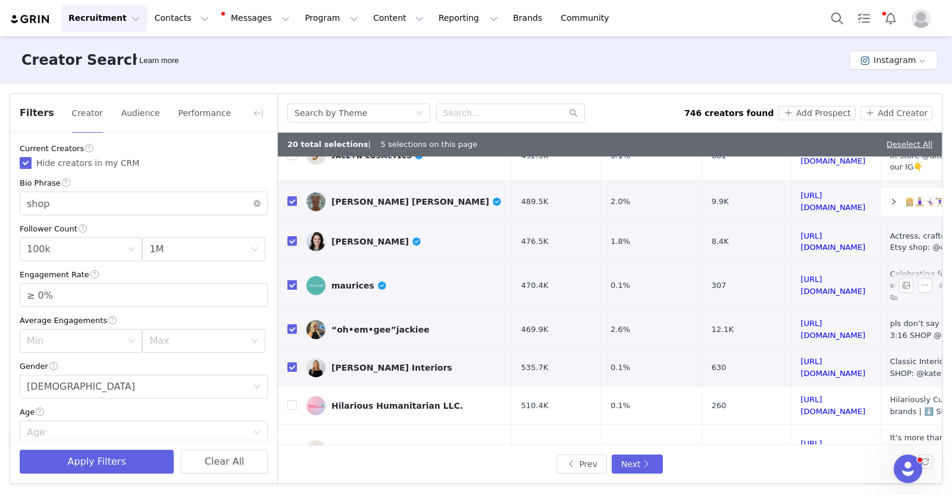
click at [290, 280] on input "checkbox" at bounding box center [292, 285] width 10 height 10
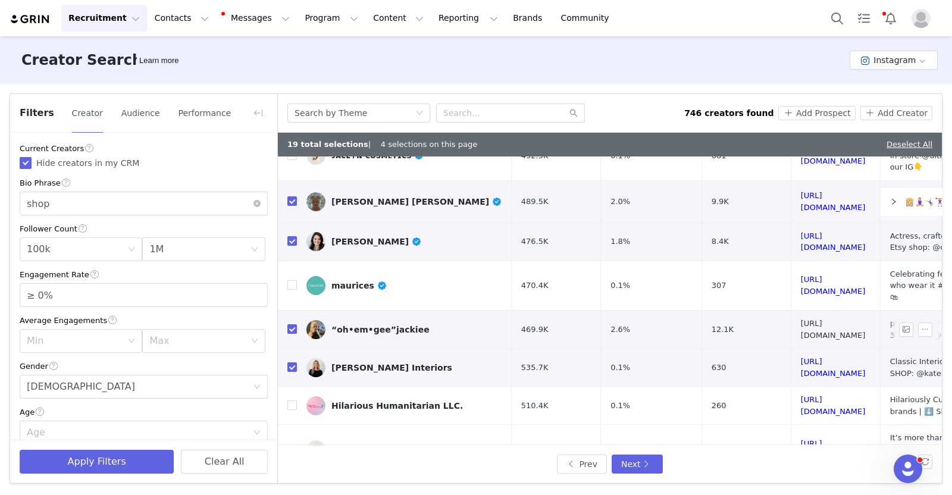
click at [801, 319] on link "https://www.instagram.com/omgjackiee/" at bounding box center [833, 329] width 65 height 21
click at [291, 324] on input "checkbox" at bounding box center [292, 329] width 10 height 10
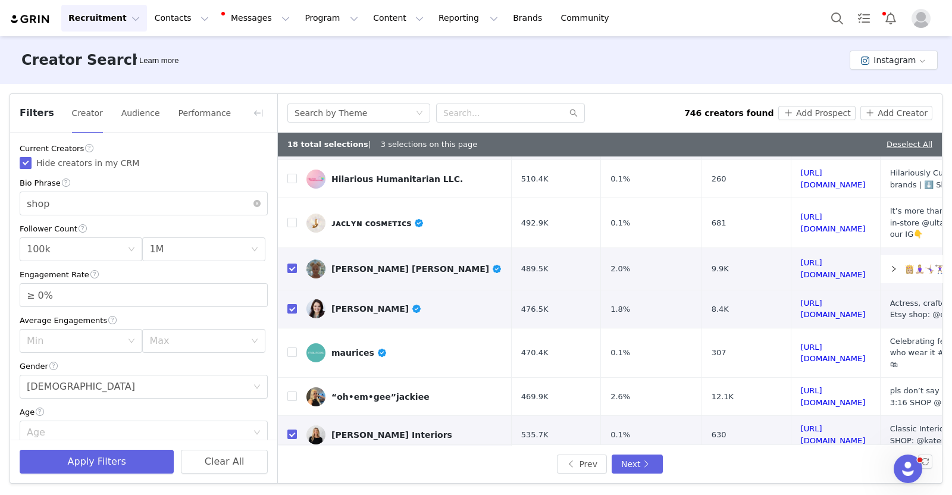
scroll to position [515, 0]
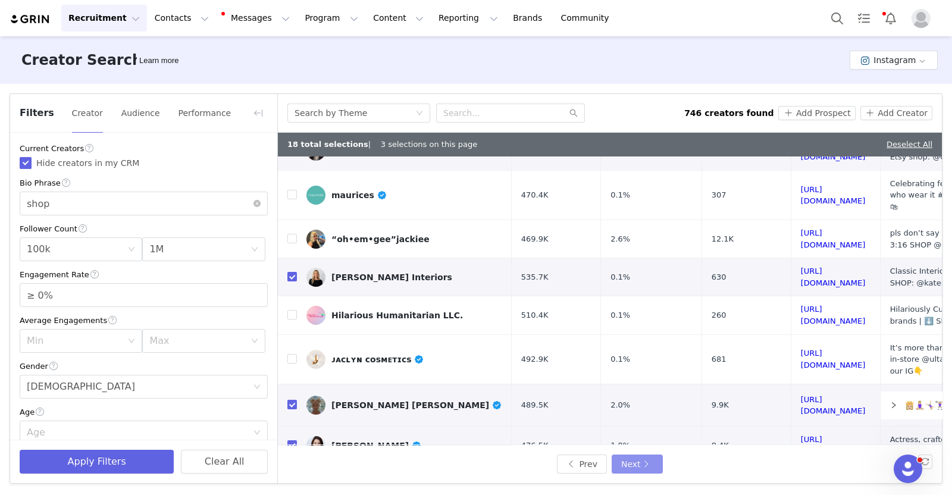
drag, startPoint x: 805, startPoint y: 343, endPoint x: 637, endPoint y: 463, distance: 206.0
click at [637, 463] on button "Next" at bounding box center [637, 464] width 51 height 19
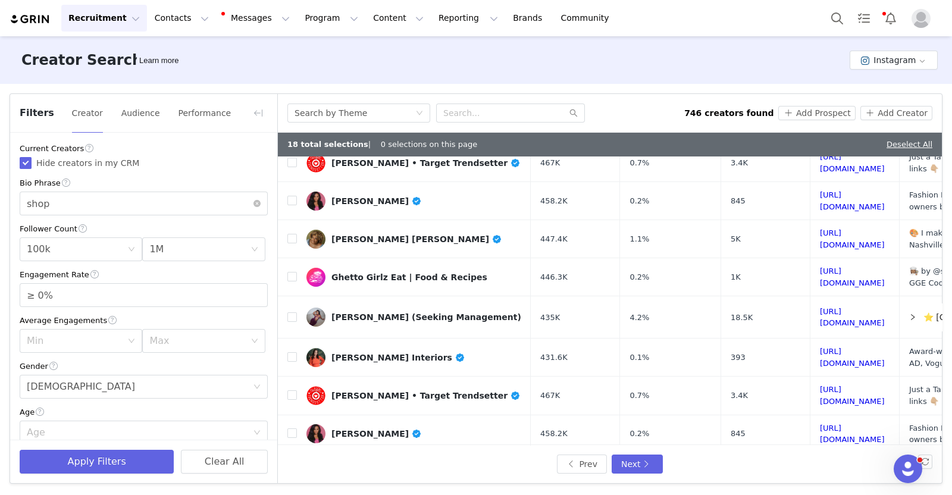
scroll to position [0, 90]
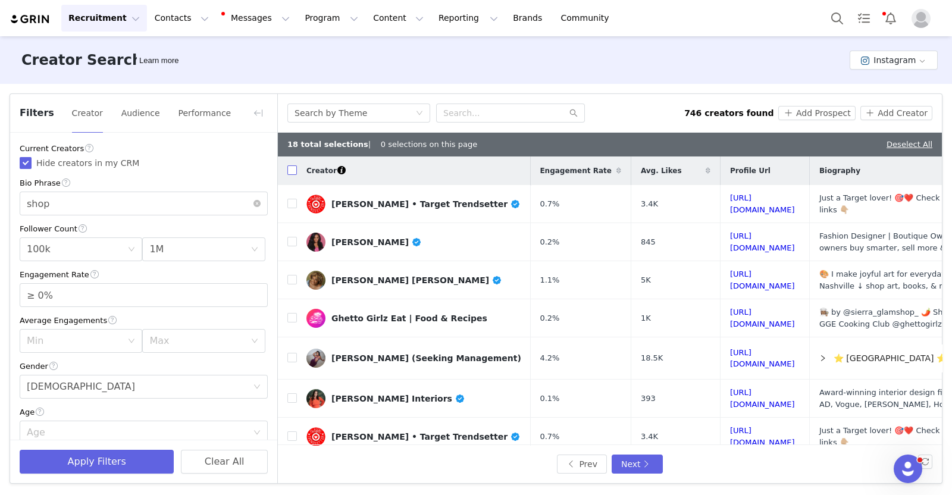
click at [290, 171] on input "checkbox" at bounding box center [292, 170] width 10 height 10
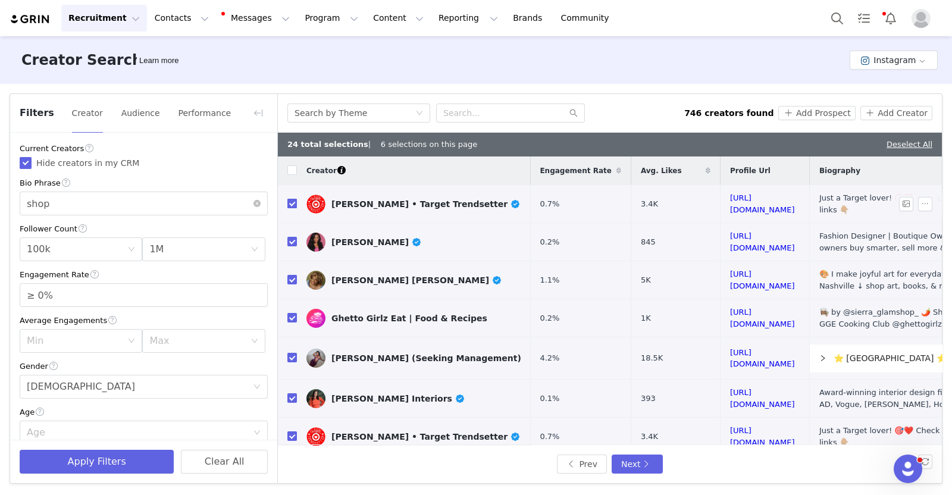
click at [290, 201] on input "checkbox" at bounding box center [292, 204] width 10 height 10
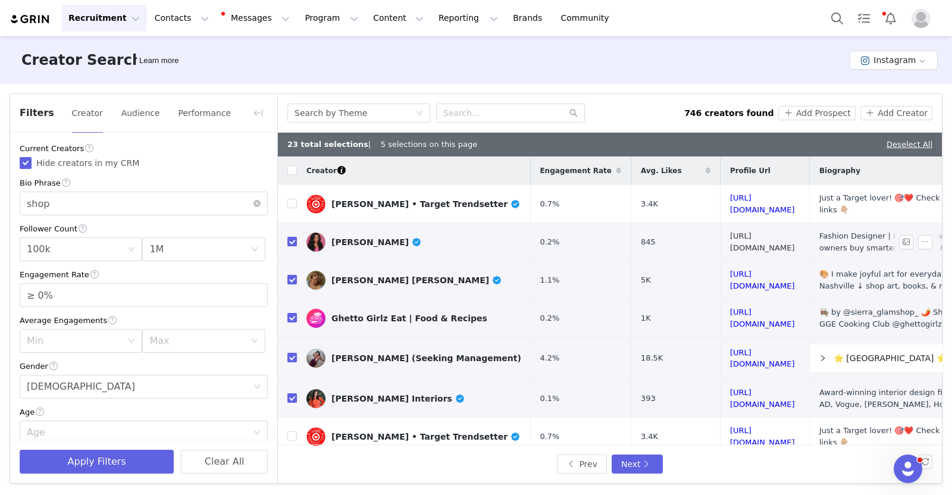
click at [749, 238] on link "https://www.instagram.com/nicholelynel/" at bounding box center [762, 242] width 65 height 21
drag, startPoint x: 702, startPoint y: 278, endPoint x: 689, endPoint y: 272, distance: 14.4
click at [730, 272] on link "https://www.instagram.com/ohhappydani/" at bounding box center [762, 280] width 65 height 21
click at [290, 275] on input "checkbox" at bounding box center [292, 280] width 10 height 10
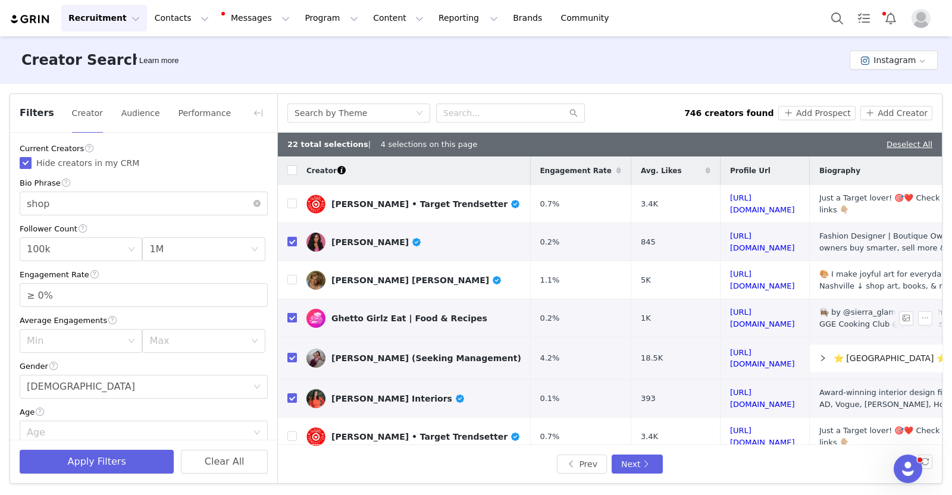
click at [289, 314] on input "checkbox" at bounding box center [292, 318] width 10 height 10
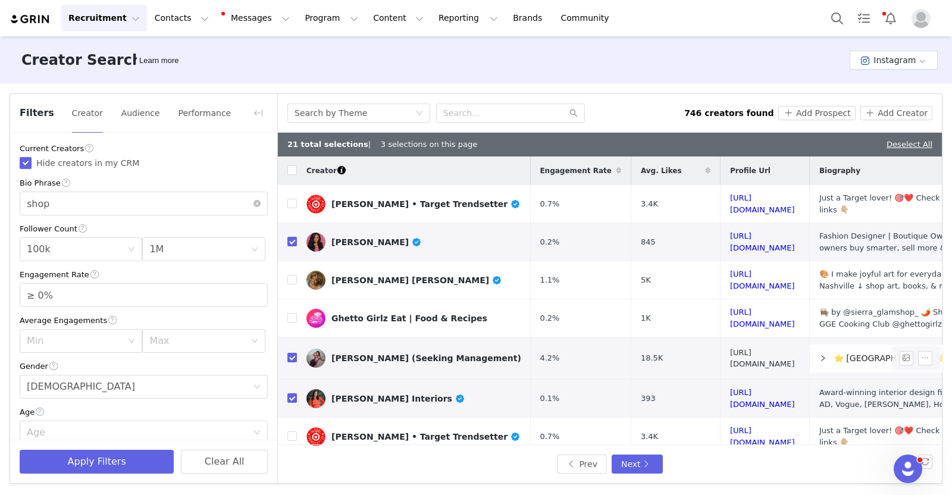
drag, startPoint x: 723, startPoint y: 347, endPoint x: 694, endPoint y: 355, distance: 30.2
click at [730, 355] on link "https://www.instagram.com/dripglosss/" at bounding box center [762, 358] width 65 height 21
click at [291, 353] on input "checkbox" at bounding box center [292, 358] width 10 height 10
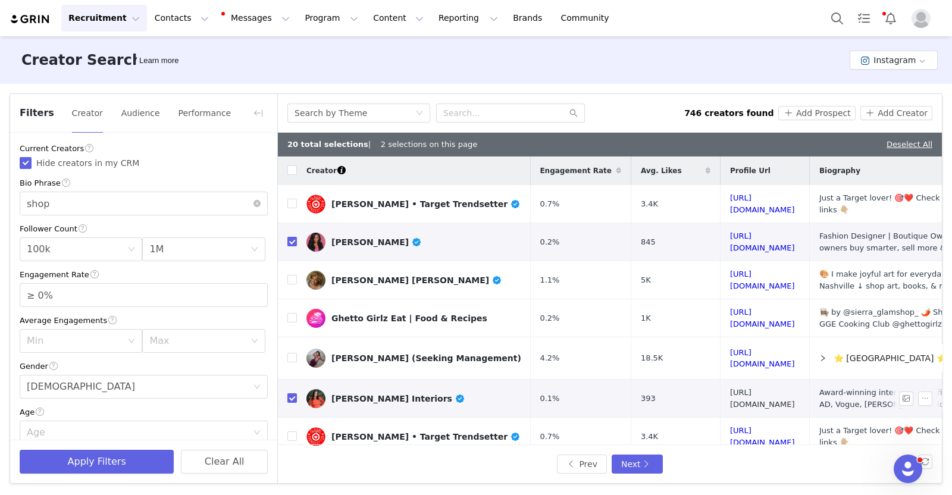
click at [730, 394] on link "https://www.instagram.com/marieflaniganinteriors/" at bounding box center [762, 398] width 65 height 21
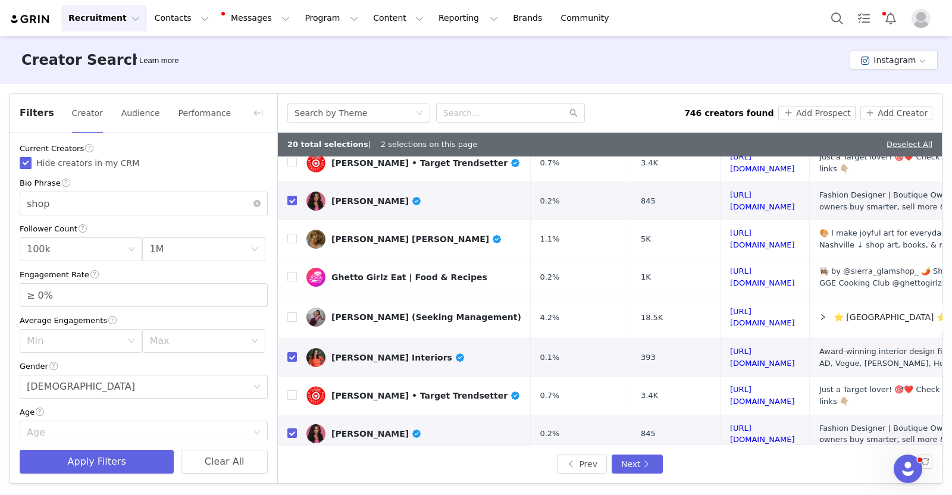
scroll to position [506, 0]
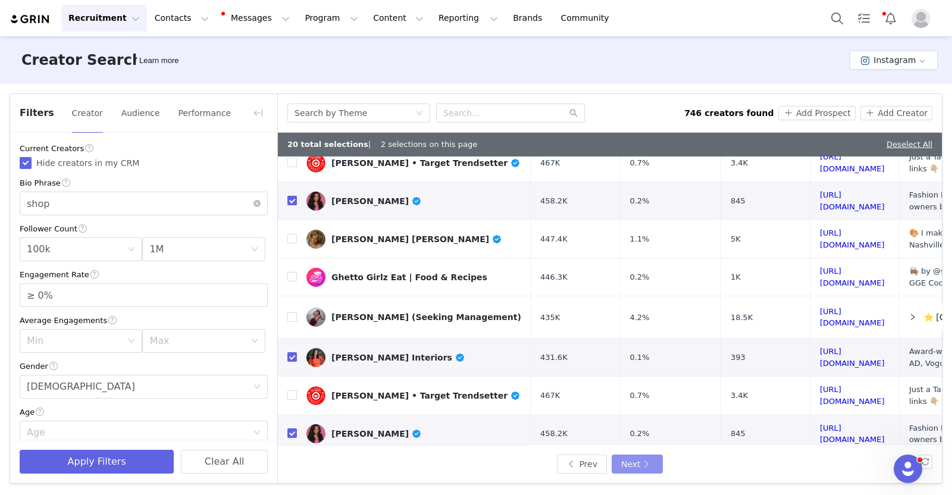
click at [639, 462] on button "Next" at bounding box center [637, 464] width 51 height 19
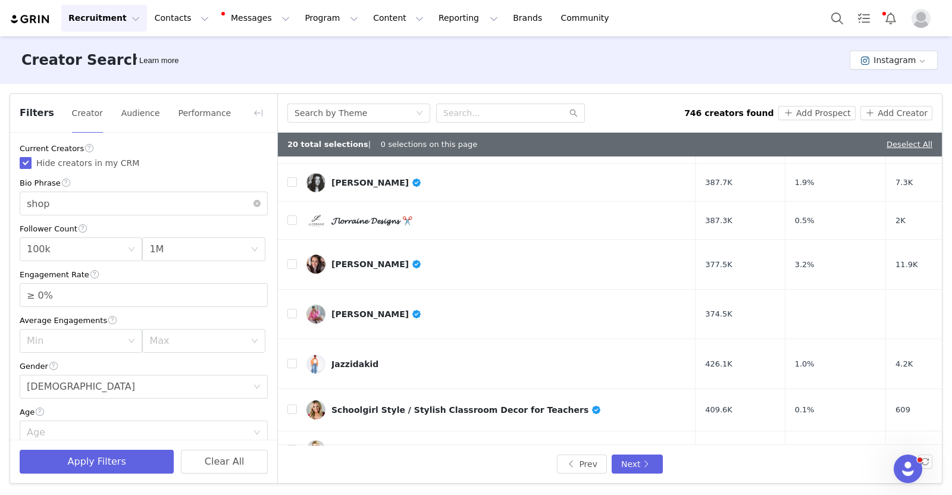
scroll to position [0, 50]
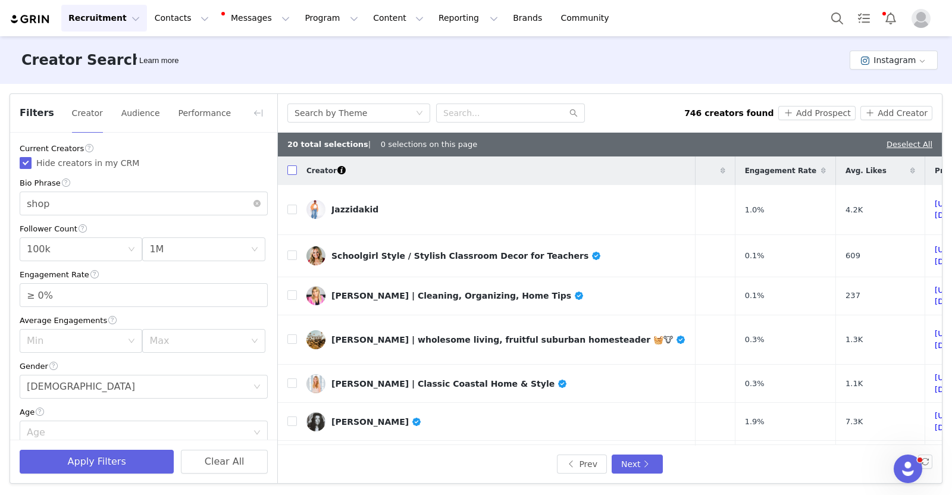
click at [292, 170] on input "checkbox" at bounding box center [292, 170] width 10 height 10
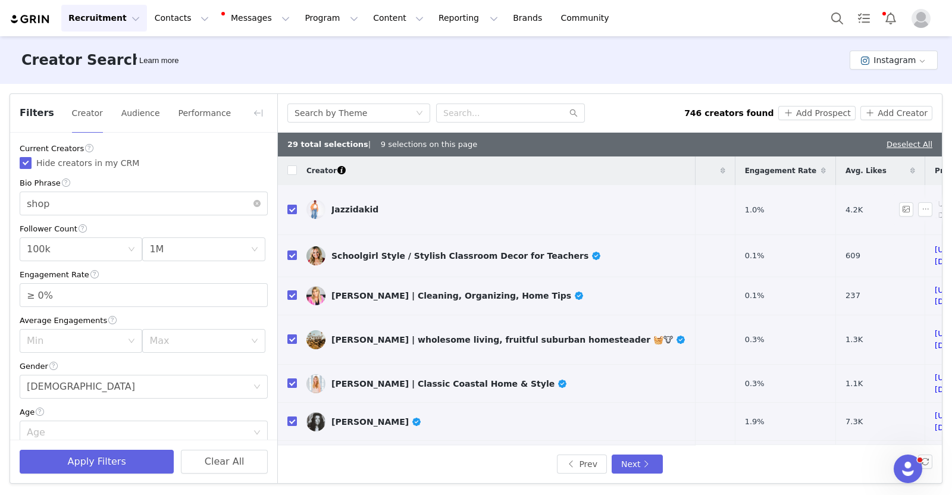
click at [935, 204] on link "https://www.instagram.com/jazzidakid/" at bounding box center [967, 209] width 65 height 21
click at [289, 205] on input "checkbox" at bounding box center [292, 210] width 10 height 10
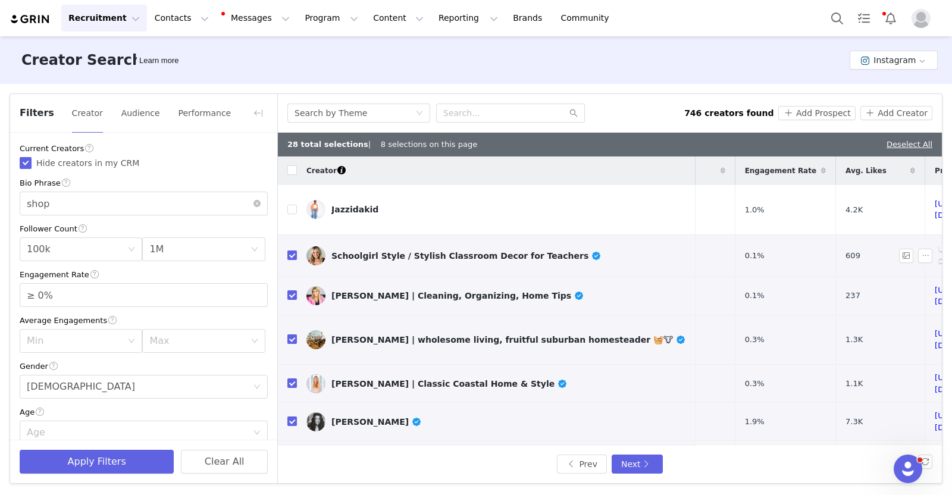
click at [935, 245] on link "https://www.instagram.com/schoolgirlstyle/" at bounding box center [967, 255] width 65 height 21
click at [287, 251] on input "checkbox" at bounding box center [292, 256] width 10 height 10
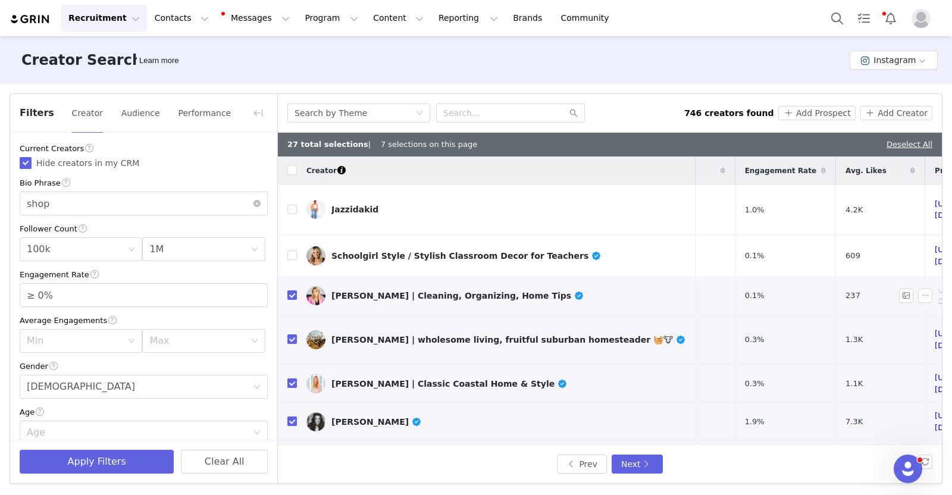
click at [935, 286] on link "https://www.instagram.com/alifebetterorganized/" at bounding box center [967, 296] width 65 height 21
click at [935, 329] on link "https://www.instagram.com/homesteadontherise/" at bounding box center [967, 339] width 65 height 21
click at [294, 334] on input "checkbox" at bounding box center [292, 339] width 10 height 10
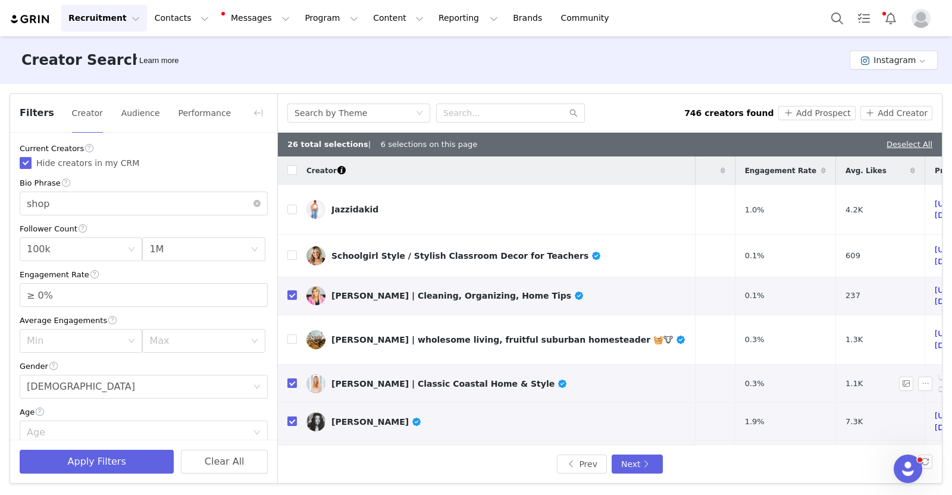
click at [935, 373] on link "https://www.instagram.com/palmettoporchathome/" at bounding box center [967, 383] width 65 height 21
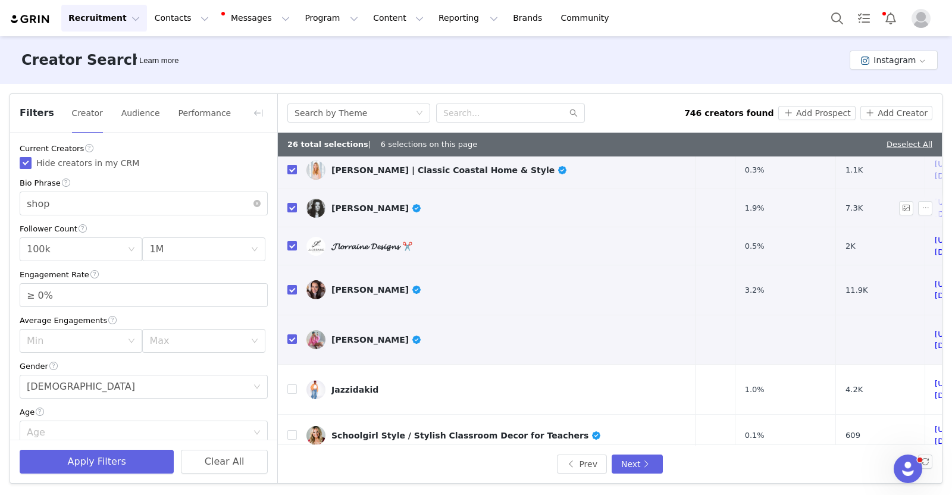
scroll to position [214, 50]
click at [935, 197] on link "https://www.instagram.com/mikaylavallati/" at bounding box center [967, 207] width 65 height 21
click at [935, 235] on link "https://www.instagram.com/jlorrainedesigns/" at bounding box center [967, 245] width 65 height 21
click at [289, 240] on input "checkbox" at bounding box center [292, 245] width 10 height 10
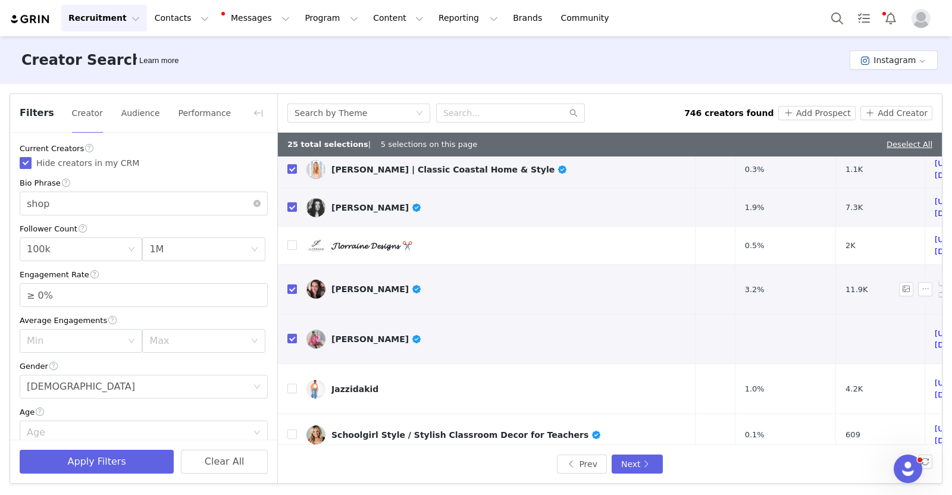
click at [935, 279] on link "https://www.instagram.com/vepyrod/" at bounding box center [967, 289] width 65 height 21
click at [935, 329] on link "https://www.instagram.com/jamieandries/" at bounding box center [967, 339] width 65 height 21
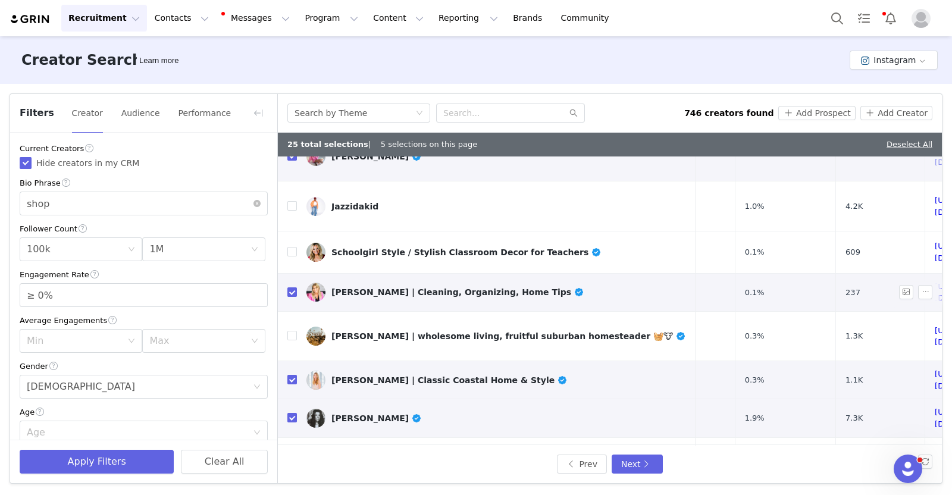
scroll to position [515, 50]
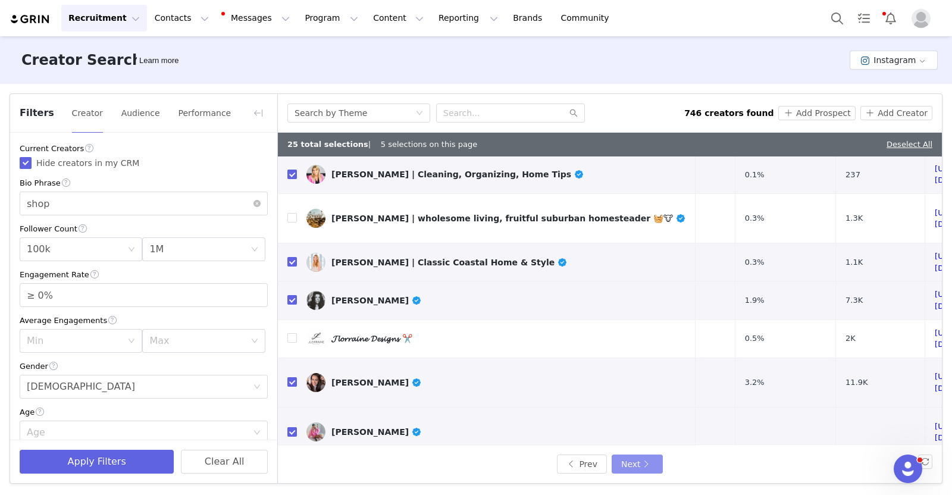
click at [637, 462] on button "Next" at bounding box center [637, 464] width 51 height 19
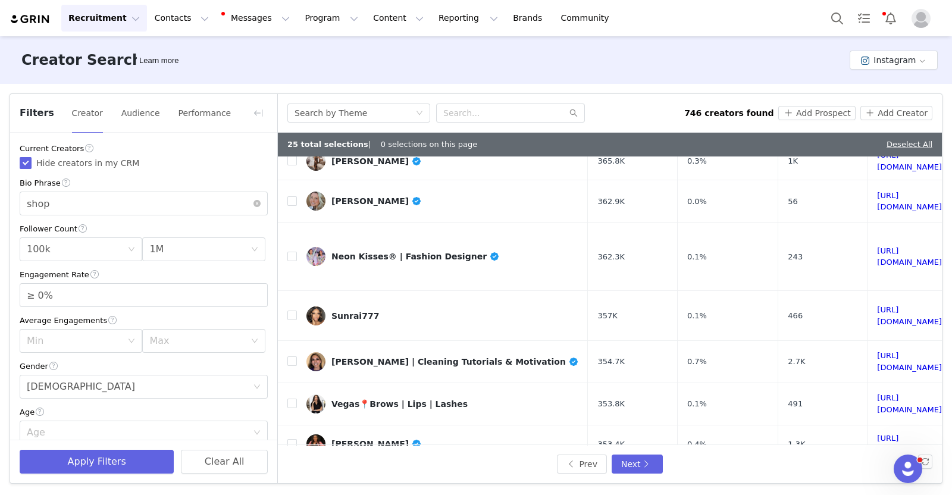
scroll to position [0, 8]
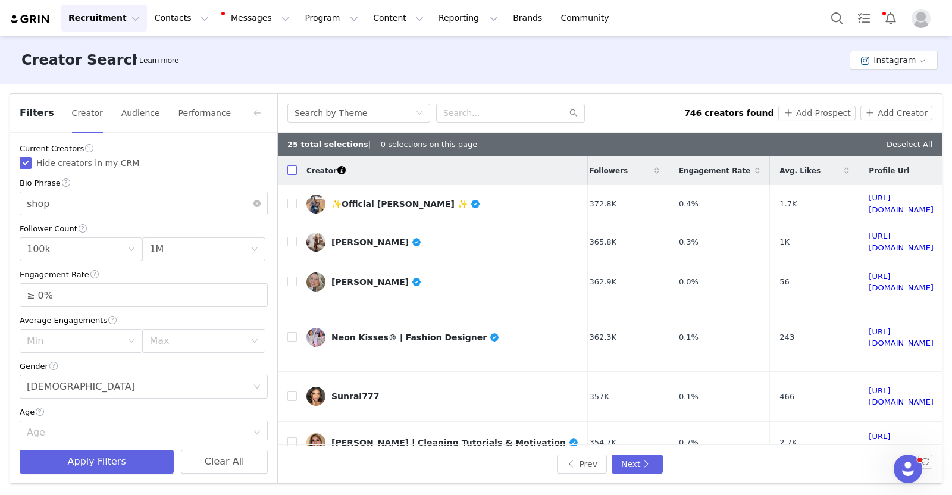
click at [290, 169] on input "checkbox" at bounding box center [292, 170] width 10 height 10
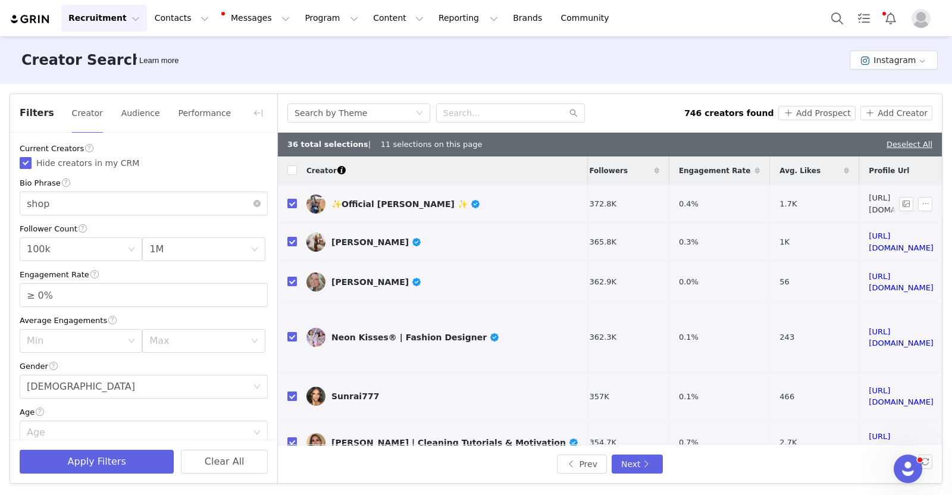
click at [871, 205] on link "https://www.instagram.com/fallontaylor2/" at bounding box center [901, 203] width 65 height 21
click at [869, 242] on link "https://www.instagram.com/eyeforpretty/" at bounding box center [901, 242] width 65 height 21
click at [869, 278] on link "https://www.instagram.com/nicoleskinofficial/" at bounding box center [901, 282] width 65 height 21
click at [292, 282] on input "checkbox" at bounding box center [292, 282] width 10 height 10
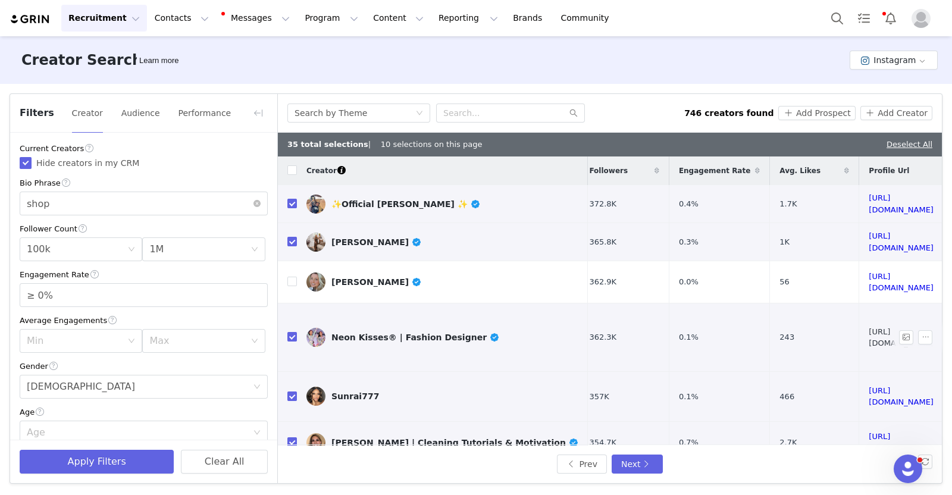
click at [869, 334] on link "https://www.instagram.com/neonkissesinc/" at bounding box center [901, 337] width 65 height 21
click at [289, 332] on input "checkbox" at bounding box center [292, 337] width 10 height 10
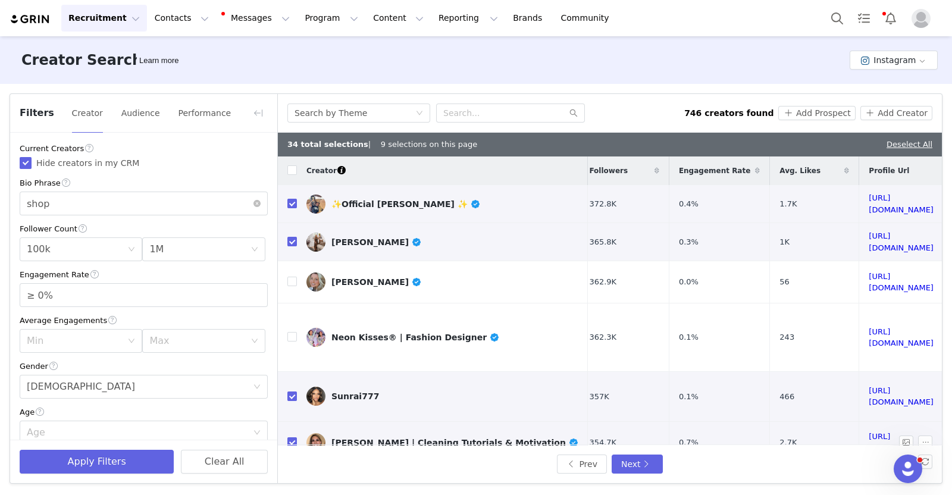
drag, startPoint x: 859, startPoint y: 375, endPoint x: 667, endPoint y: 412, distance: 195.1
click at [669, 421] on td "0.7%" at bounding box center [719, 442] width 101 height 42
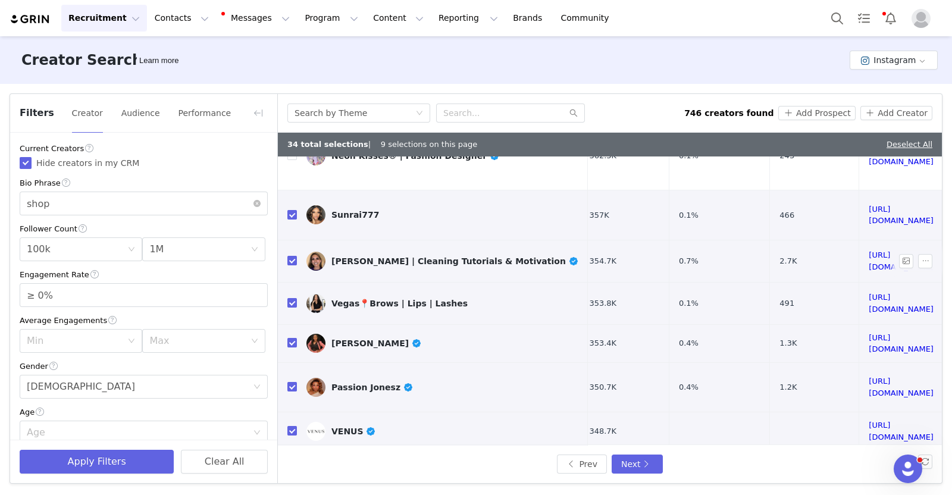
scroll to position [184, 8]
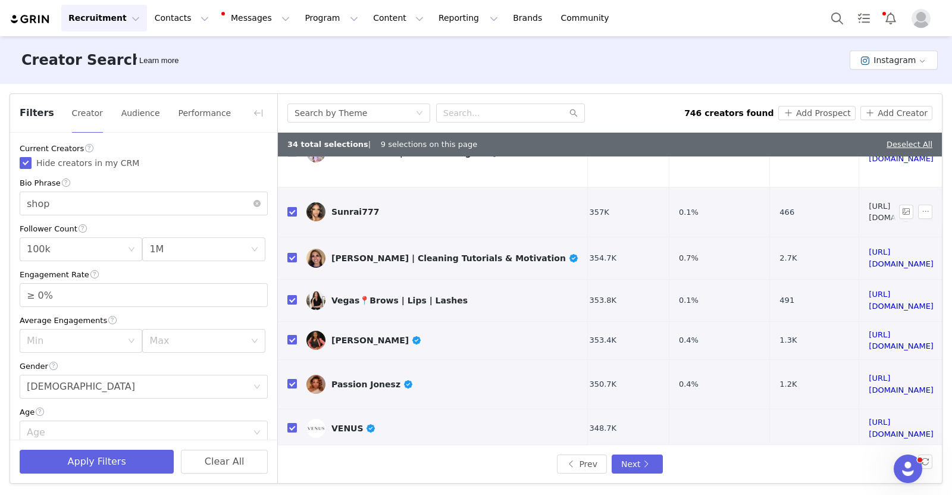
click at [869, 202] on link "https://www.instagram.com/sunrai777_/" at bounding box center [901, 212] width 65 height 21
click at [291, 207] on input "checkbox" at bounding box center [292, 212] width 10 height 10
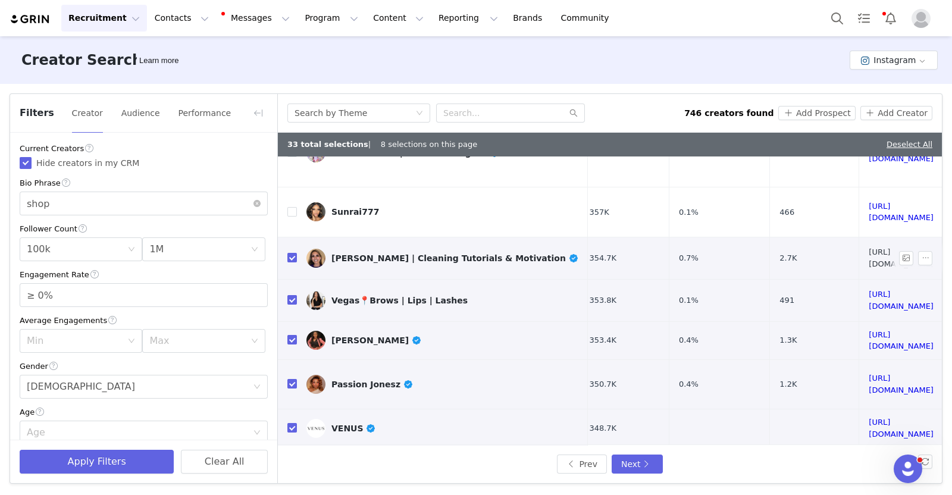
click at [869, 248] on link "https://www.instagram.com/zapatas_cleaning_services/" at bounding box center [901, 258] width 65 height 21
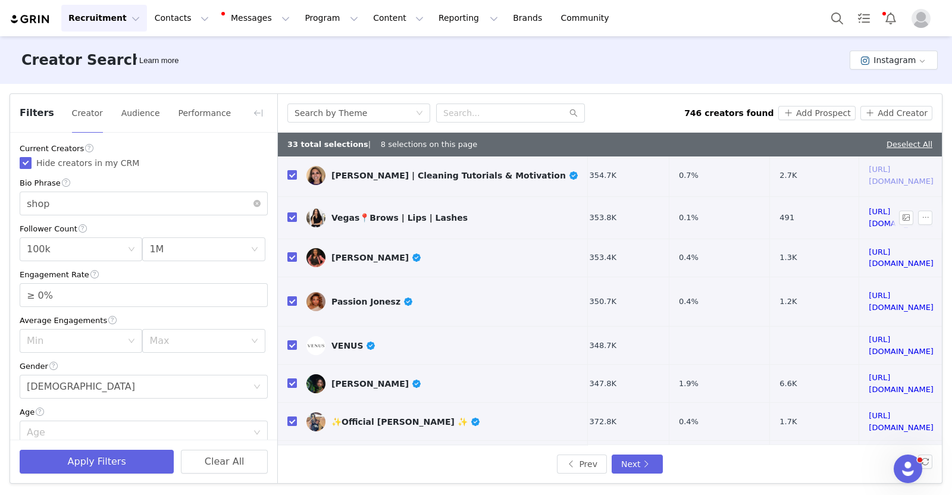
scroll to position [267, 8]
click at [869, 207] on link "https://www.instagram.com/neeziiebabiiebeauty/" at bounding box center [901, 217] width 65 height 21
click at [280, 196] on td at bounding box center [287, 217] width 19 height 42
click at [284, 196] on td at bounding box center [287, 217] width 19 height 42
click at [292, 212] on input "checkbox" at bounding box center [292, 217] width 10 height 10
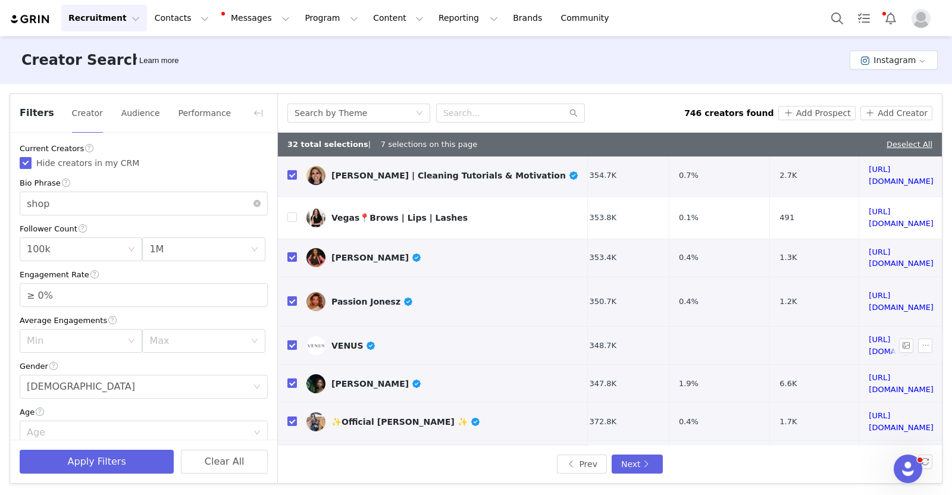
click at [295, 340] on input "checkbox" at bounding box center [292, 345] width 10 height 10
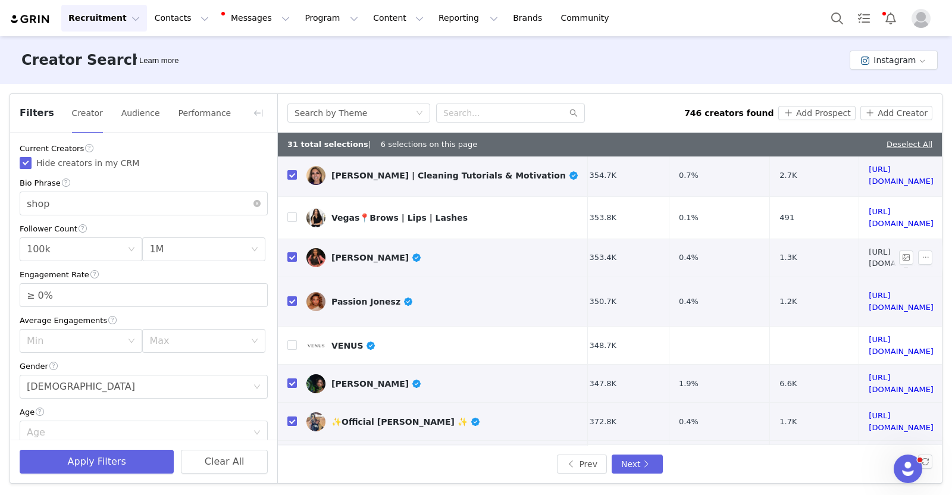
click at [869, 248] on link "https://www.instagram.com/tinatfarm/" at bounding box center [901, 258] width 65 height 21
click at [290, 252] on input "checkbox" at bounding box center [292, 257] width 10 height 10
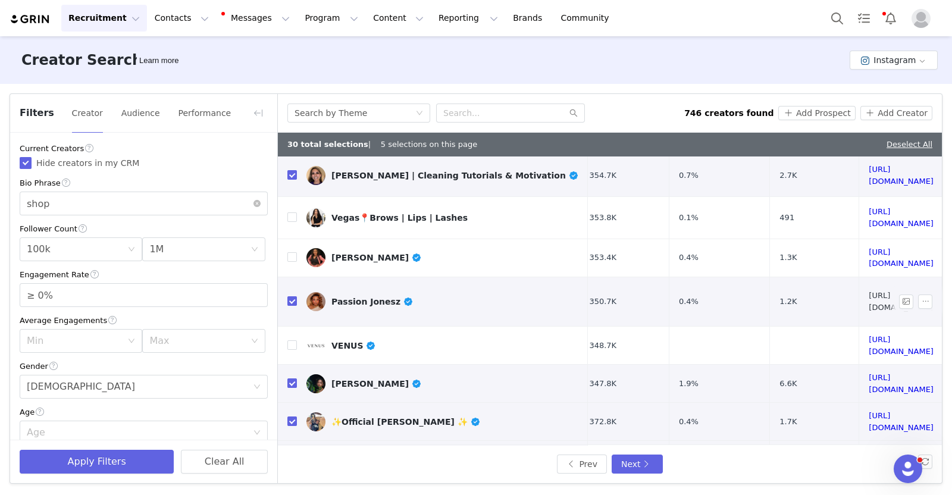
click at [869, 291] on link "https://www.instagram.com/passionjonesz12/" at bounding box center [901, 301] width 65 height 21
click at [869, 373] on link "https://www.instagram.com/plantofzen/" at bounding box center [901, 383] width 65 height 21
click at [287, 378] on input "checkbox" at bounding box center [292, 383] width 10 height 10
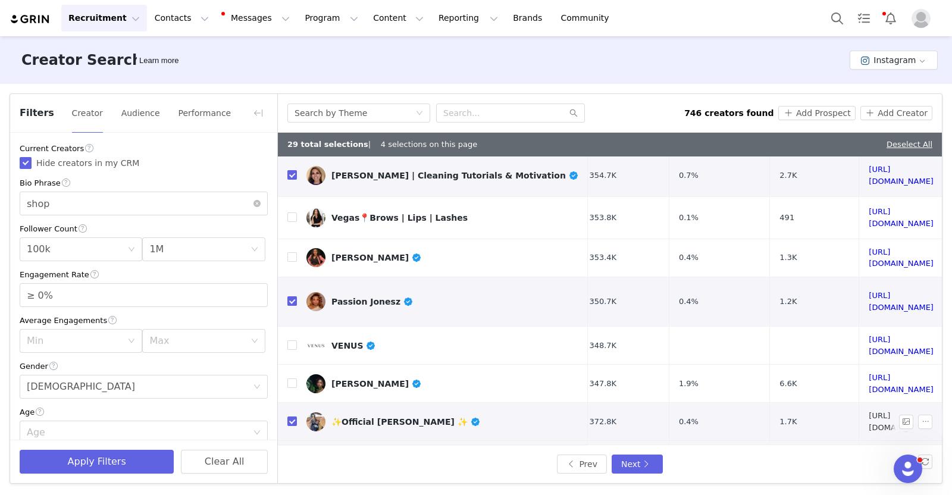
click at [869, 411] on link "https://www.instagram.com/fallontaylor2/" at bounding box center [901, 421] width 65 height 21
click at [633, 470] on button "Next" at bounding box center [637, 464] width 51 height 19
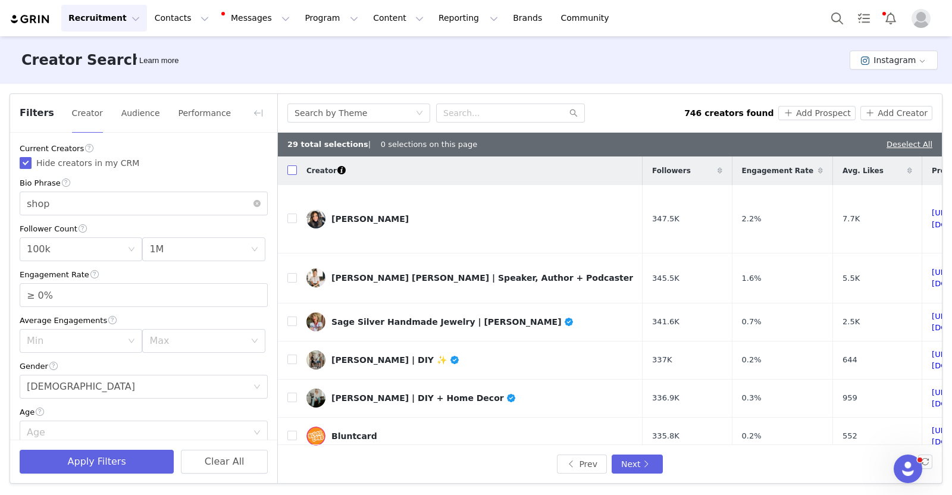
click at [291, 176] on label at bounding box center [292, 171] width 10 height 12
click at [291, 175] on input "checkbox" at bounding box center [292, 170] width 10 height 10
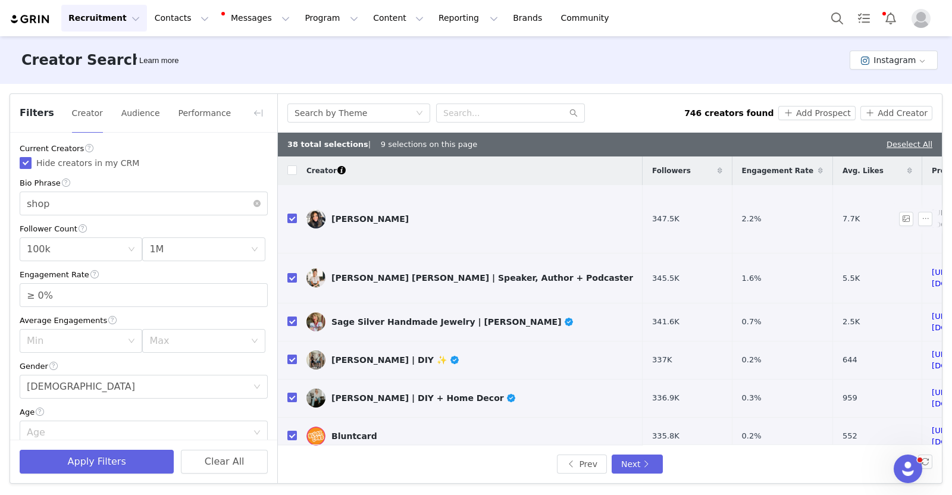
click at [932, 208] on link "https://www.instagram.com/lc_steele/" at bounding box center [964, 218] width 65 height 21
click at [932, 268] on link "https://www.instagram.com/cleerelystated/" at bounding box center [964, 278] width 65 height 21
click at [932, 312] on link "https://www.instagram.com/sage_silver/" at bounding box center [964, 322] width 65 height 21
click at [289, 317] on input "checkbox" at bounding box center [292, 322] width 10 height 10
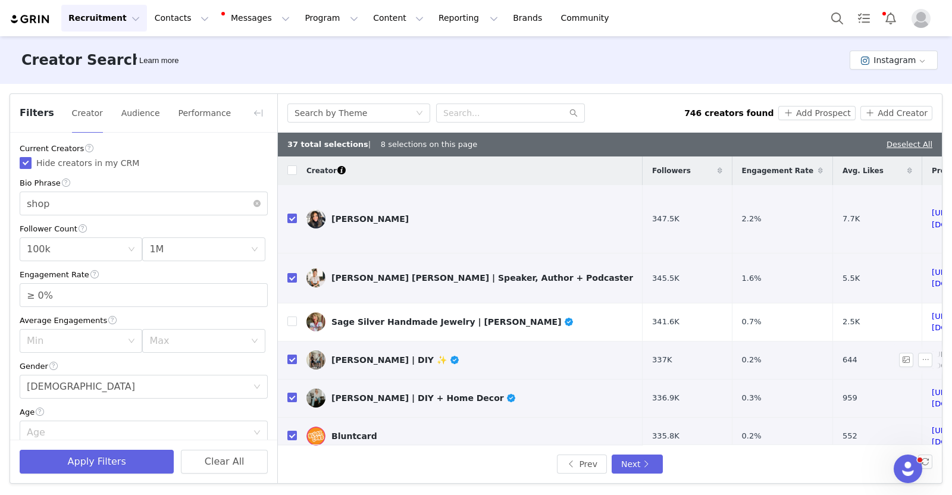
click at [932, 350] on link "https://www.instagram.com/olivegreyavenue/" at bounding box center [964, 360] width 65 height 21
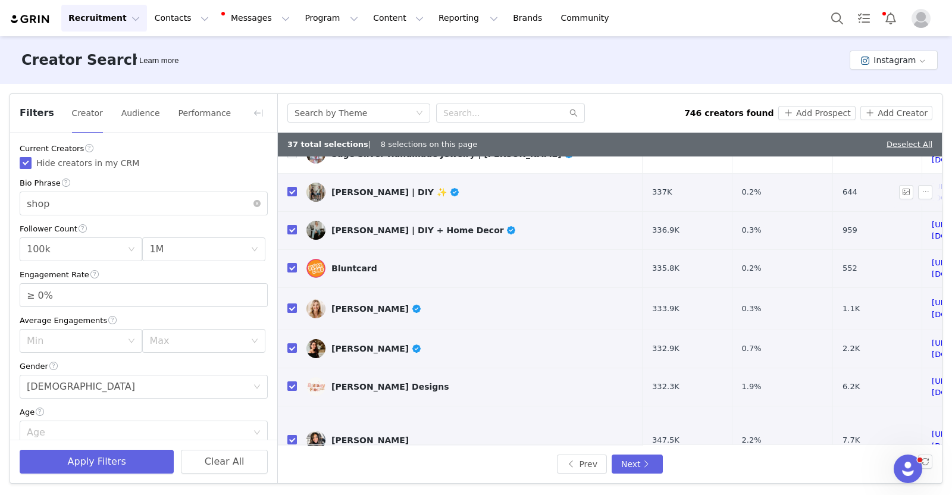
scroll to position [171, 0]
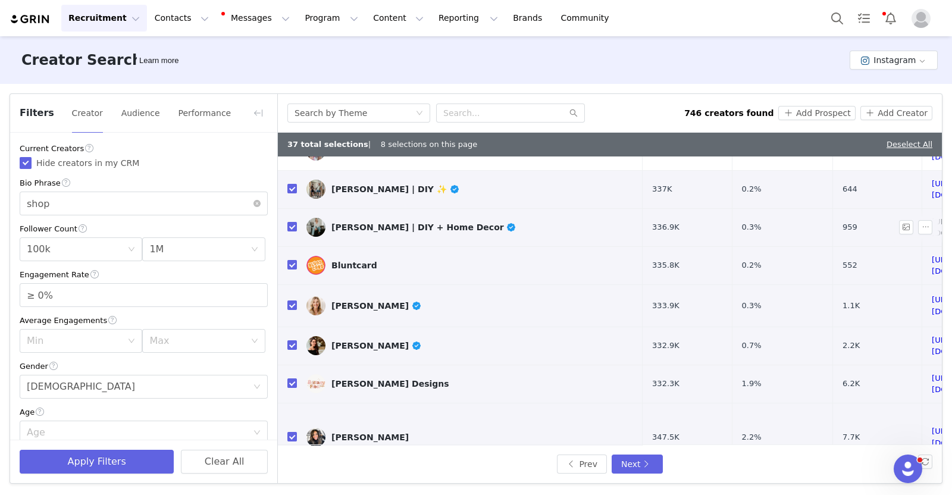
click at [932, 217] on link "https://www.instagram.com/oliveandoakhome/" at bounding box center [964, 227] width 65 height 21
click at [932, 255] on link "https://www.instagram.com/therealbluntcard/" at bounding box center [964, 265] width 65 height 21
click at [290, 260] on input "checkbox" at bounding box center [292, 265] width 10 height 10
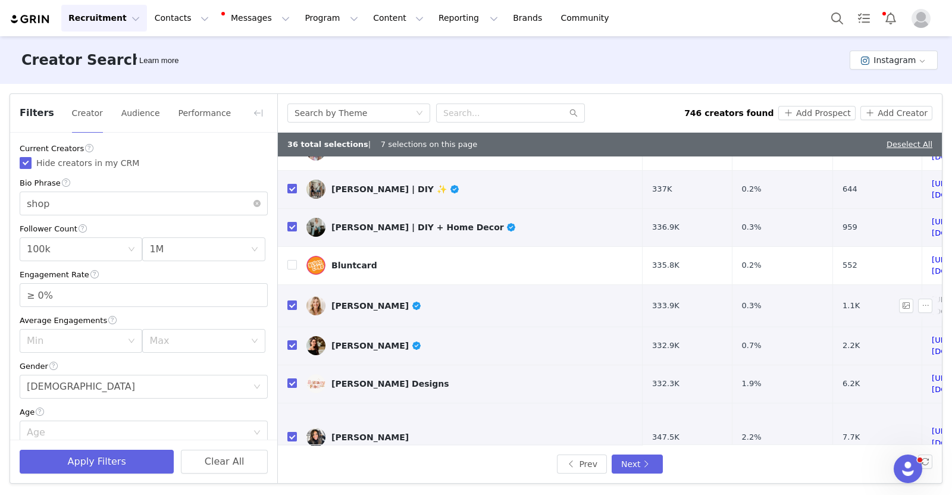
click at [932, 295] on link "https://www.instagram.com/taylordukeswellness/" at bounding box center [964, 305] width 65 height 21
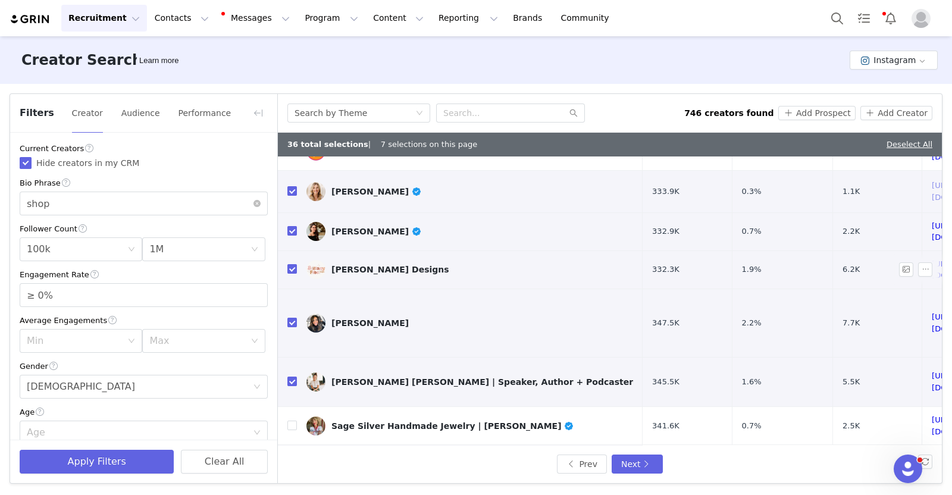
scroll to position [290, 0]
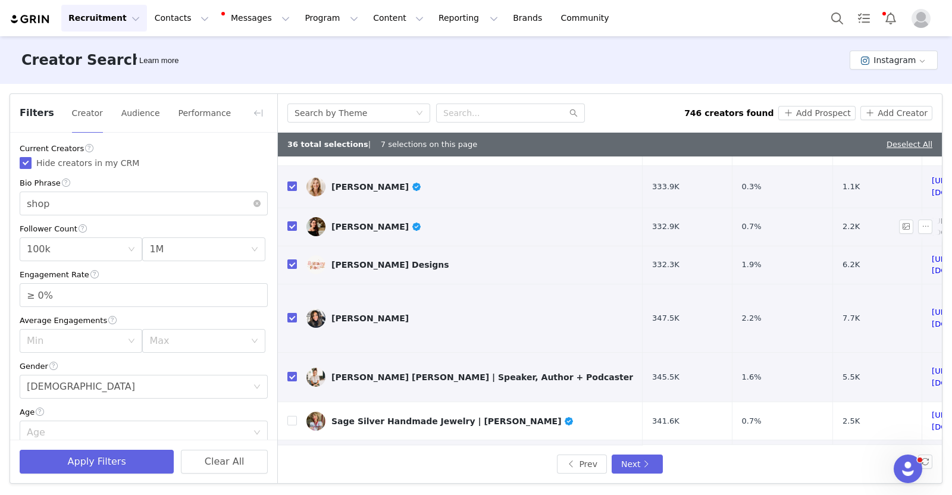
click at [932, 217] on link "https://www.instagram.com/alexandralevyinteriors/" at bounding box center [964, 227] width 65 height 21
click at [932, 308] on link "https://www.instagram.com/lc_steele/" at bounding box center [964, 318] width 65 height 21
click at [932, 255] on link "https://www.instagram.com/brittanyfrostdesigns/" at bounding box center [964, 265] width 65 height 21
click at [292, 259] on input "checkbox" at bounding box center [292, 264] width 10 height 10
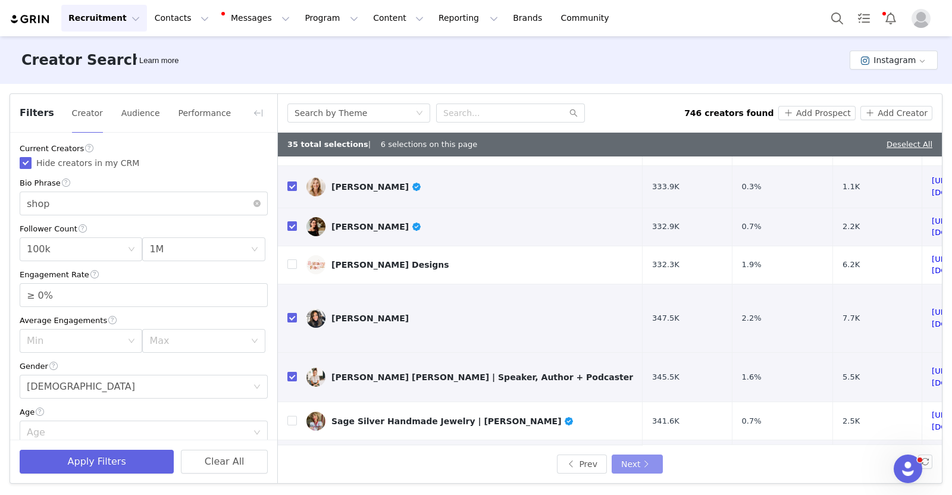
click at [636, 466] on button "Next" at bounding box center [637, 464] width 51 height 19
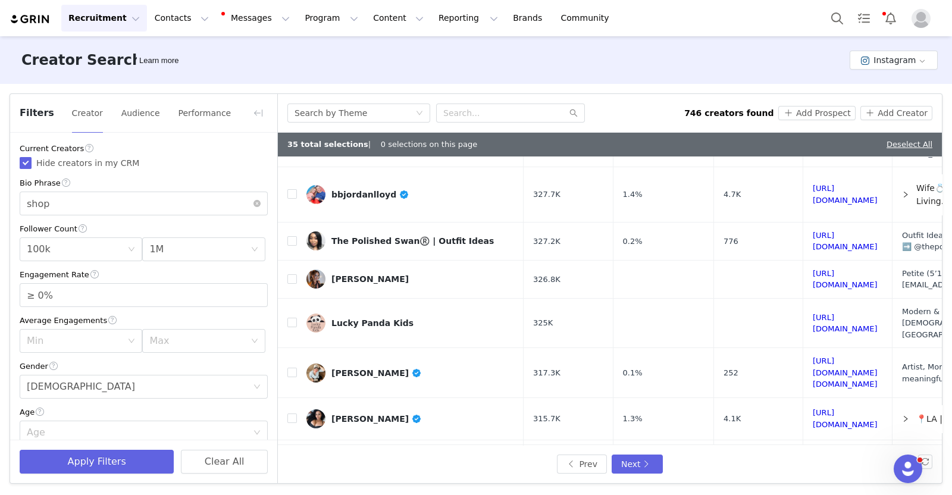
scroll to position [531, 0]
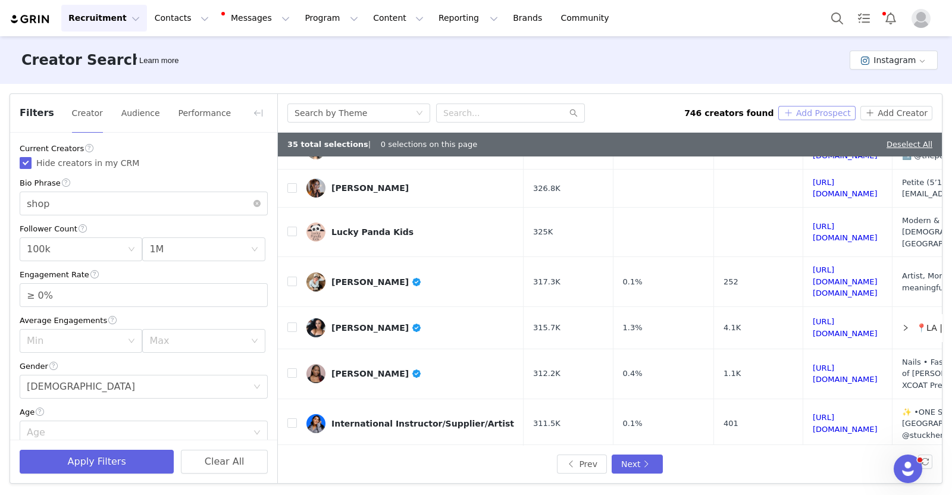
click at [811, 110] on button "Add Prospect" at bounding box center [816, 113] width 77 height 14
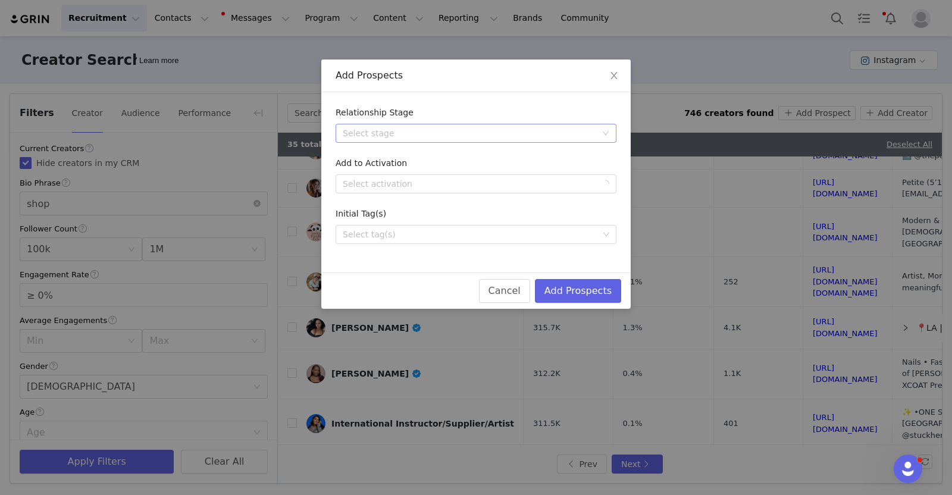
click at [417, 127] on div "Select stage" at bounding box center [470, 133] width 254 height 12
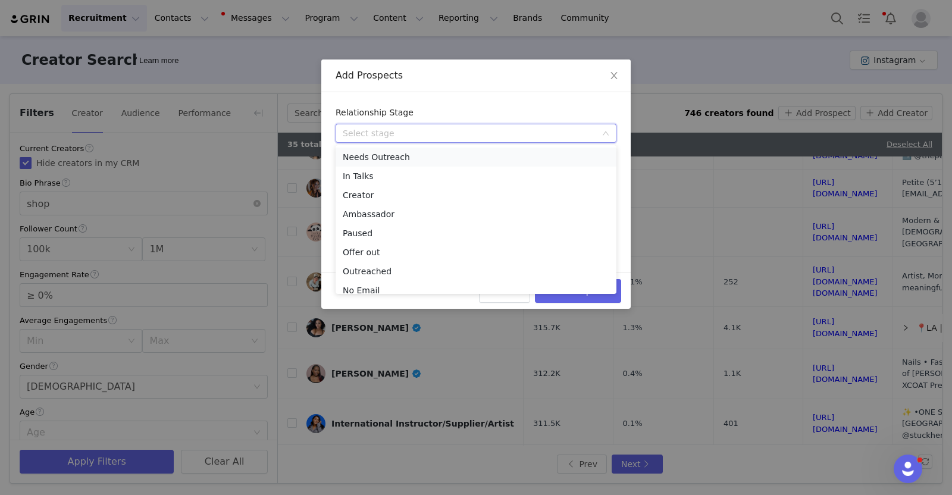
click at [414, 159] on li "Needs Outreach" at bounding box center [476, 157] width 281 height 19
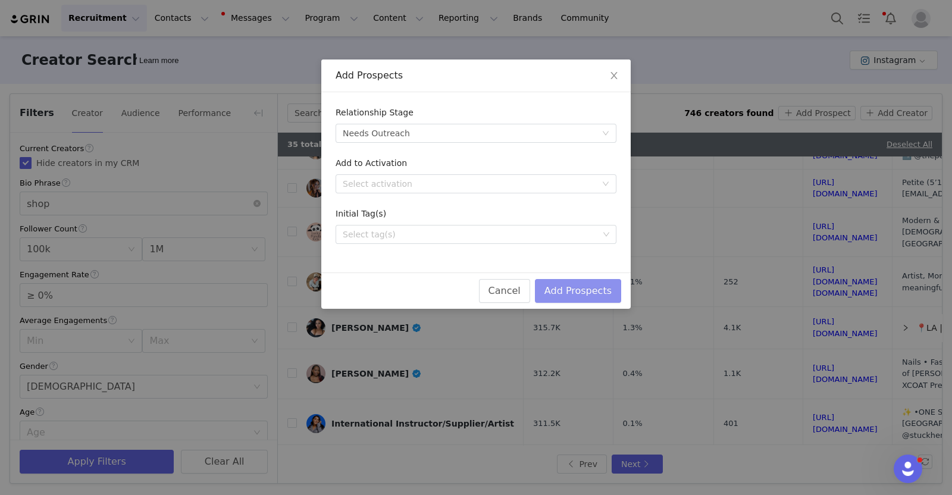
click at [573, 289] on button "Add Prospects" at bounding box center [578, 291] width 86 height 24
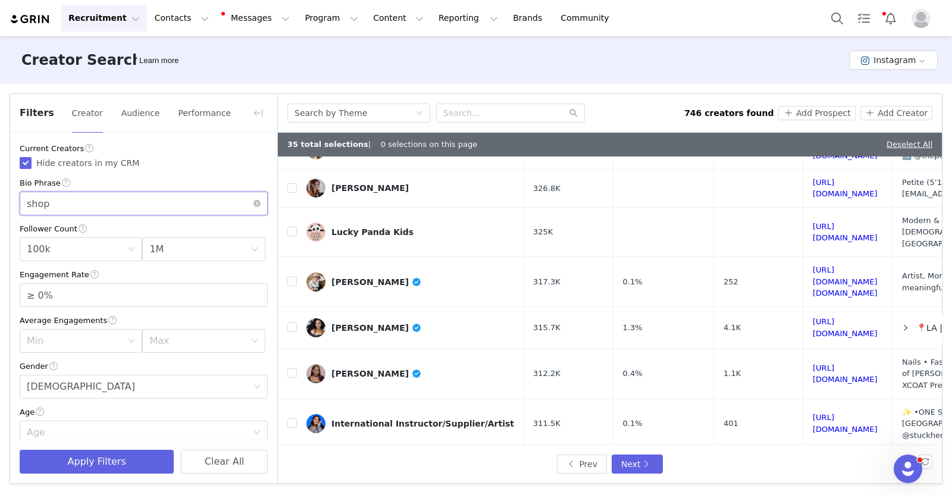
click at [99, 207] on input "shop" at bounding box center [144, 204] width 248 height 24
click at [77, 461] on button "Apply Filters" at bounding box center [97, 462] width 154 height 24
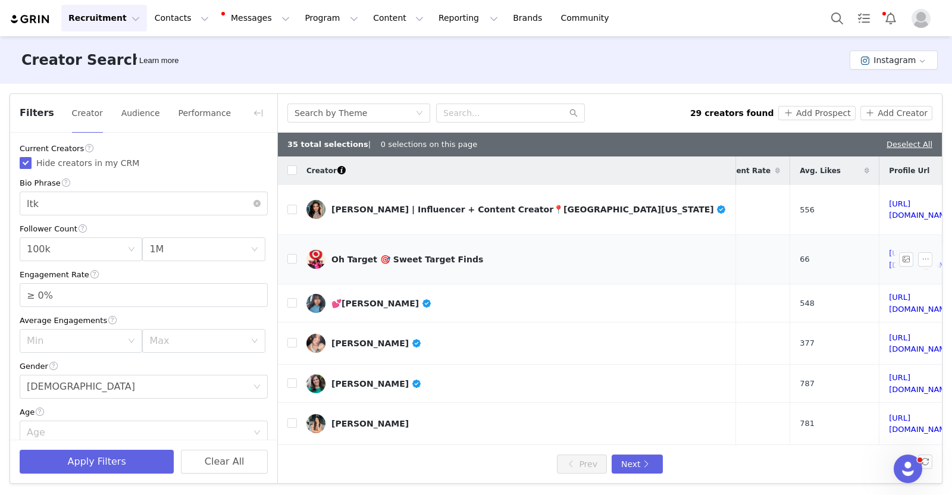
scroll to position [0, 137]
click at [888, 202] on link "https://www.instagram.com/jenniferstano/" at bounding box center [920, 209] width 65 height 21
click at [287, 173] on input "checkbox" at bounding box center [292, 170] width 10 height 10
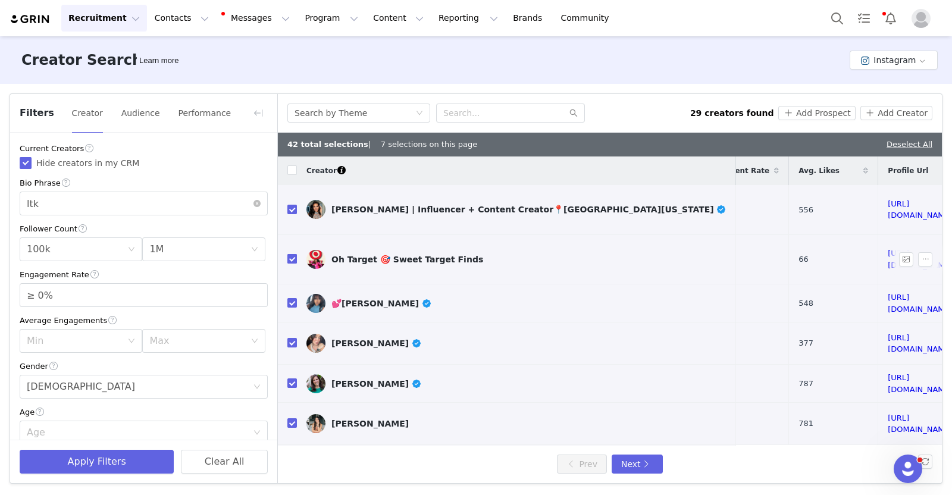
click at [293, 254] on input "checkbox" at bounding box center [292, 259] width 10 height 10
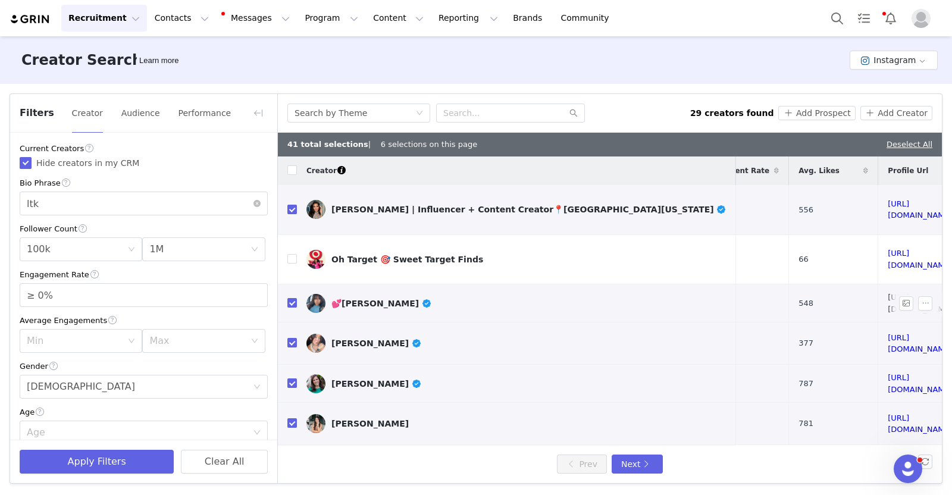
click at [888, 293] on link "https://www.instagram.com/lovelyladynotes/" at bounding box center [920, 303] width 65 height 21
click at [289, 298] on input "checkbox" at bounding box center [292, 303] width 10 height 10
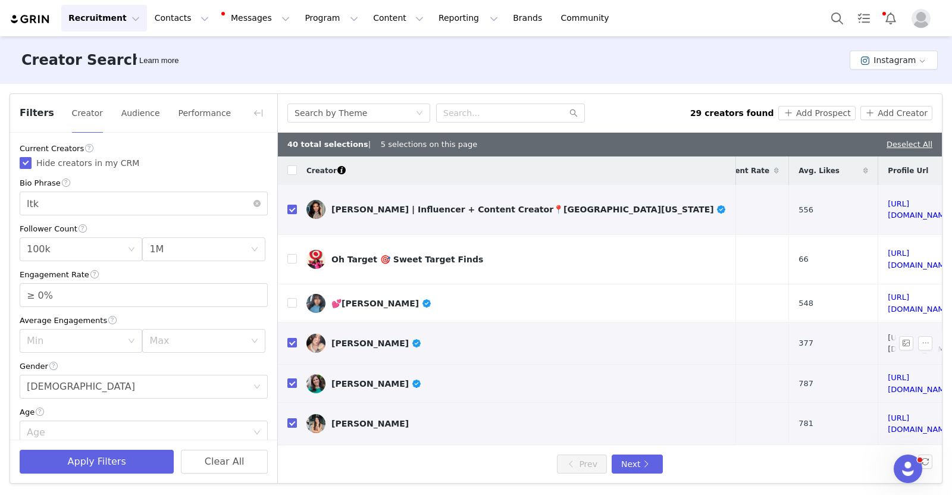
click at [888, 333] on link "https://www.instagram.com/elizabethsalazarrr/" at bounding box center [920, 343] width 65 height 21
click at [295, 337] on label at bounding box center [292, 343] width 10 height 12
click at [295, 338] on input "checkbox" at bounding box center [292, 343] width 10 height 10
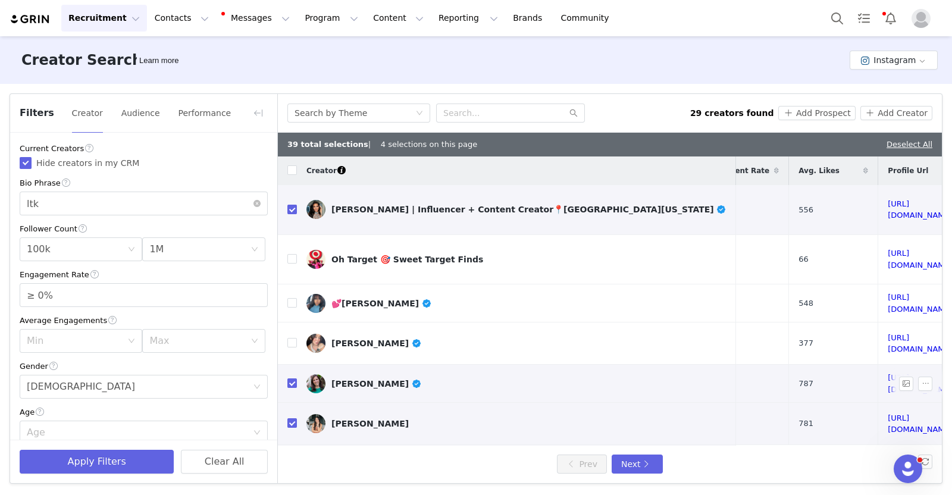
click at [878, 365] on td "https://www.instagram.com/the_seasoned_home/" at bounding box center [922, 384] width 89 height 38
click at [888, 373] on link "https://www.instagram.com/the_seasoned_home/" at bounding box center [920, 383] width 65 height 21
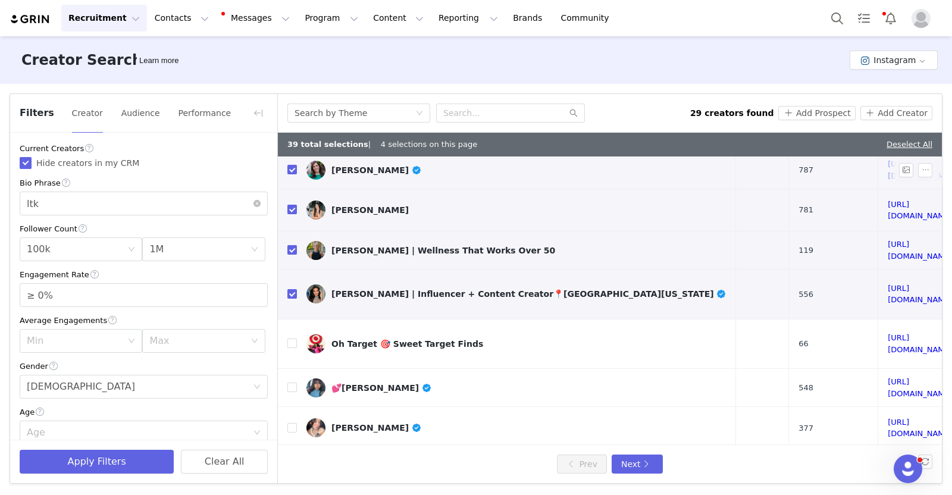
scroll to position [214, 137]
click at [888, 199] on link "https://www.instagram.com/anniemescallhome/" at bounding box center [920, 209] width 65 height 21
drag, startPoint x: 778, startPoint y: 226, endPoint x: 771, endPoint y: 224, distance: 8.1
click at [888, 239] on link "https://www.instagram.com/reneecarls/" at bounding box center [920, 249] width 65 height 21
click at [878, 270] on td "https://www.instagram.com/jenniferstano/" at bounding box center [922, 294] width 89 height 50
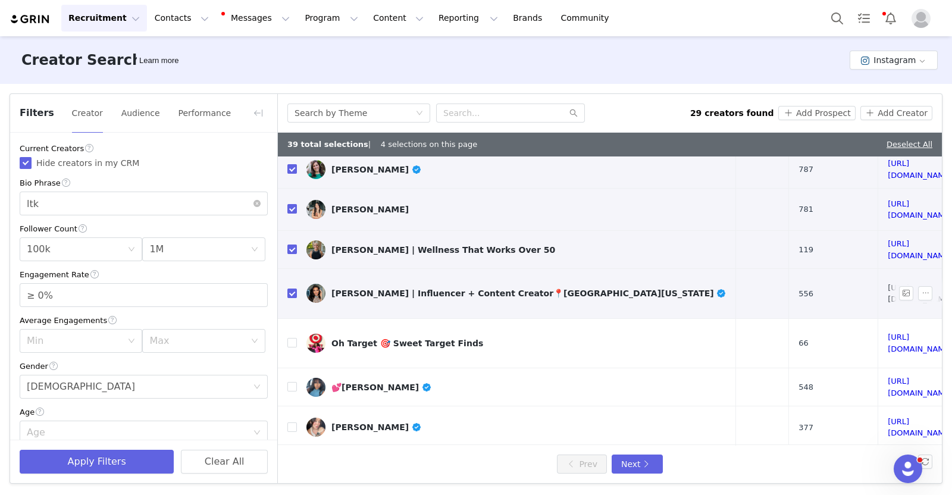
click at [888, 283] on link "https://www.instagram.com/jenniferstano/" at bounding box center [920, 293] width 65 height 21
click at [633, 465] on button "Next" at bounding box center [637, 464] width 51 height 19
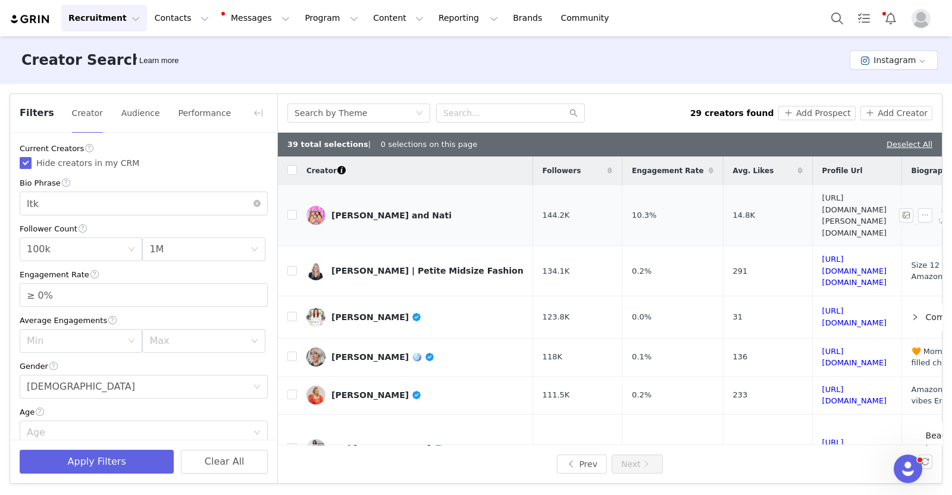
click at [822, 204] on link "https://www.instagram.com/mayra.natii/" at bounding box center [854, 215] width 65 height 44
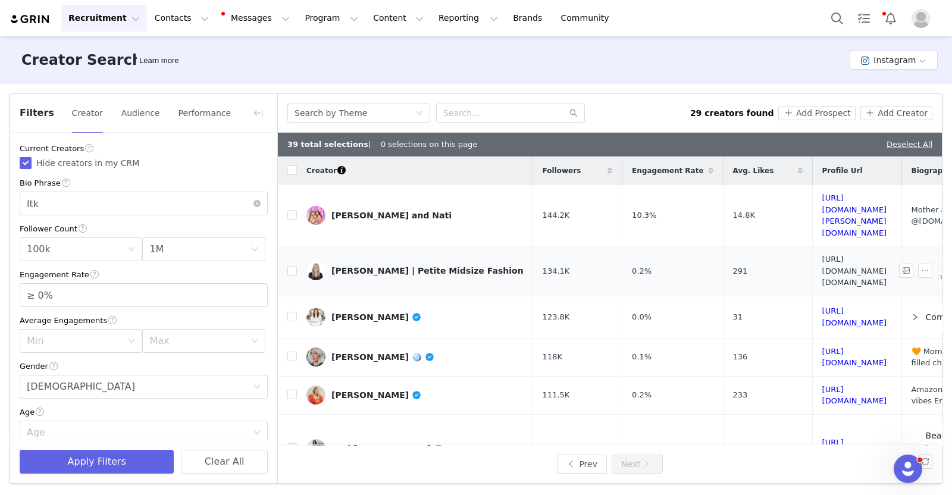
click at [822, 255] on link "https://www.instagram.com/simply.beth__/" at bounding box center [854, 271] width 65 height 32
click at [822, 306] on link "https://www.instagram.com/theporcheplace/" at bounding box center [854, 316] width 65 height 21
click at [822, 347] on link "https://www.instagram.com/athomewithjenna/" at bounding box center [854, 357] width 65 height 21
click at [822, 385] on link "https://www.instagram.com/thejodismith/" at bounding box center [854, 395] width 65 height 21
click at [283, 167] on th at bounding box center [287, 171] width 19 height 29
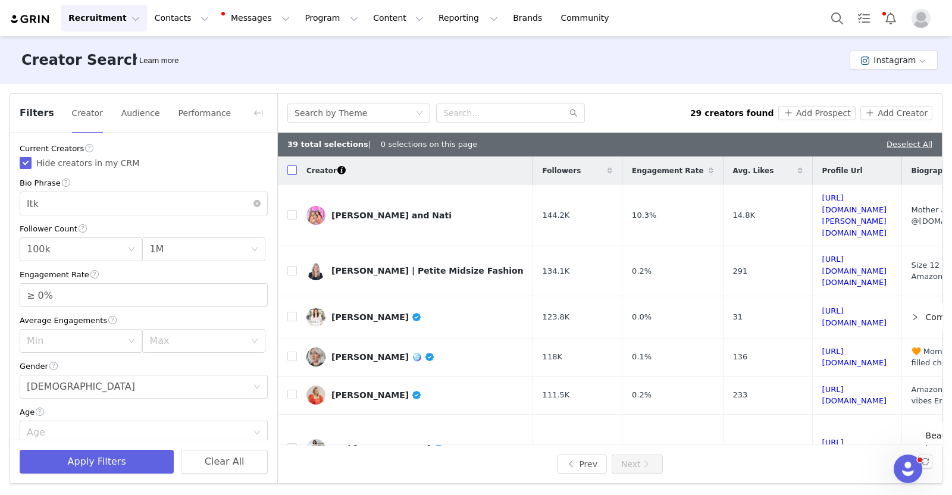
click at [293, 171] on input "checkbox" at bounding box center [292, 170] width 10 height 10
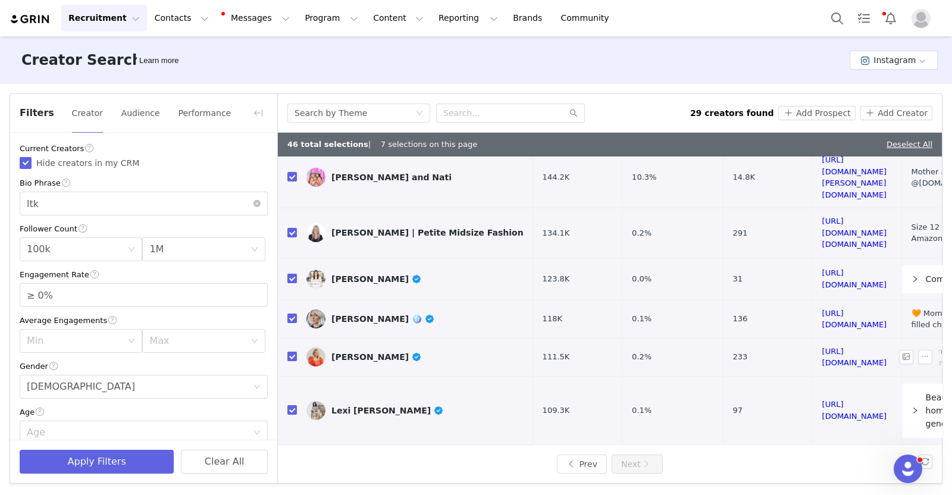
scroll to position [39, 0]
click at [822, 399] on link "https://www.instagram.com/strollinginthesuburbs/" at bounding box center [854, 409] width 65 height 21
click at [822, 453] on link "https://www.instagram.com/thevettelfarm/" at bounding box center [854, 463] width 65 height 21
click at [836, 109] on button "Add Prospect" at bounding box center [816, 113] width 77 height 14
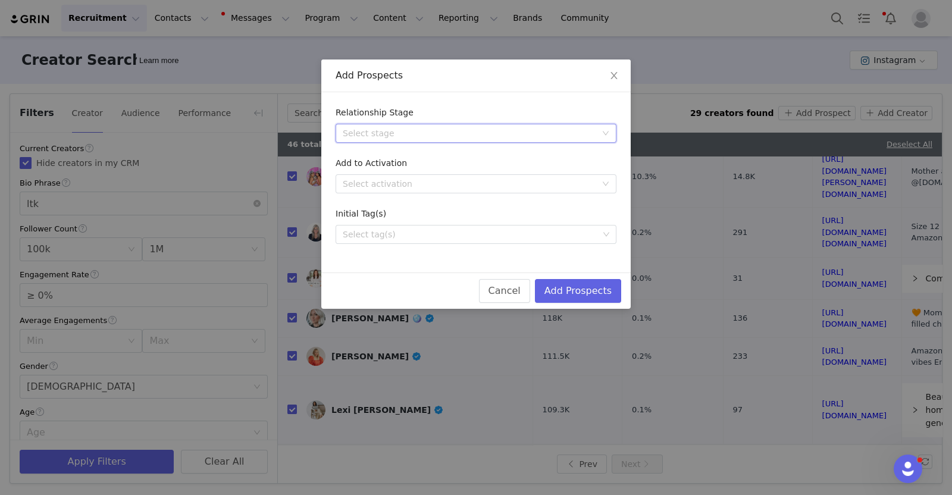
drag, startPoint x: 505, startPoint y: 124, endPoint x: 453, endPoint y: 138, distance: 53.7
click at [453, 138] on div "Select stage" at bounding box center [470, 133] width 254 height 12
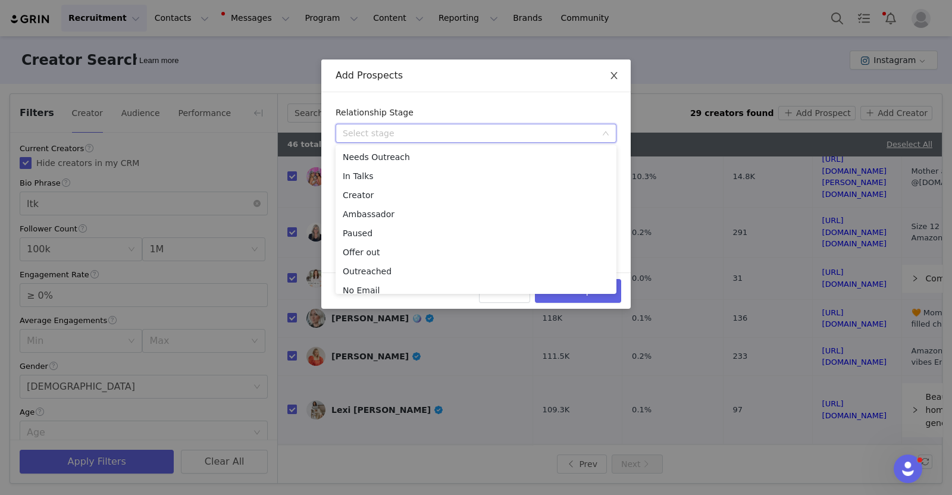
click at [616, 73] on icon "icon: close" at bounding box center [614, 76] width 10 height 10
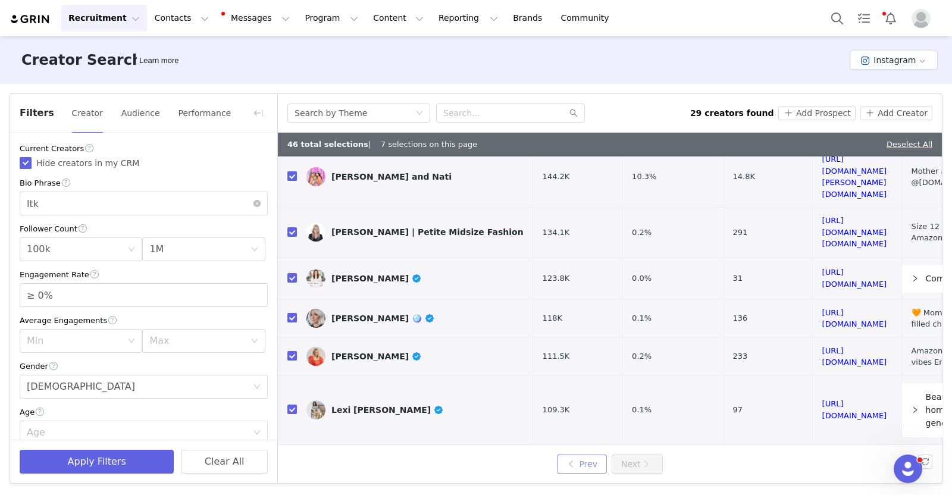
click at [587, 468] on button "Prev" at bounding box center [582, 464] width 50 height 19
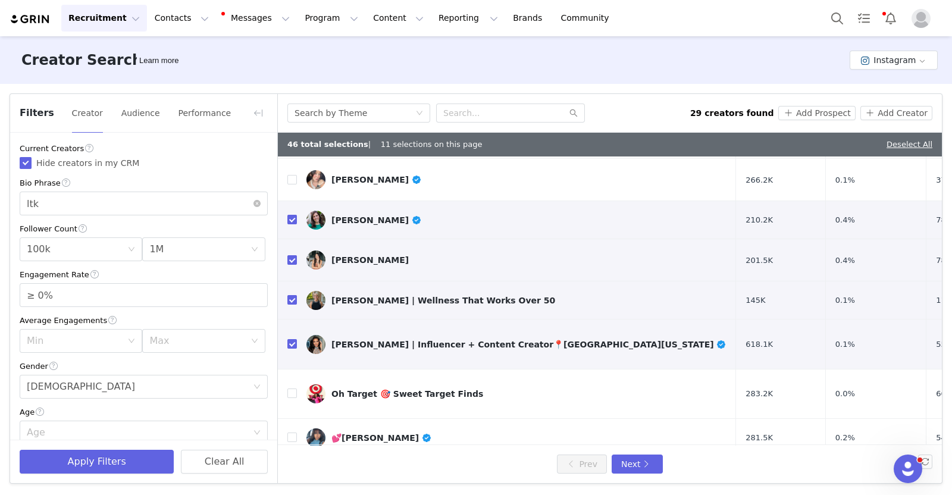
scroll to position [462, 0]
click at [825, 112] on button "Add Prospect" at bounding box center [816, 113] width 77 height 14
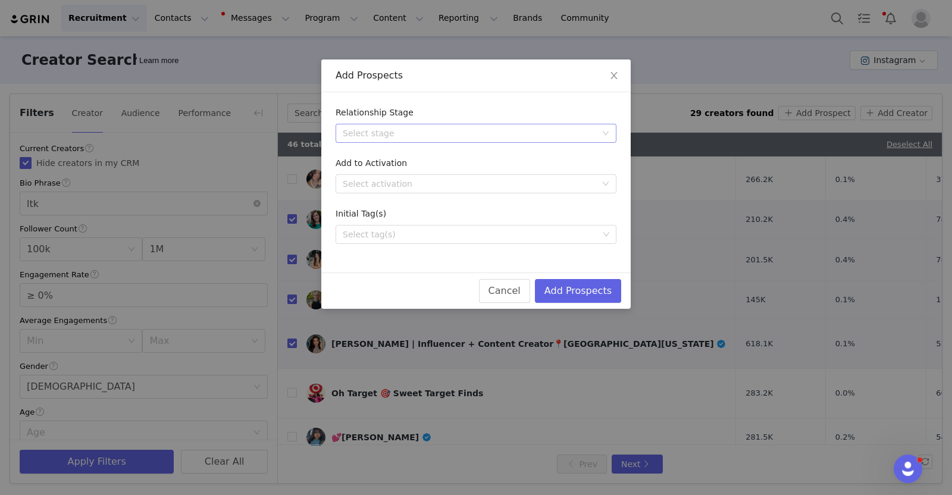
click at [530, 136] on div "Select stage" at bounding box center [470, 133] width 254 height 12
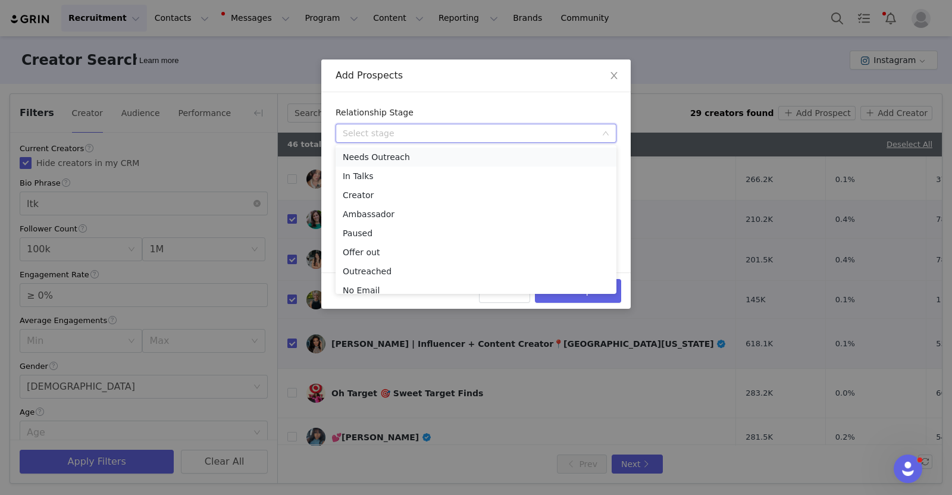
click at [464, 155] on li "Needs Outreach" at bounding box center [476, 157] width 281 height 19
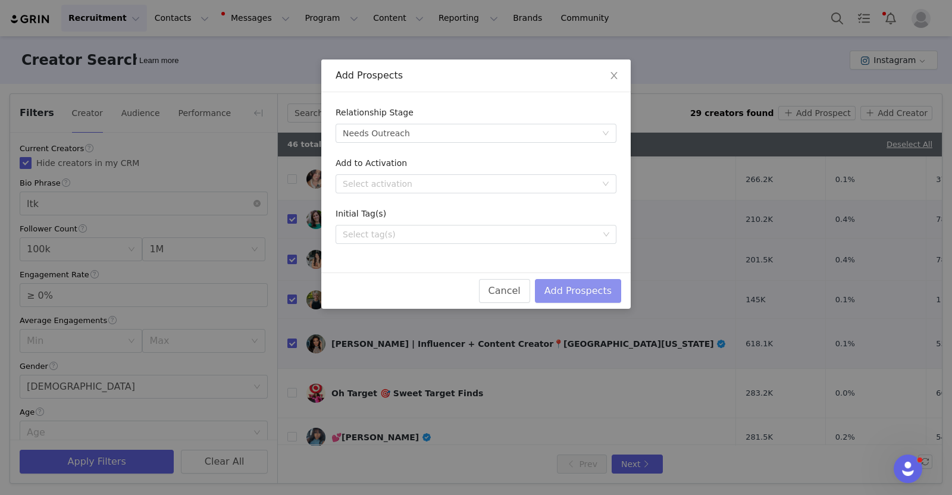
click at [581, 293] on button "Add Prospects" at bounding box center [578, 291] width 86 height 24
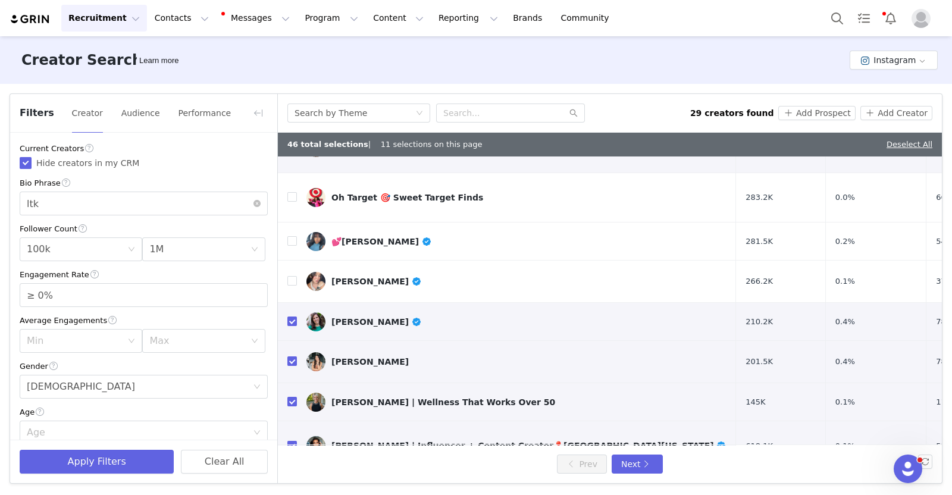
scroll to position [0, 0]
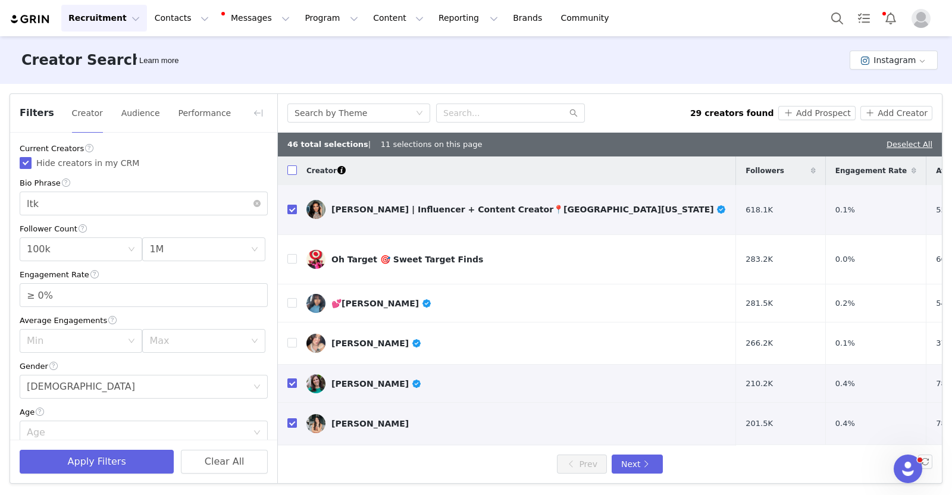
click at [291, 171] on input "checkbox" at bounding box center [292, 170] width 10 height 10
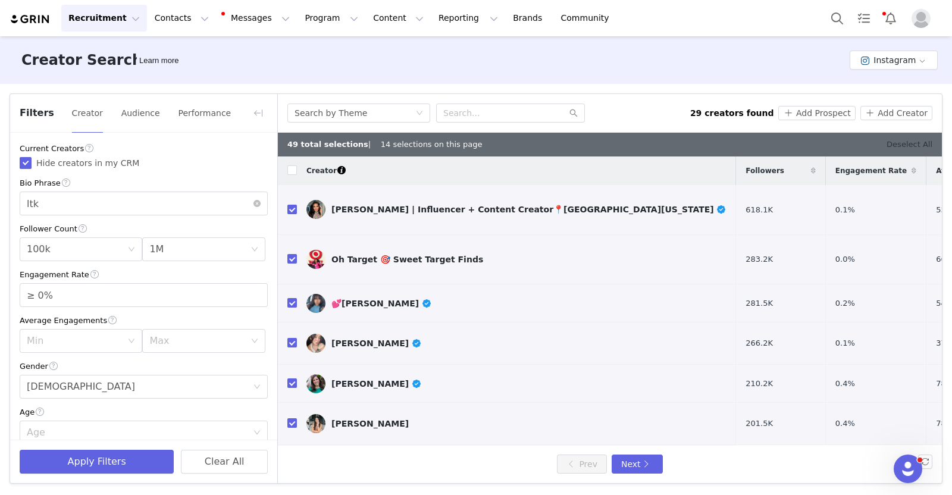
click at [923, 144] on link "Deselect All" at bounding box center [910, 144] width 46 height 9
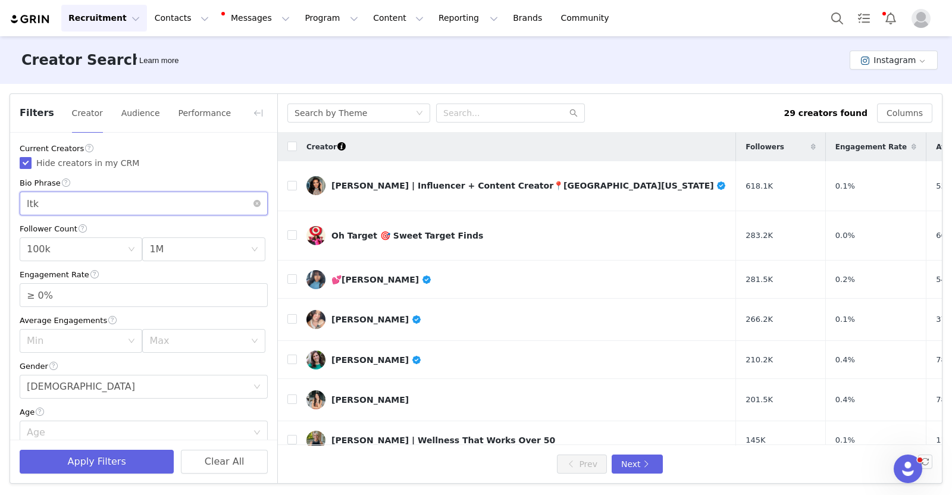
click at [118, 204] on input "ltk" at bounding box center [144, 204] width 248 height 24
click at [122, 464] on button "Apply Filters" at bounding box center [97, 462] width 154 height 24
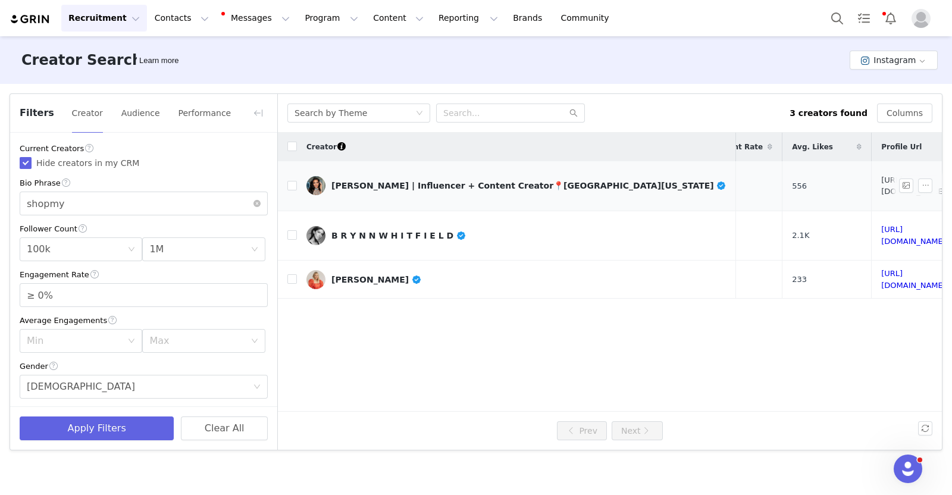
click at [881, 177] on link "https://www.instagram.com/jenniferstano/" at bounding box center [913, 186] width 65 height 21
click at [881, 225] on link "https://www.instagram.com/brynn_whitfield/" at bounding box center [913, 235] width 65 height 21
click at [293, 230] on input "checkbox" at bounding box center [292, 235] width 10 height 10
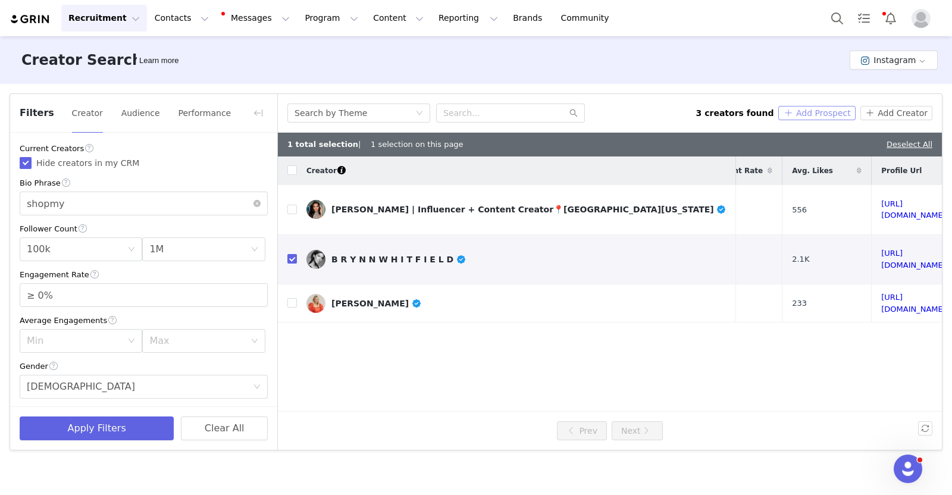
click at [819, 109] on button "Add Prospect" at bounding box center [816, 113] width 77 height 14
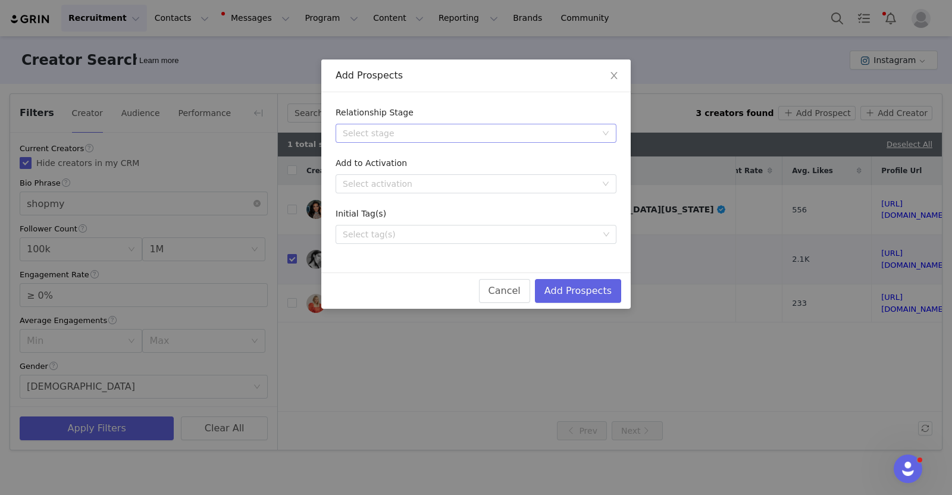
click at [451, 132] on div "Select stage" at bounding box center [470, 133] width 254 height 12
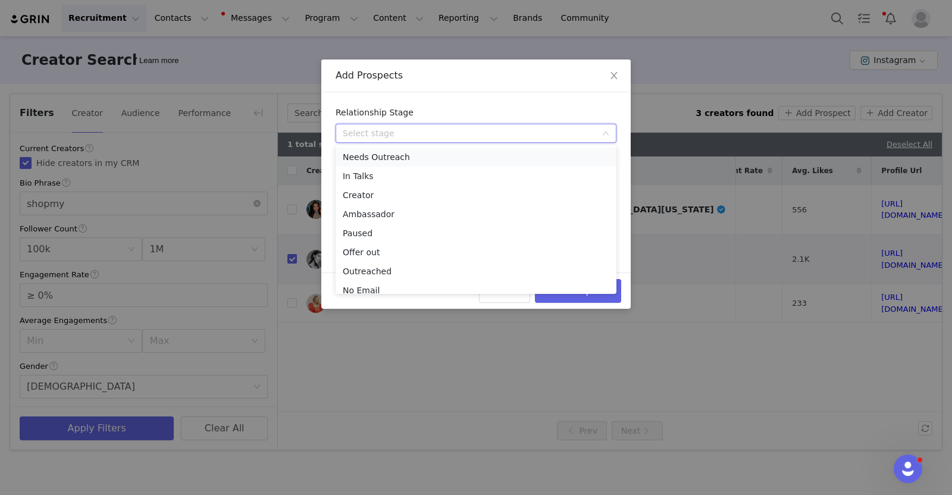
click at [439, 158] on li "Needs Outreach" at bounding box center [476, 157] width 281 height 19
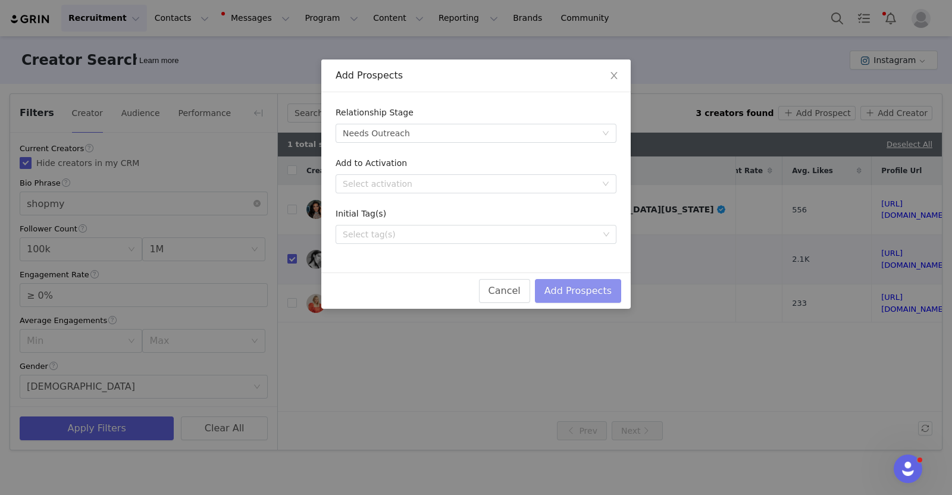
click at [572, 295] on button "Add Prospects" at bounding box center [578, 291] width 86 height 24
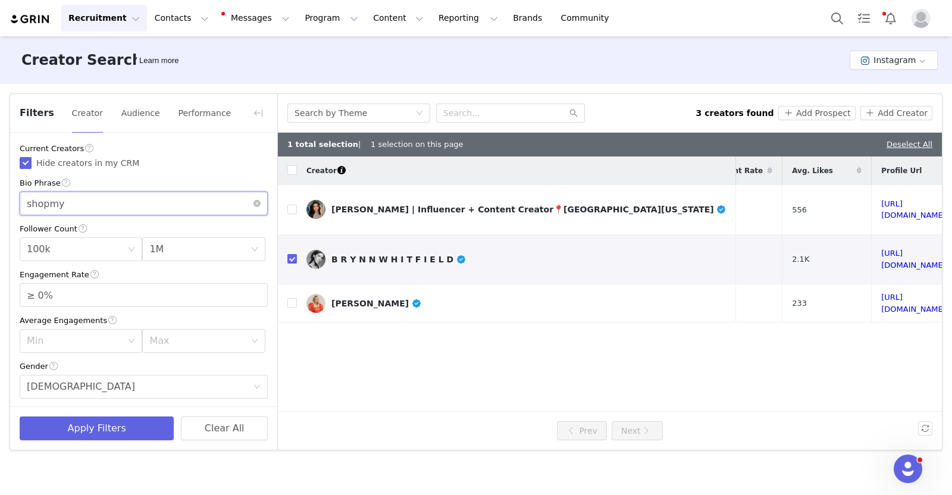
click at [87, 201] on input "shopmy" at bounding box center [144, 204] width 248 height 24
click at [92, 424] on button "Apply Filters" at bounding box center [97, 429] width 154 height 24
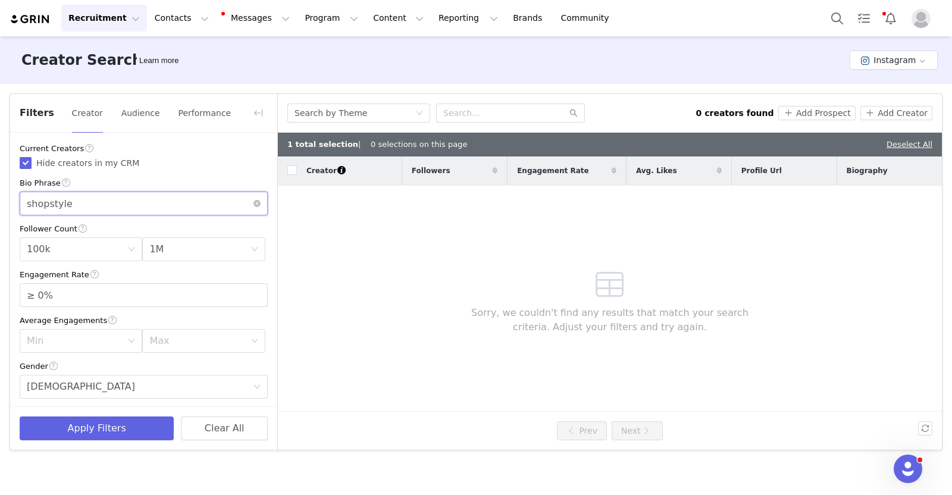
click at [48, 208] on input "shopstyle" at bounding box center [144, 204] width 248 height 24
click at [71, 431] on button "Apply Filters" at bounding box center [97, 429] width 154 height 24
click at [60, 198] on input "cv" at bounding box center [144, 204] width 248 height 24
click at [99, 427] on button "Apply Filters" at bounding box center [97, 429] width 154 height 24
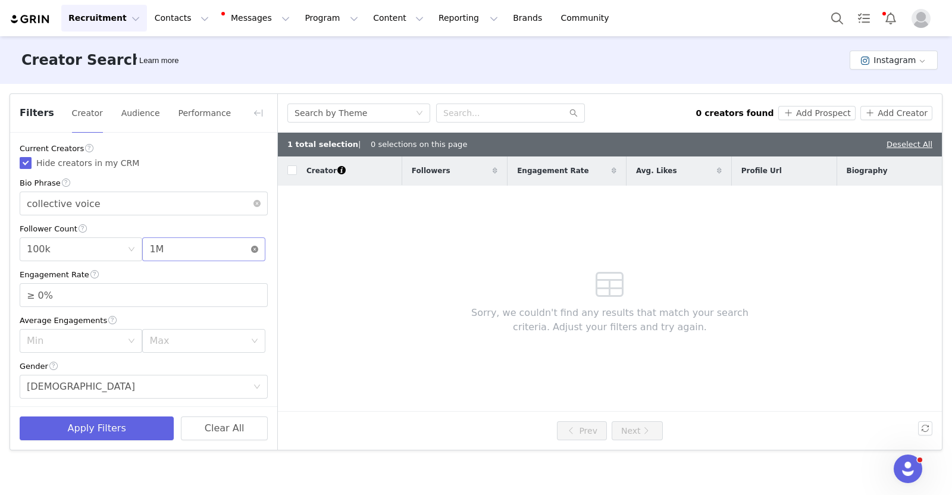
click at [251, 251] on icon "icon: close-circle" at bounding box center [254, 249] width 7 height 7
click at [147, 210] on input "collective voice" at bounding box center [144, 204] width 248 height 24
click at [118, 427] on button "Apply Filters" at bounding box center [97, 429] width 154 height 24
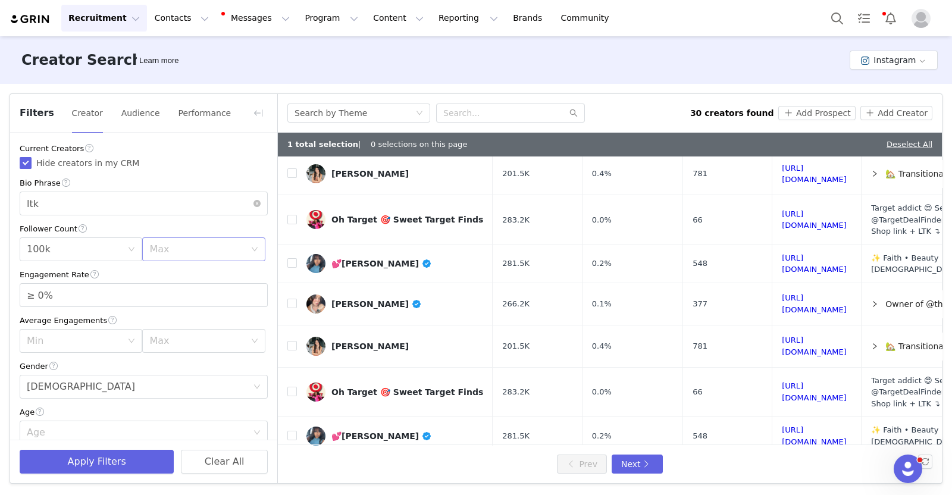
scroll to position [552, 0]
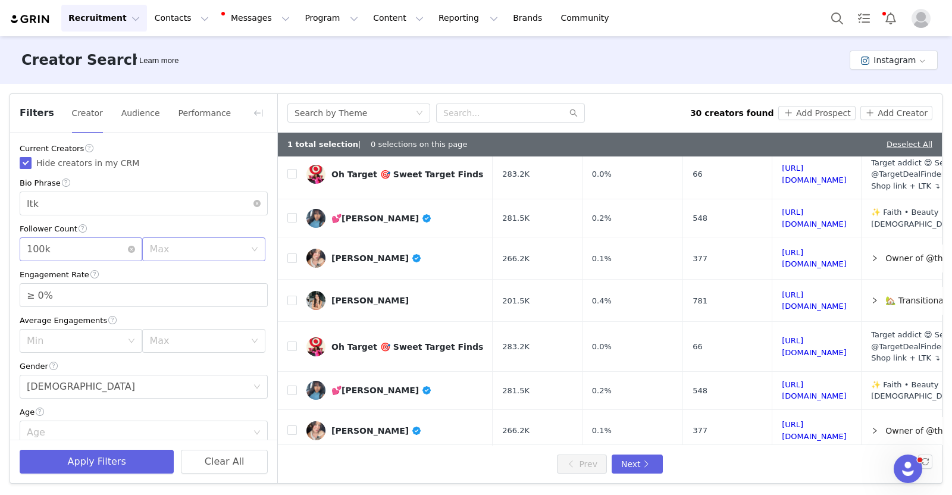
click at [110, 249] on div "Min 100k" at bounding box center [77, 249] width 101 height 23
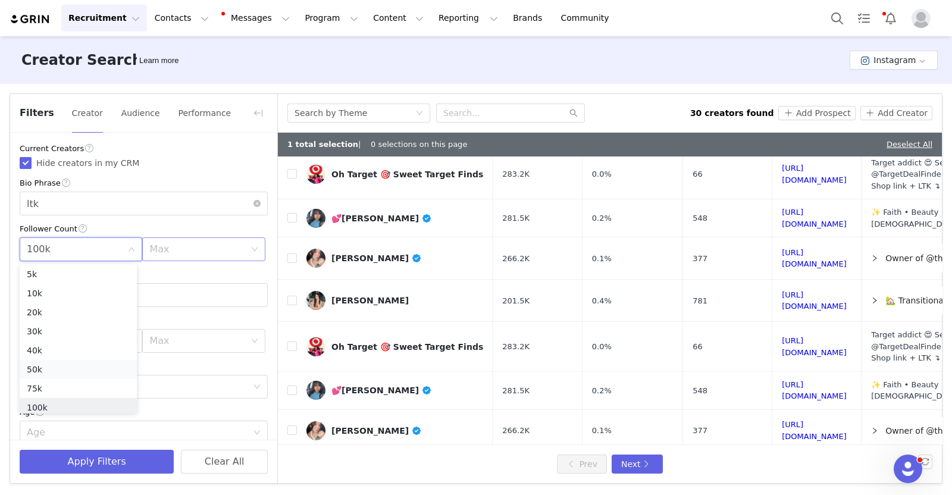
scroll to position [84, 0]
click at [42, 384] on li "500k" at bounding box center [78, 382] width 117 height 19
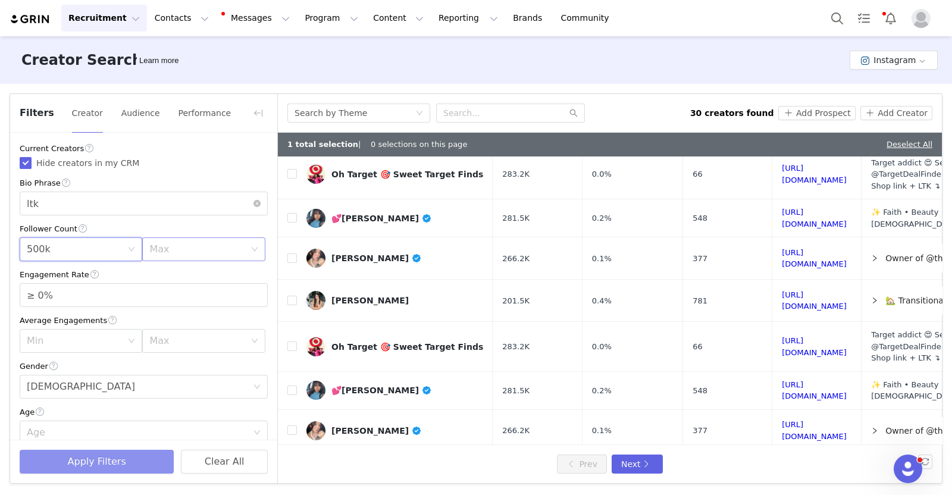
click at [115, 457] on button "Apply Filters" at bounding box center [97, 462] width 154 height 24
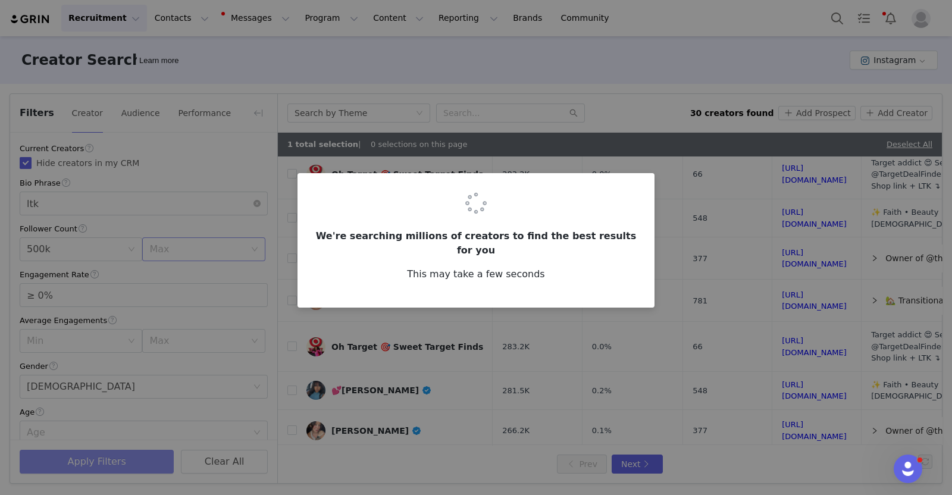
scroll to position [0, 0]
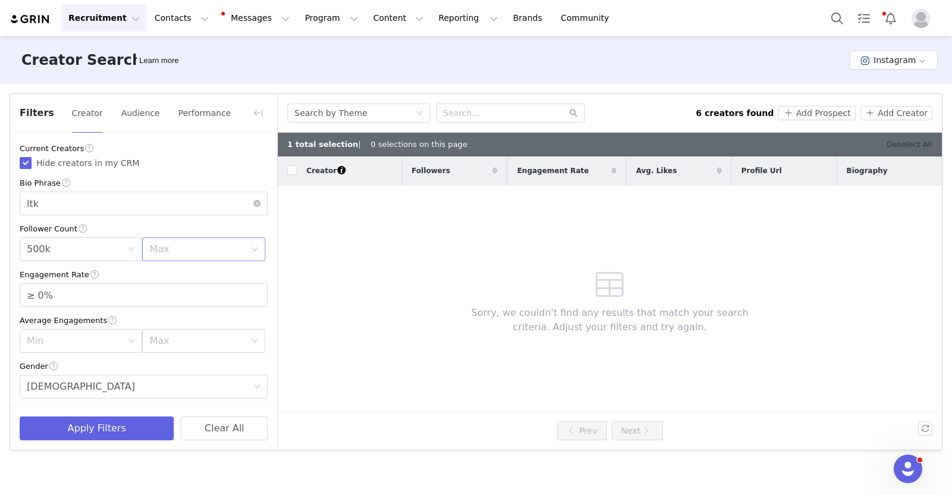
click at [930, 144] on link "Deselect All" at bounding box center [910, 144] width 46 height 9
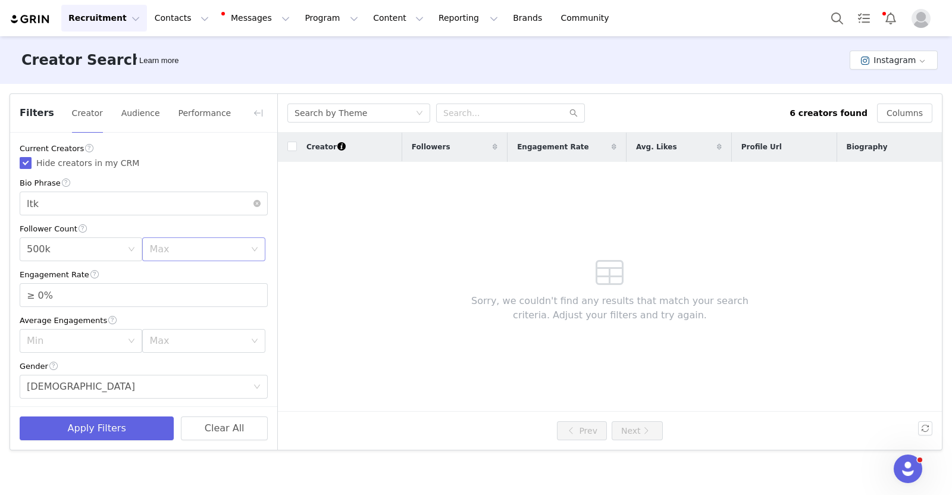
scroll to position [389, 0]
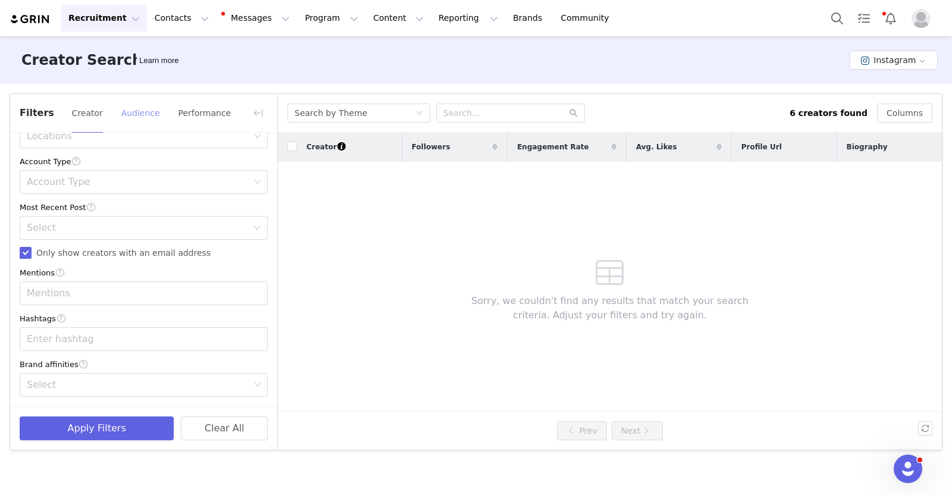
click at [143, 106] on button "Audience" at bounding box center [141, 113] width 40 height 19
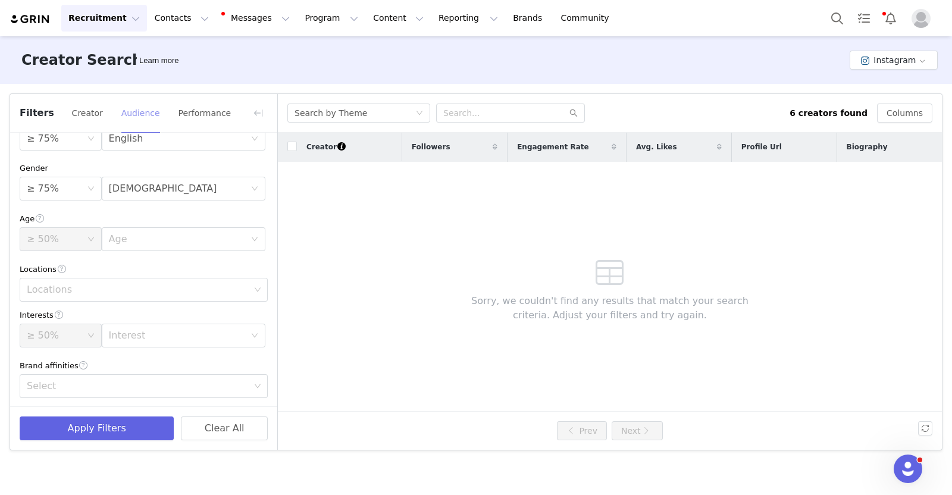
scroll to position [0, 0]
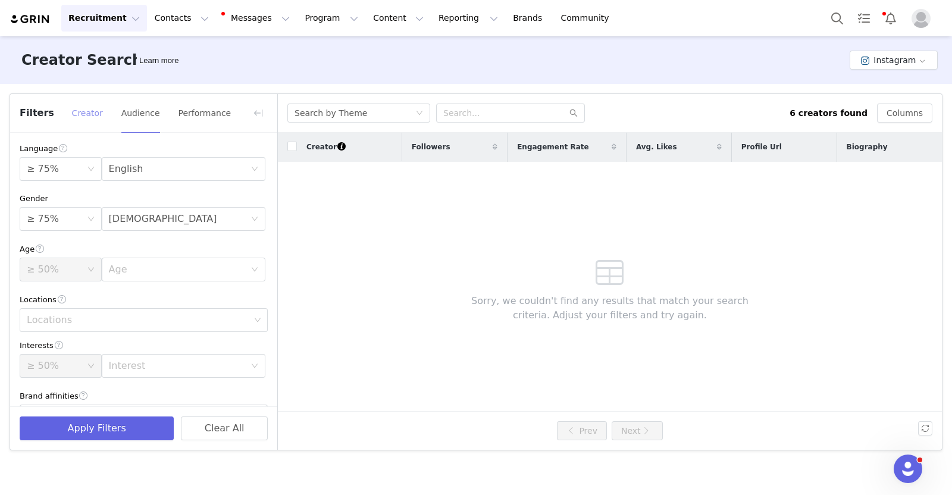
click at [90, 108] on button "Creator" at bounding box center [87, 113] width 32 height 19
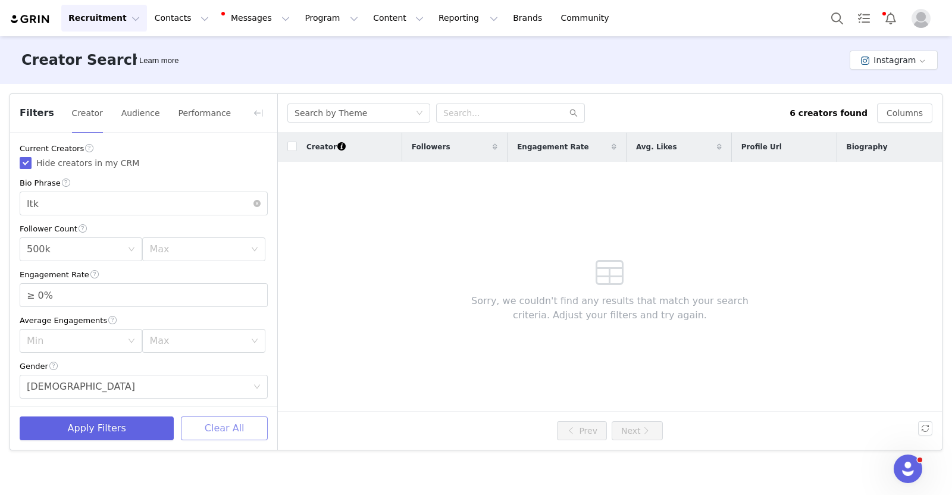
click at [219, 427] on button "Clear All" at bounding box center [224, 429] width 87 height 24
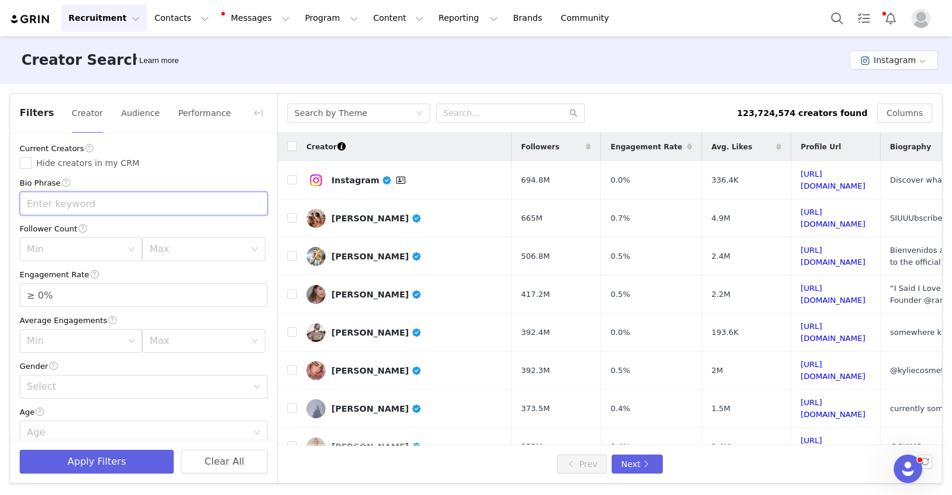
click at [171, 201] on input "text" at bounding box center [144, 204] width 248 height 24
click at [27, 159] on input "Hide creators in my CRM" at bounding box center [26, 163] width 12 height 12
click at [65, 209] on input "text" at bounding box center [144, 204] width 248 height 24
click at [85, 386] on div "Select" at bounding box center [137, 387] width 221 height 12
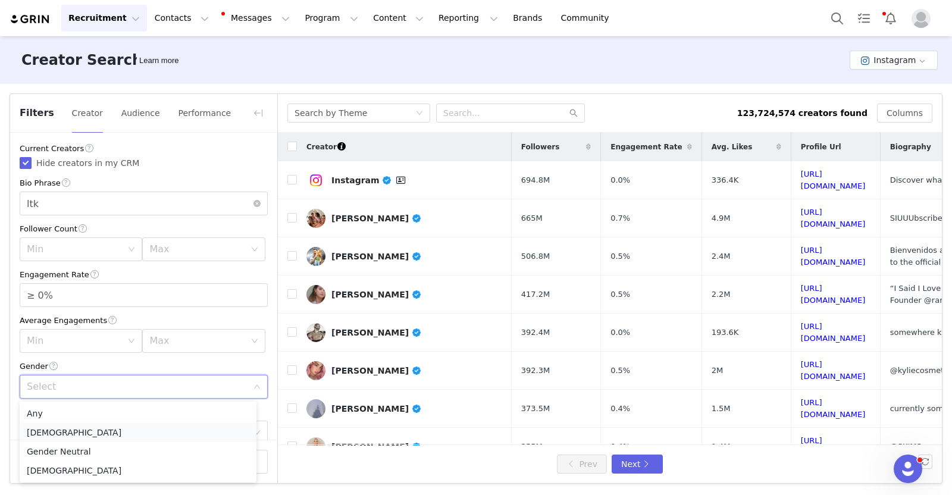
click at [55, 427] on li "Female" at bounding box center [138, 432] width 237 height 19
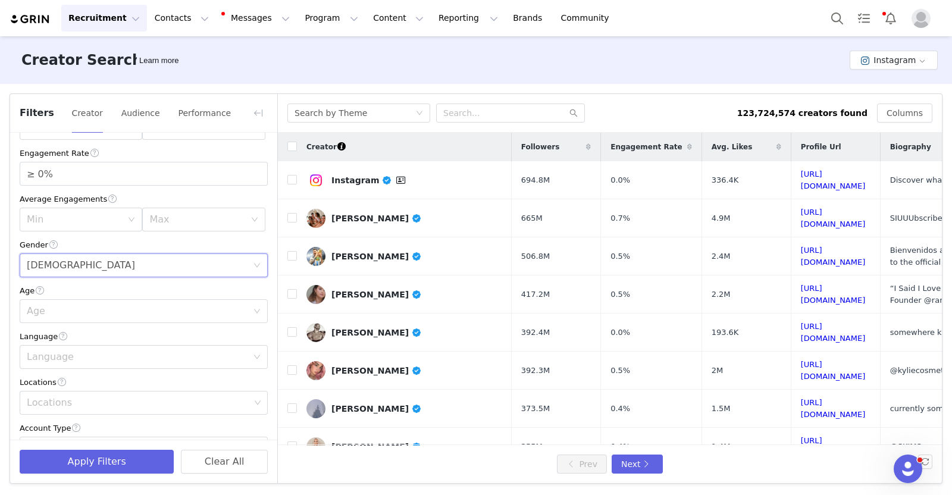
scroll to position [121, 0]
click at [74, 407] on div "Locations" at bounding box center [138, 403] width 223 height 12
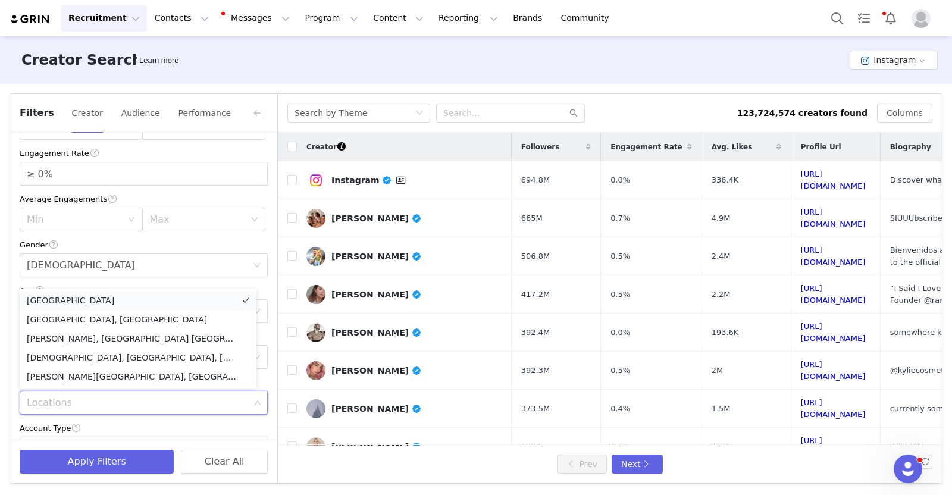
click at [70, 302] on li "United States" at bounding box center [138, 300] width 237 height 19
click at [457, 61] on div "Creator Search Learn more Instagram" at bounding box center [476, 60] width 952 height 48
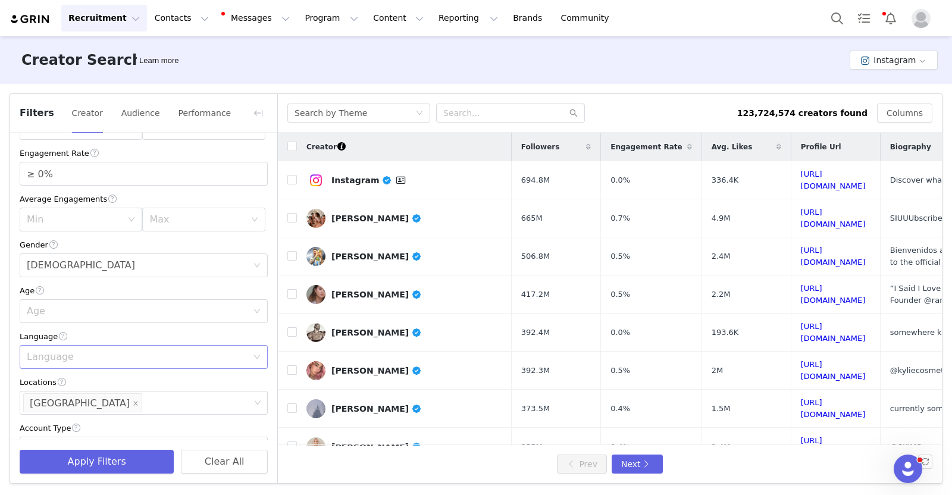
click at [122, 360] on div "Language" at bounding box center [137, 357] width 221 height 12
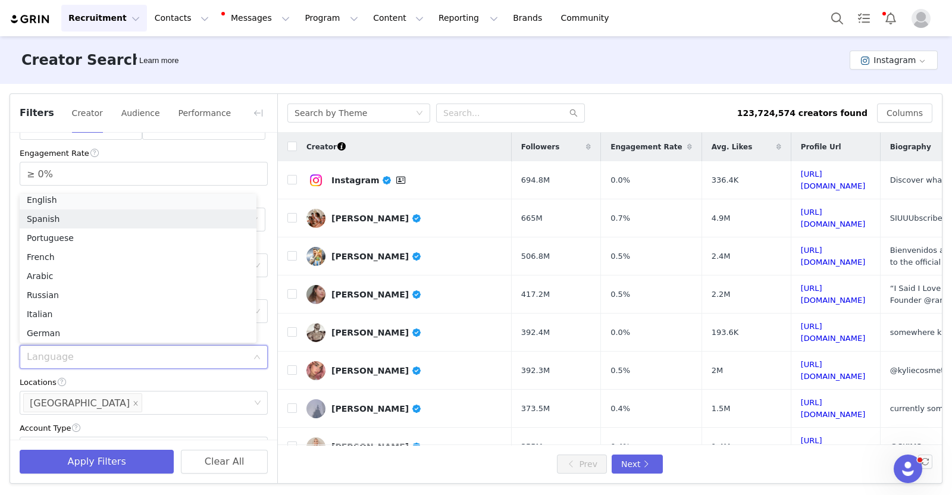
scroll to position [2, 0]
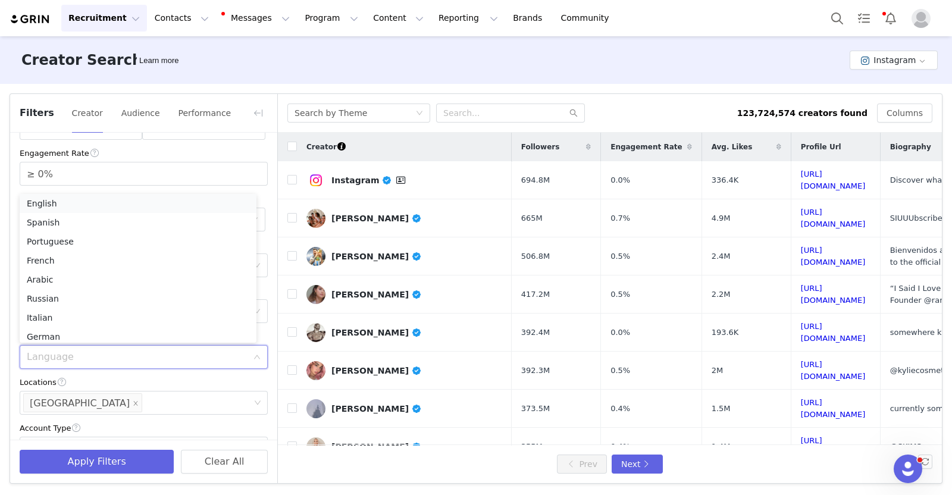
click at [57, 202] on li "English" at bounding box center [138, 203] width 237 height 19
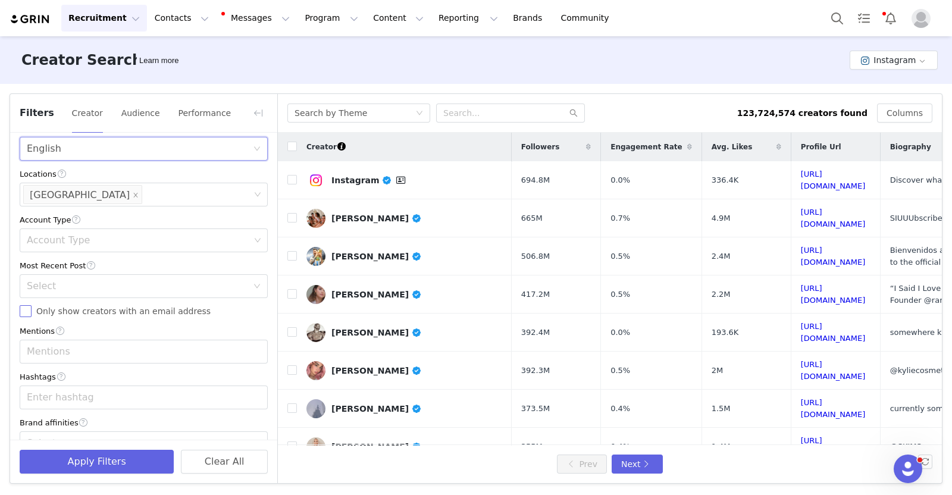
click at [24, 312] on input "Only show creators with an email address" at bounding box center [26, 311] width 12 height 12
click at [83, 276] on div "Select" at bounding box center [140, 286] width 226 height 23
click at [71, 312] on li "<1 Month" at bounding box center [138, 313] width 237 height 19
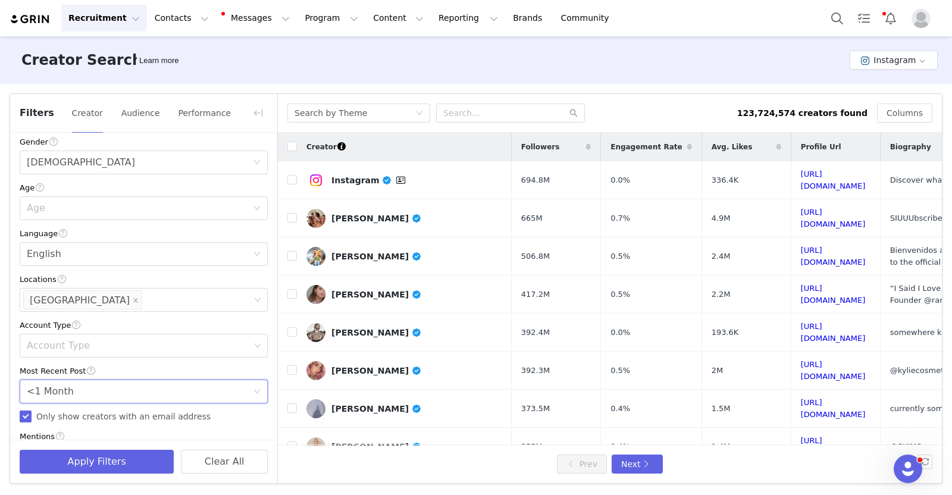
scroll to position [355, 0]
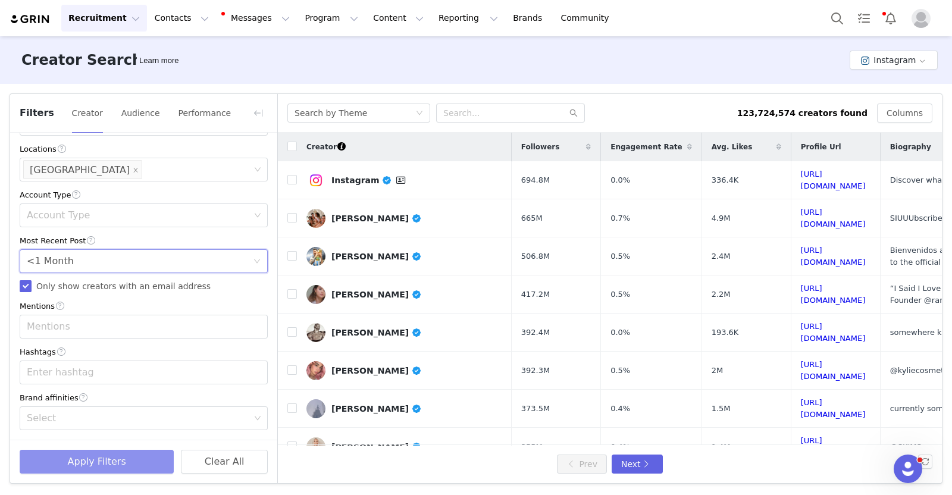
click at [95, 465] on button "Apply Filters" at bounding box center [97, 462] width 154 height 24
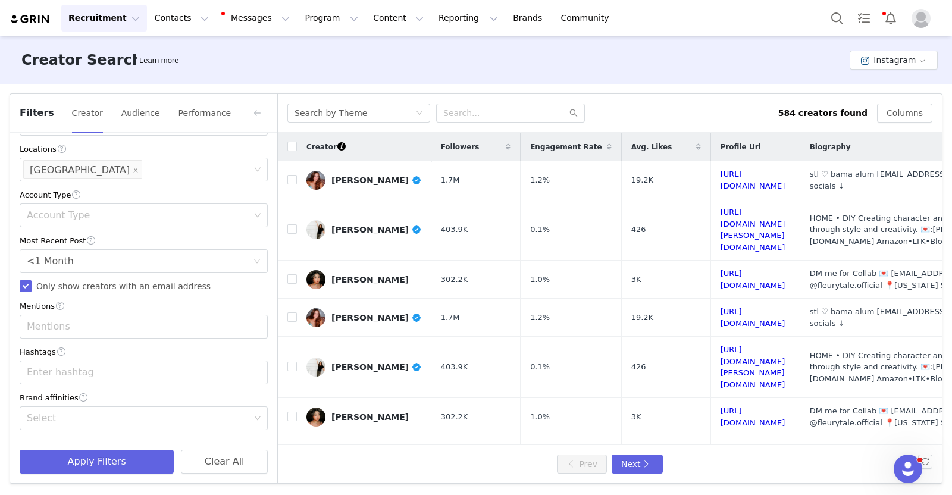
scroll to position [0, 0]
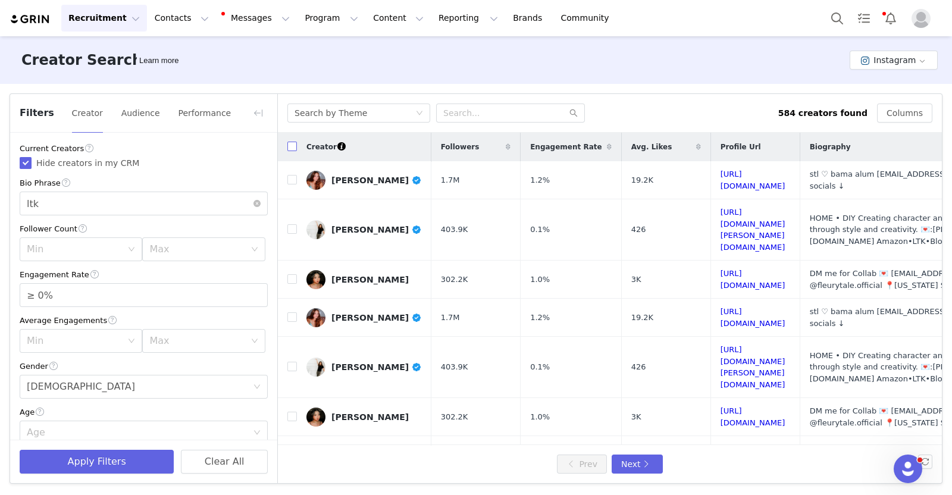
click at [289, 149] on input "checkbox" at bounding box center [292, 147] width 10 height 10
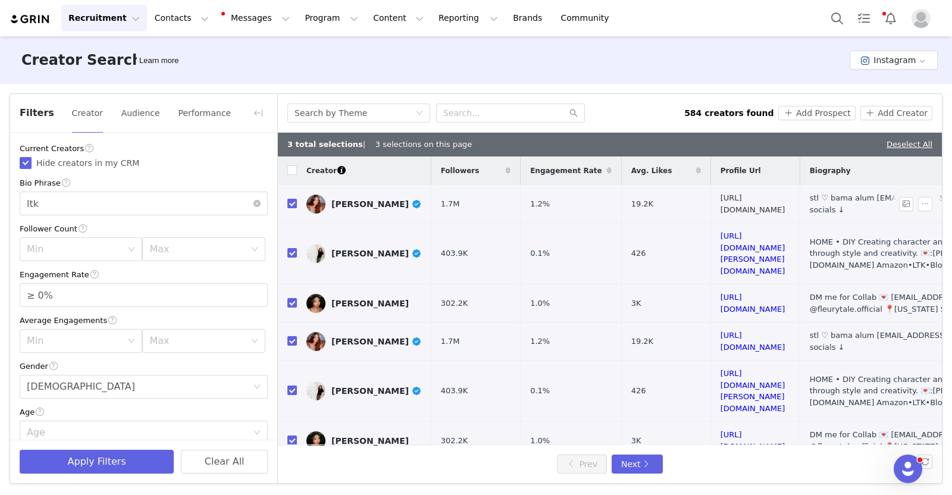
click at [740, 203] on link "https://www.instagram.com/missynjohnson/" at bounding box center [753, 203] width 65 height 21
click at [289, 204] on input "checkbox" at bounding box center [292, 204] width 10 height 10
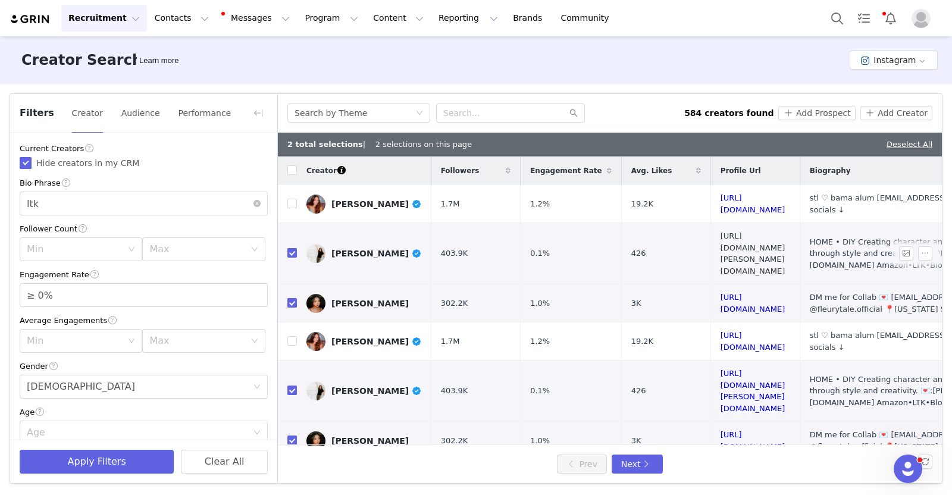
click at [721, 236] on link "https://www.instagram.com/sharee.designs/" at bounding box center [753, 254] width 65 height 44
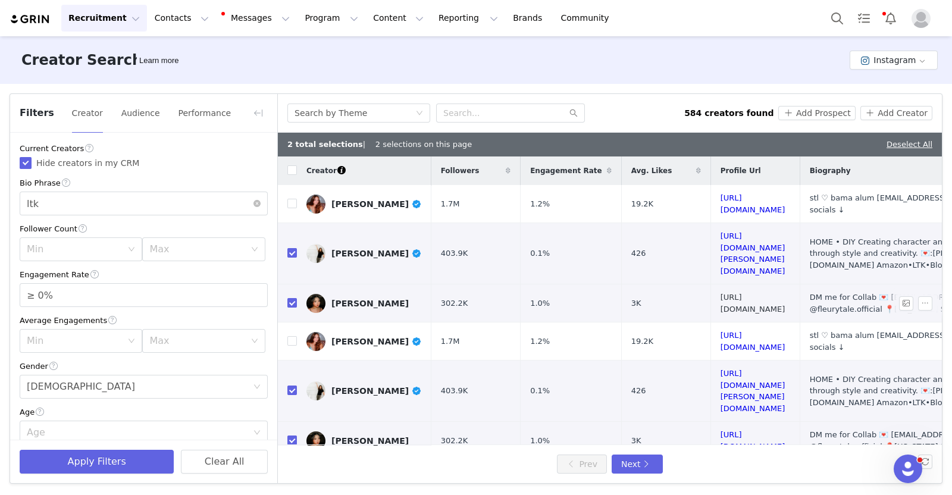
click at [786, 293] on link "https://www.instagram.com/dear_terryberry/" at bounding box center [753, 303] width 65 height 21
click at [289, 298] on input "checkbox" at bounding box center [292, 303] width 10 height 10
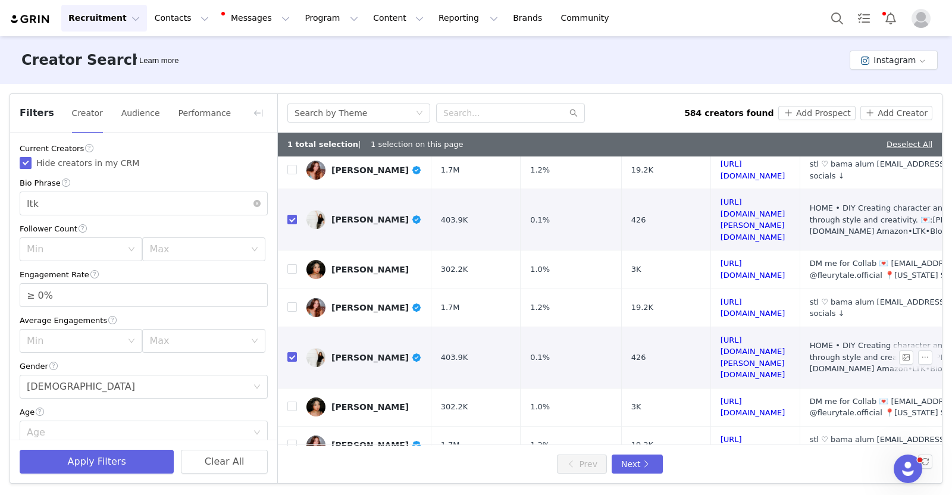
scroll to position [481, 0]
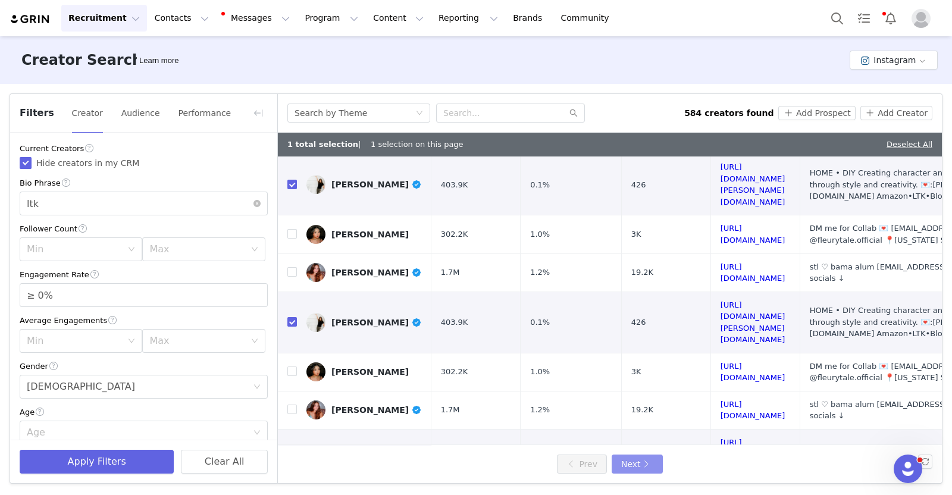
click at [626, 461] on button "Next" at bounding box center [637, 464] width 51 height 19
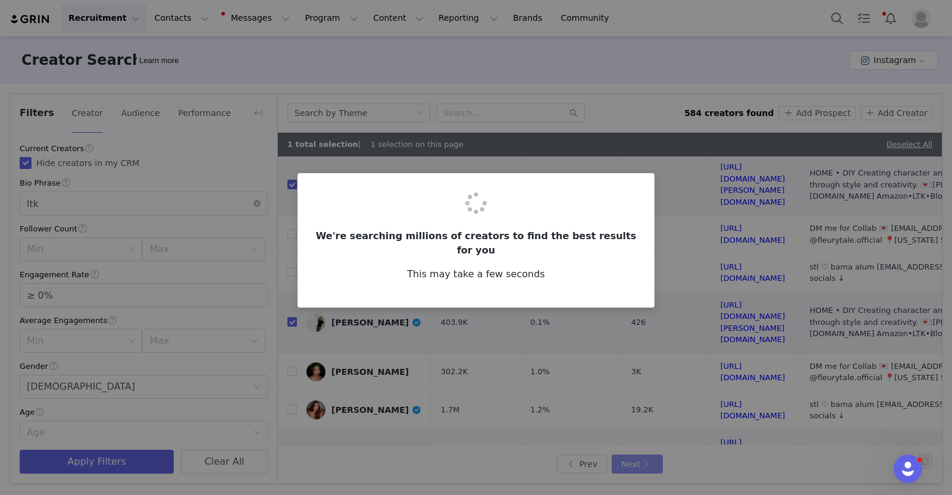
scroll to position [0, 0]
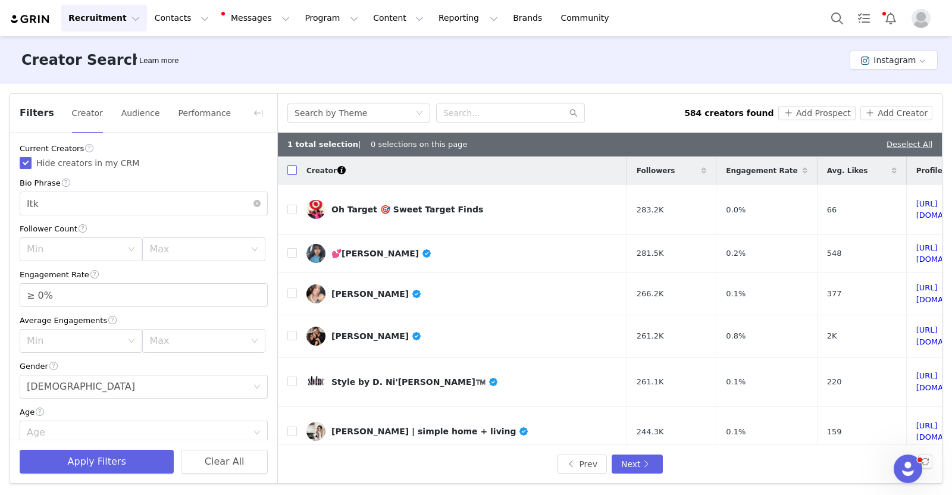
click at [290, 170] on input "checkbox" at bounding box center [292, 170] width 10 height 10
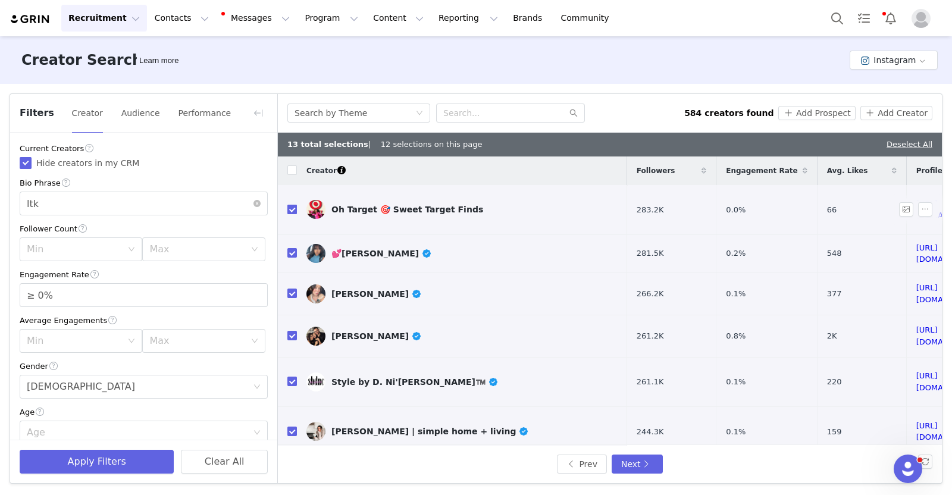
click at [292, 205] on input "checkbox" at bounding box center [292, 210] width 10 height 10
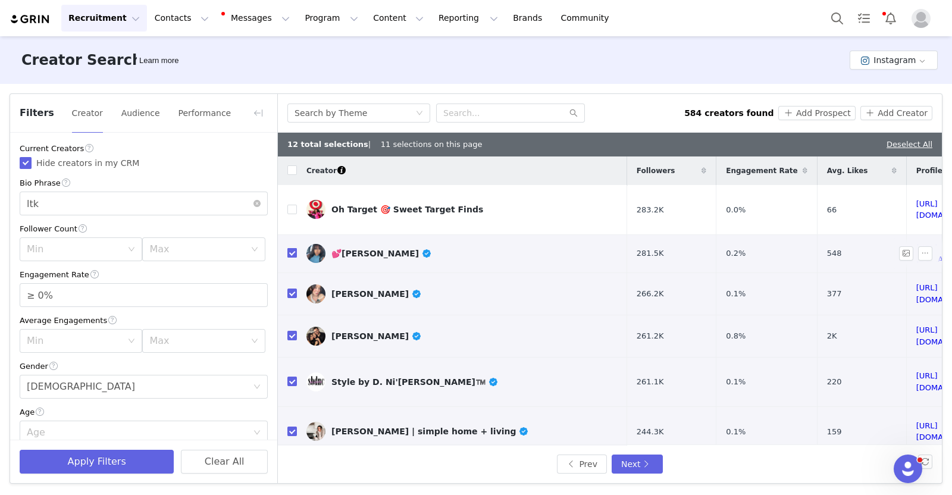
click at [290, 248] on label at bounding box center [292, 254] width 10 height 12
click at [290, 248] on input "checkbox" at bounding box center [292, 253] width 10 height 10
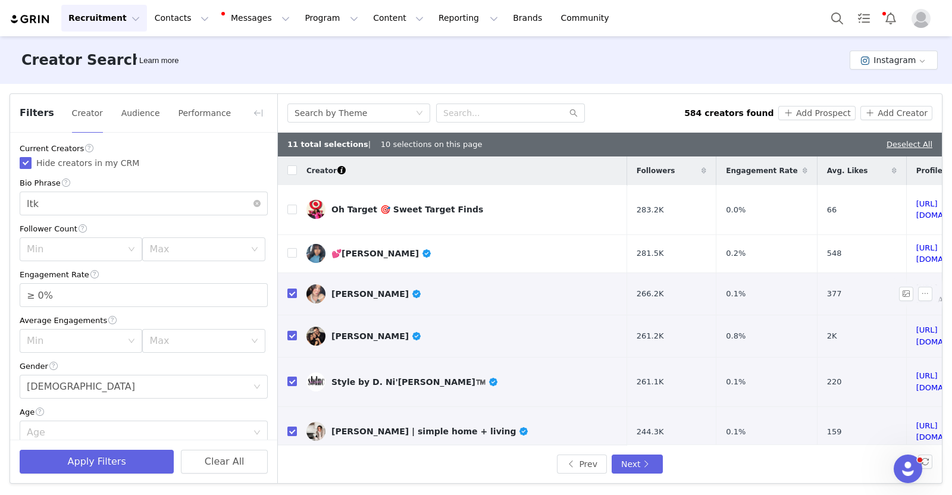
click at [916, 283] on link "https://www.instagram.com/elizabethsalazarrr/" at bounding box center [948, 293] width 65 height 21
click at [295, 289] on input "checkbox" at bounding box center [292, 294] width 10 height 10
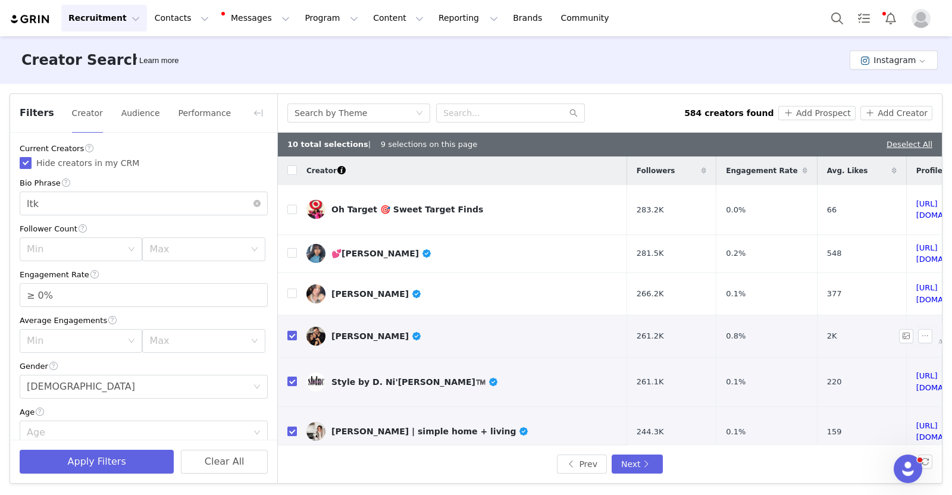
click at [916, 326] on link "https://www.instagram.com/ash_and_aaira/" at bounding box center [948, 336] width 65 height 21
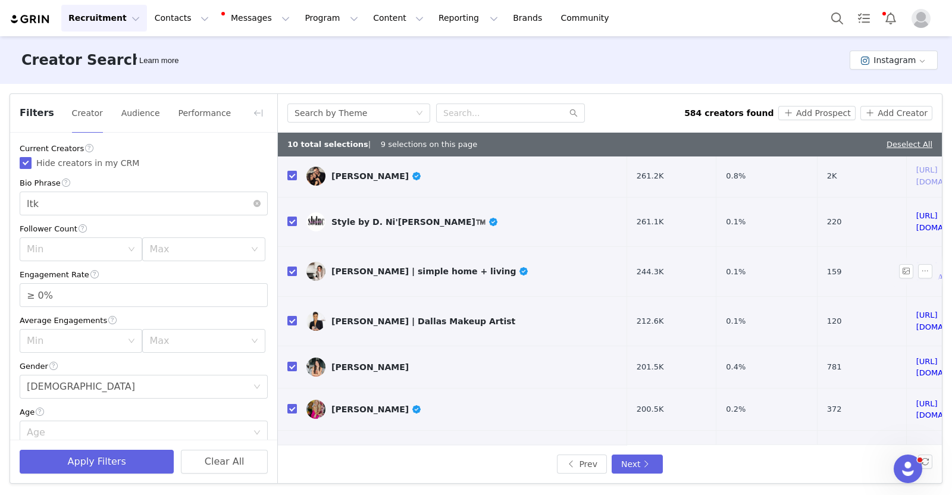
scroll to position [161, 0]
click at [916, 210] on link "https://www.instagram.com/stylebydnicole/" at bounding box center [948, 220] width 65 height 21
click at [906, 246] on td "https://www.instagram.com/simplywithrachel/" at bounding box center [950, 271] width 89 height 50
click at [916, 260] on link "https://www.instagram.com/simplywithrachel/" at bounding box center [948, 270] width 65 height 21
click at [286, 202] on td at bounding box center [287, 221] width 19 height 50
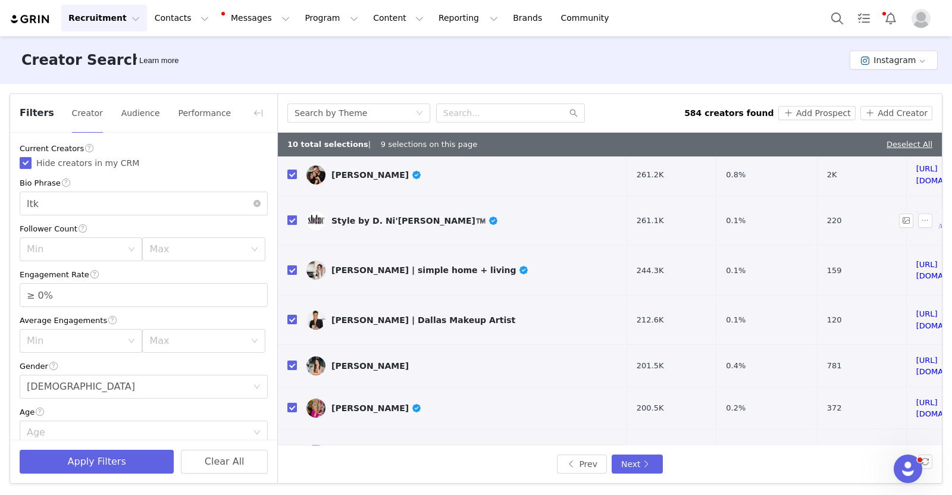
click at [292, 215] on input "checkbox" at bounding box center [292, 220] width 10 height 10
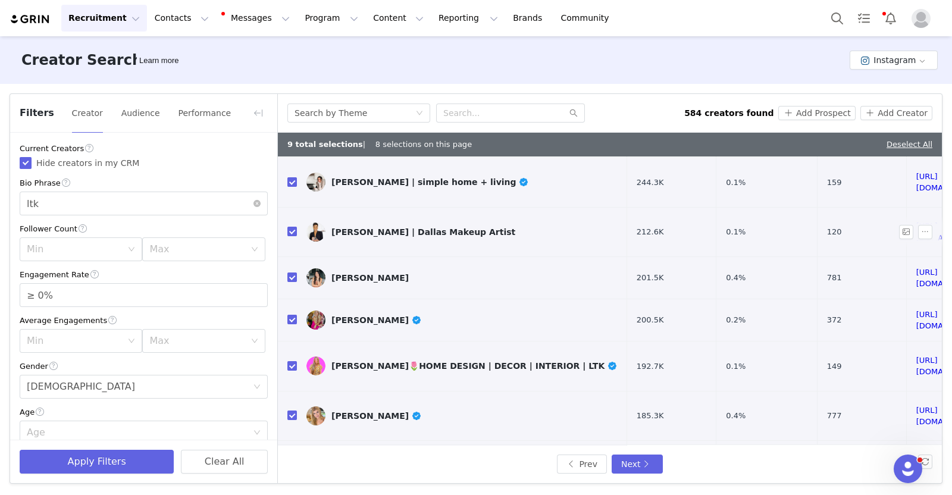
scroll to position [251, 0]
click at [916, 220] on link "https://www.instagram.com/nickiraceleste/" at bounding box center [948, 230] width 65 height 21
click at [288, 226] on input "checkbox" at bounding box center [292, 231] width 10 height 10
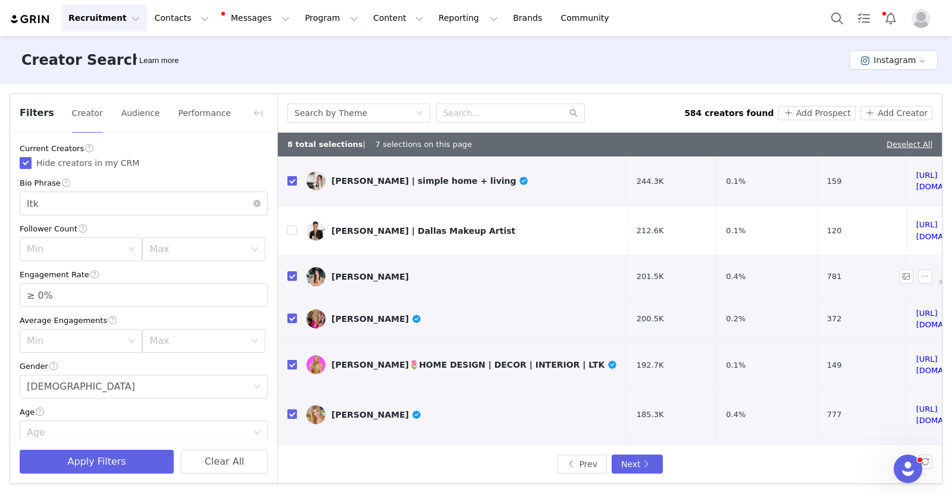
click at [916, 267] on link "https://www.instagram.com/anniemescallhome/" at bounding box center [948, 277] width 65 height 21
click at [291, 271] on input "checkbox" at bounding box center [292, 276] width 10 height 10
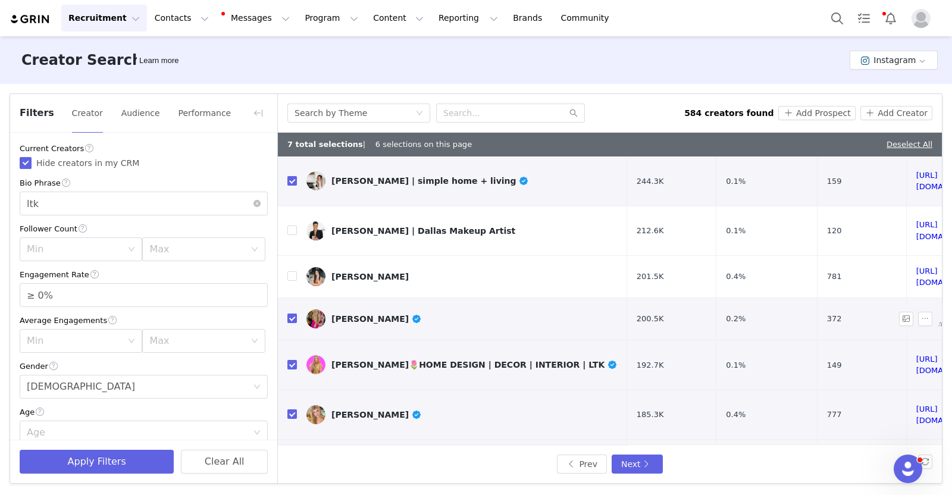
click at [916, 309] on link "https://www.instagram.com/onceuponadollhouse/" at bounding box center [948, 319] width 65 height 21
click at [906, 340] on td "https://www.instagram.com/beesnburlap/" at bounding box center [950, 365] width 89 height 50
click at [916, 355] on link "https://www.instagram.com/beesnburlap/" at bounding box center [948, 365] width 65 height 21
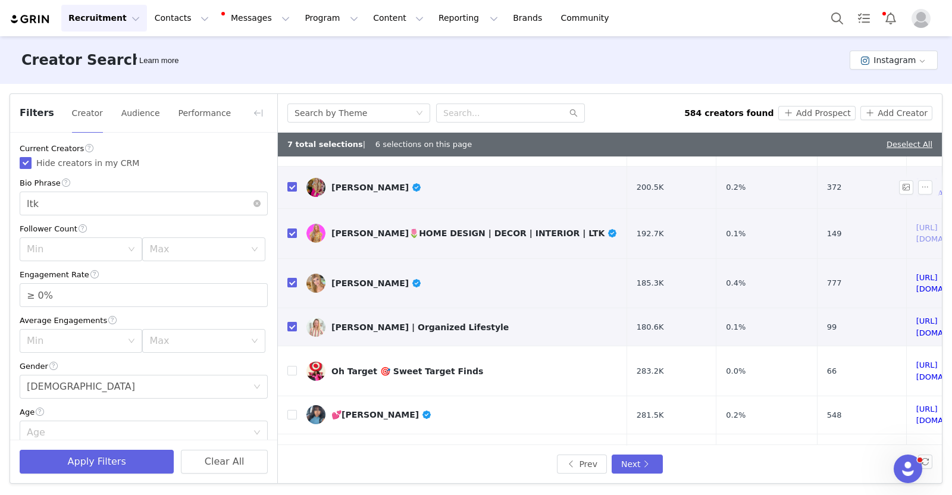
scroll to position [383, 0]
click at [916, 272] on link "https://www.instagram.com/anaqooks/" at bounding box center [948, 282] width 65 height 21
click at [293, 257] on td at bounding box center [287, 282] width 19 height 50
click at [290, 277] on input "checkbox" at bounding box center [292, 282] width 10 height 10
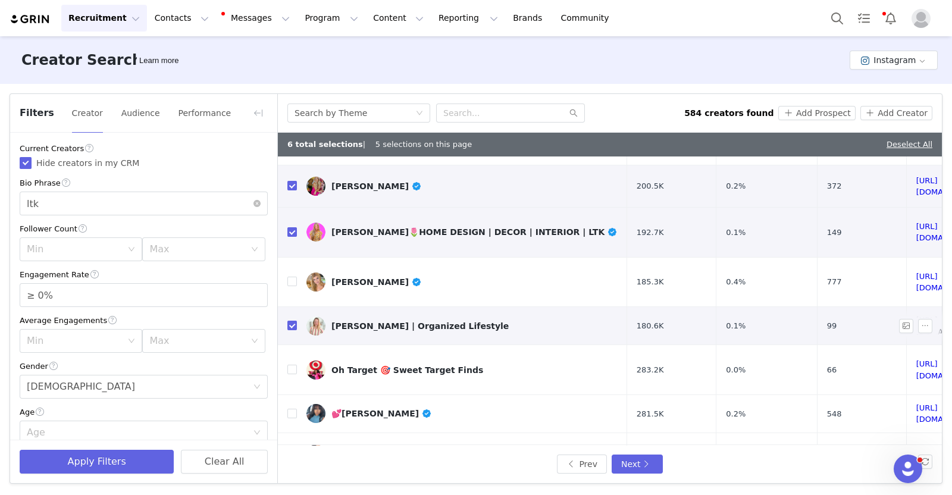
click at [916, 315] on link "https://www.instagram.com/iheartbins/" at bounding box center [948, 325] width 65 height 21
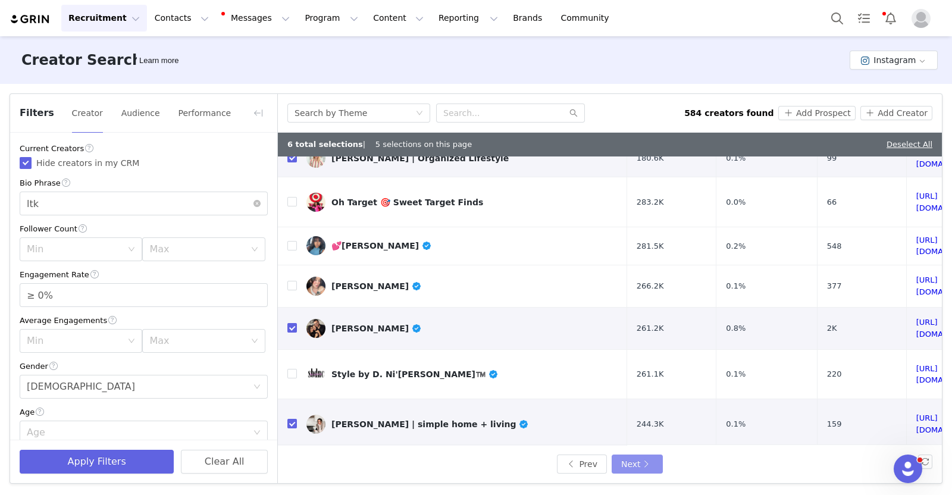
click at [646, 467] on button "Next" at bounding box center [637, 464] width 51 height 19
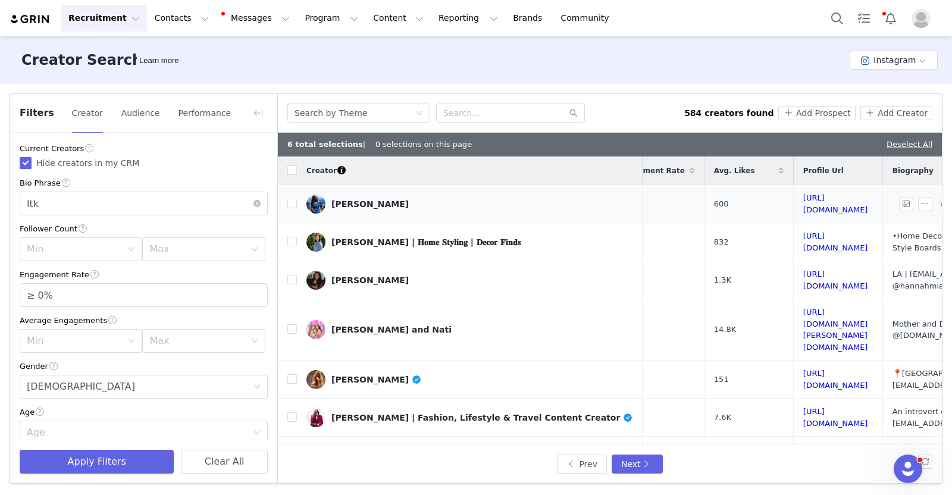
scroll to position [0, 133]
click at [292, 171] on input "checkbox" at bounding box center [292, 170] width 10 height 10
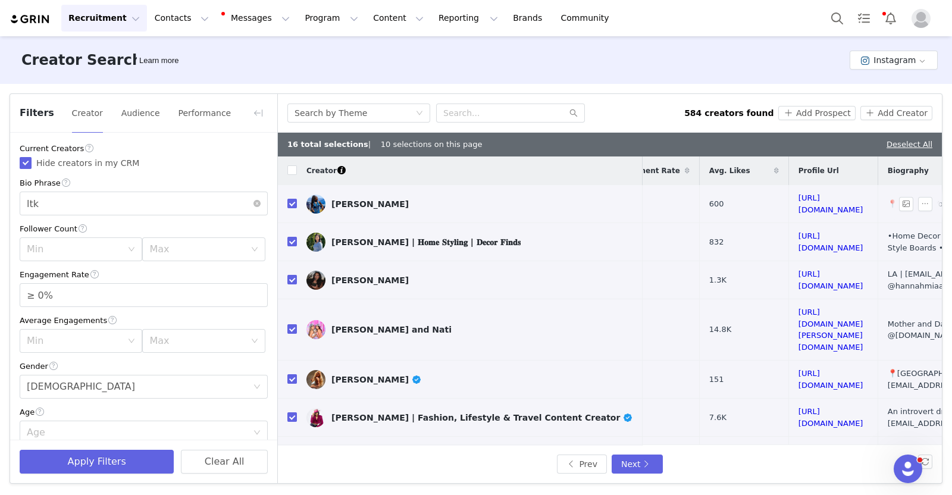
click at [789, 207] on td "https://www.instagram.com/_ohemaabonsu/" at bounding box center [833, 204] width 89 height 38
click at [799, 202] on link "https://www.instagram.com/_ohemaabonsu/" at bounding box center [831, 203] width 65 height 21
click at [292, 199] on input "checkbox" at bounding box center [292, 204] width 10 height 10
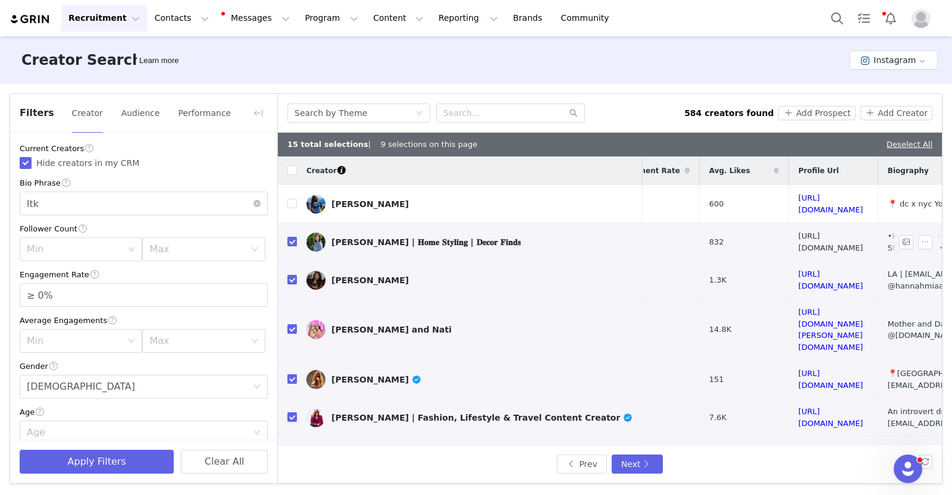
click at [799, 238] on link "https://www.instagram.com/ellyathome/" at bounding box center [831, 242] width 65 height 21
click at [799, 278] on link "https://www.instagram.com/hannahmiaaaa/" at bounding box center [831, 280] width 65 height 21
click at [789, 318] on td "https://www.instagram.com/mayra.natii/" at bounding box center [833, 329] width 89 height 61
click at [799, 369] on link "https://www.instagram.com/thechicexplorin/" at bounding box center [831, 379] width 65 height 21
click at [290, 324] on input "checkbox" at bounding box center [292, 329] width 10 height 10
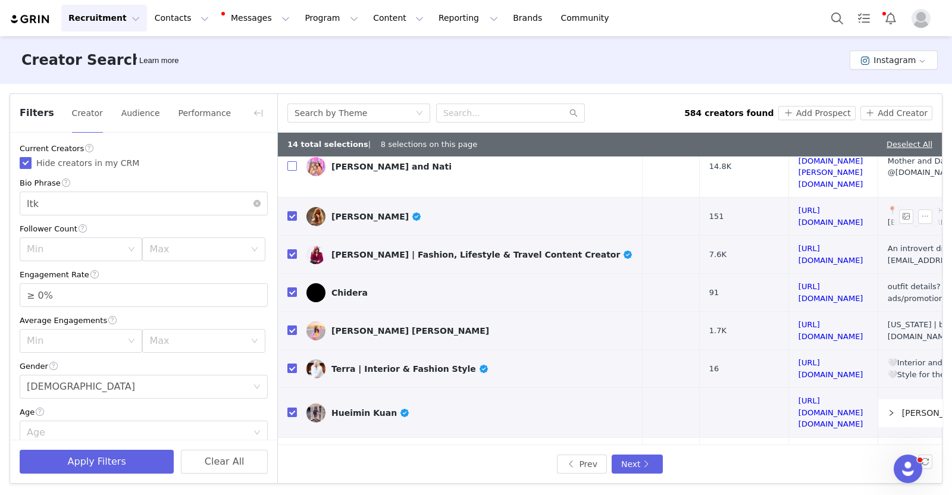
scroll to position [166, 133]
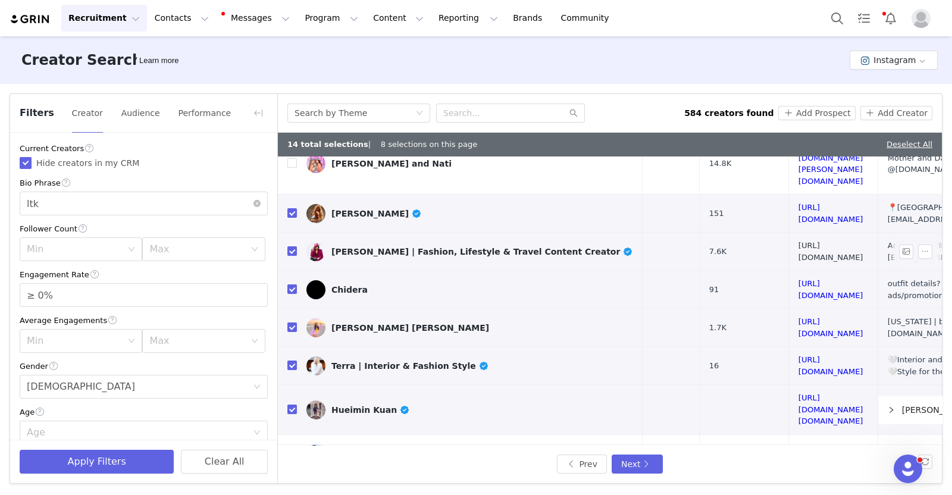
click at [807, 241] on link "https://www.instagram.com/nanphanitajacob/" at bounding box center [831, 251] width 65 height 21
click at [799, 279] on link "https://www.instagram.com/derastyles/" at bounding box center [831, 289] width 65 height 21
click at [282, 271] on td at bounding box center [287, 290] width 19 height 38
click at [289, 284] on input "checkbox" at bounding box center [292, 289] width 10 height 10
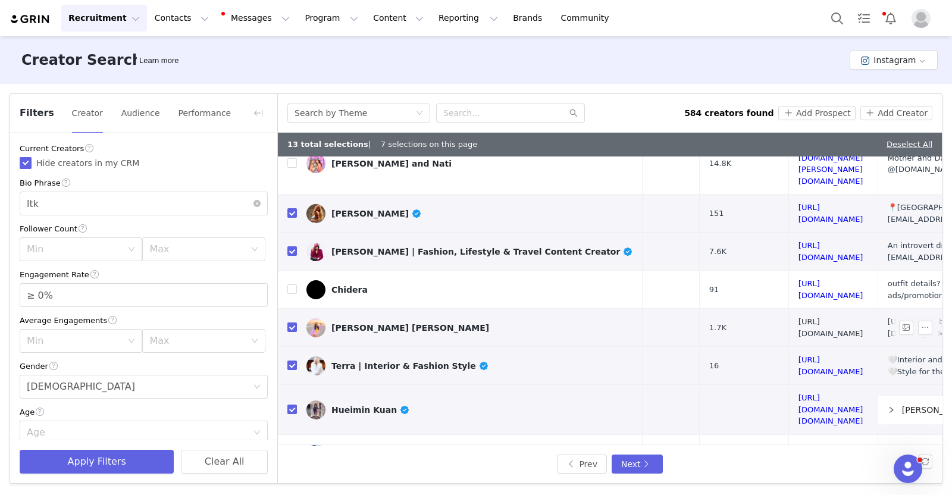
click at [799, 317] on link "https://www.instagram.com/ginaammarie/" at bounding box center [831, 327] width 65 height 21
click at [799, 355] on link "https://www.instagram.com/terrapalmerdesigns/" at bounding box center [831, 365] width 65 height 21
click at [789, 385] on td "https://www.instagram.com/victoria.kuan/" at bounding box center [833, 410] width 89 height 50
click at [799, 393] on link "https://www.instagram.com/victoria.kuan/" at bounding box center [831, 409] width 65 height 32
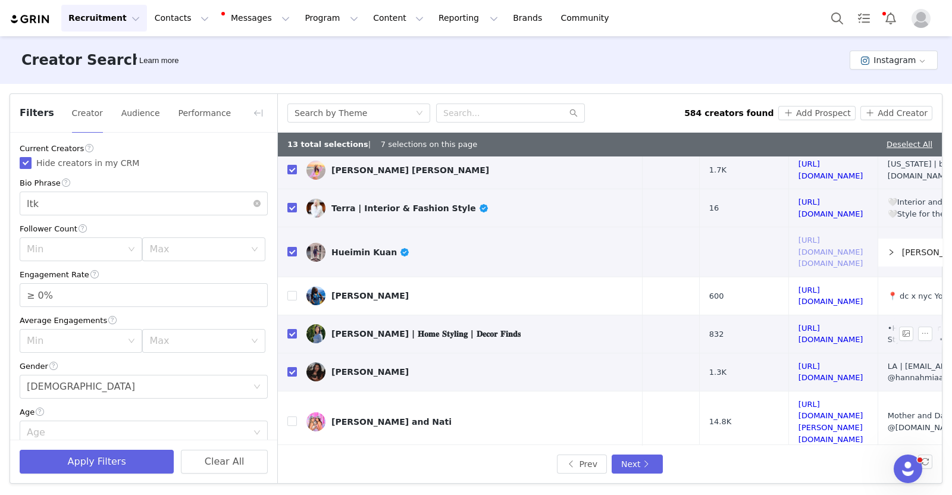
scroll to position [494, 133]
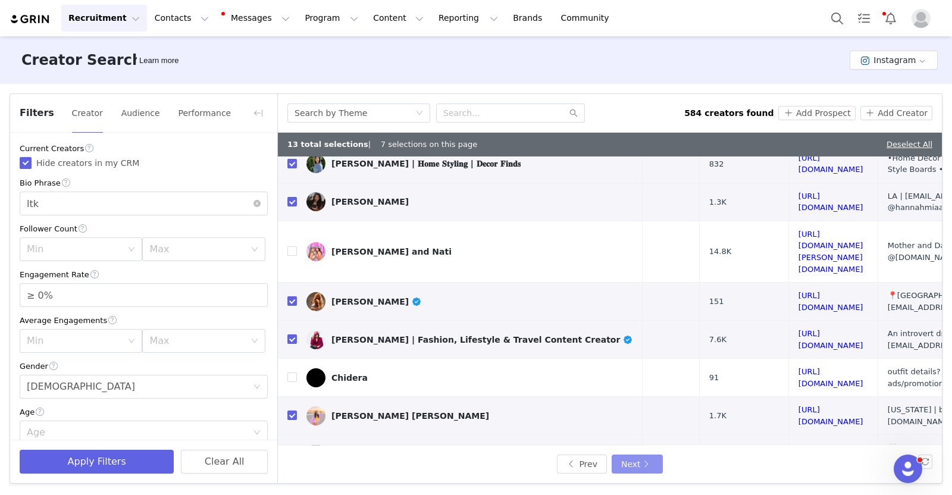
click at [637, 459] on button "Next" at bounding box center [637, 464] width 51 height 19
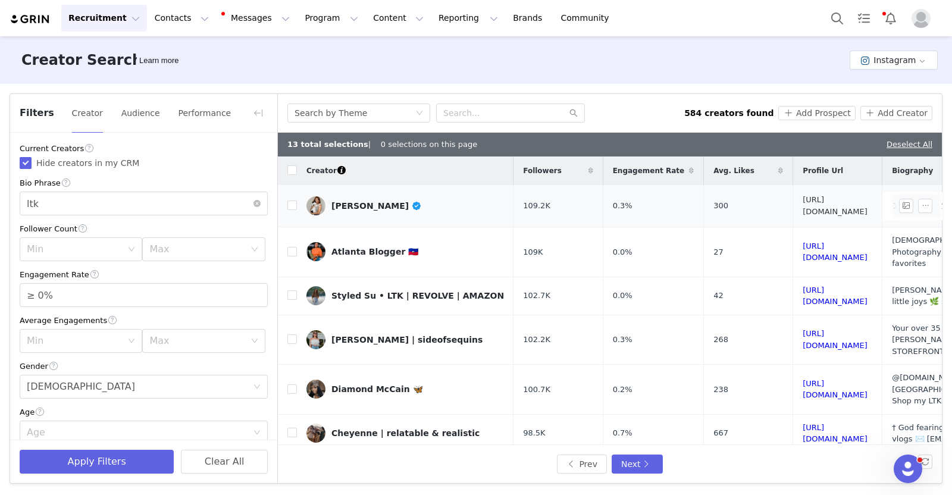
click at [803, 208] on link "https://www.instagram.com/willworkforfashion_/" at bounding box center [835, 205] width 65 height 21
click at [288, 174] on input "checkbox" at bounding box center [292, 170] width 10 height 10
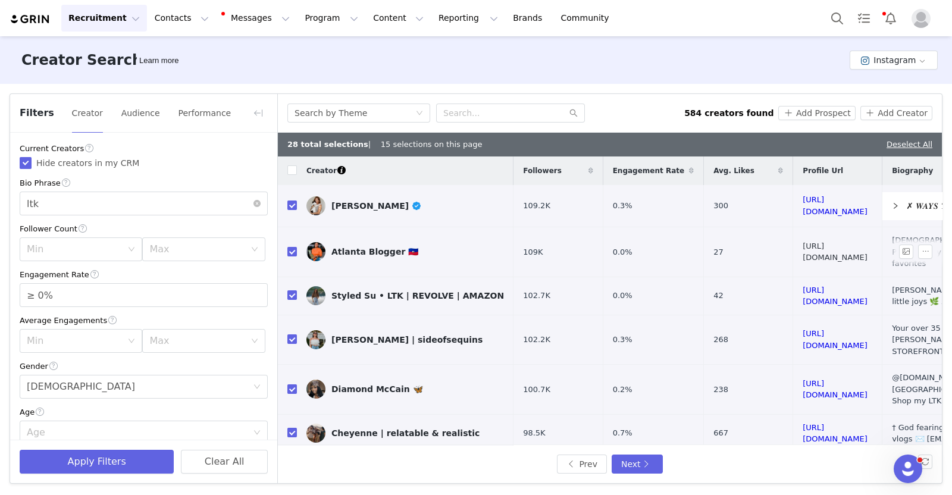
click at [803, 244] on link "https://www.instagram.com/iampriiincesss/" at bounding box center [835, 252] width 65 height 21
click at [290, 247] on input "checkbox" at bounding box center [292, 252] width 10 height 10
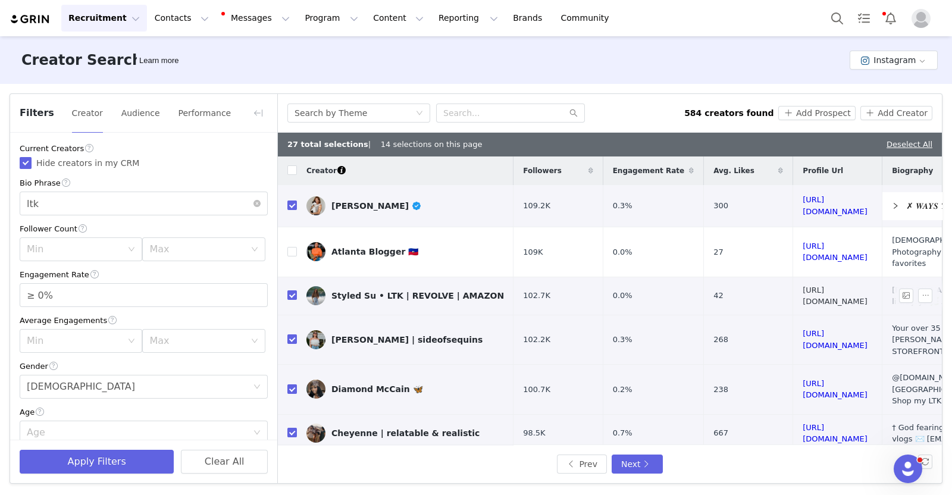
click at [803, 286] on link "https://www.instagram.com/styledsu/" at bounding box center [835, 296] width 65 height 21
click at [803, 329] on link "https://www.instagram.com/sideofsequins/" at bounding box center [835, 339] width 65 height 21
click at [803, 379] on link "https://www.instagram.com/diamondmccaiin/" at bounding box center [835, 389] width 65 height 21
click at [289, 384] on input "checkbox" at bounding box center [292, 389] width 10 height 10
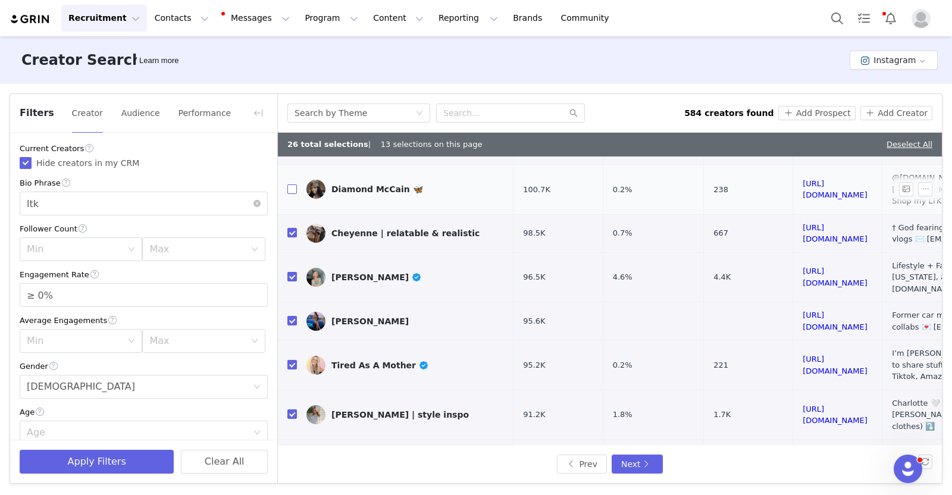
scroll to position [201, 0]
click at [793, 214] on td "https://www.instagram.com/thetraficantes/" at bounding box center [837, 233] width 89 height 38
click at [803, 223] on link "https://www.instagram.com/thetraficantes/" at bounding box center [835, 233] width 65 height 21
click at [287, 227] on input "checkbox" at bounding box center [292, 232] width 10 height 10
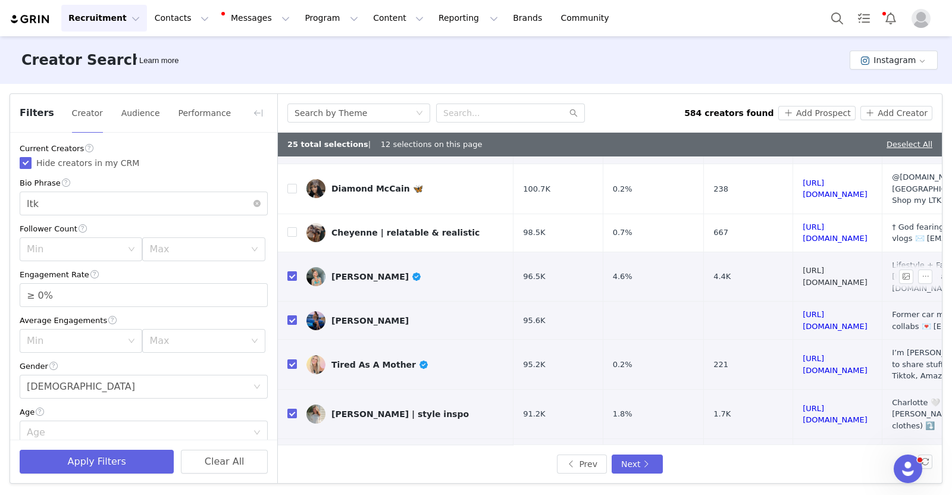
click at [803, 266] on link "https://www.instagram.com/cami_griffith/" at bounding box center [835, 276] width 65 height 21
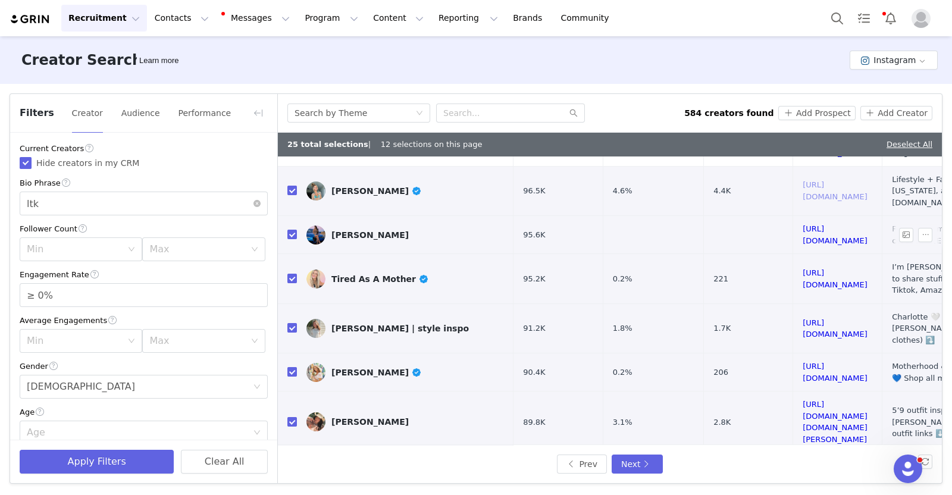
scroll to position [287, 0]
click at [803, 224] on link "https://www.instagram.com/misslinyeh/" at bounding box center [835, 234] width 65 height 21
click at [290, 229] on input "checkbox" at bounding box center [292, 234] width 10 height 10
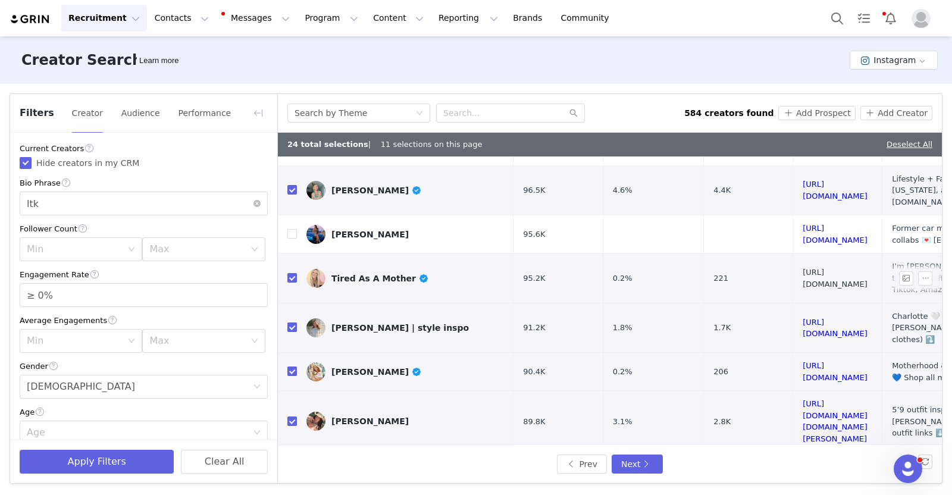
click at [803, 268] on link "https://www.instagram.com/tiredasamother247365/" at bounding box center [835, 278] width 65 height 21
click at [812, 318] on link "https://www.instagram.com/carlyvandyke_/" at bounding box center [835, 328] width 65 height 21
click at [815, 361] on link "https://www.instagram.com/rachelprochnow/" at bounding box center [835, 371] width 65 height 21
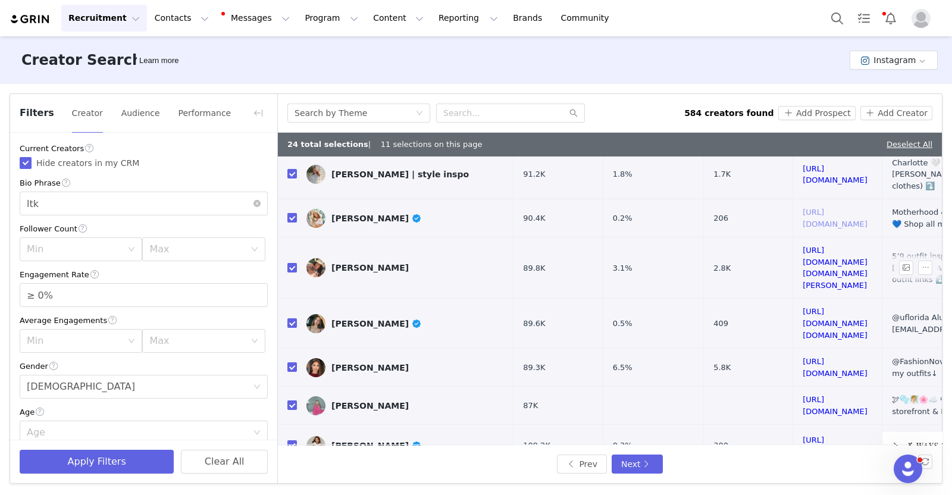
scroll to position [441, 0]
click at [803, 245] on link "https://www.instagram.com/lexx.aguirre/" at bounding box center [835, 267] width 65 height 44
click at [803, 306] on link "https://www.instagram.com/r.m.ray/" at bounding box center [835, 322] width 65 height 32
click at [846, 356] on link "https://www.instagram.com/beyonceebrown/" at bounding box center [835, 366] width 65 height 21
click at [809, 395] on link "https://www.instagram.com/kayloninger/" at bounding box center [835, 405] width 65 height 21
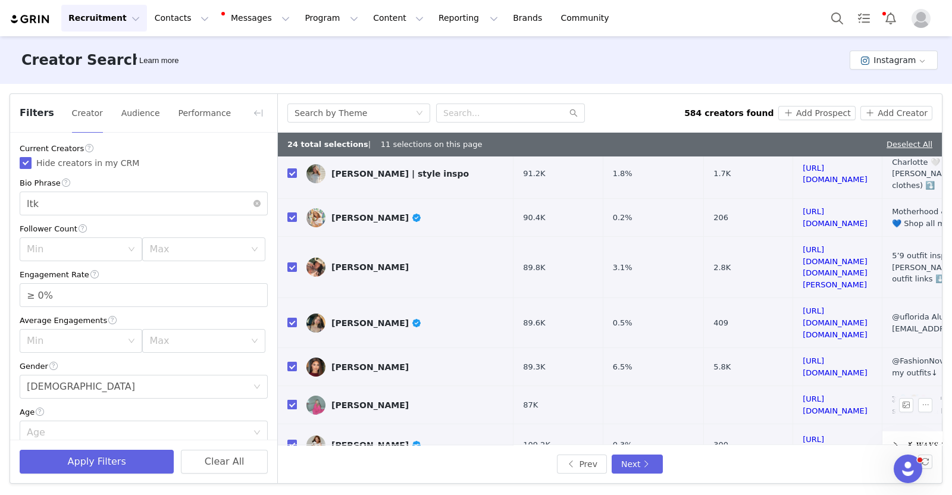
click at [293, 400] on input "checkbox" at bounding box center [292, 405] width 10 height 10
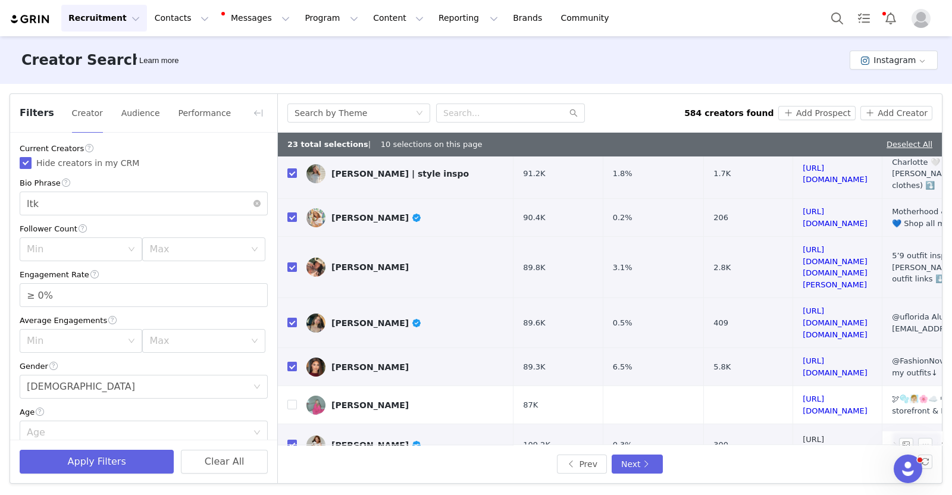
click at [806, 435] on link "https://www.instagram.com/willworkforfashion_/" at bounding box center [835, 445] width 65 height 21
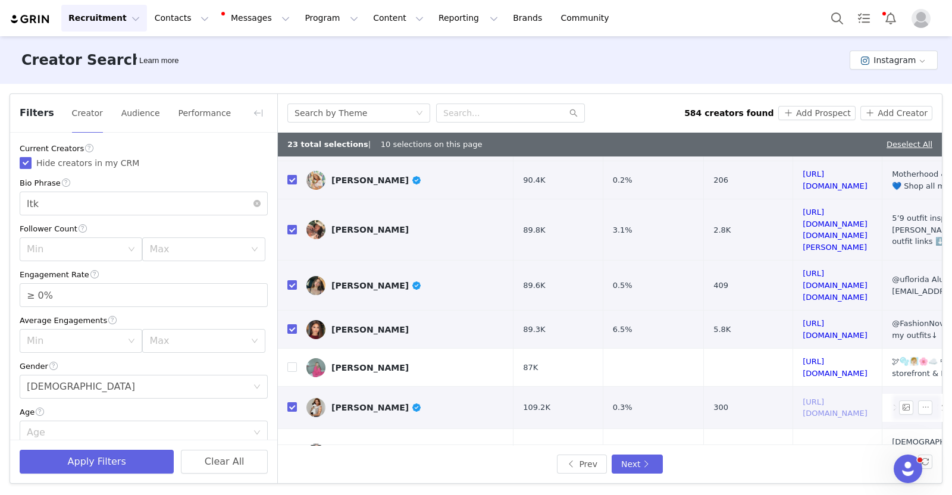
scroll to position [515, 0]
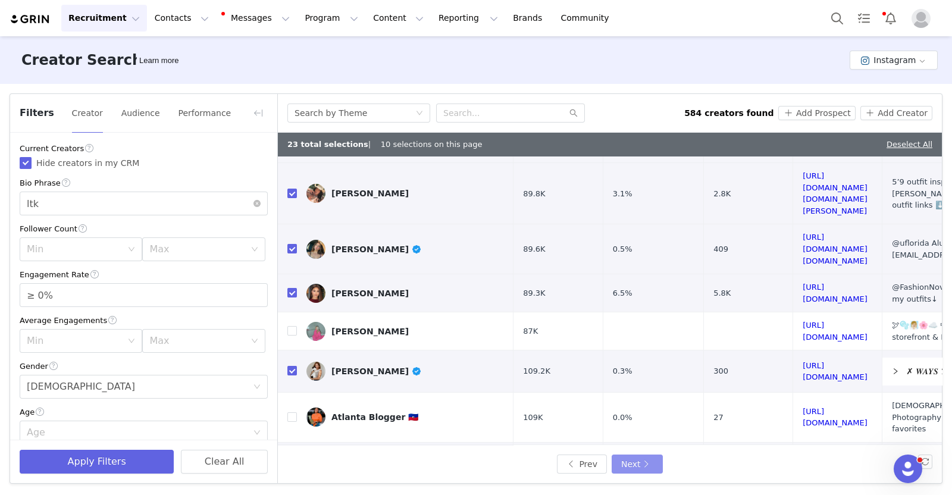
click at [643, 462] on button "Next" at bounding box center [637, 464] width 51 height 19
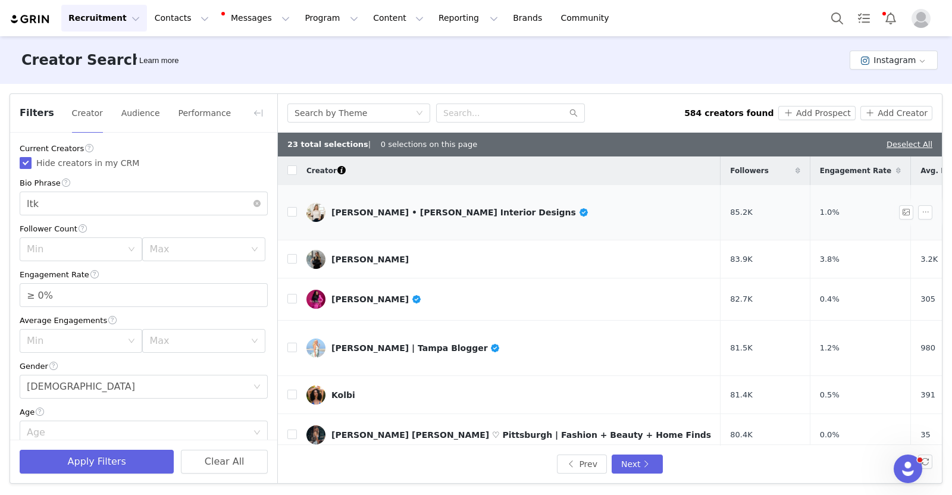
click at [289, 171] on input "checkbox" at bounding box center [292, 170] width 10 height 10
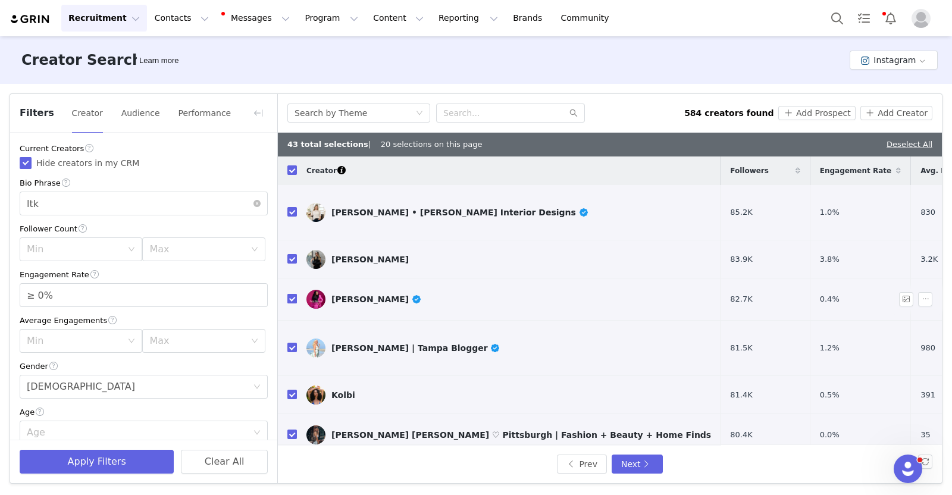
click at [292, 299] on input "checkbox" at bounding box center [292, 299] width 10 height 10
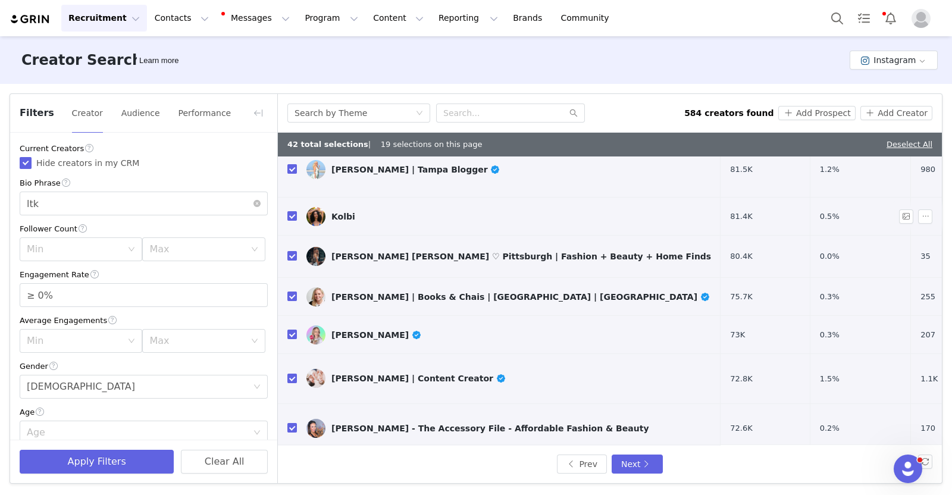
scroll to position [182, 0]
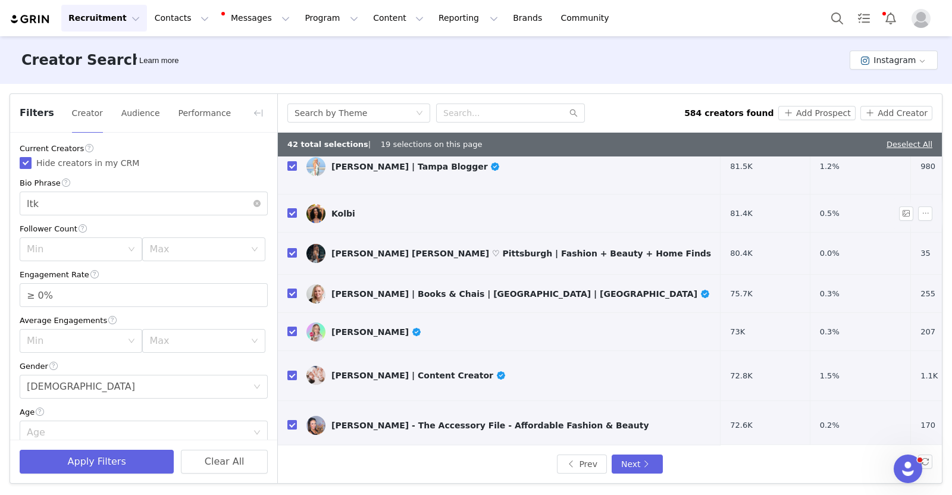
click at [293, 327] on input "checkbox" at bounding box center [292, 332] width 10 height 10
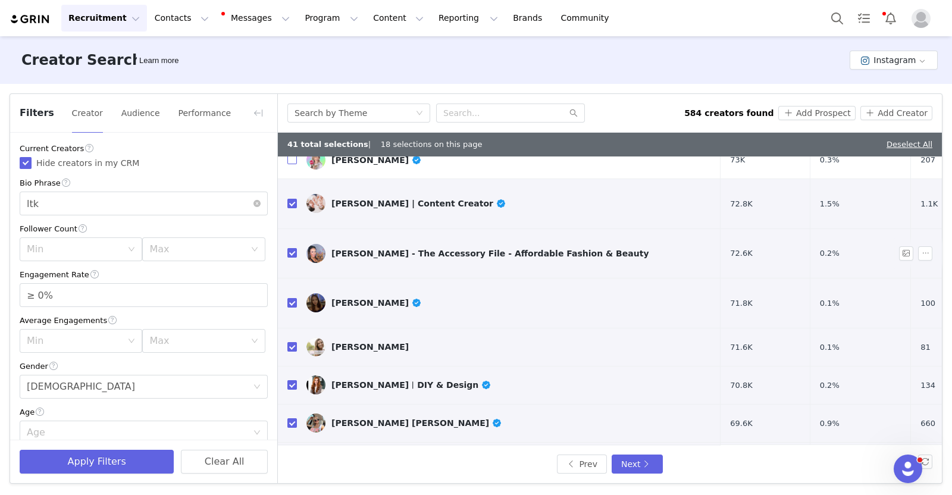
scroll to position [358, 0]
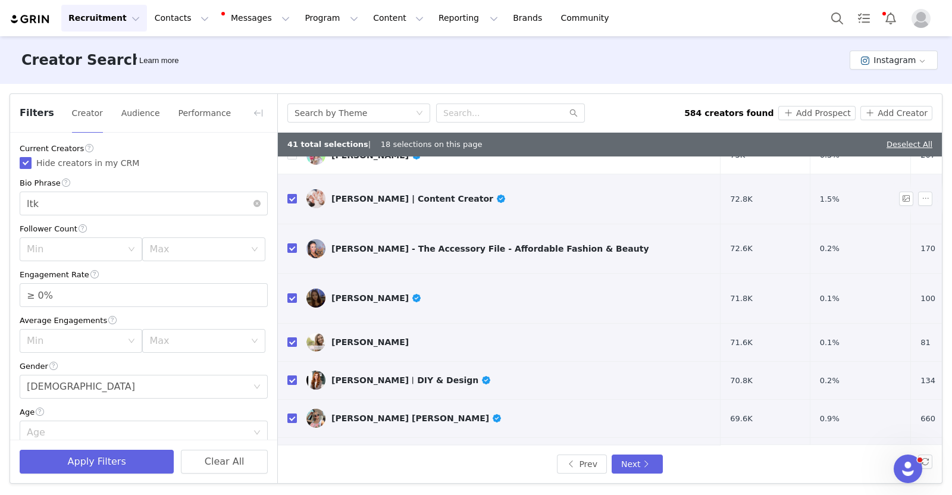
click at [292, 194] on input "checkbox" at bounding box center [292, 199] width 10 height 10
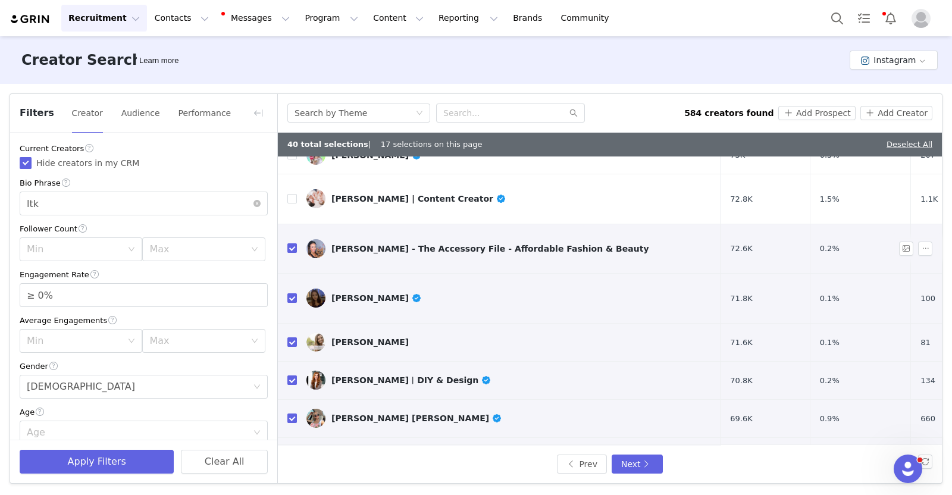
click at [287, 293] on input "checkbox" at bounding box center [292, 298] width 10 height 10
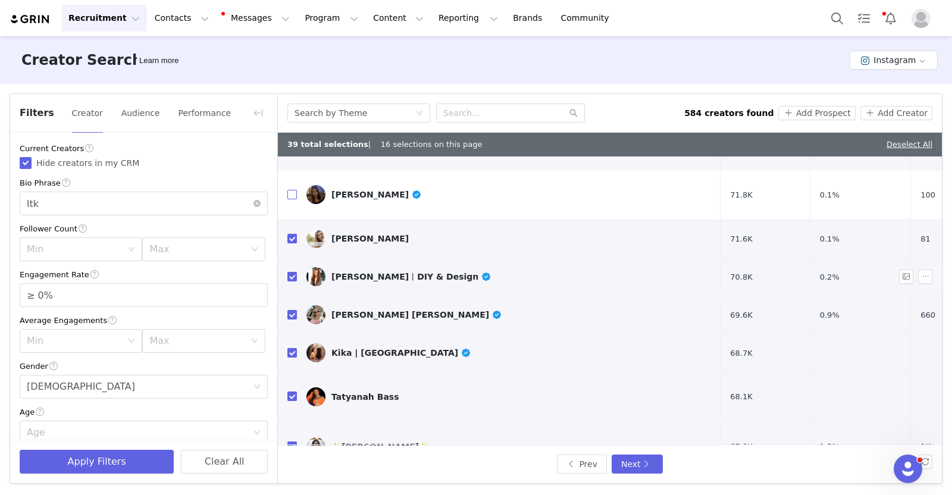
scroll to position [465, 0]
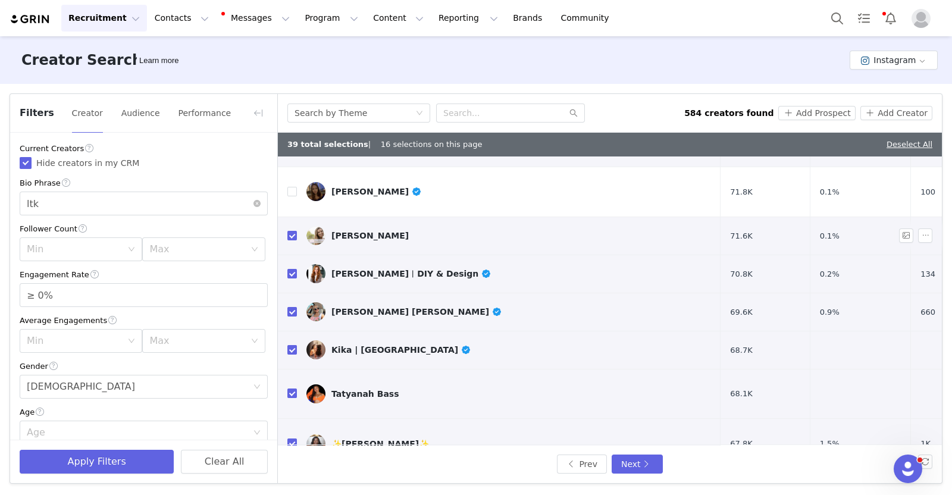
click at [289, 231] on input "checkbox" at bounding box center [292, 236] width 10 height 10
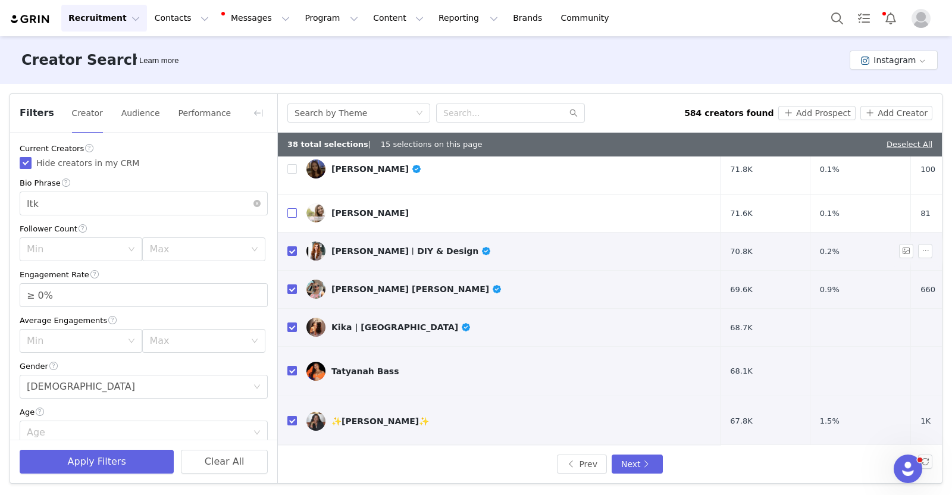
scroll to position [489, 0]
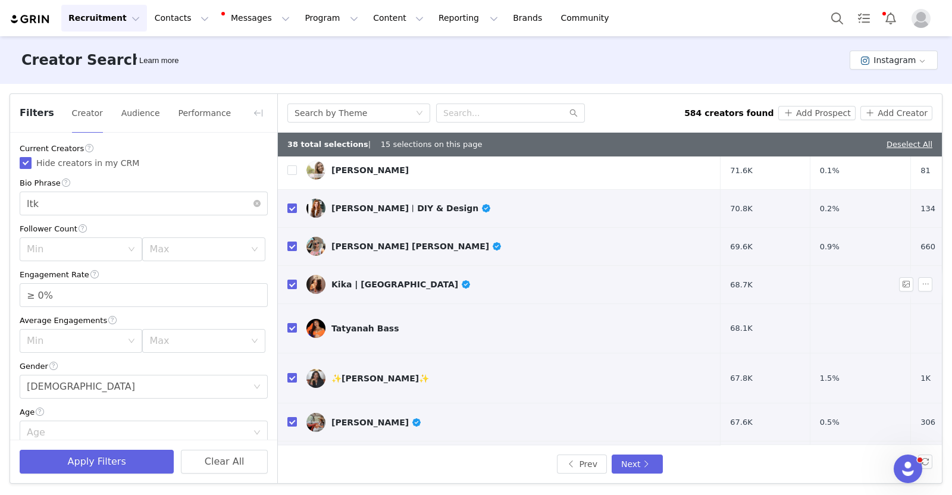
scroll to position [540, 0]
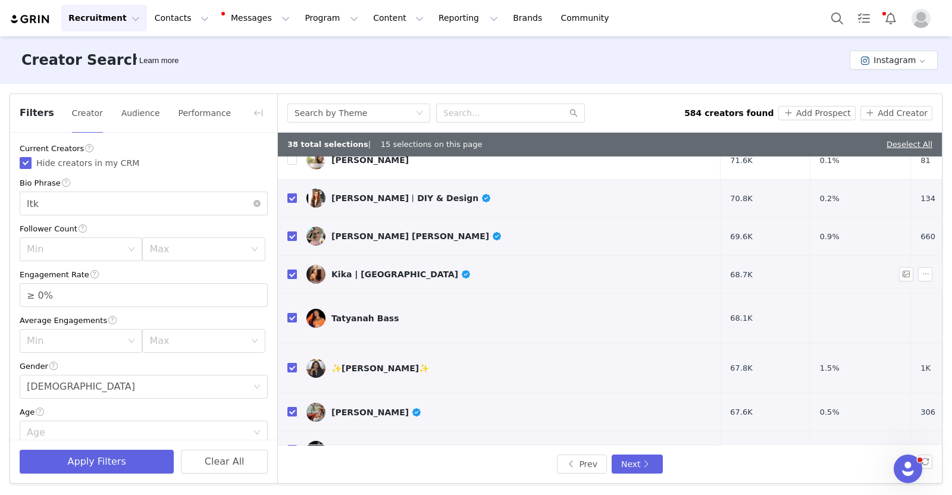
click at [288, 313] on input "checkbox" at bounding box center [292, 318] width 10 height 10
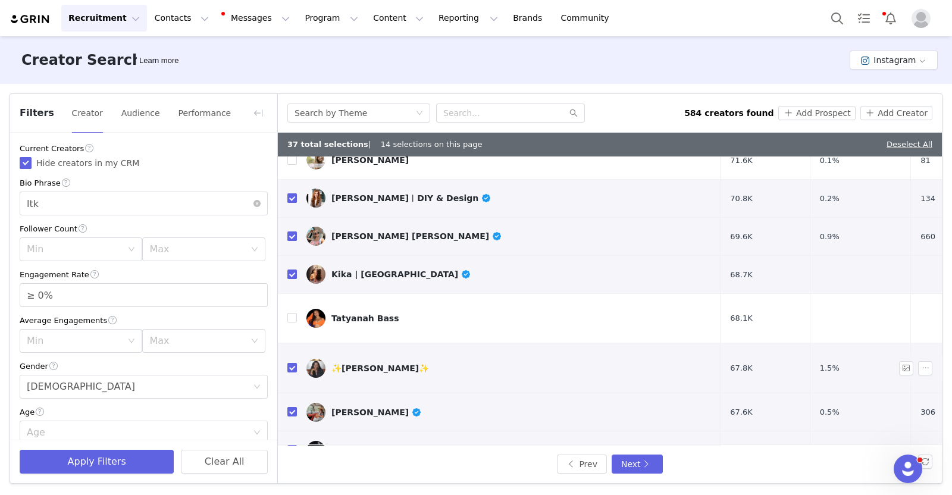
click at [295, 363] on input "checkbox" at bounding box center [292, 368] width 10 height 10
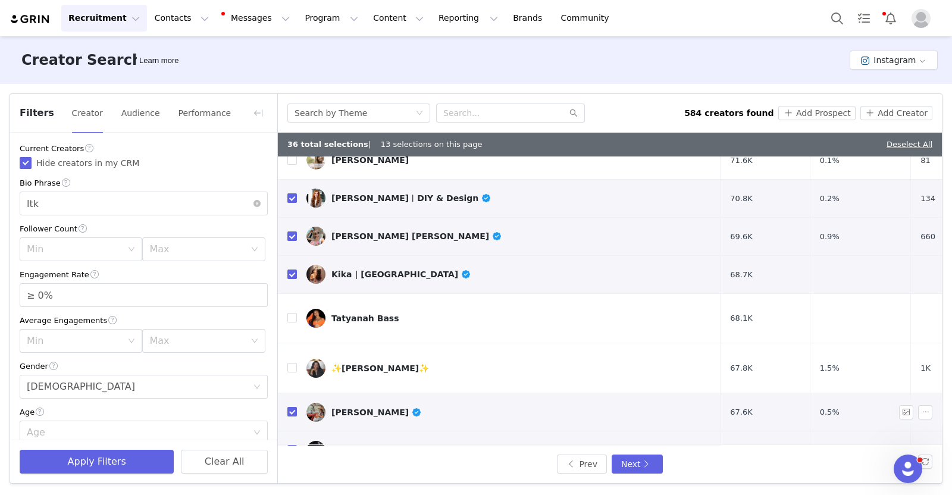
click at [828, 114] on button "Add Prospect" at bounding box center [816, 113] width 77 height 14
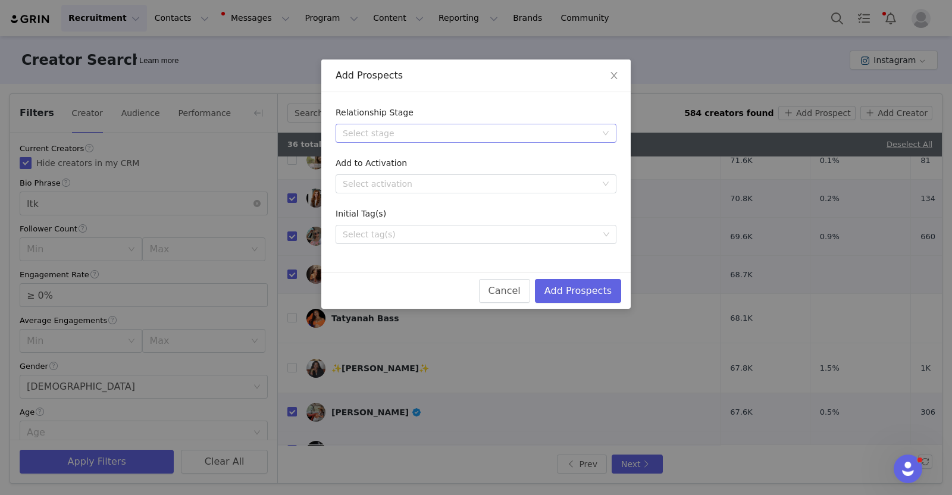
click at [458, 126] on div "Select stage" at bounding box center [472, 133] width 259 height 18
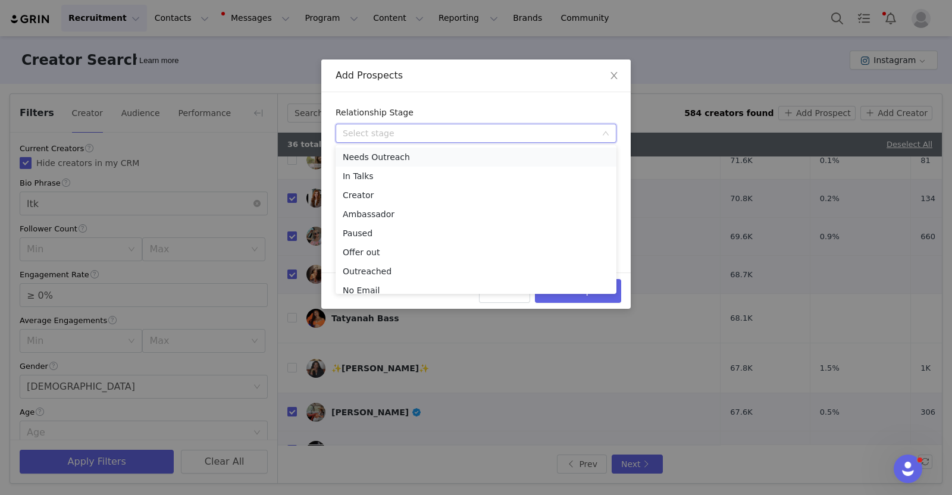
click at [404, 154] on li "Needs Outreach" at bounding box center [476, 157] width 281 height 19
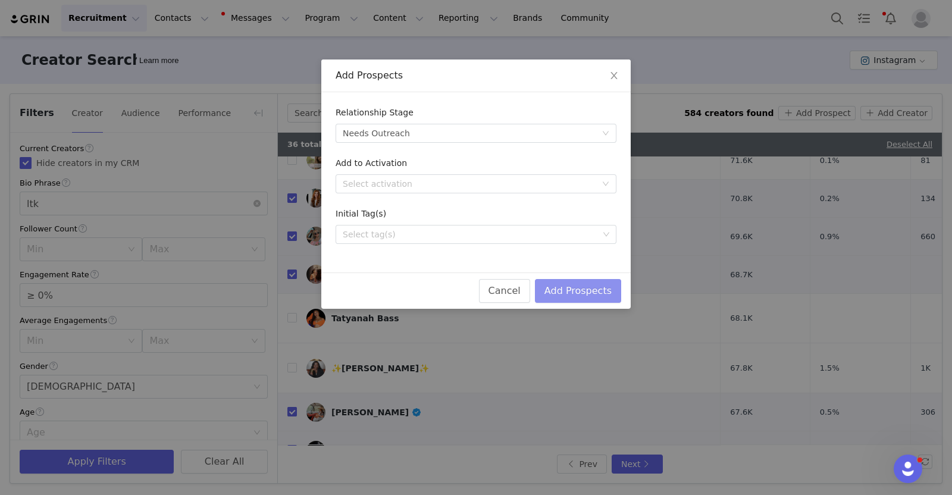
click at [582, 290] on button "Add Prospects" at bounding box center [578, 291] width 86 height 24
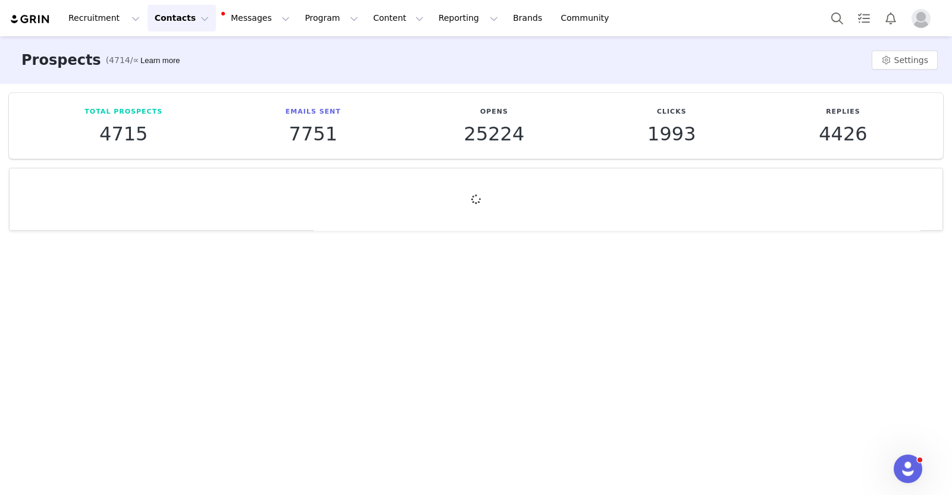
click at [167, 23] on button "Contacts Contacts" at bounding box center [182, 18] width 68 height 27
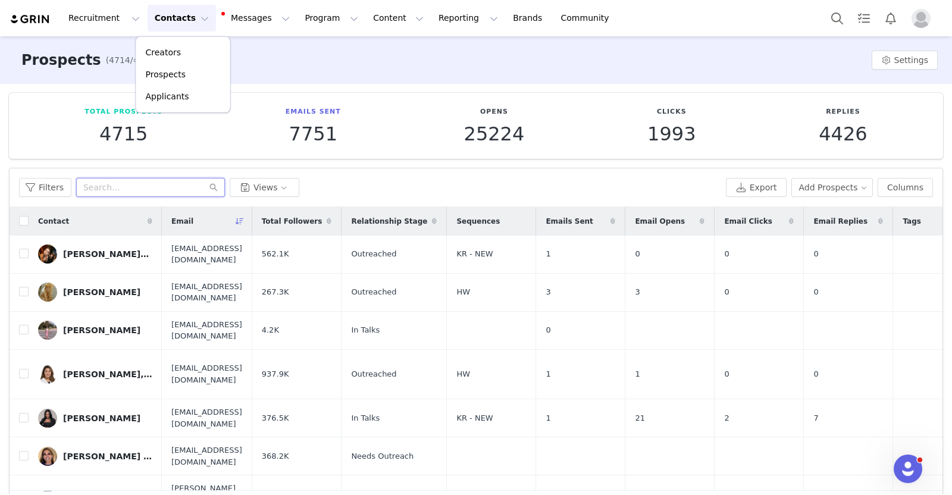
click at [107, 189] on input "text" at bounding box center [150, 187] width 149 height 19
paste input "leahsguides"
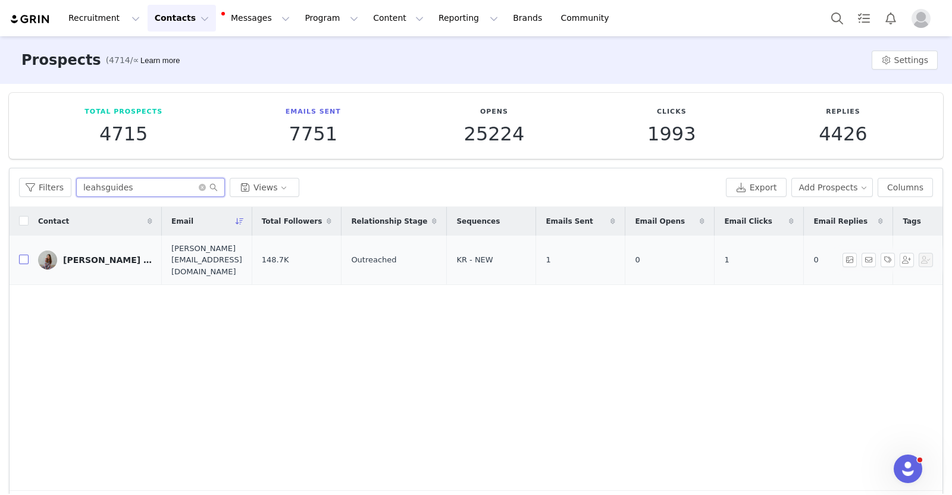
type input "leahsguides"
click at [26, 255] on input "checkbox" at bounding box center [24, 260] width 10 height 10
checkbox input "true"
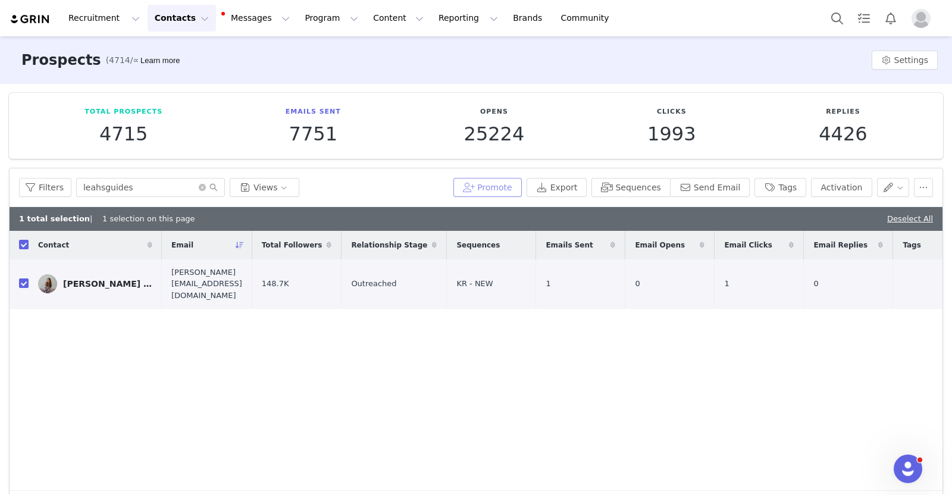
click at [507, 192] on button "Promote" at bounding box center [487, 187] width 68 height 19
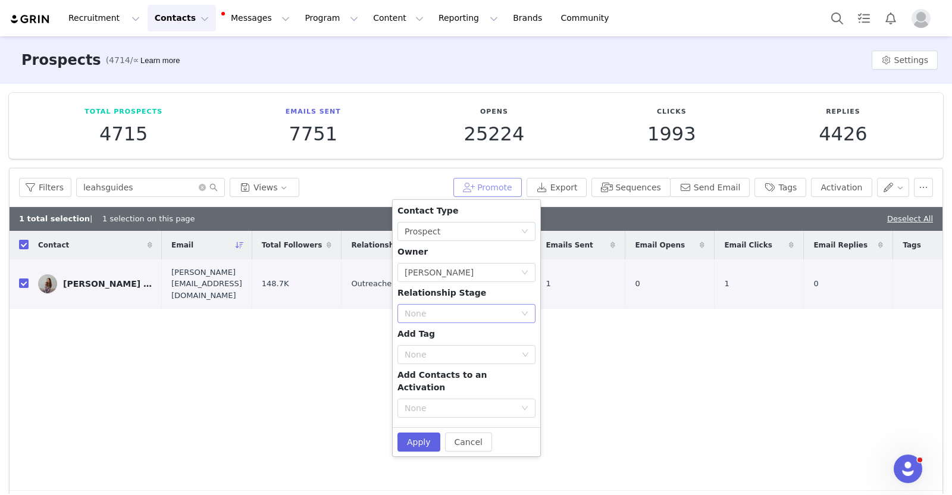
click at [475, 314] on div "None" at bounding box center [460, 314] width 111 height 12
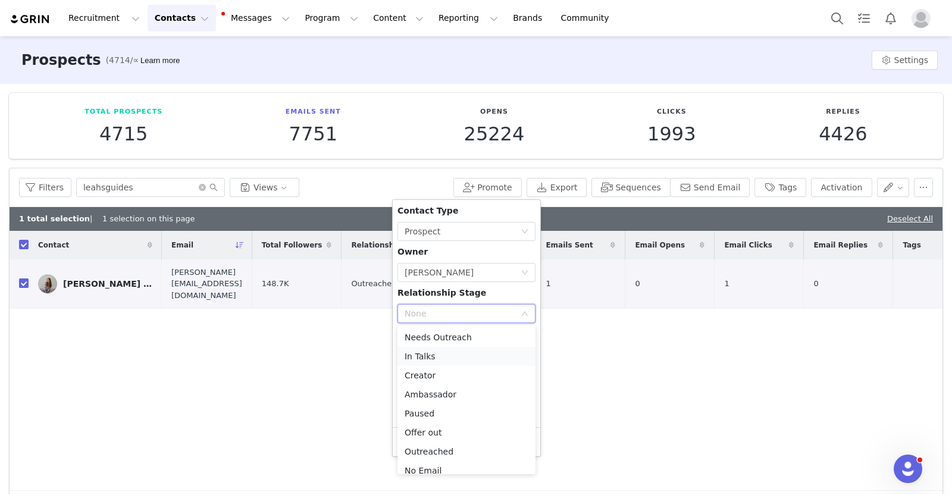
click at [451, 353] on li "In Talks" at bounding box center [467, 356] width 138 height 19
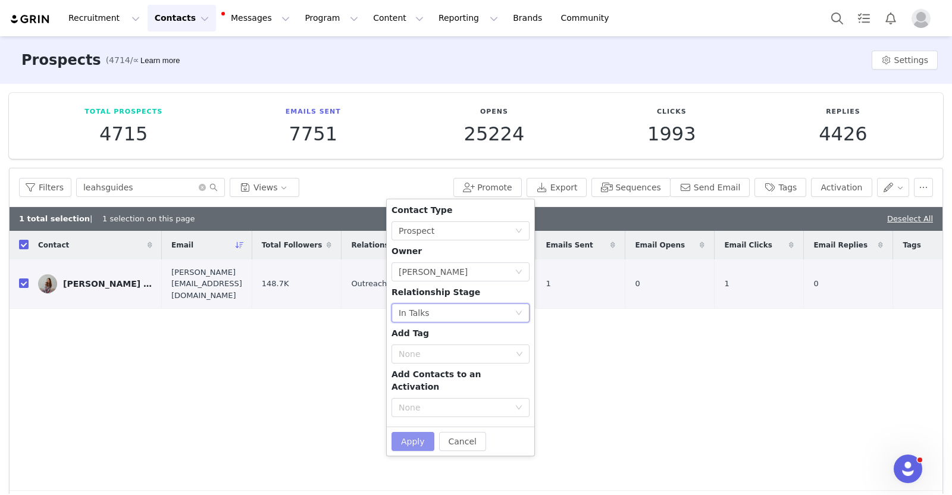
click at [418, 432] on button "Apply" at bounding box center [413, 441] width 43 height 19
checkbox input "false"
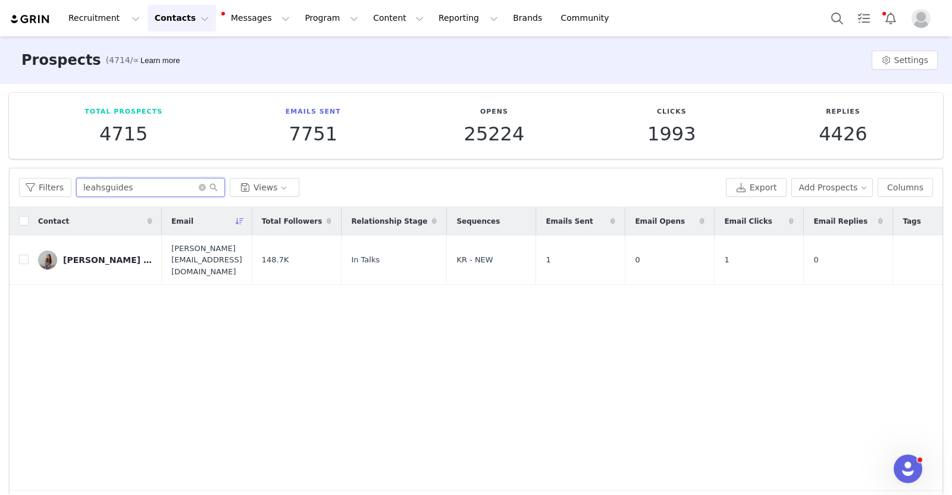
click at [155, 186] on input "leahsguides" at bounding box center [150, 187] width 149 height 19
paste input "heatherslg"
type input "heatherslg"
click at [19, 255] on input "checkbox" at bounding box center [24, 260] width 10 height 10
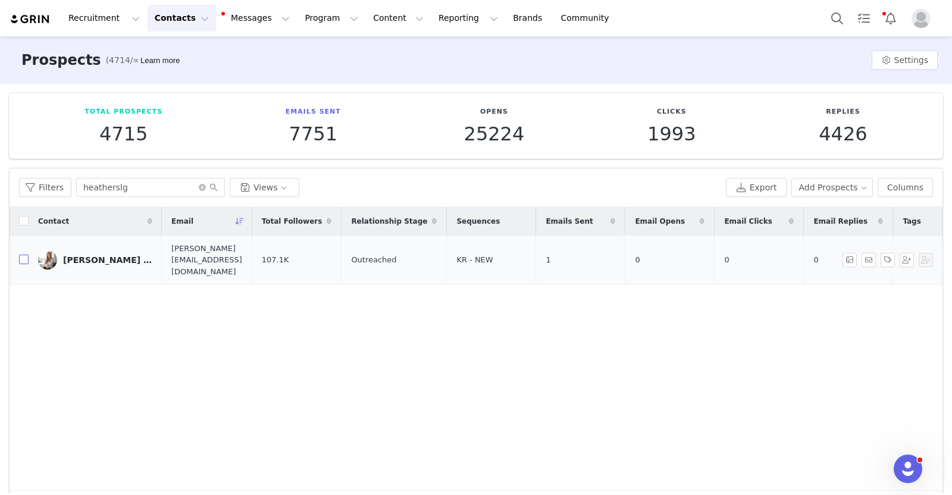
checkbox input "true"
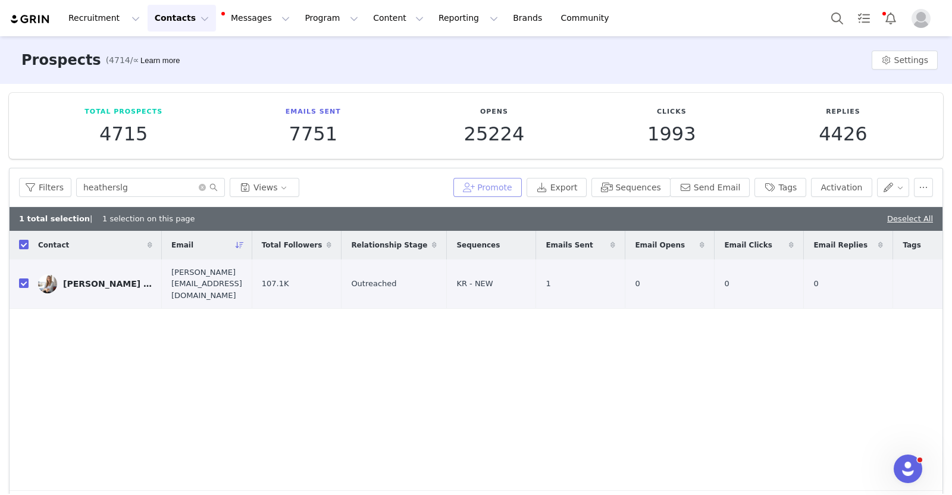
click at [499, 190] on button "Promote" at bounding box center [487, 187] width 68 height 19
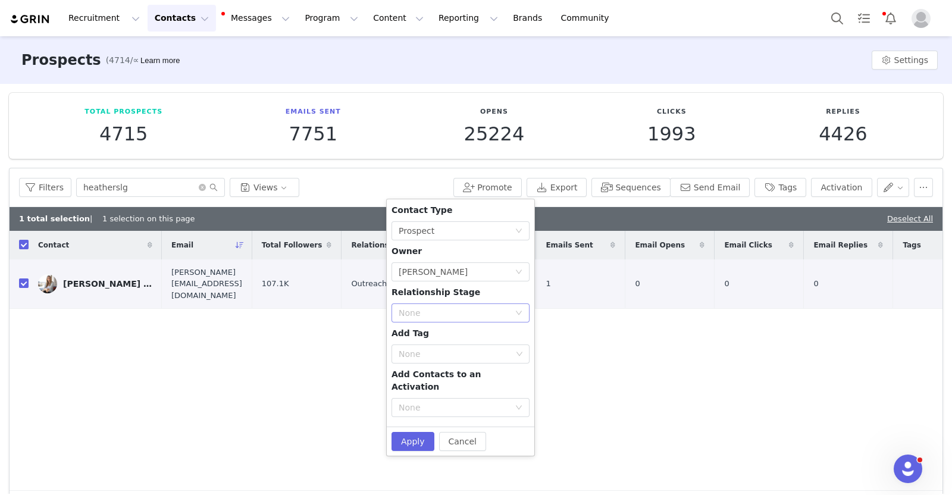
click at [501, 305] on div "None" at bounding box center [457, 313] width 116 height 18
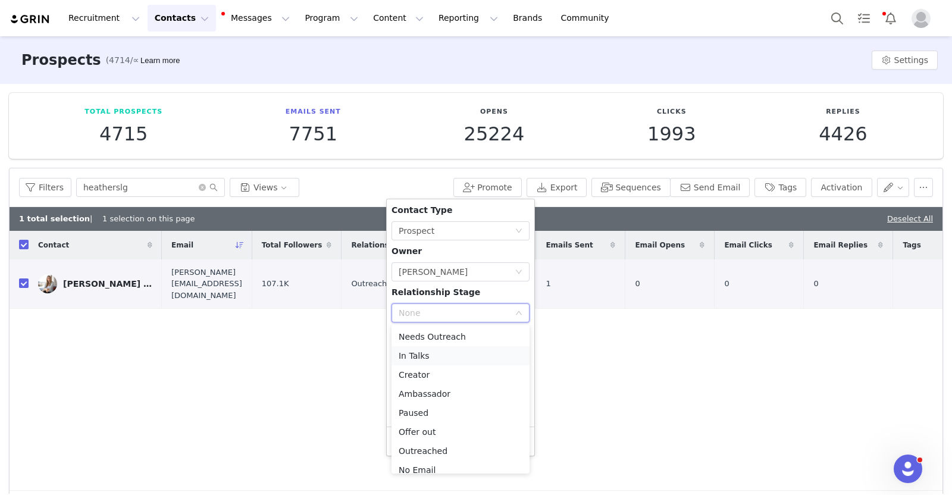
click at [448, 355] on li "In Talks" at bounding box center [461, 355] width 138 height 19
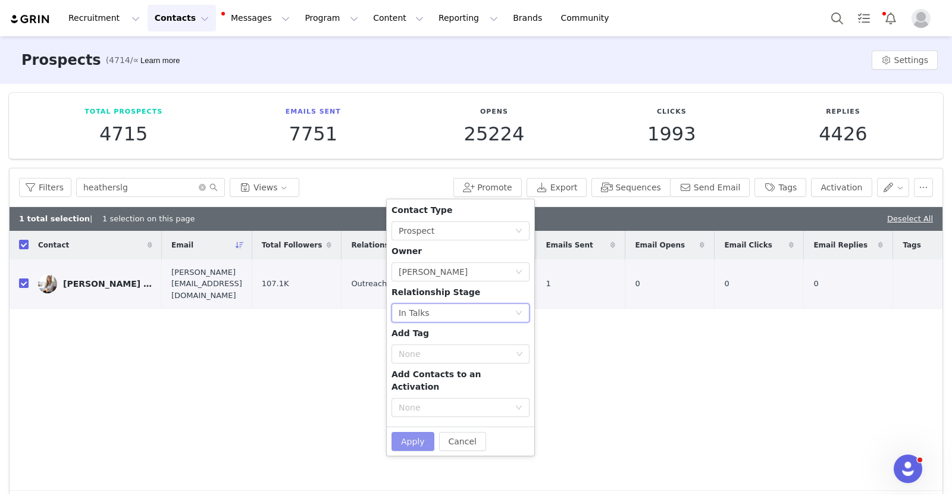
click at [411, 432] on button "Apply" at bounding box center [413, 441] width 43 height 19
checkbox input "false"
